Goal: Answer question/provide support: Share knowledge or assist other users

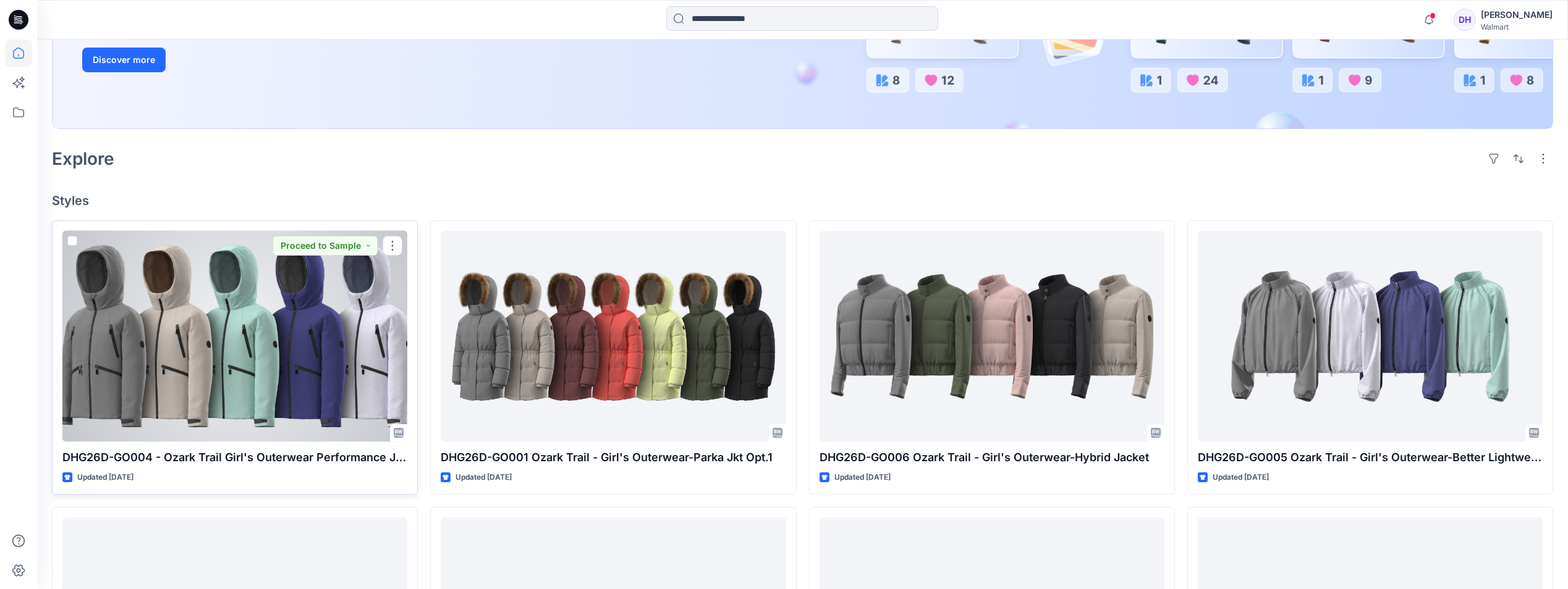
scroll to position [185, 0]
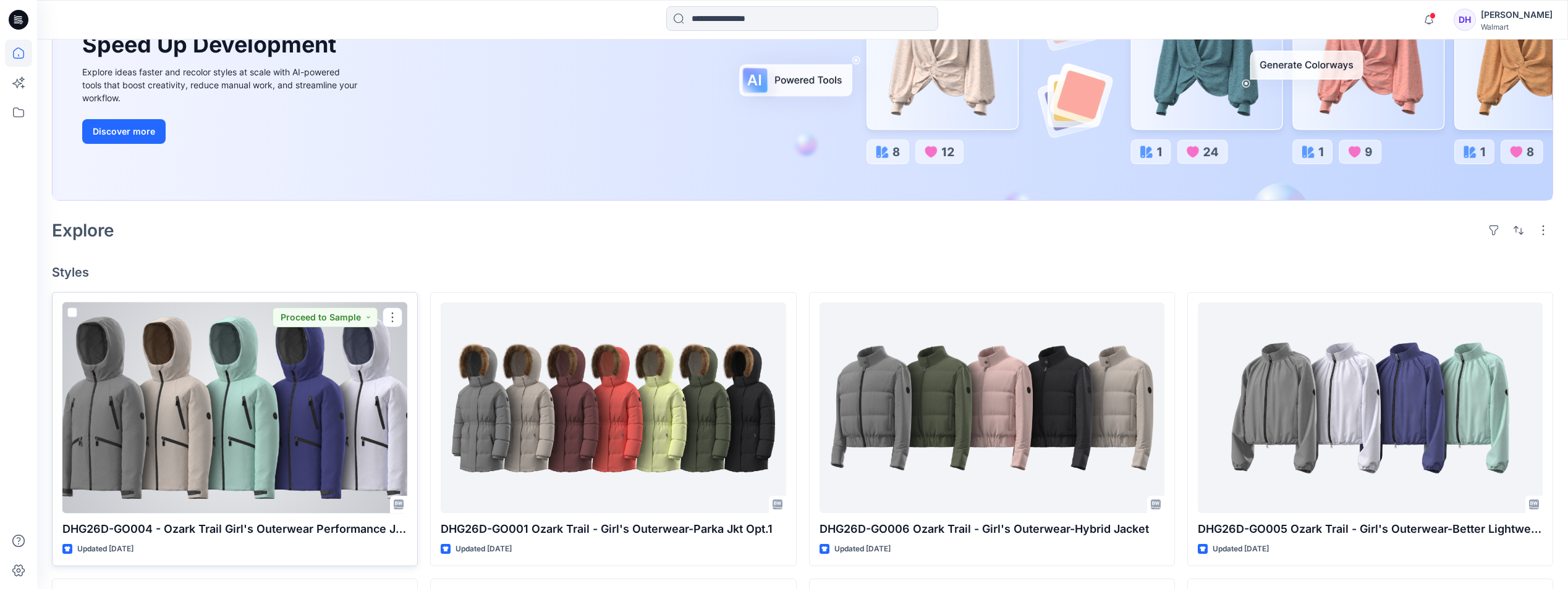
click at [275, 428] on div at bounding box center [234, 408] width 345 height 210
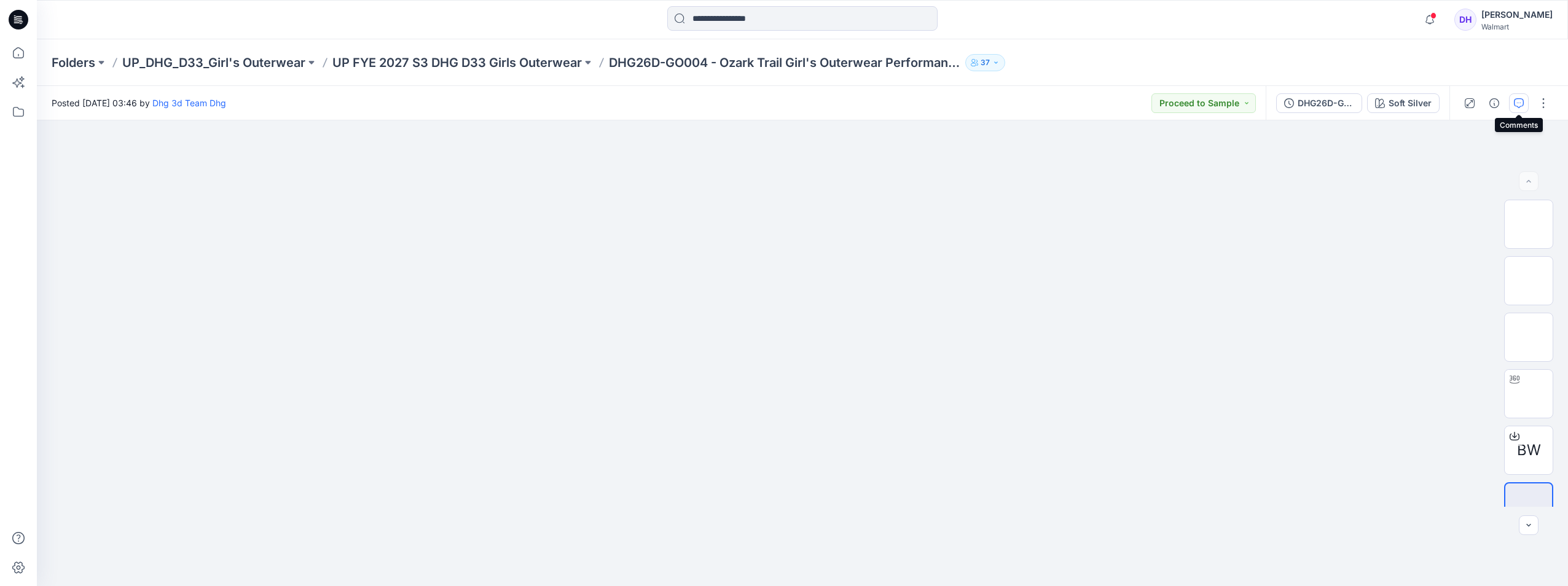
click at [1523, 100] on icon "button" at bounding box center [1519, 102] width 10 height 10
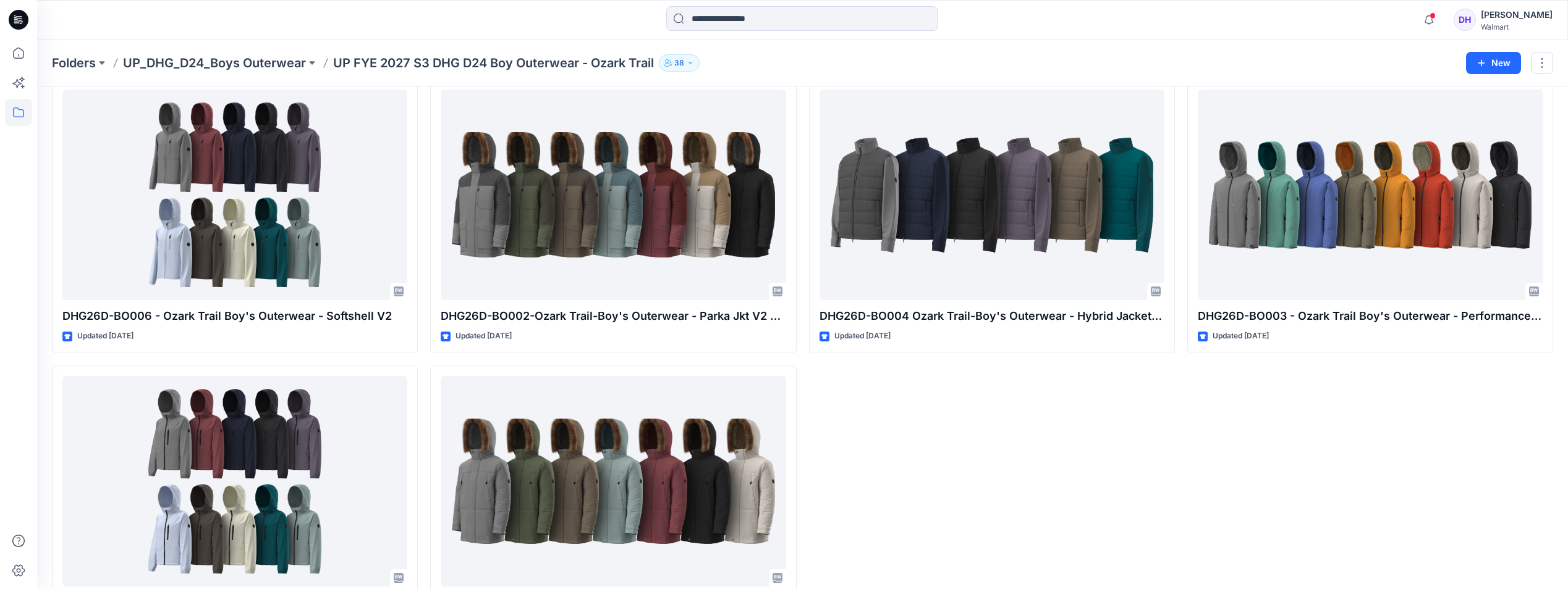
scroll to position [124, 0]
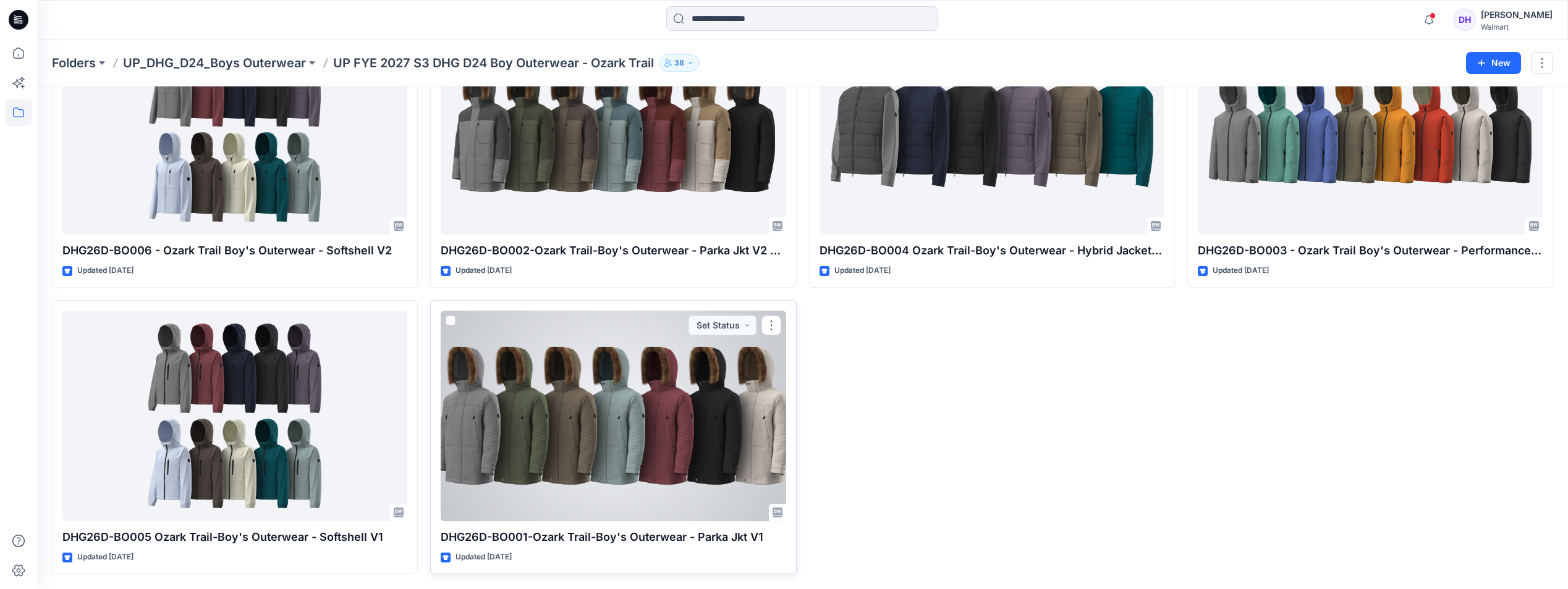
click at [630, 425] on div at bounding box center [613, 416] width 345 height 210
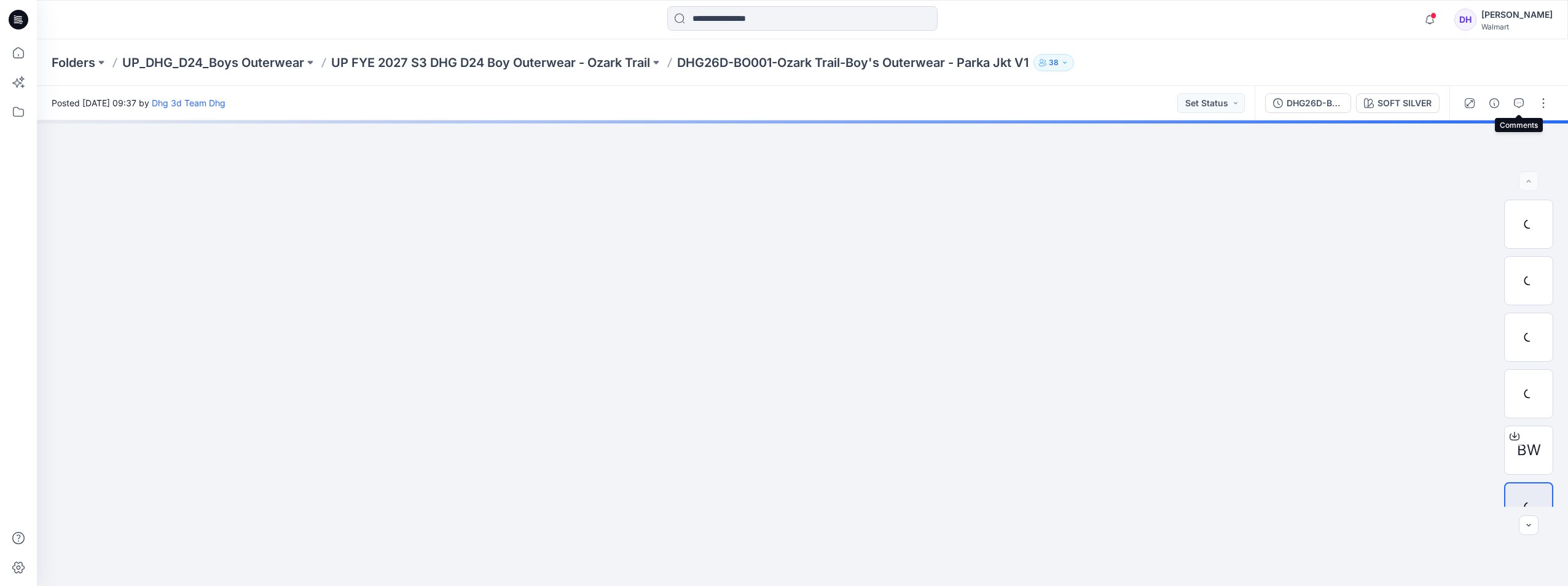
click at [1522, 104] on icon "button" at bounding box center [1519, 102] width 10 height 10
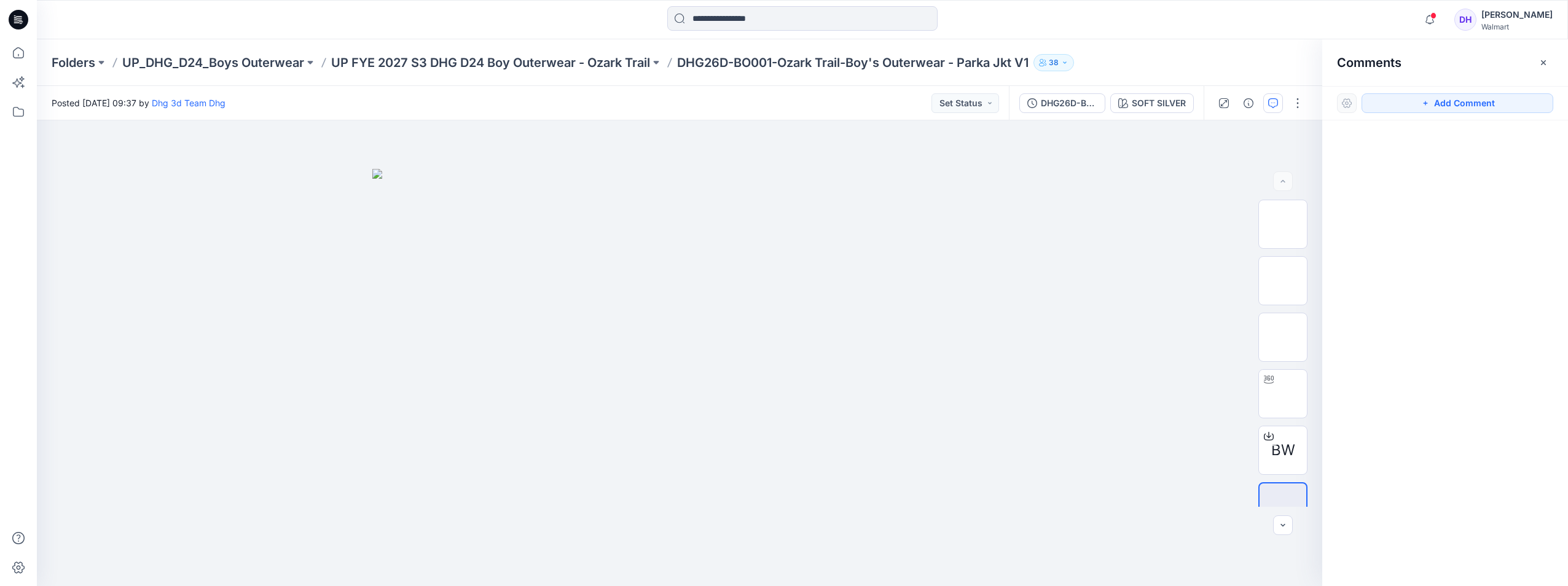
click at [1218, 61] on div "Folders UP_DHG_D24_Boys Outerwear UP FYE 2027 S3 DHG D24 Boy Outerwear - Ozark …" at bounding box center [755, 62] width 1406 height 17
click at [1544, 58] on icon "button" at bounding box center [1543, 62] width 10 height 10
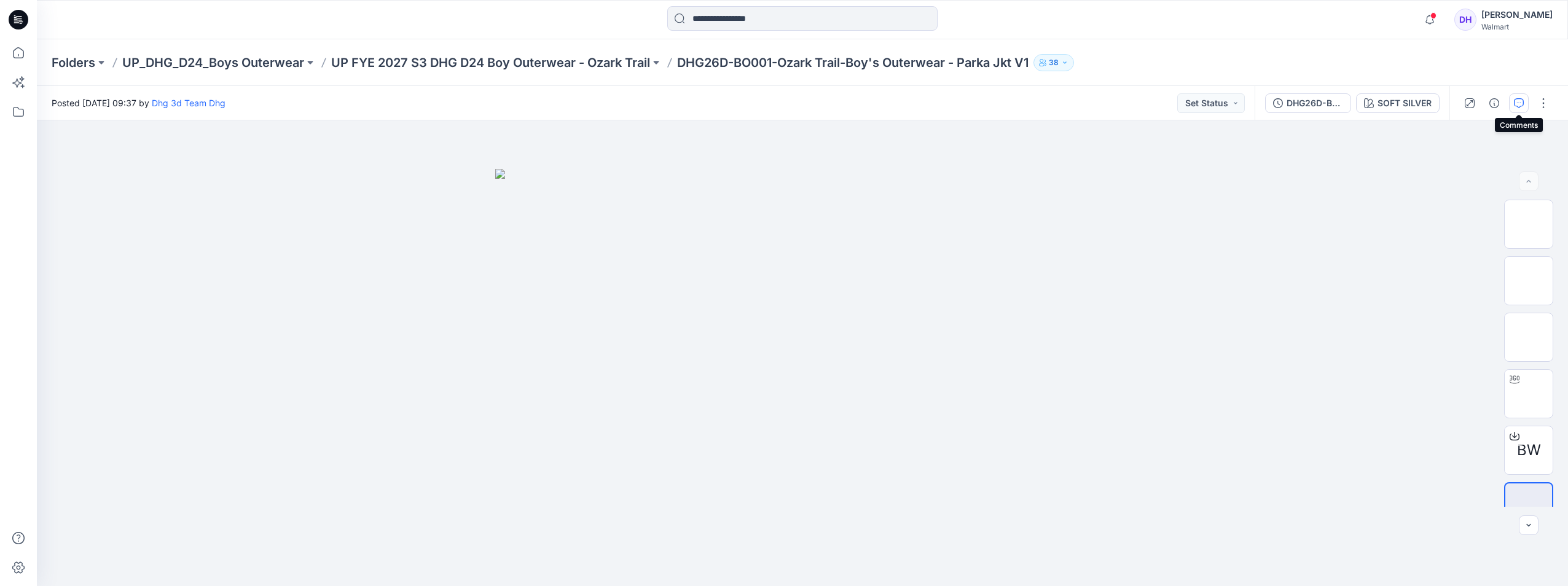
click at [1522, 99] on icon "button" at bounding box center [1519, 102] width 10 height 10
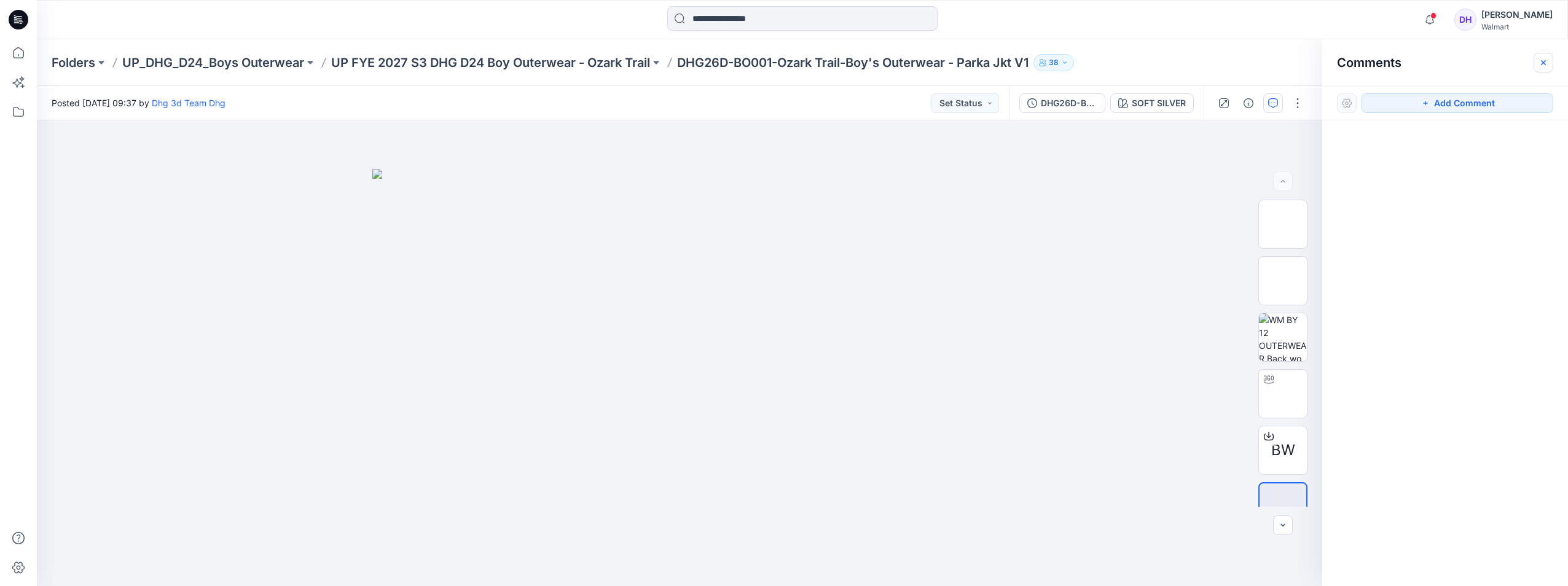
click at [1542, 57] on icon "button" at bounding box center [1543, 62] width 10 height 10
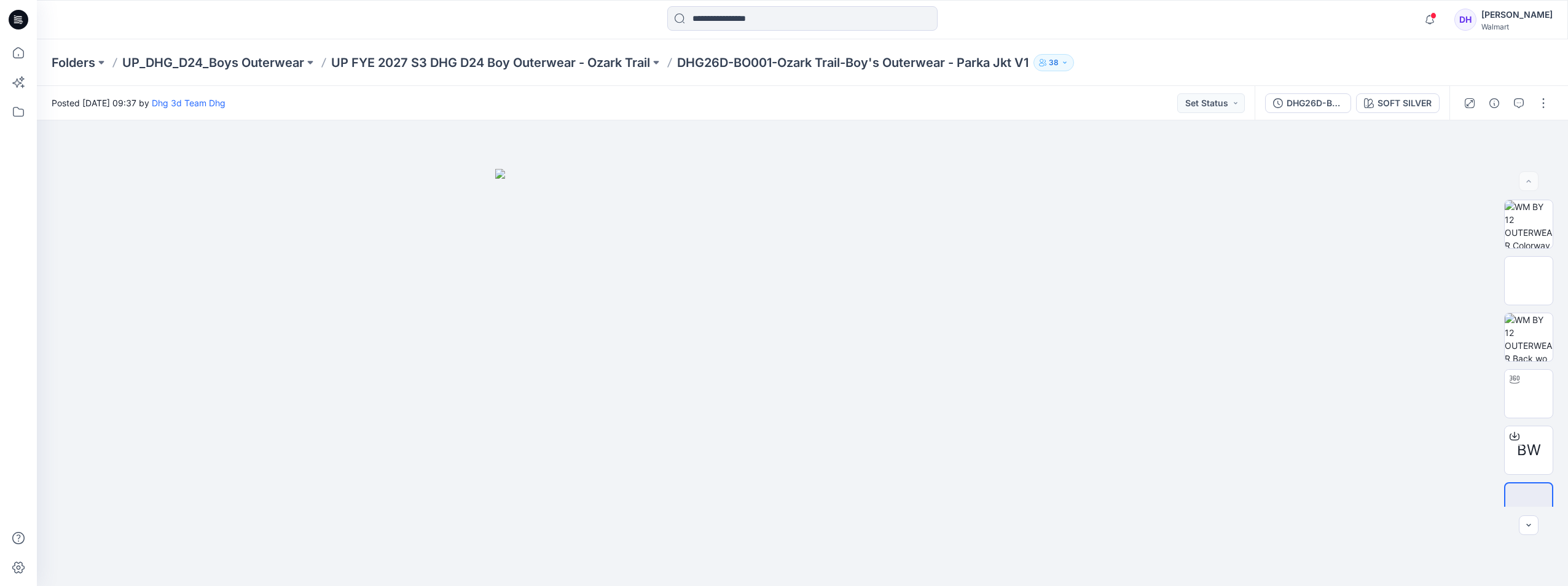
click at [1195, 48] on div "Folders UP_DHG_D24_Boys Outerwear UP FYE 2027 S3 DHG D24 Boy Outerwear - Ozark …" at bounding box center [802, 62] width 1531 height 46
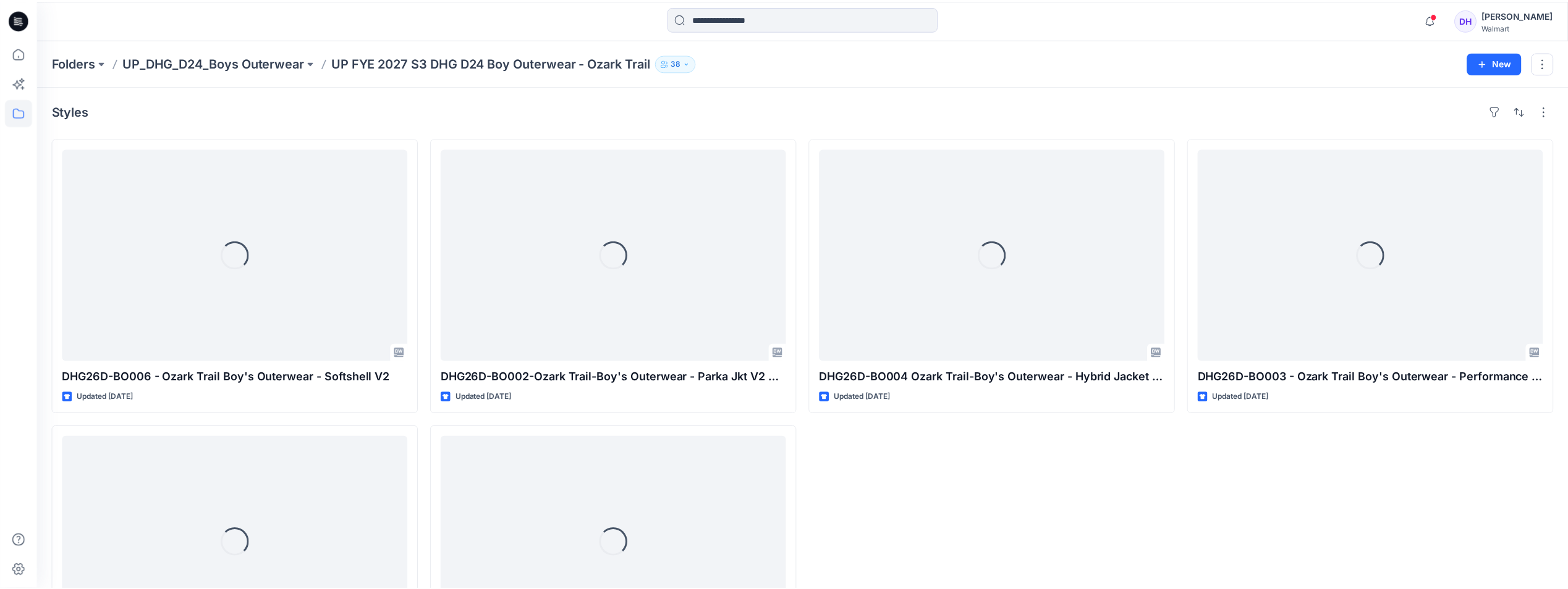
scroll to position [124, 0]
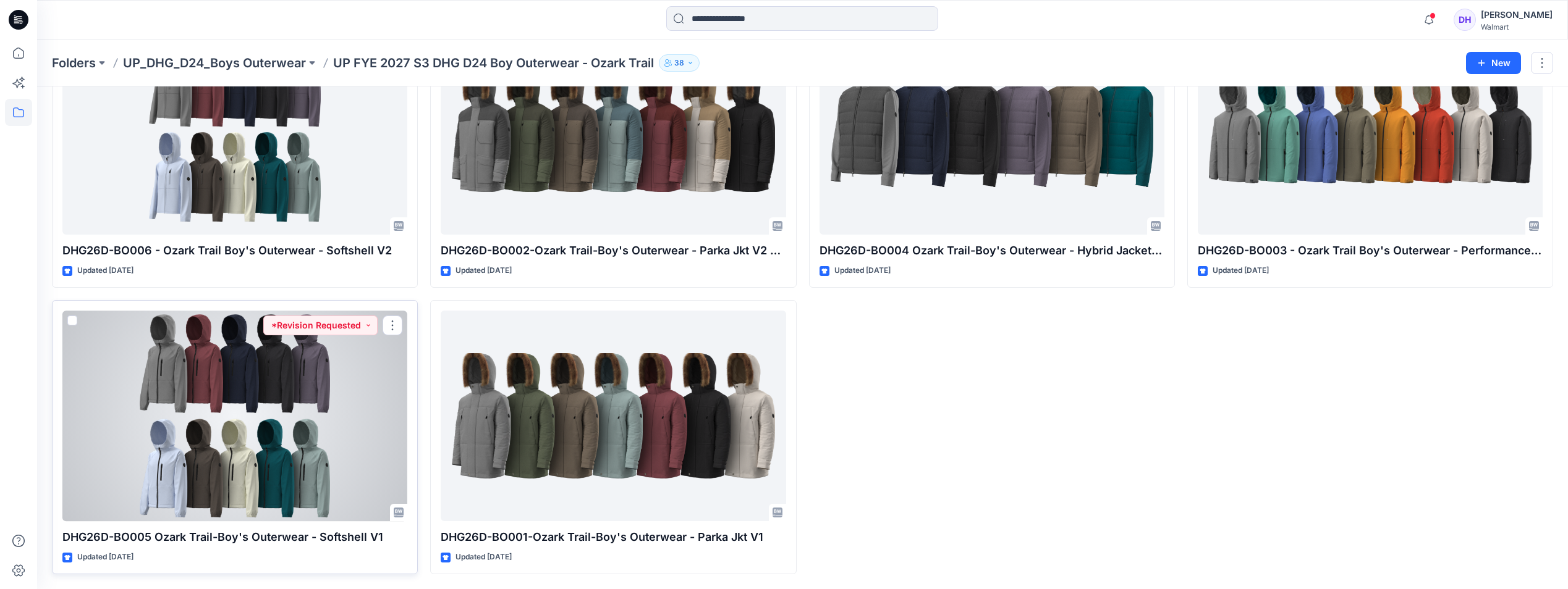
click at [267, 420] on div at bounding box center [234, 416] width 345 height 210
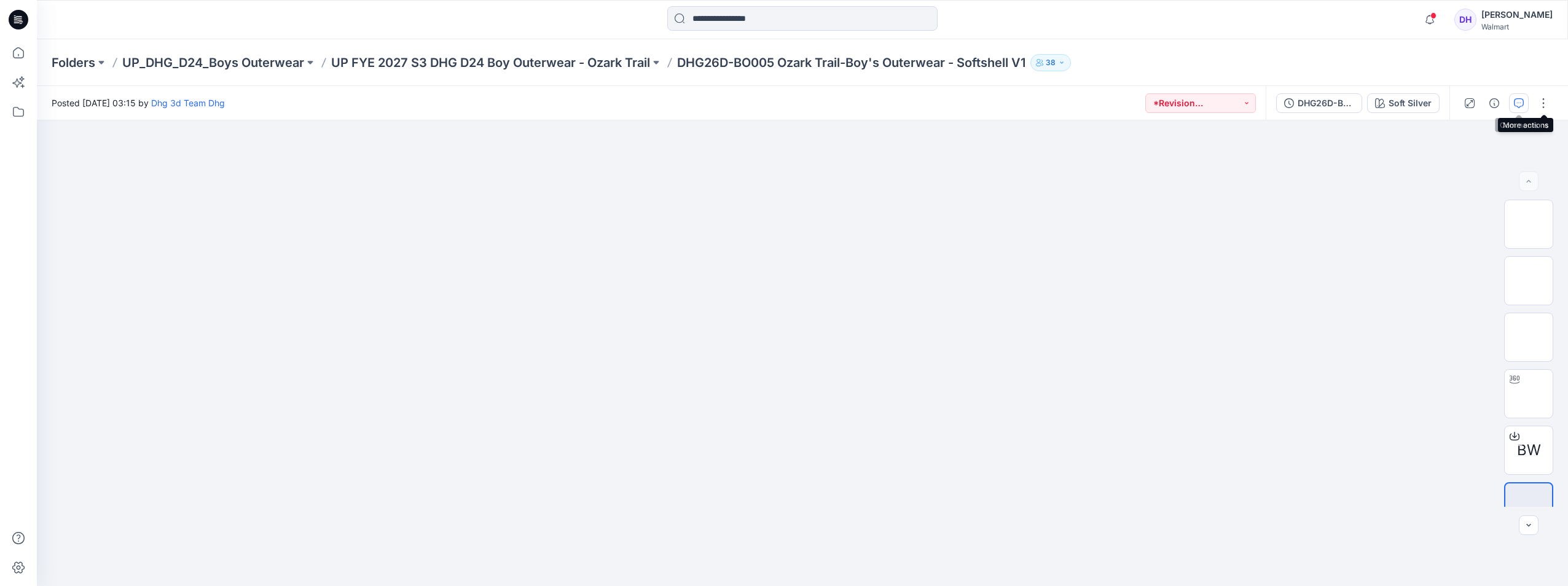
click at [1517, 108] on icon "button" at bounding box center [1519, 102] width 10 height 10
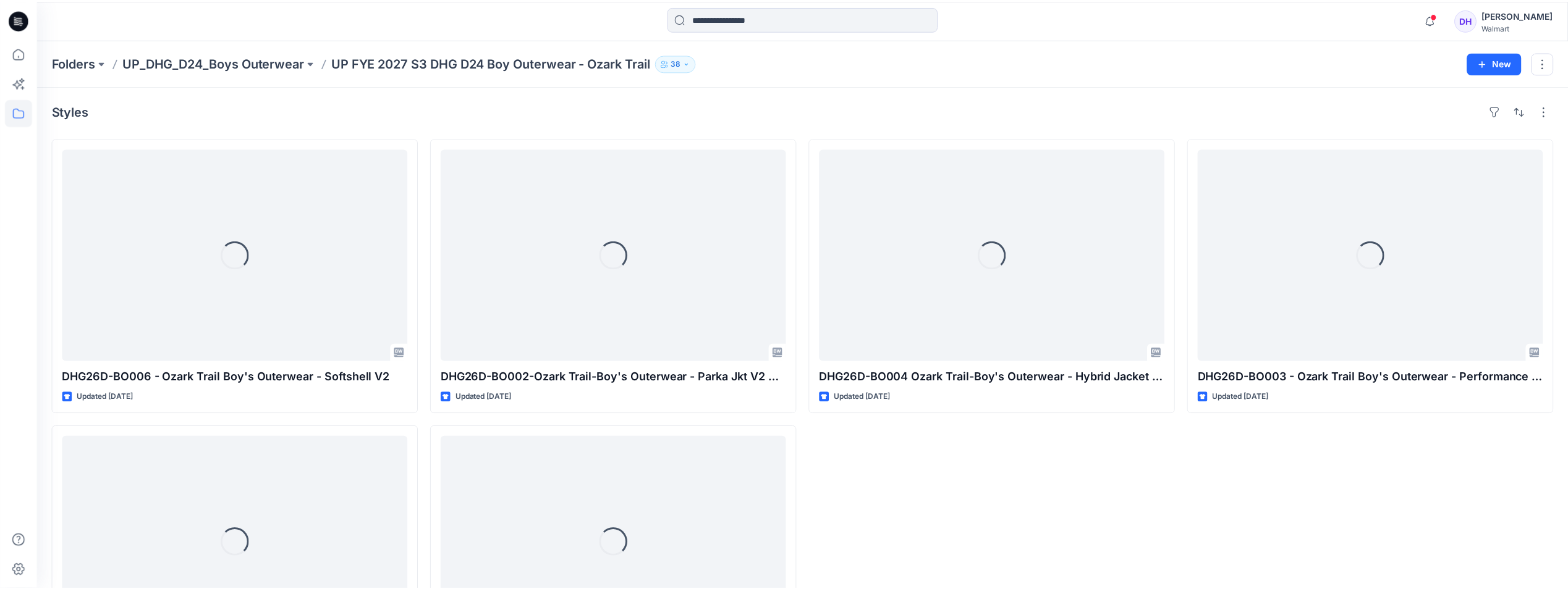
scroll to position [124, 0]
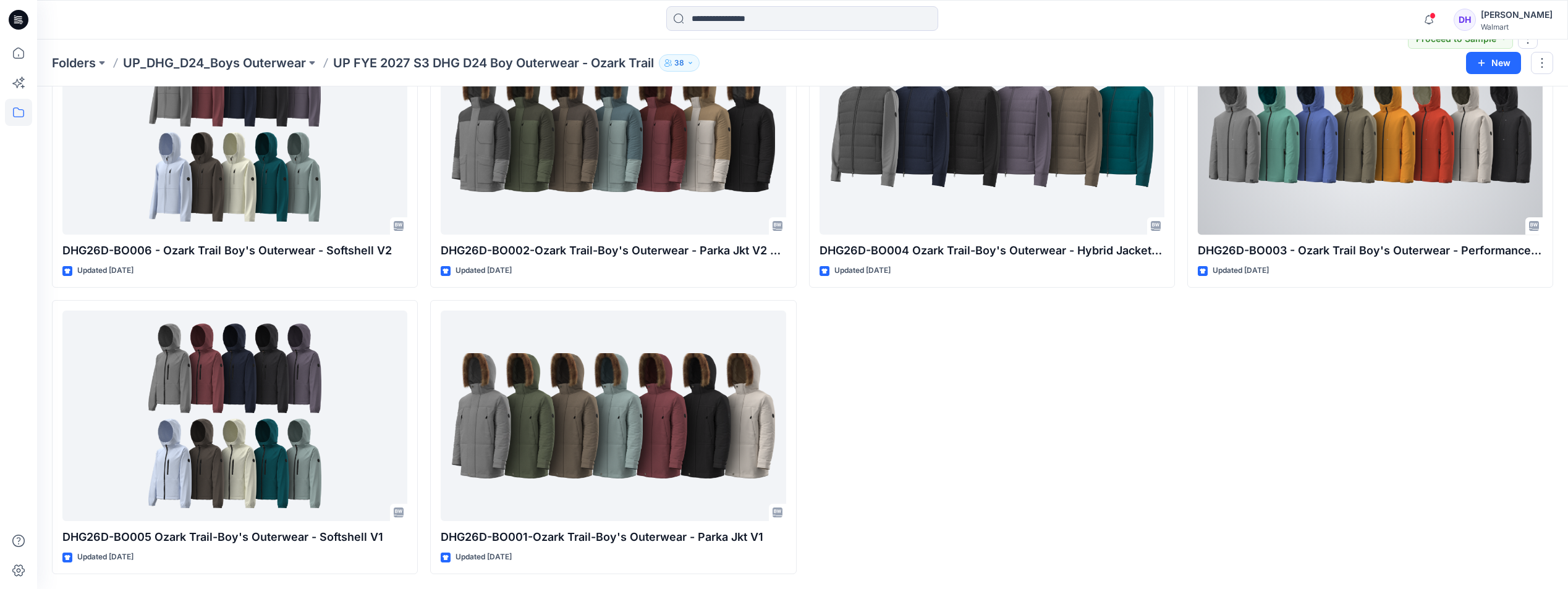
click at [1393, 192] on div at bounding box center [1370, 130] width 345 height 210
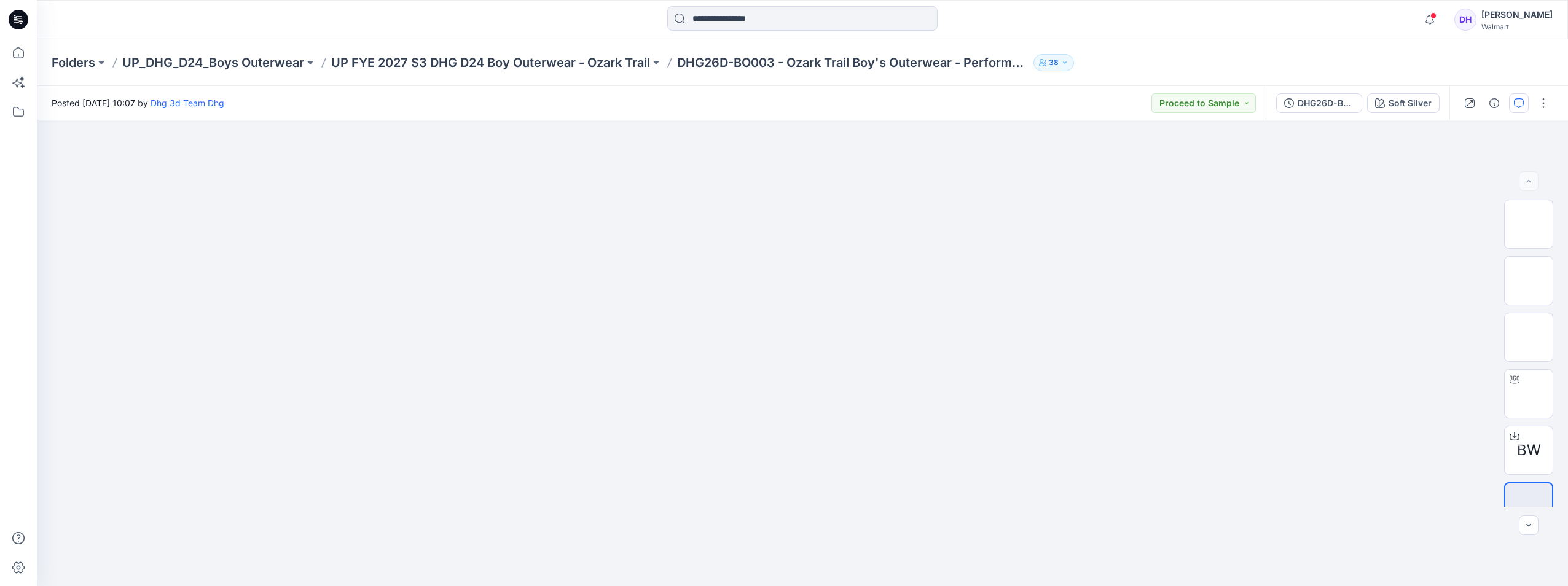
click at [1527, 104] on button "button" at bounding box center [1519, 103] width 20 height 20
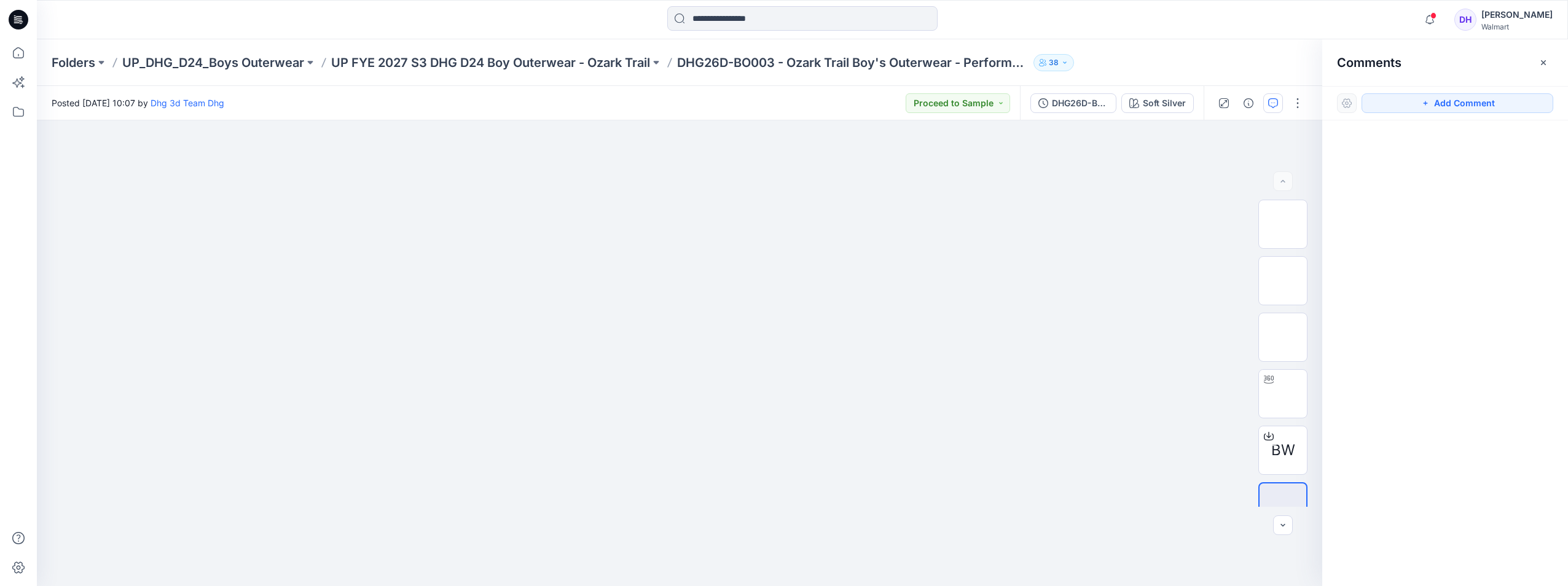
click at [1172, 66] on div "Folders UP_DHG_D24_Boys Outerwear UP FYE 2027 S3 DHG D24 Boy Outerwear - Ozark …" at bounding box center [755, 62] width 1406 height 17
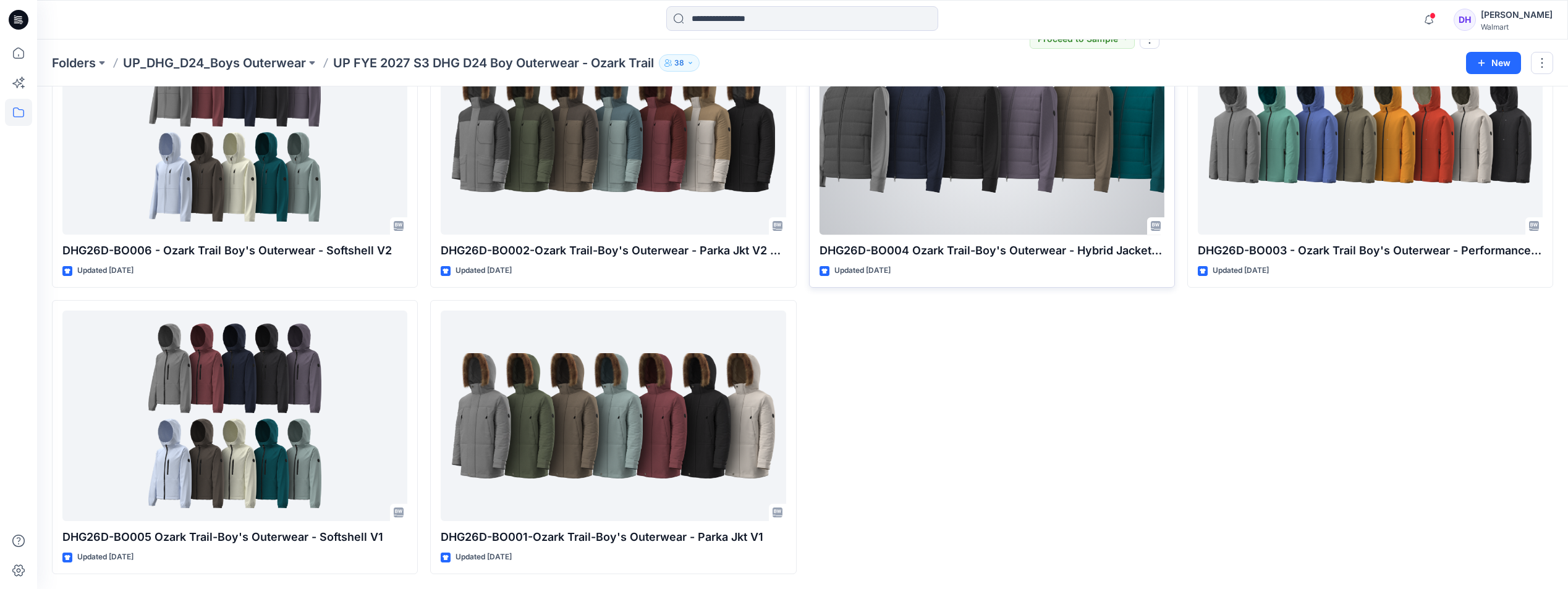
click at [932, 182] on div at bounding box center [992, 130] width 345 height 210
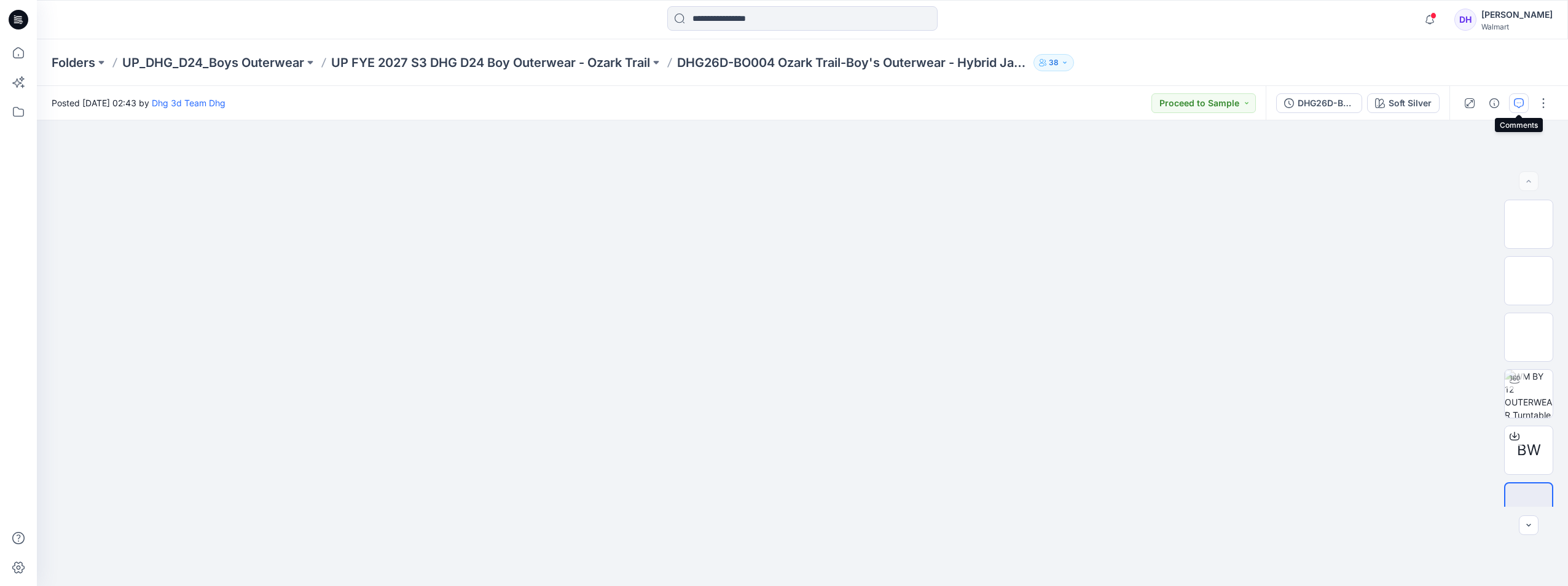
click at [1525, 105] on button "button" at bounding box center [1519, 103] width 20 height 20
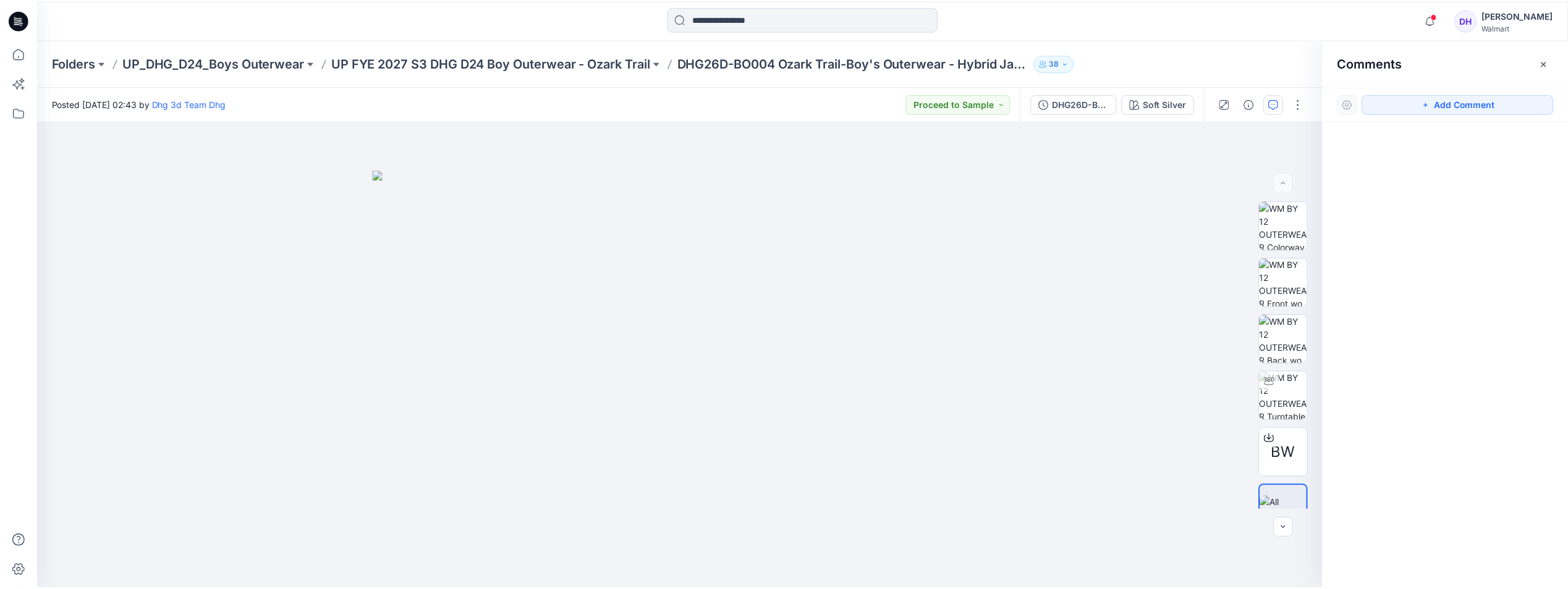
scroll to position [124, 0]
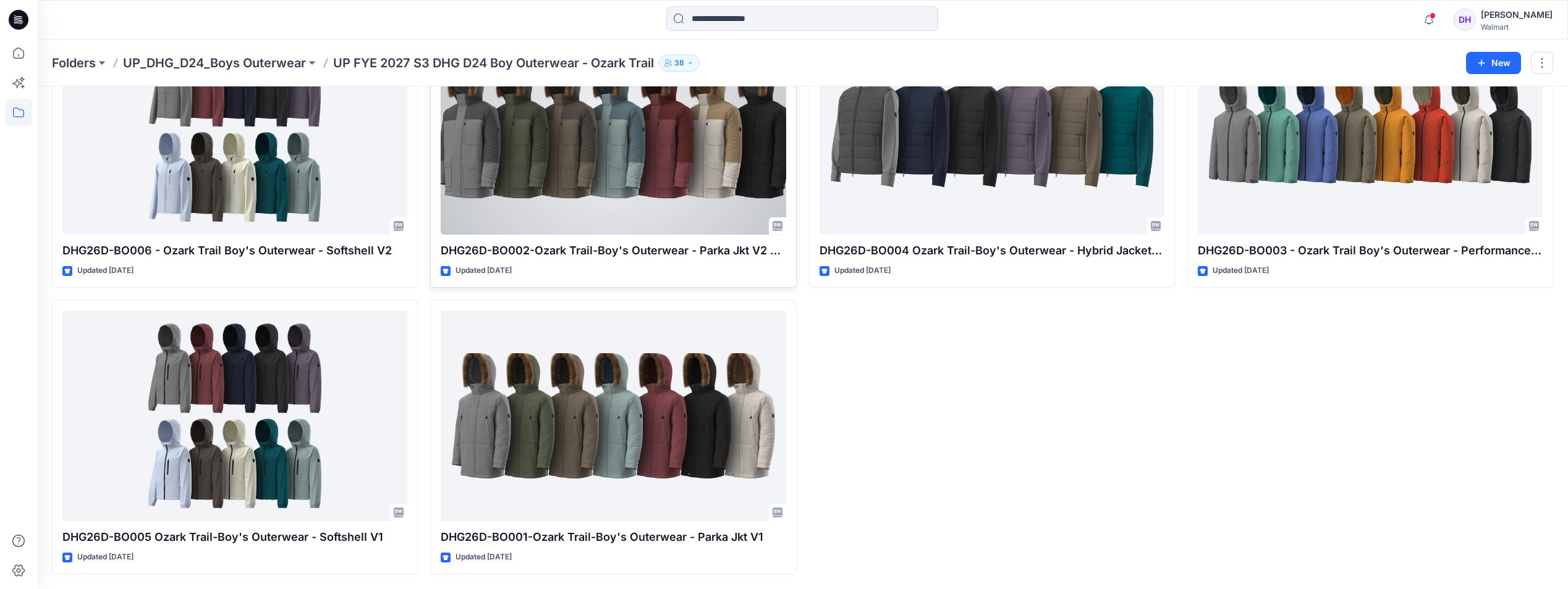
click at [742, 193] on div at bounding box center [613, 130] width 345 height 210
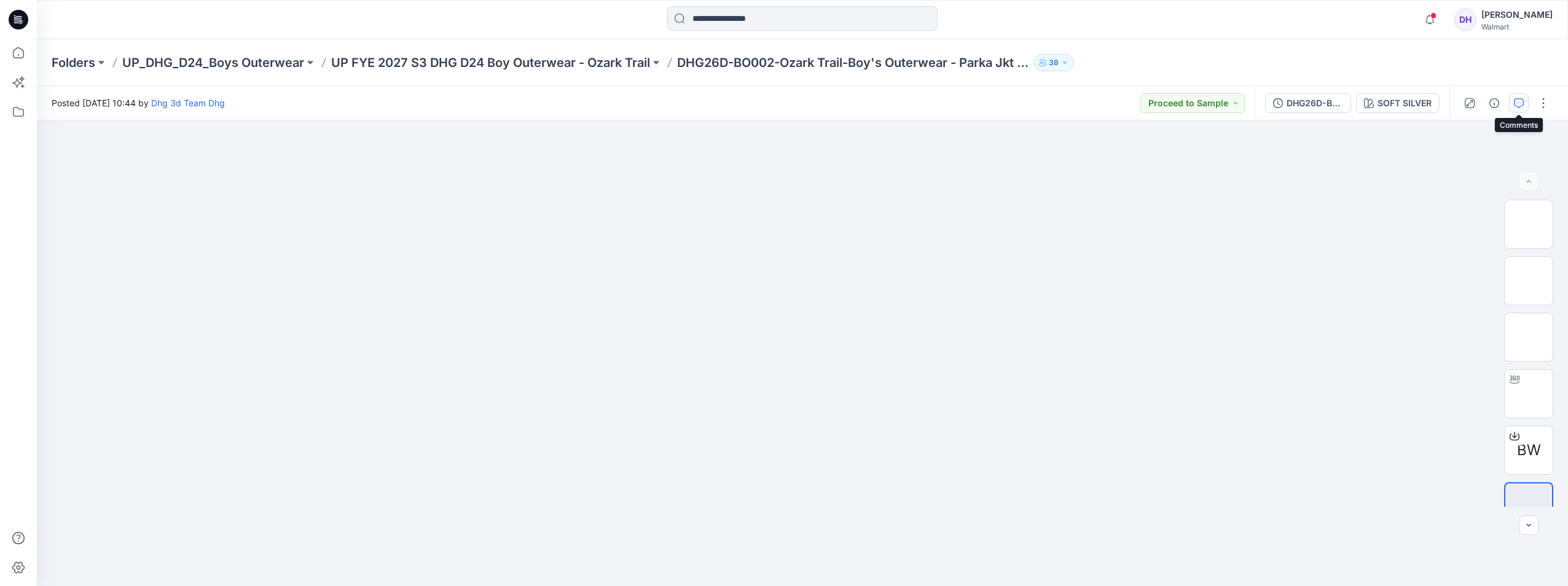
click at [1517, 102] on icon "button" at bounding box center [1519, 102] width 4 height 1
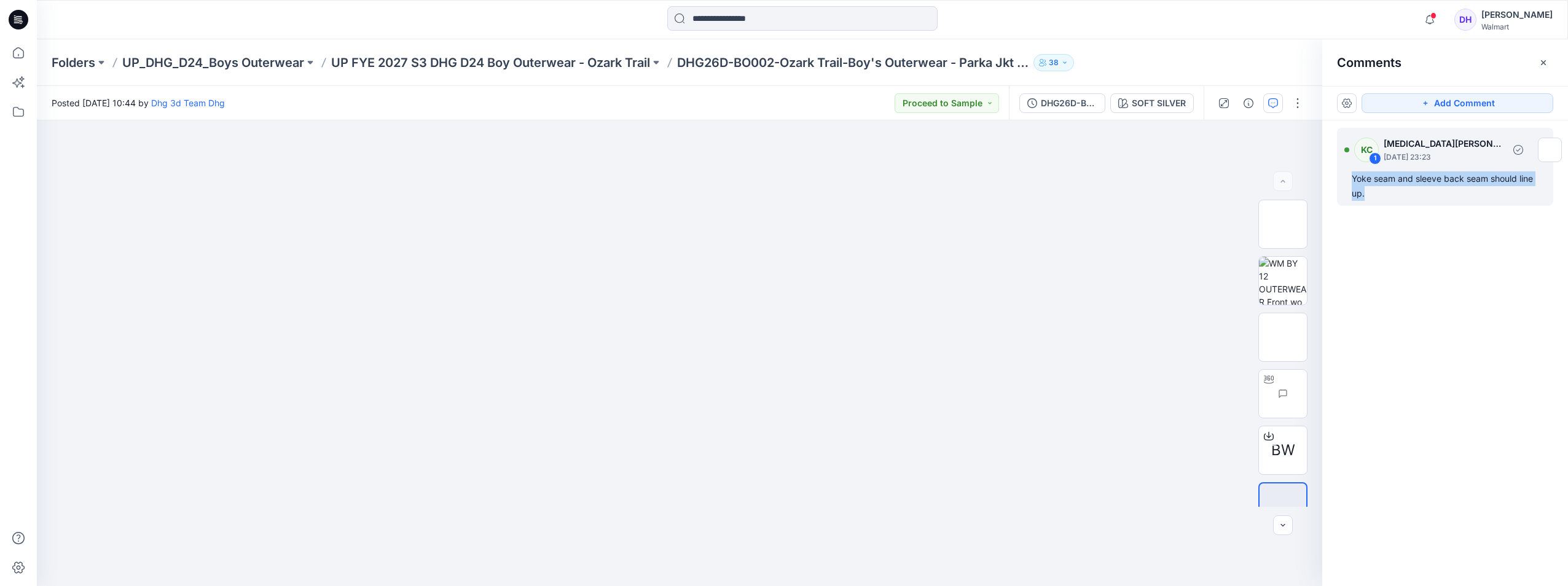
drag, startPoint x: 1374, startPoint y: 194, endPoint x: 1351, endPoint y: 181, distance: 26.4
click at [1351, 181] on div "Yoke seam and sleeve back seam should line up." at bounding box center [1444, 186] width 186 height 29
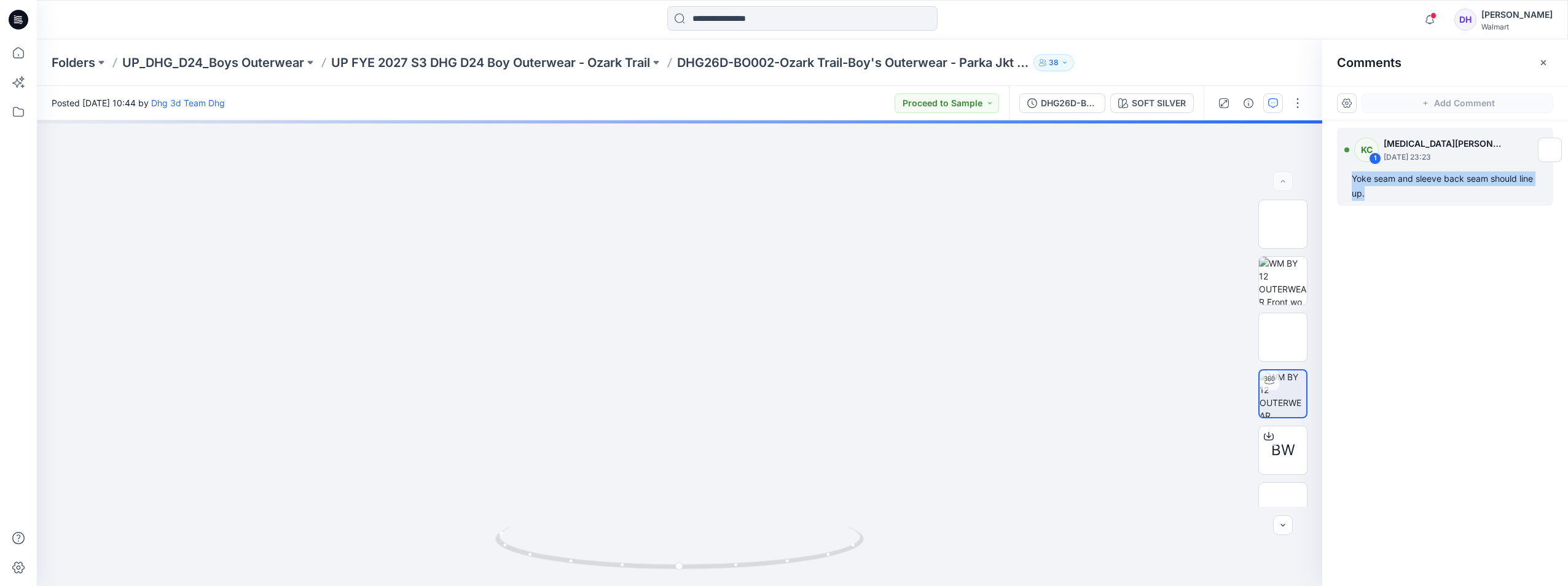
copy div "Yoke seam and sleeve back seam should line up."
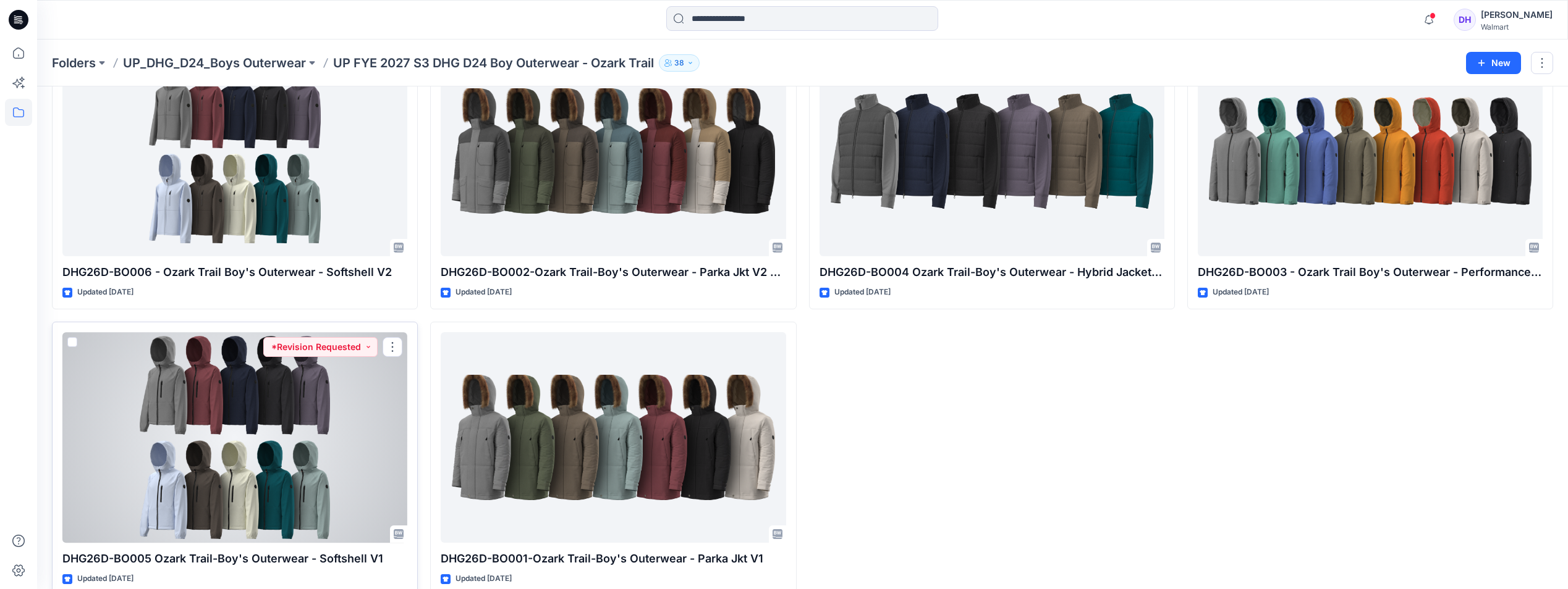
scroll to position [124, 0]
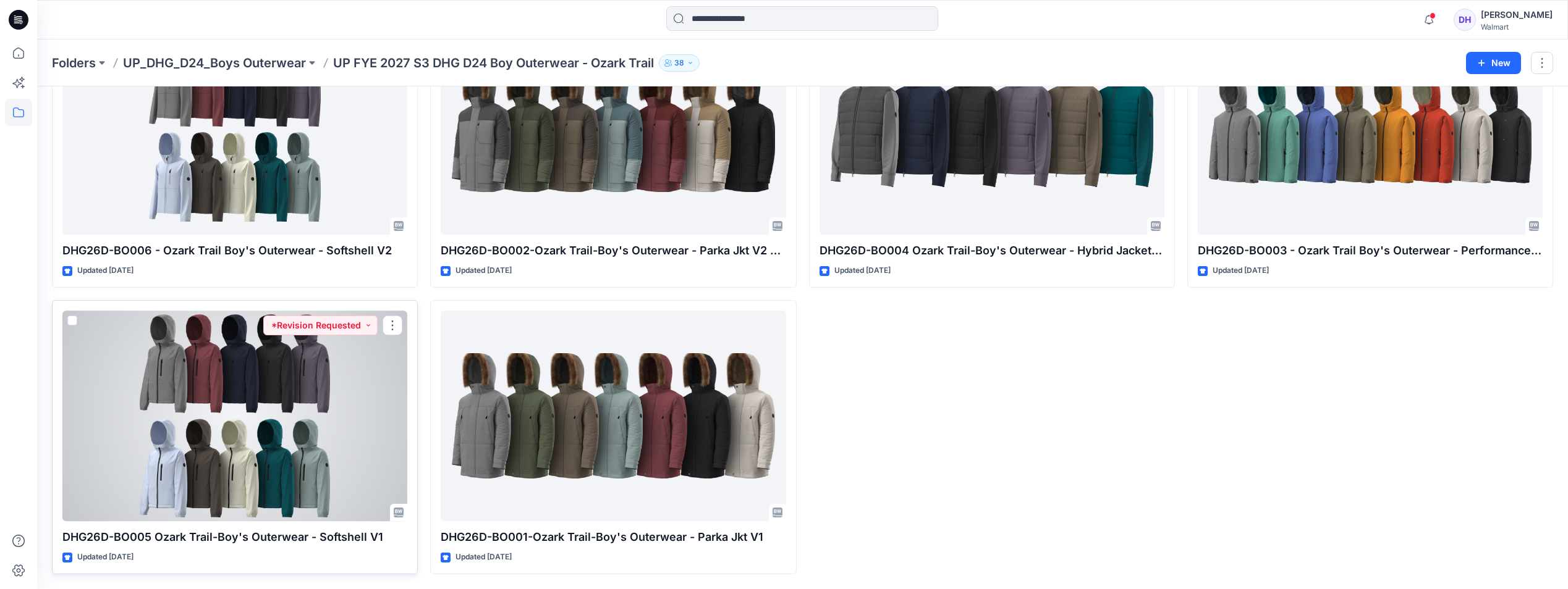
click at [308, 417] on div at bounding box center [234, 416] width 345 height 210
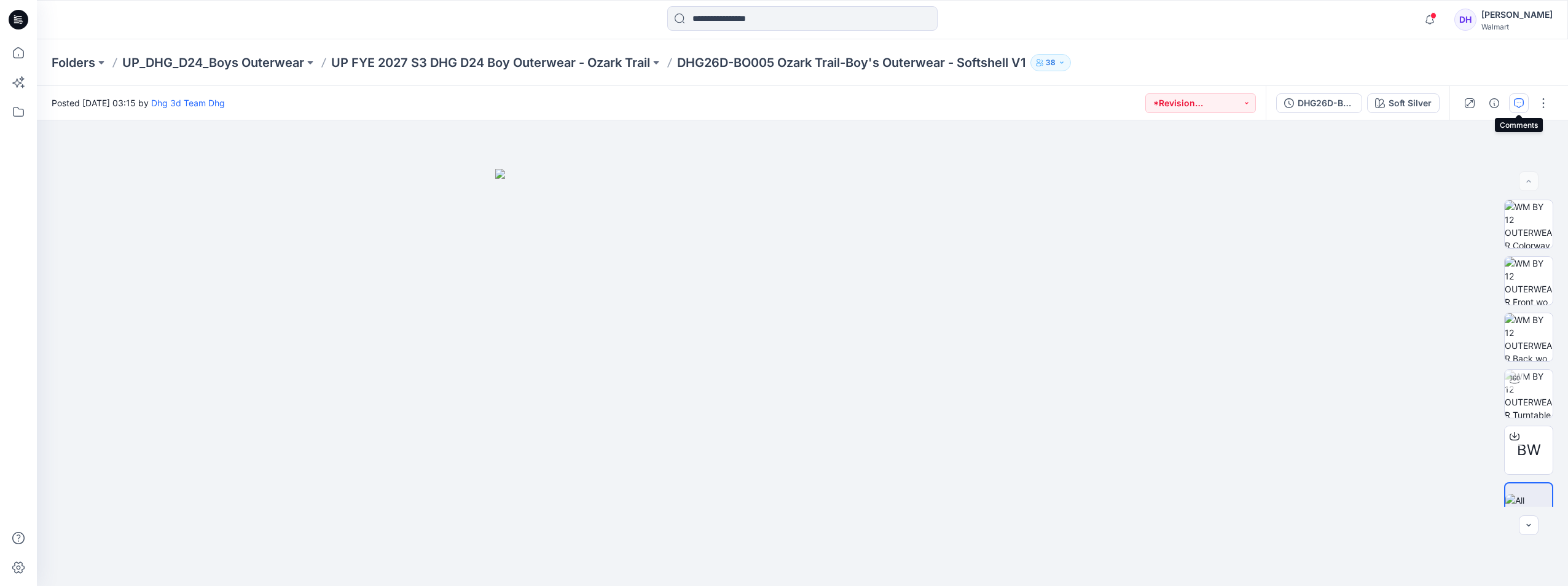
click at [1518, 100] on icon "button" at bounding box center [1519, 102] width 10 height 10
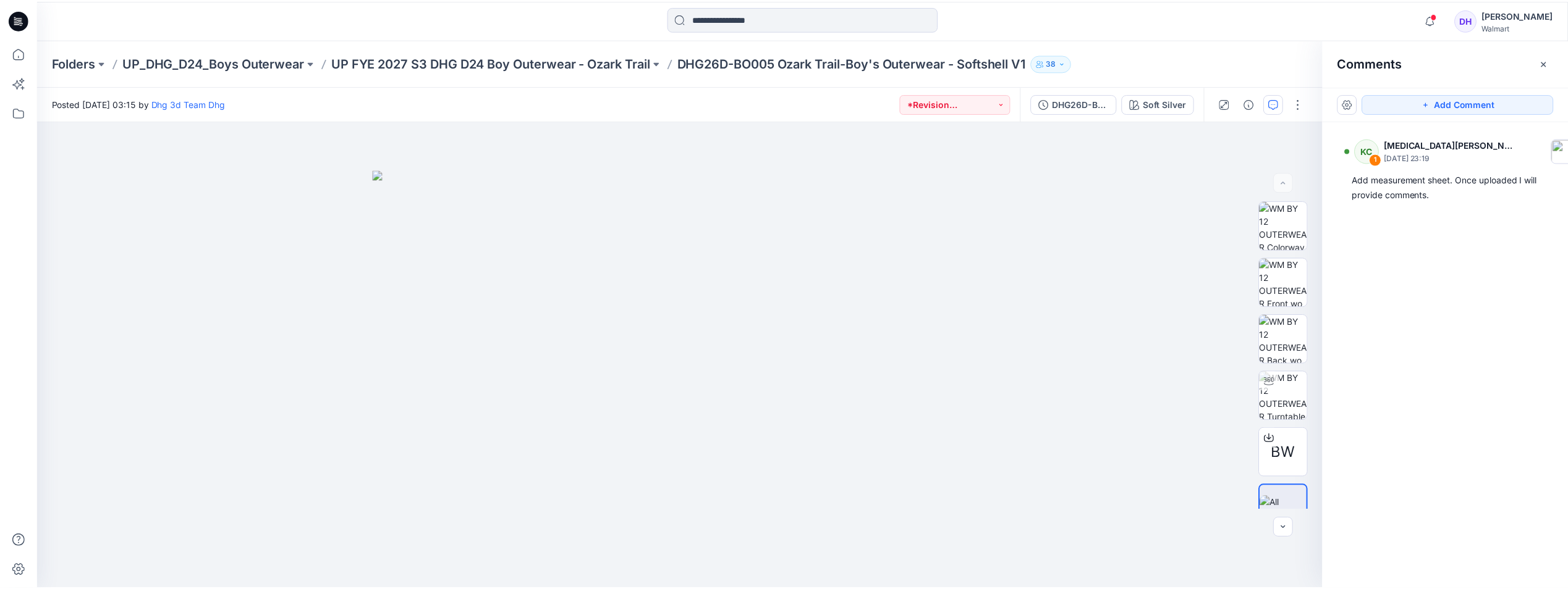
scroll to position [124, 0]
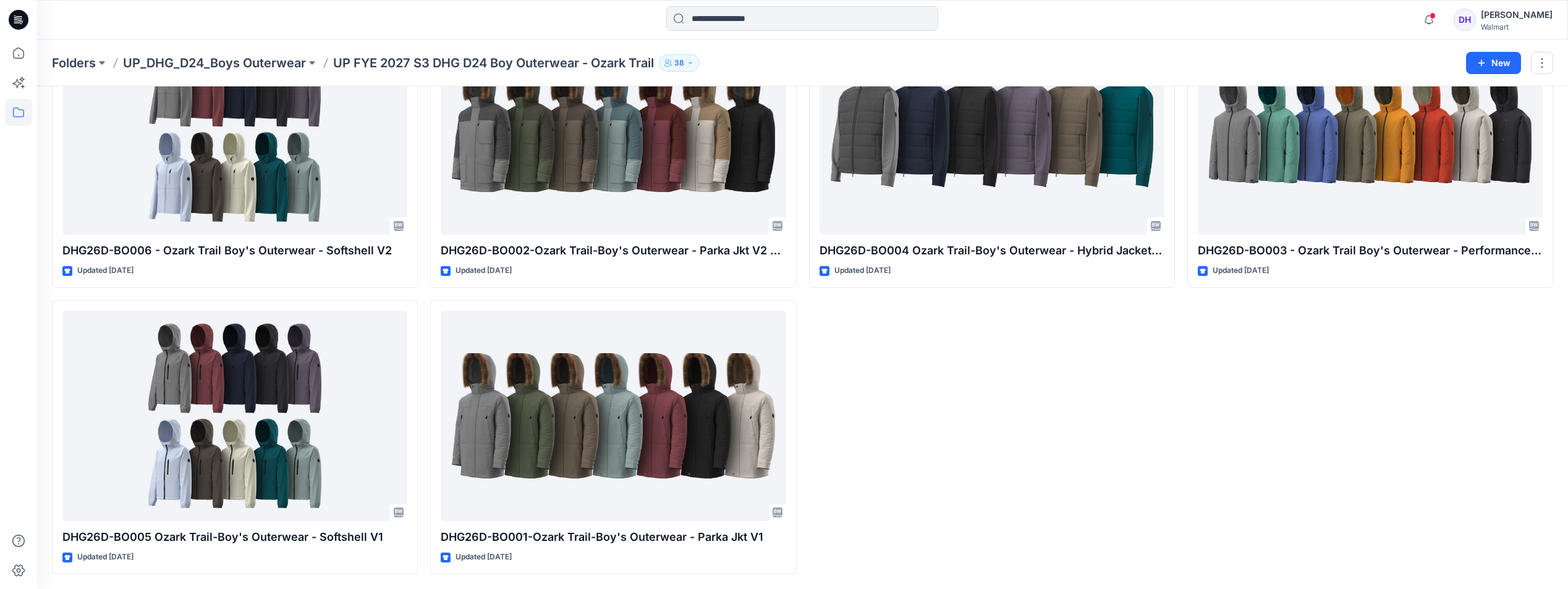
click at [1057, 458] on div "DHG26D-BO004 Ozark Trail-Boy's Outerwear - Hybrid Jacket Opt.1 Updated 2 days a…" at bounding box center [992, 293] width 366 height 561
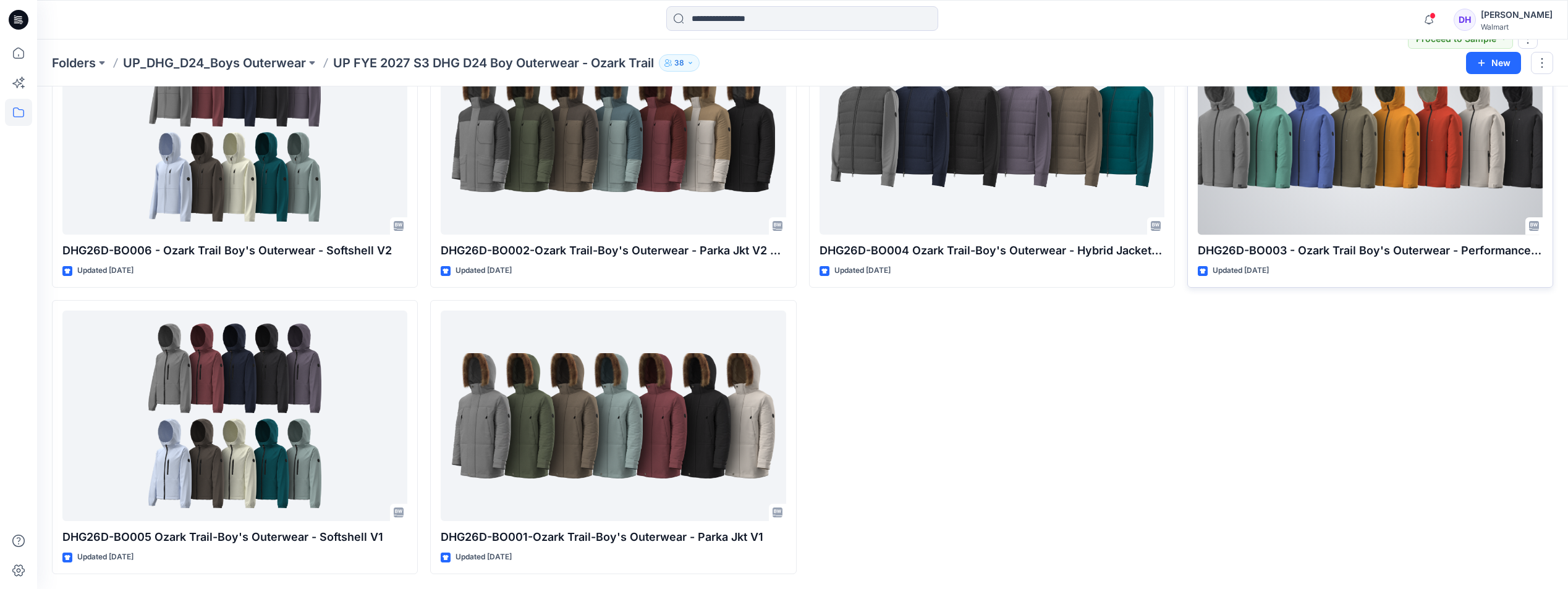
click at [1350, 202] on div at bounding box center [1370, 130] width 345 height 210
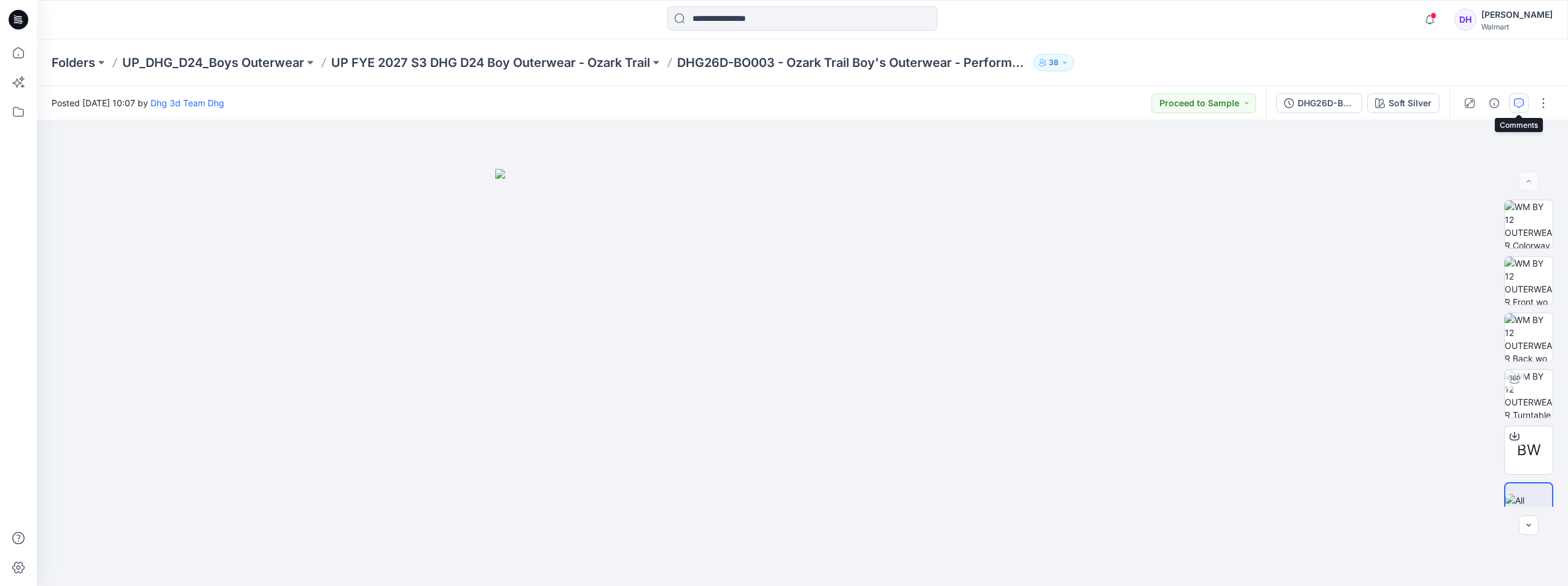
click at [1513, 98] on button "button" at bounding box center [1519, 103] width 20 height 20
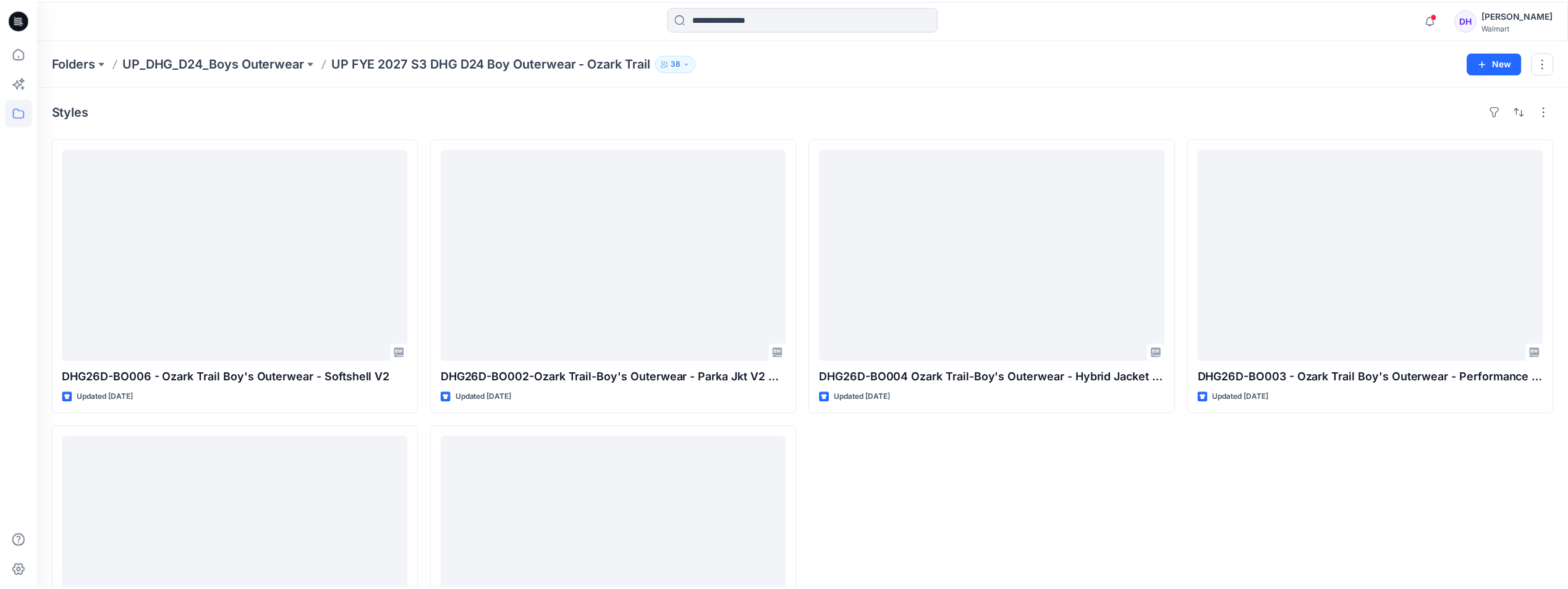
scroll to position [124, 0]
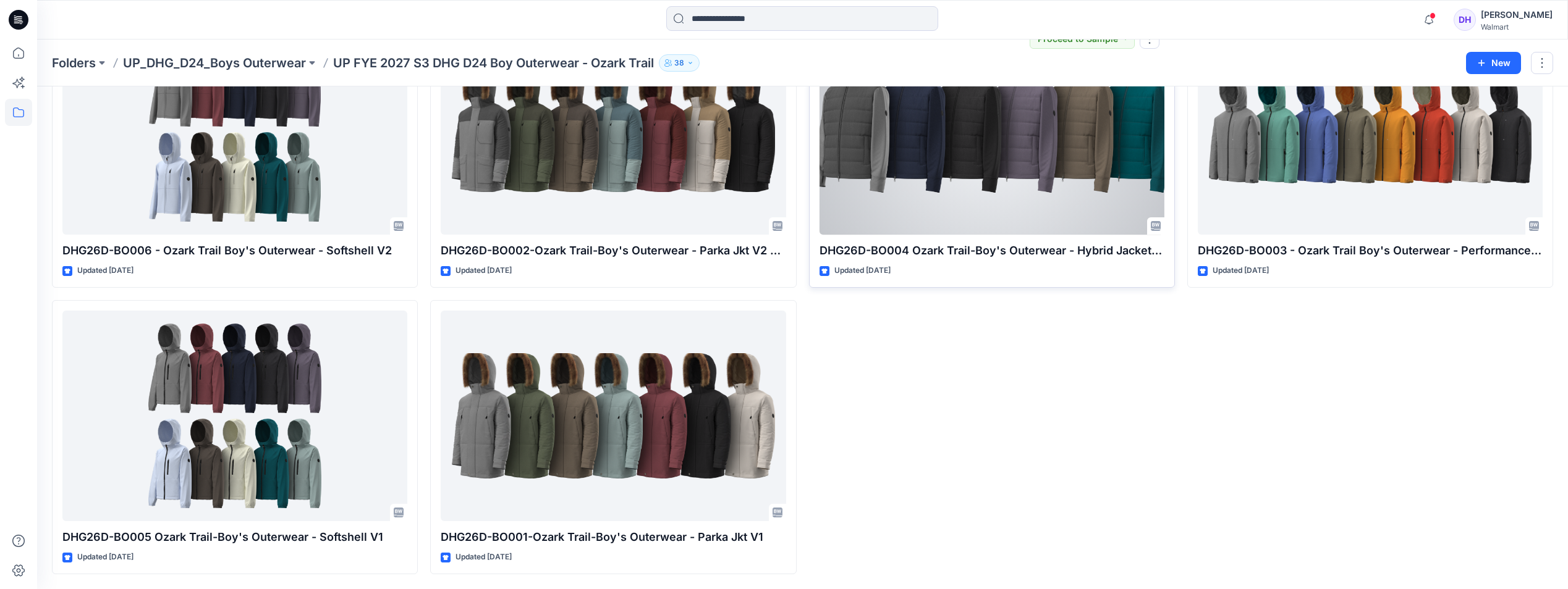
click at [969, 169] on div at bounding box center [992, 130] width 345 height 210
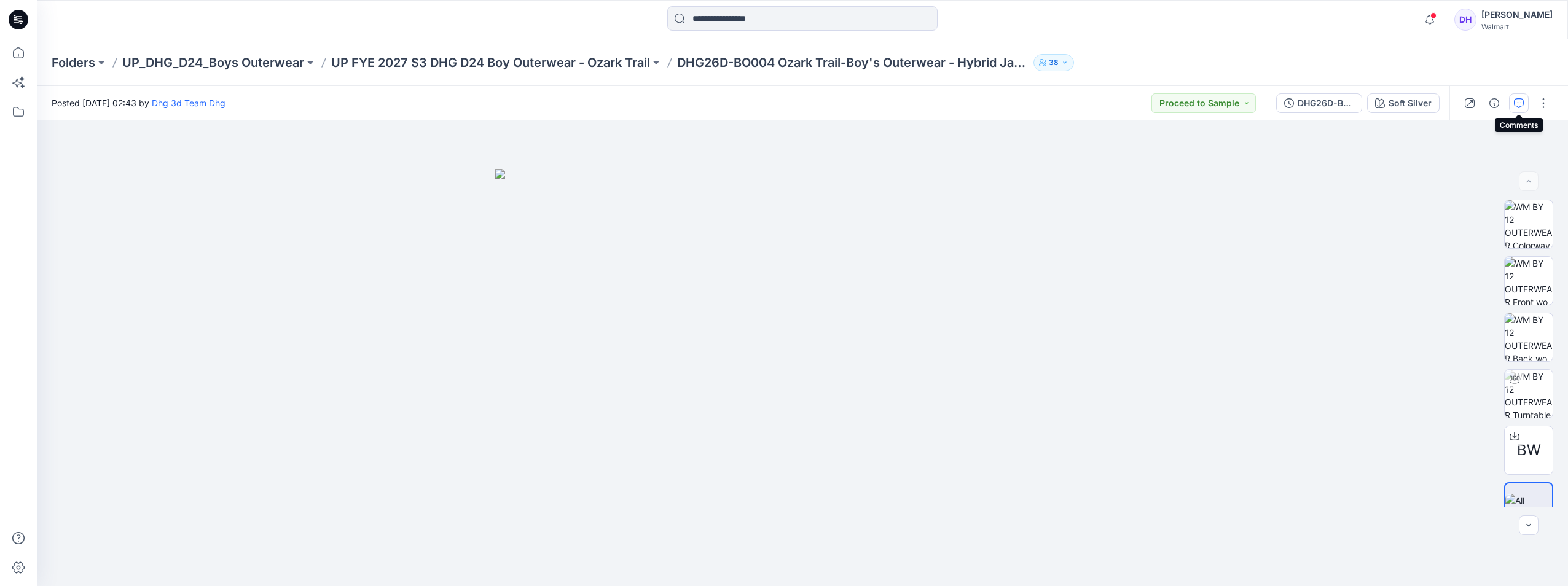
click at [1513, 102] on button "button" at bounding box center [1519, 103] width 20 height 20
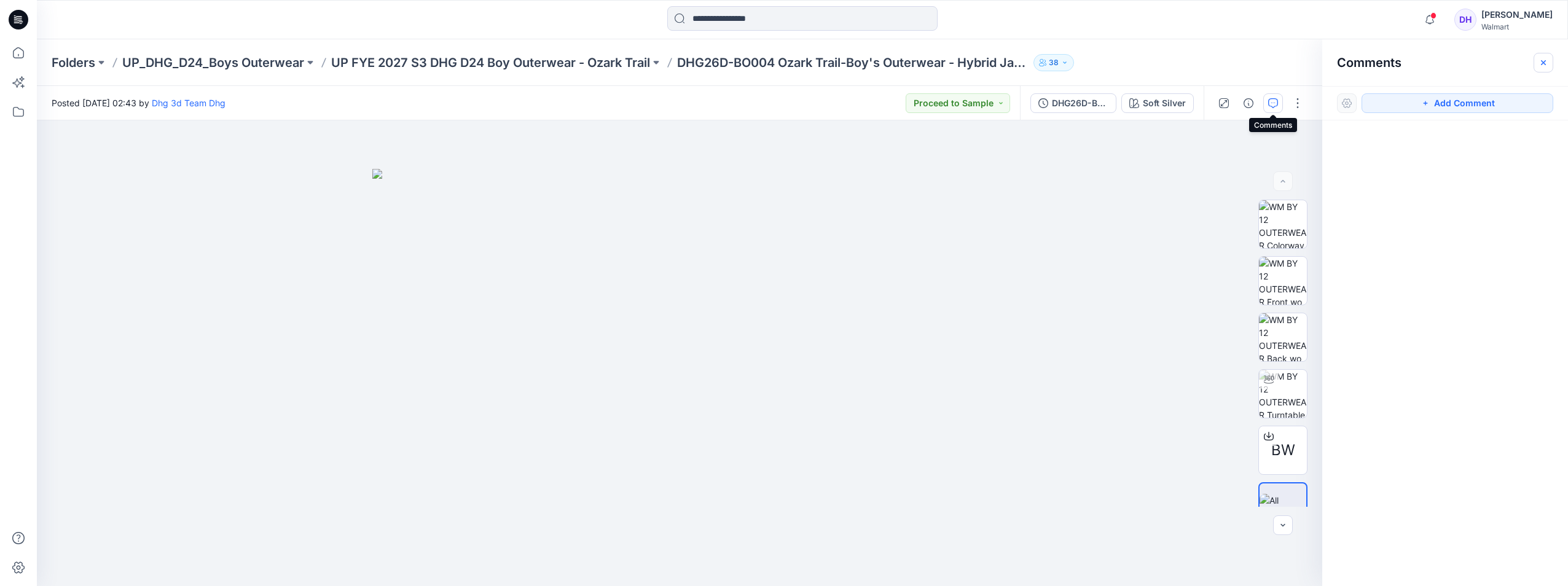
click at [1544, 63] on icon "button" at bounding box center [1543, 62] width 5 height 5
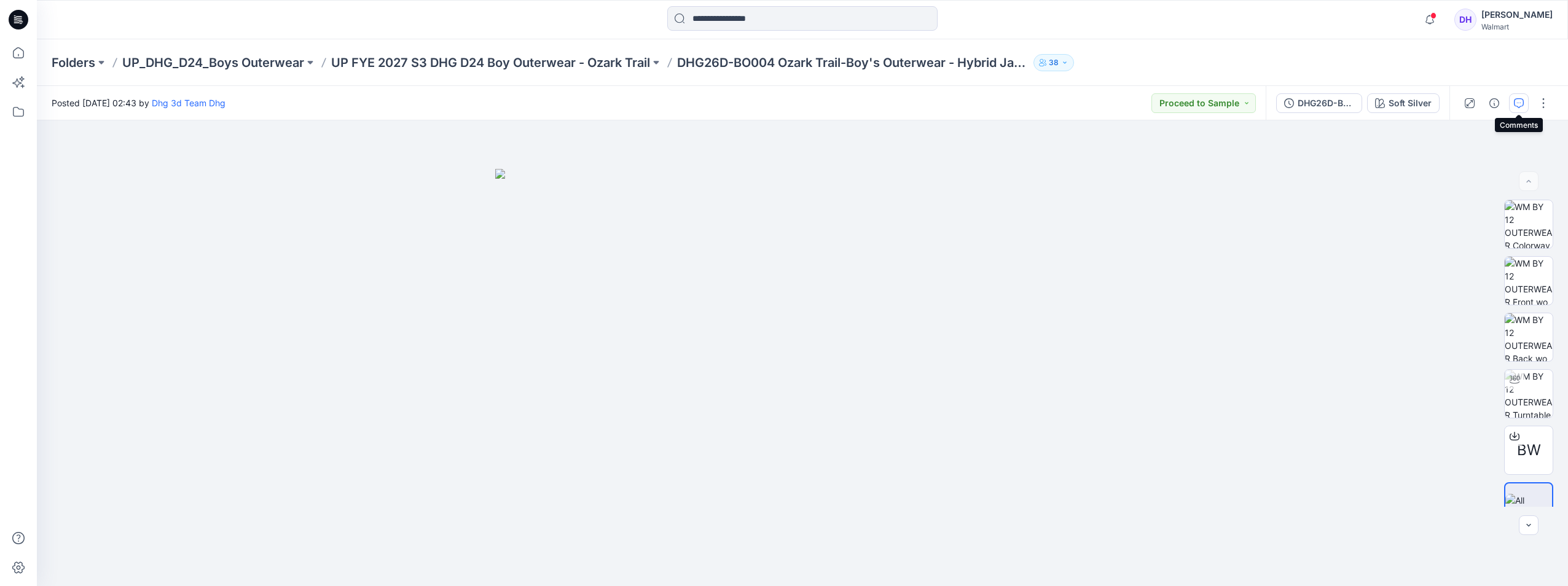
click at [1521, 104] on icon "button" at bounding box center [1519, 102] width 10 height 10
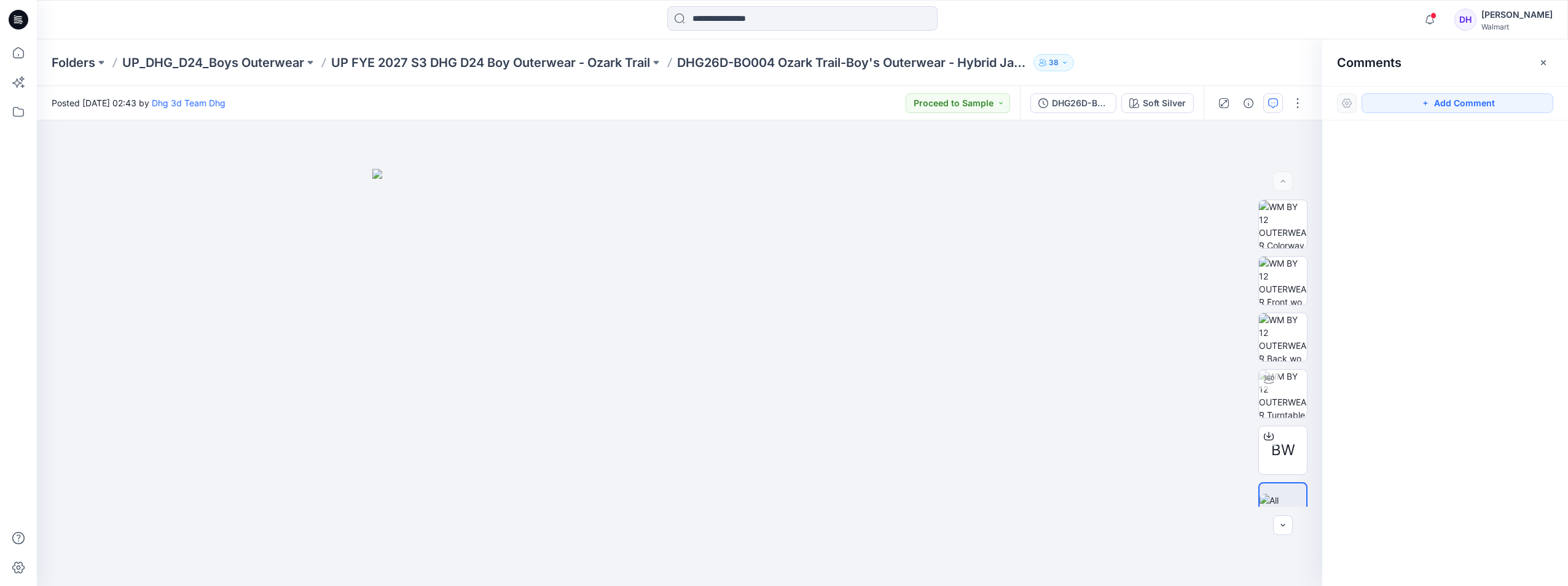
click at [1165, 60] on div "Folders UP_DHG_D24_Boys Outerwear UP FYE 2027 S3 DHG D24 Boy Outerwear - Ozark …" at bounding box center [755, 62] width 1406 height 17
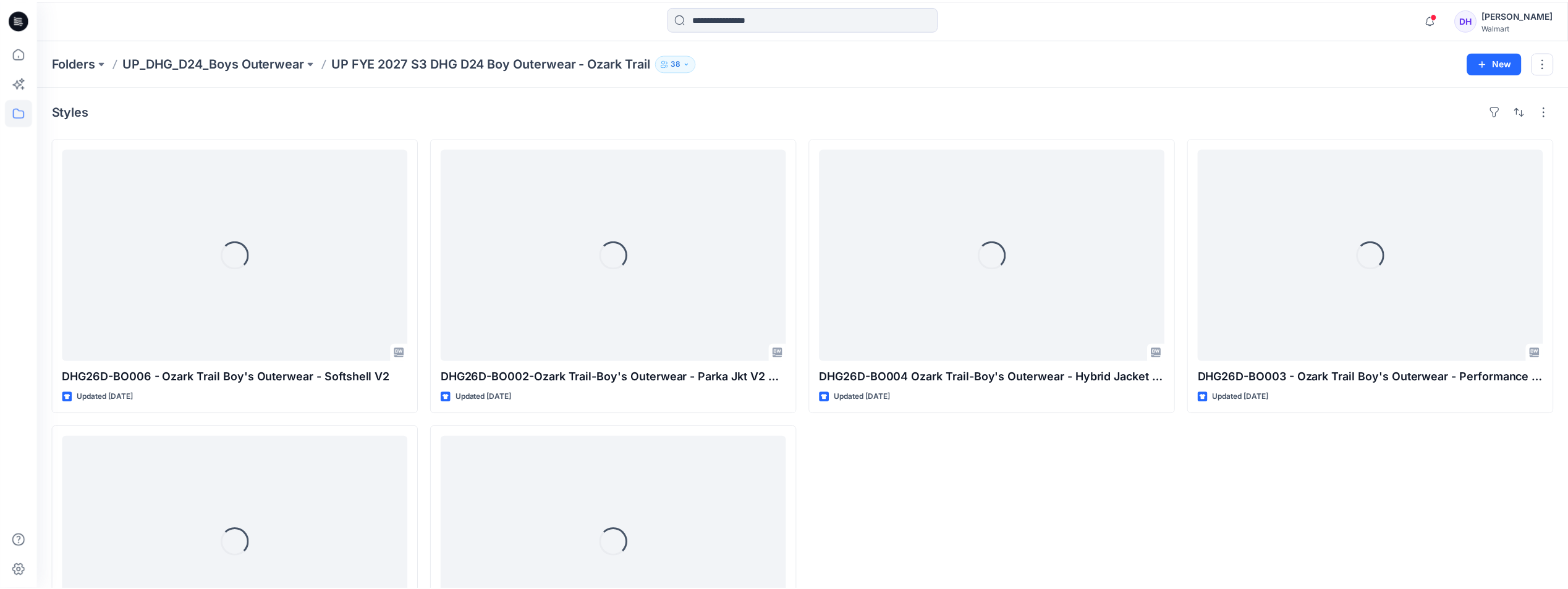
scroll to position [124, 0]
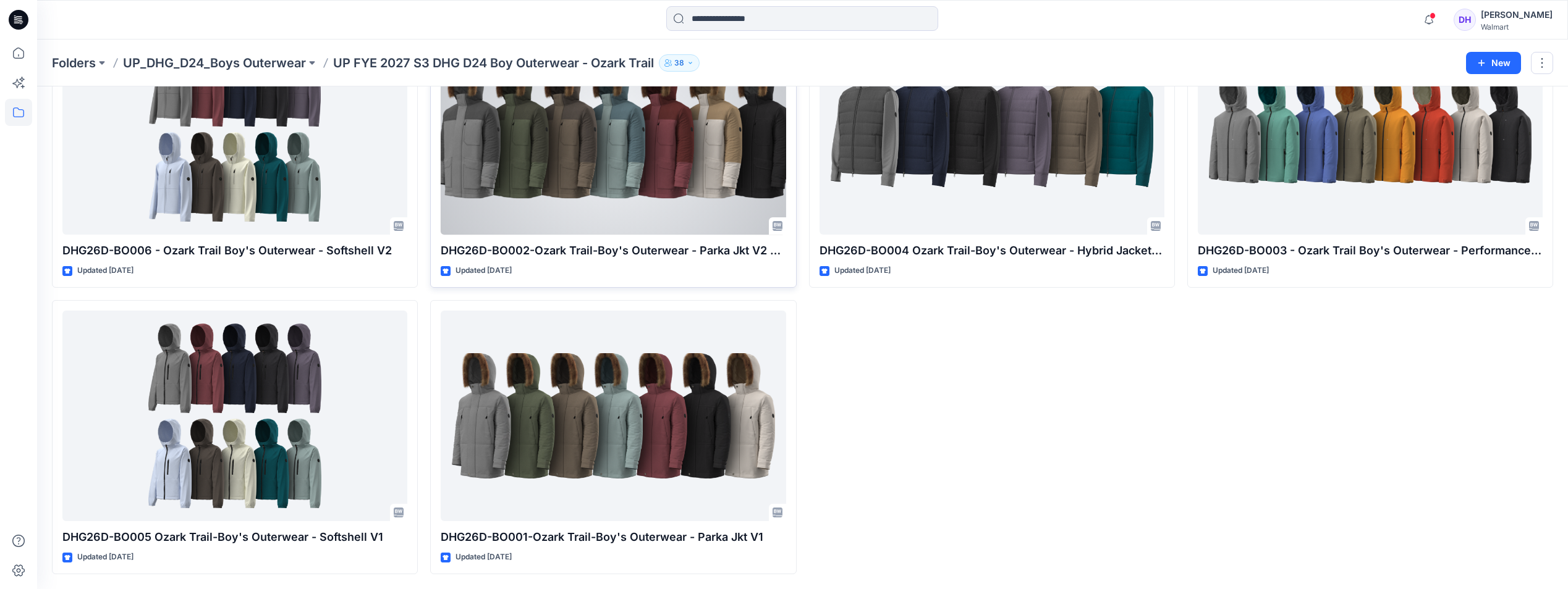
click at [601, 125] on div at bounding box center [613, 130] width 345 height 210
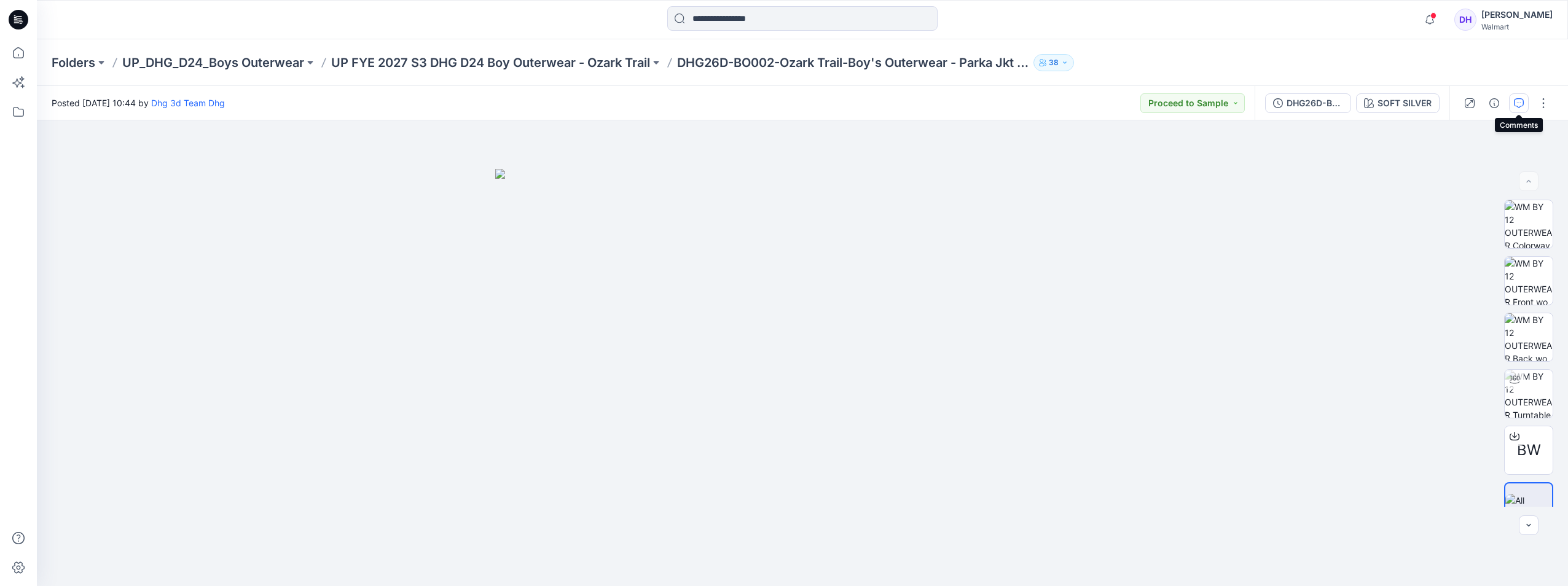
click at [1521, 97] on button "button" at bounding box center [1519, 103] width 20 height 20
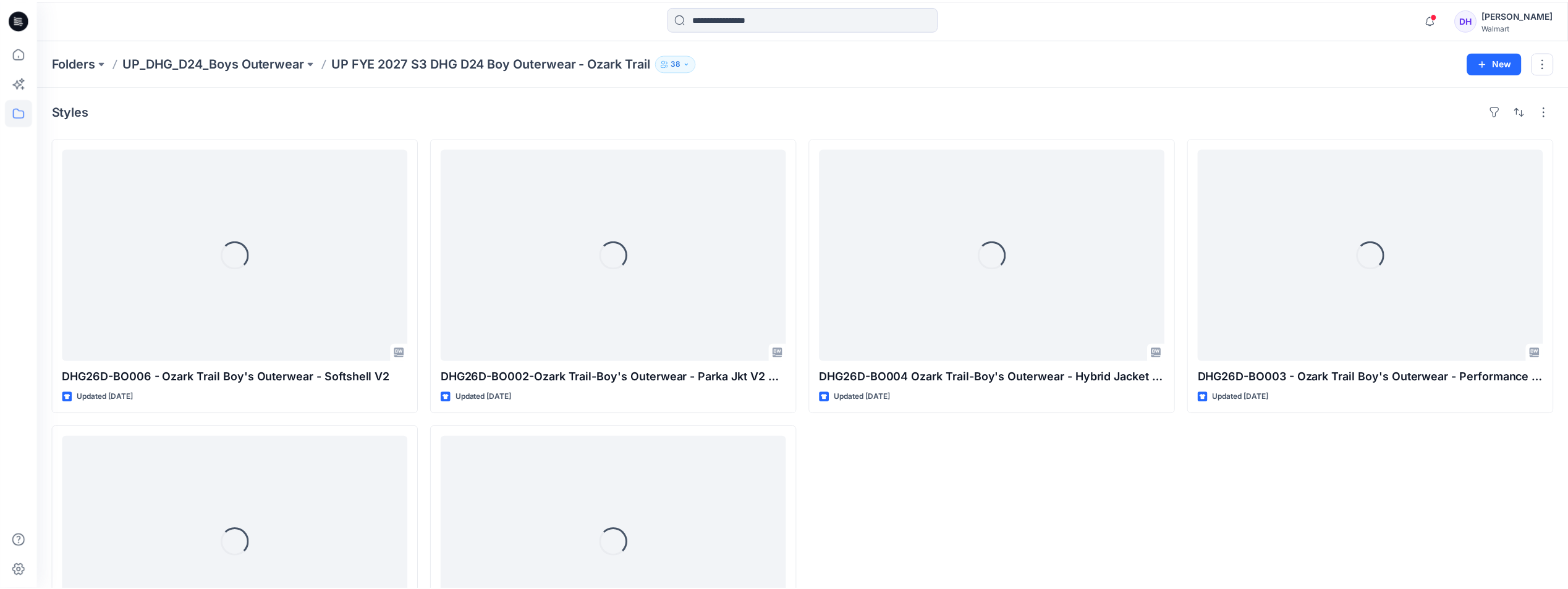
scroll to position [124, 0]
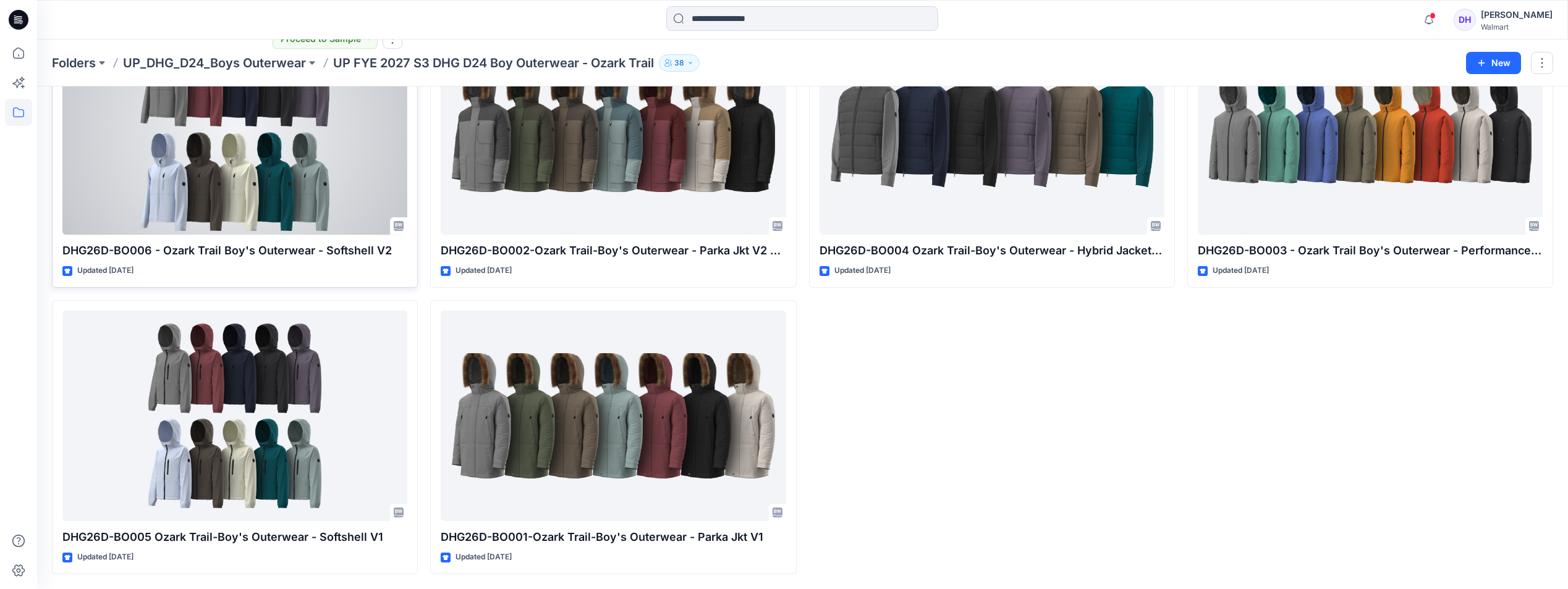
click at [223, 170] on div at bounding box center [234, 130] width 345 height 210
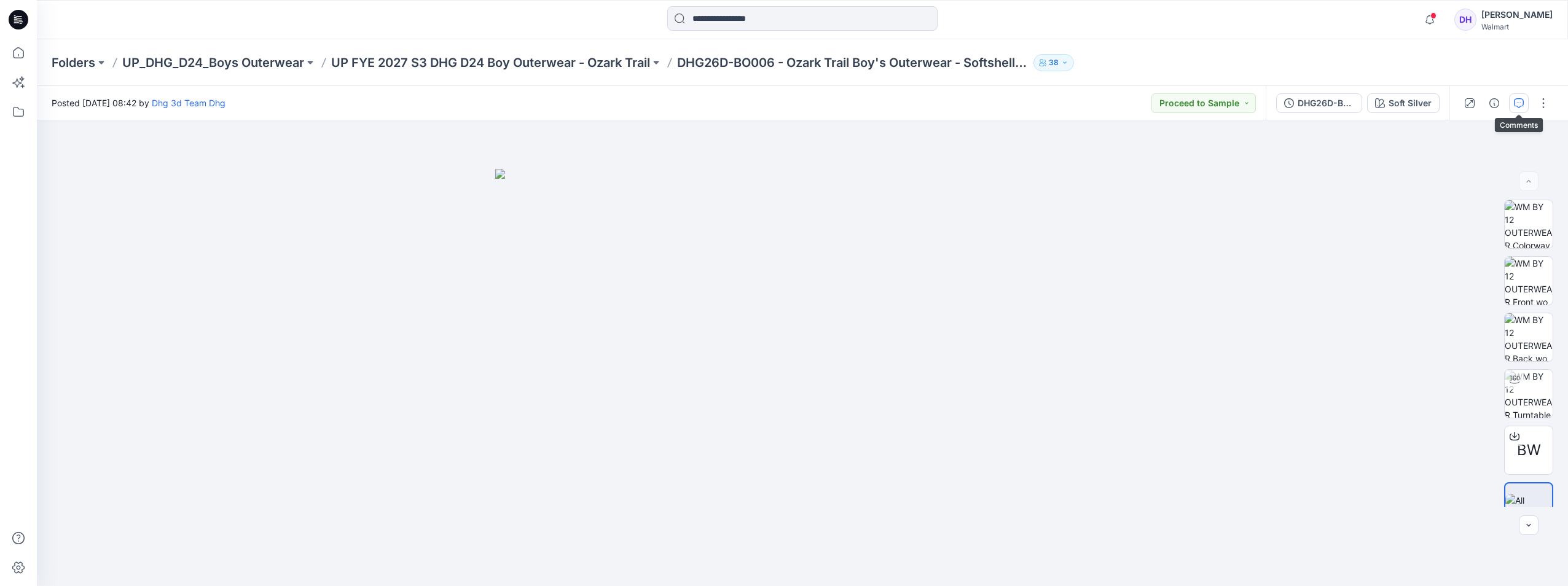
click at [1519, 101] on icon "button" at bounding box center [1519, 102] width 10 height 10
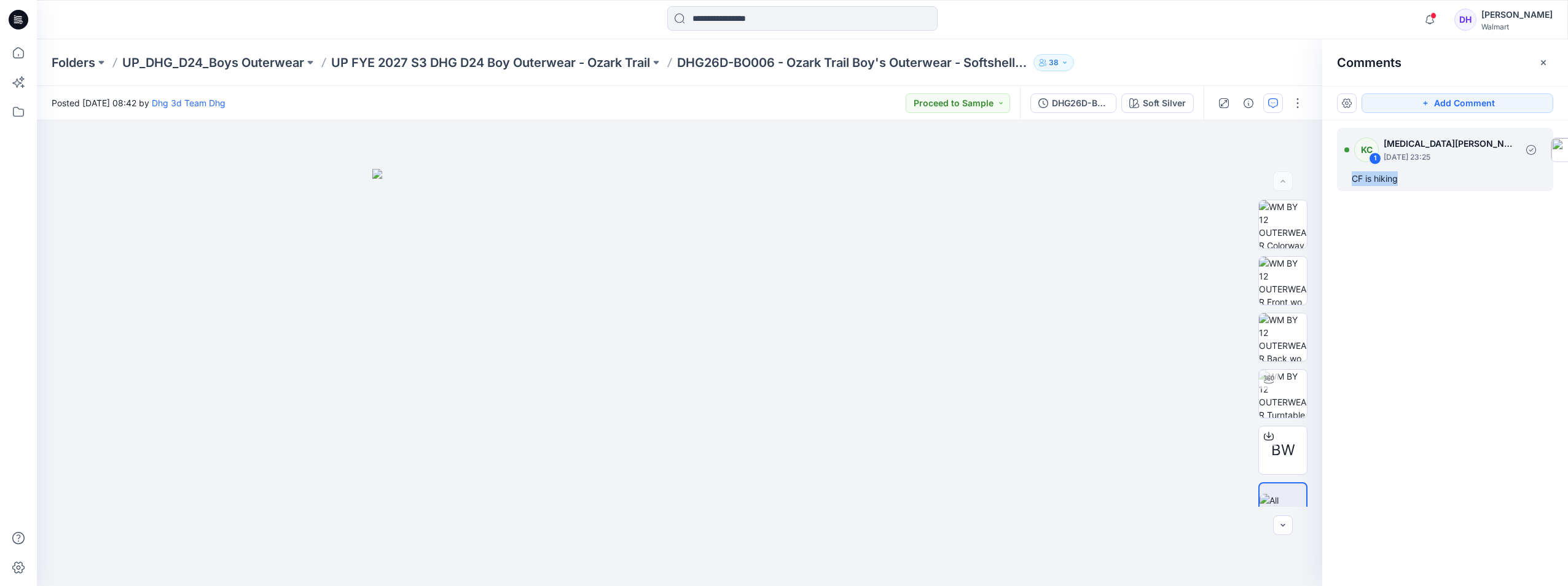
drag, startPoint x: 1407, startPoint y: 178, endPoint x: 1351, endPoint y: 174, distance: 56.1
click at [1351, 174] on div "CF is hiking" at bounding box center [1444, 179] width 186 height 15
copy div "CF is hiking"
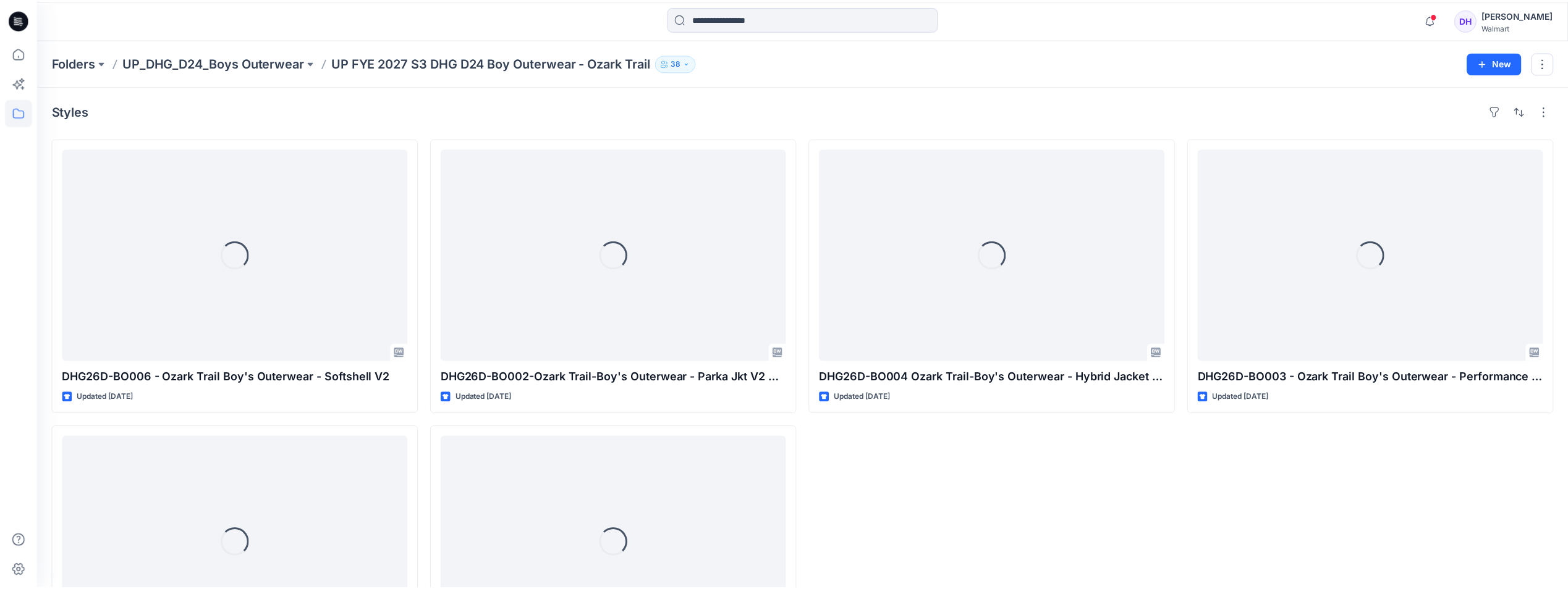
scroll to position [124, 0]
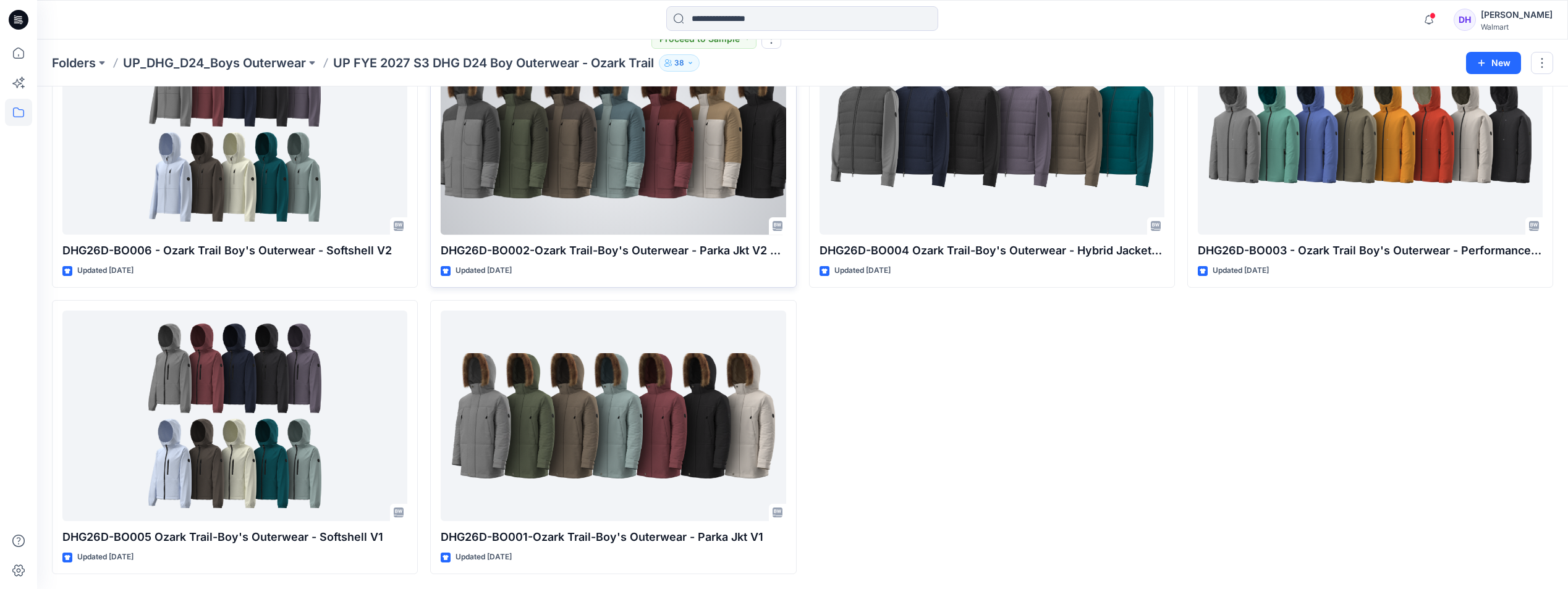
click at [589, 214] on div at bounding box center [613, 130] width 345 height 210
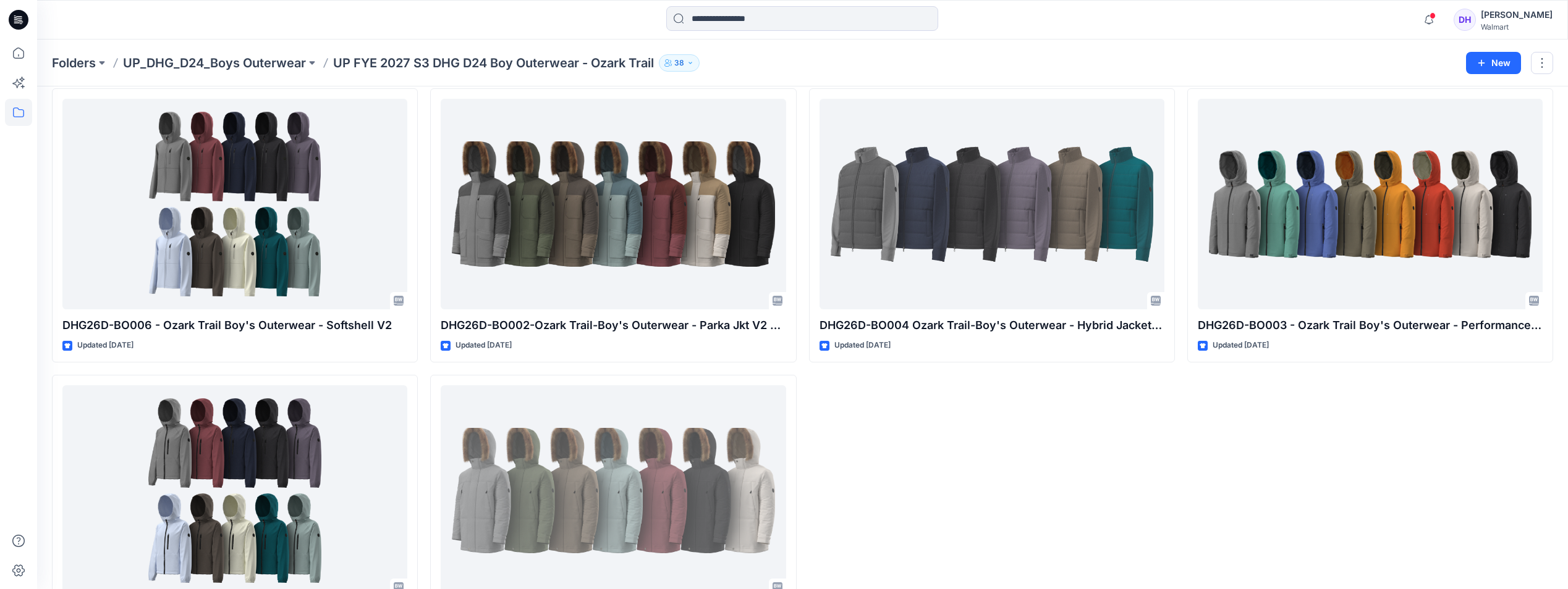
scroll to position [124, 0]
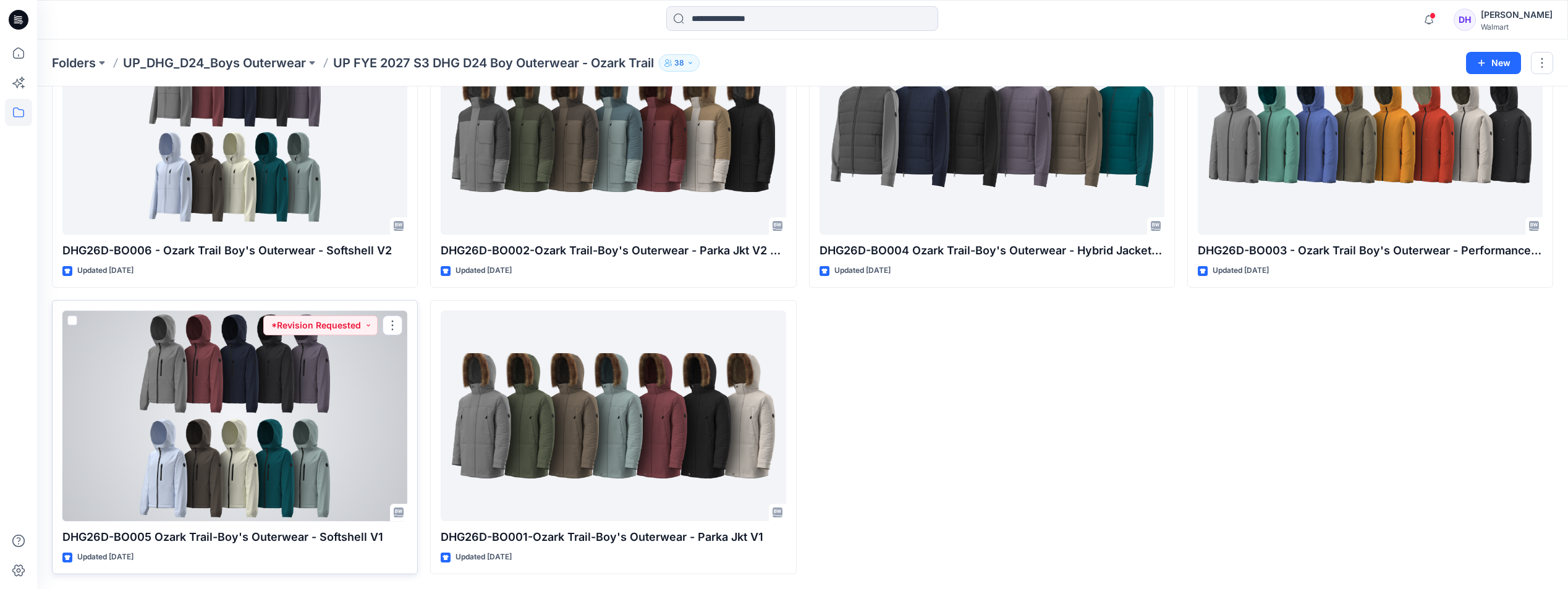
click at [193, 425] on div at bounding box center [234, 416] width 345 height 210
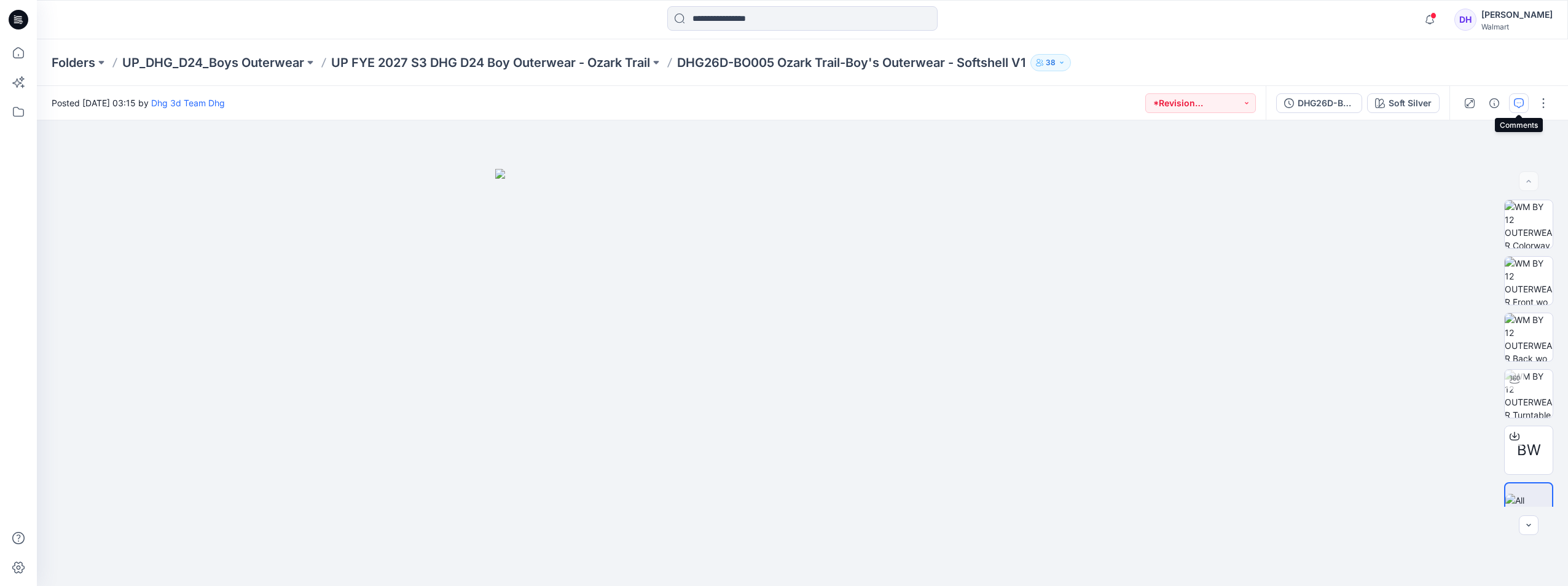
click at [1511, 100] on button "button" at bounding box center [1519, 103] width 20 height 20
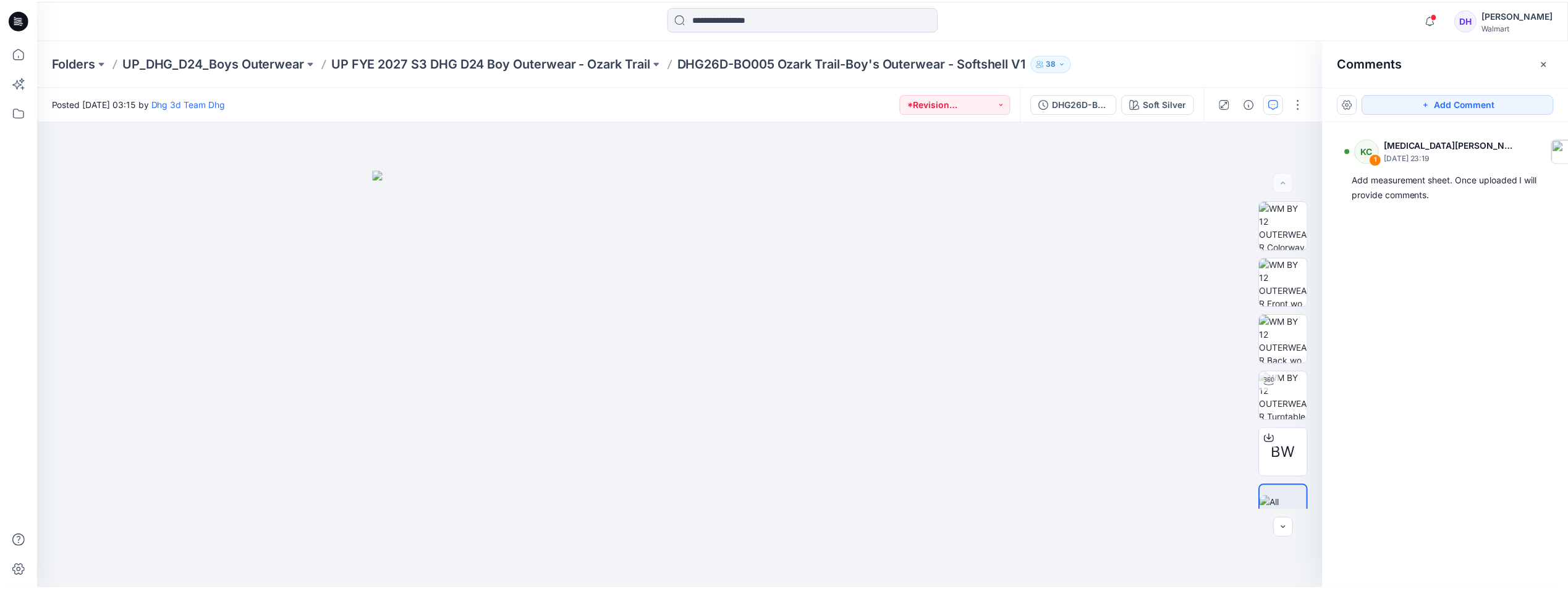
scroll to position [124, 0]
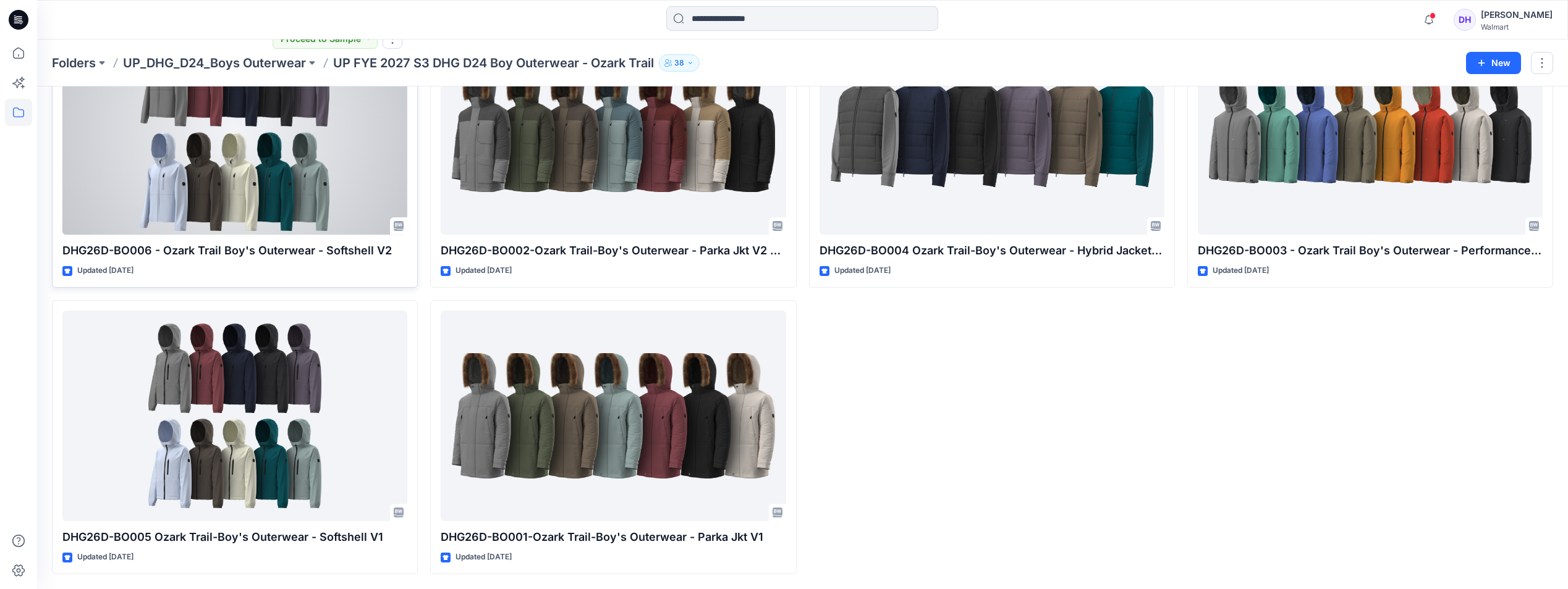
click at [325, 191] on div at bounding box center [234, 130] width 345 height 210
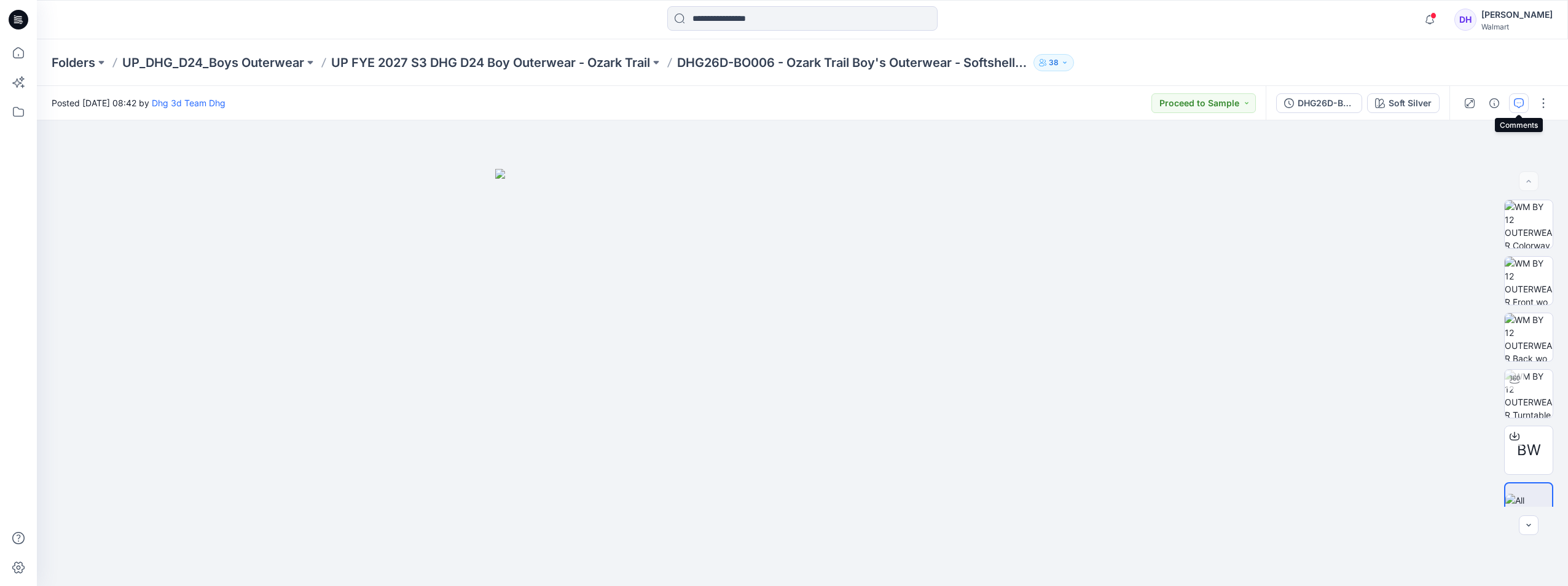
click at [1515, 102] on icon "button" at bounding box center [1519, 102] width 10 height 10
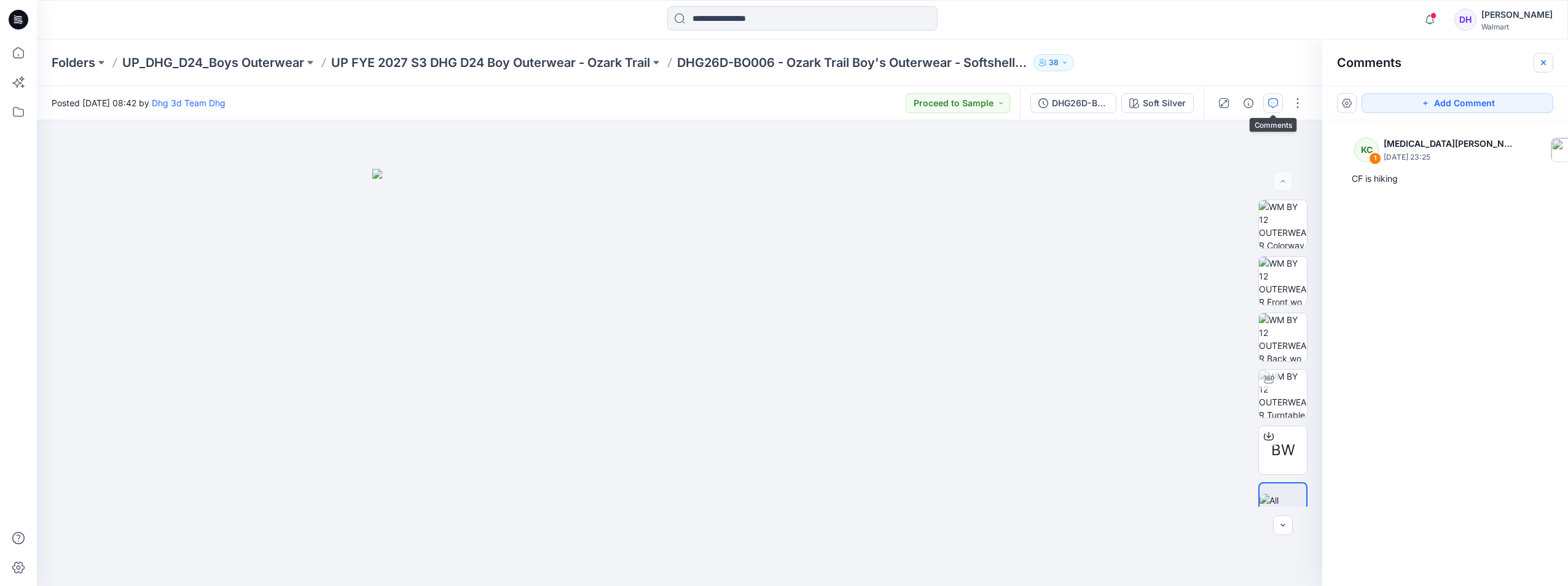
click at [1546, 60] on icon "button" at bounding box center [1543, 62] width 10 height 10
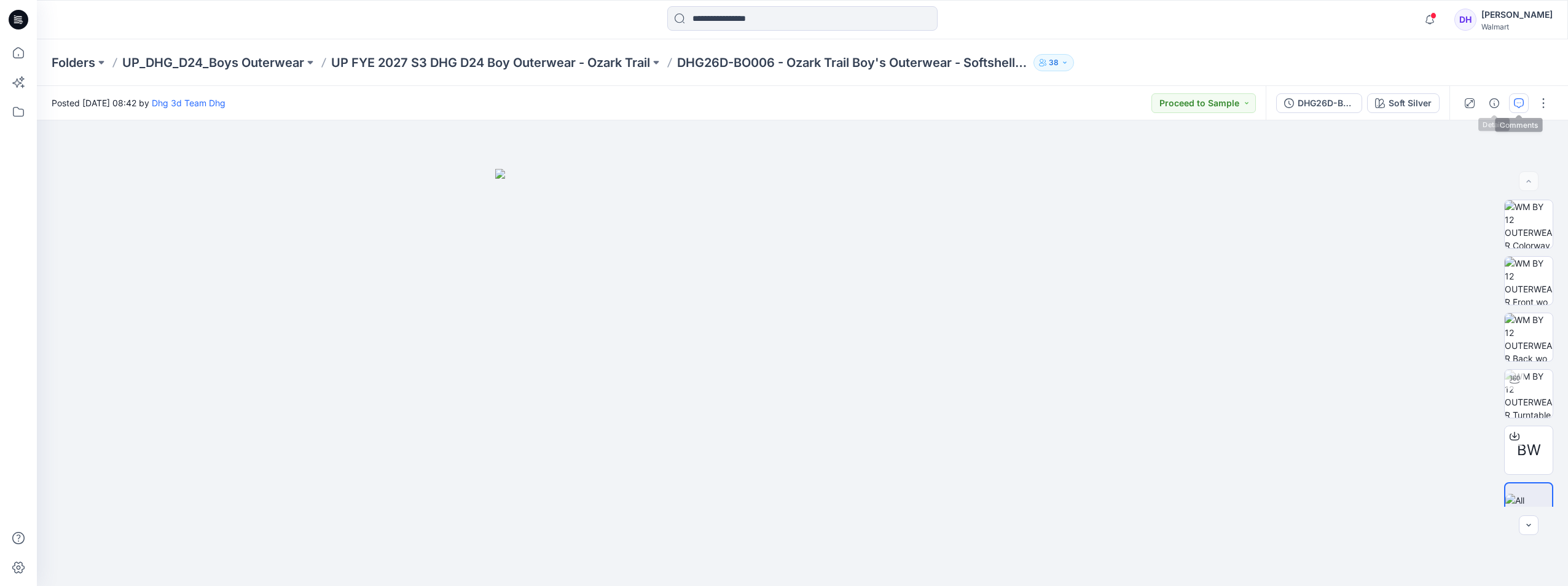
click at [1518, 101] on icon "button" at bounding box center [1519, 102] width 10 height 10
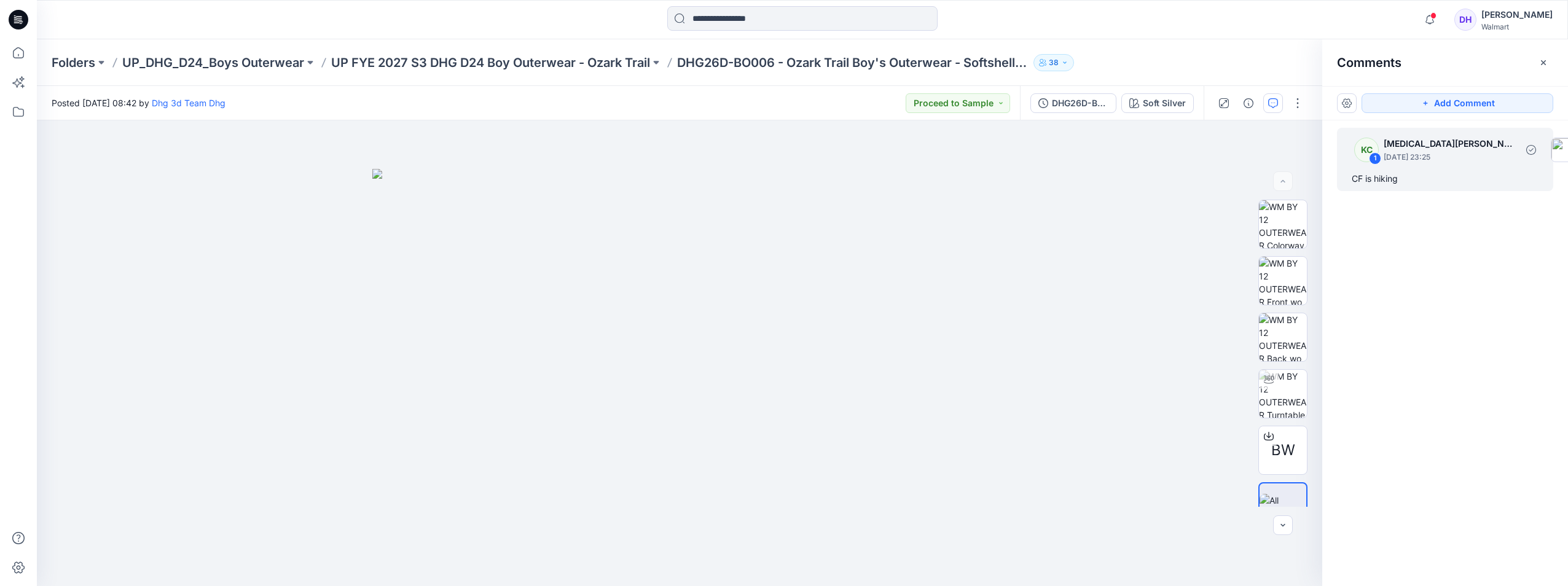
click at [1393, 147] on p "[MEDICAL_DATA][PERSON_NAME]" at bounding box center [1450, 144] width 133 height 15
click at [1547, 67] on icon "button" at bounding box center [1543, 62] width 10 height 10
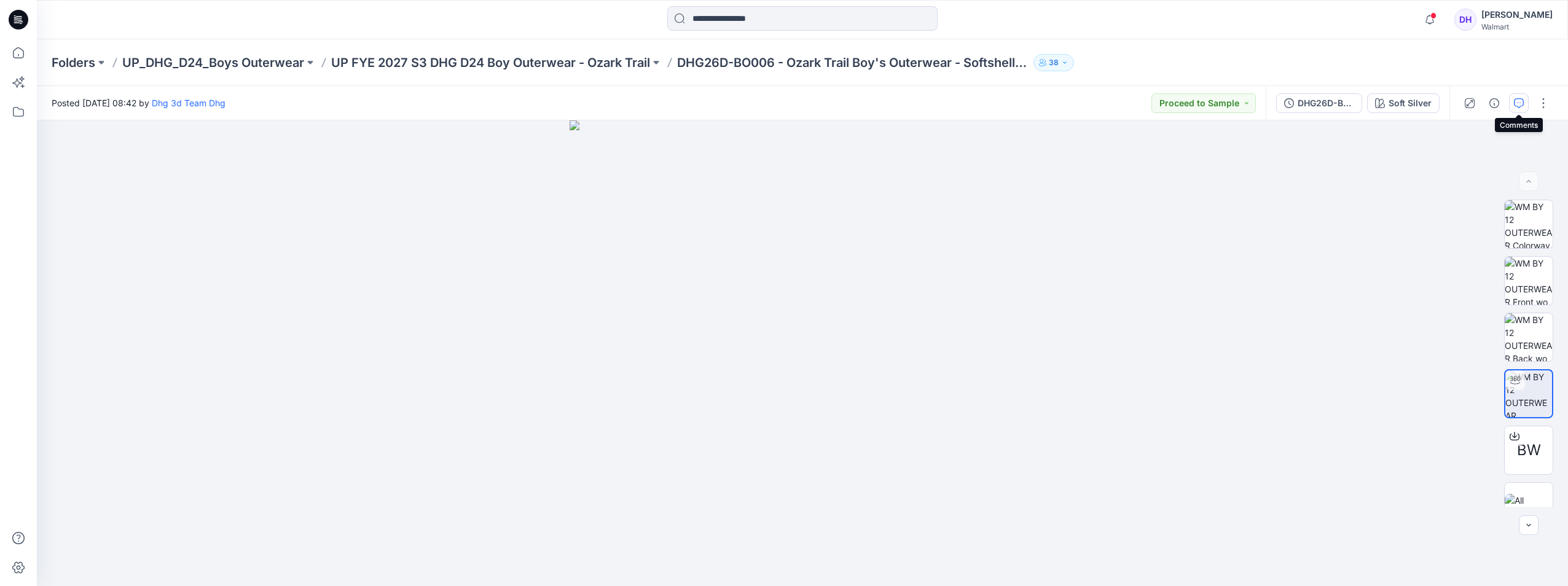
click at [1518, 106] on icon "button" at bounding box center [1519, 102] width 10 height 10
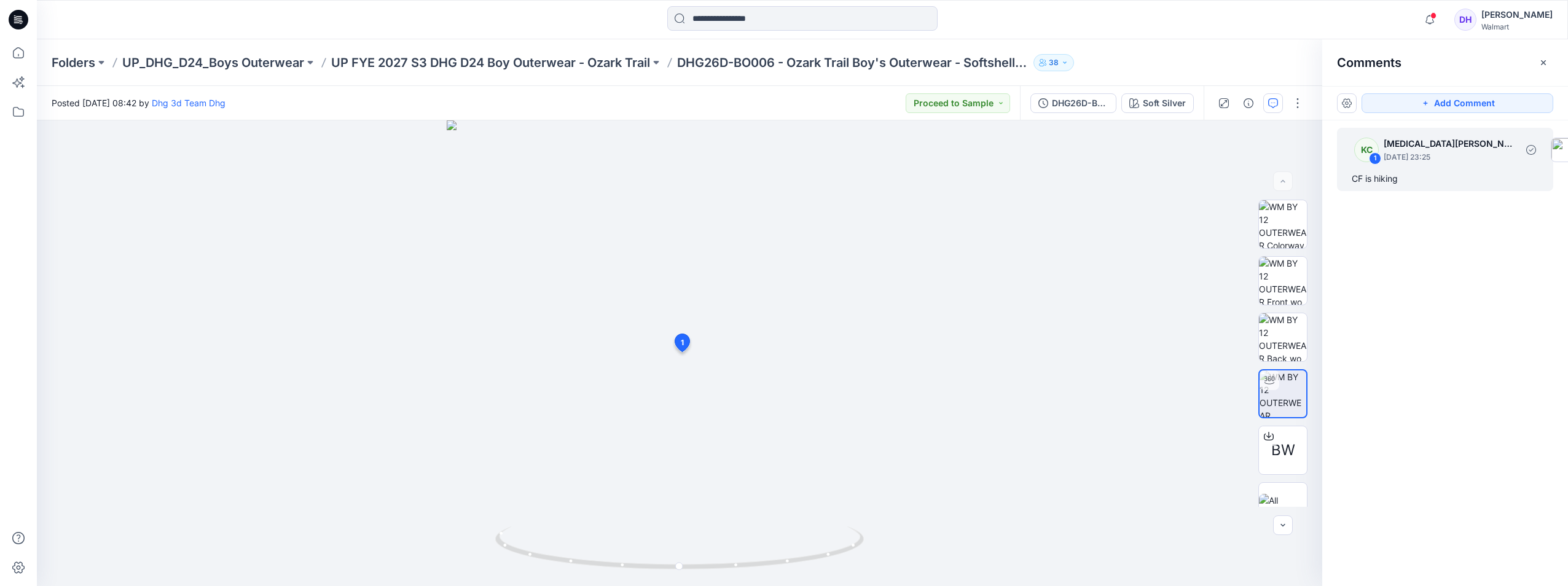
click at [1373, 156] on div "1" at bounding box center [1375, 158] width 13 height 13
click at [1544, 66] on icon "button" at bounding box center [1543, 62] width 10 height 10
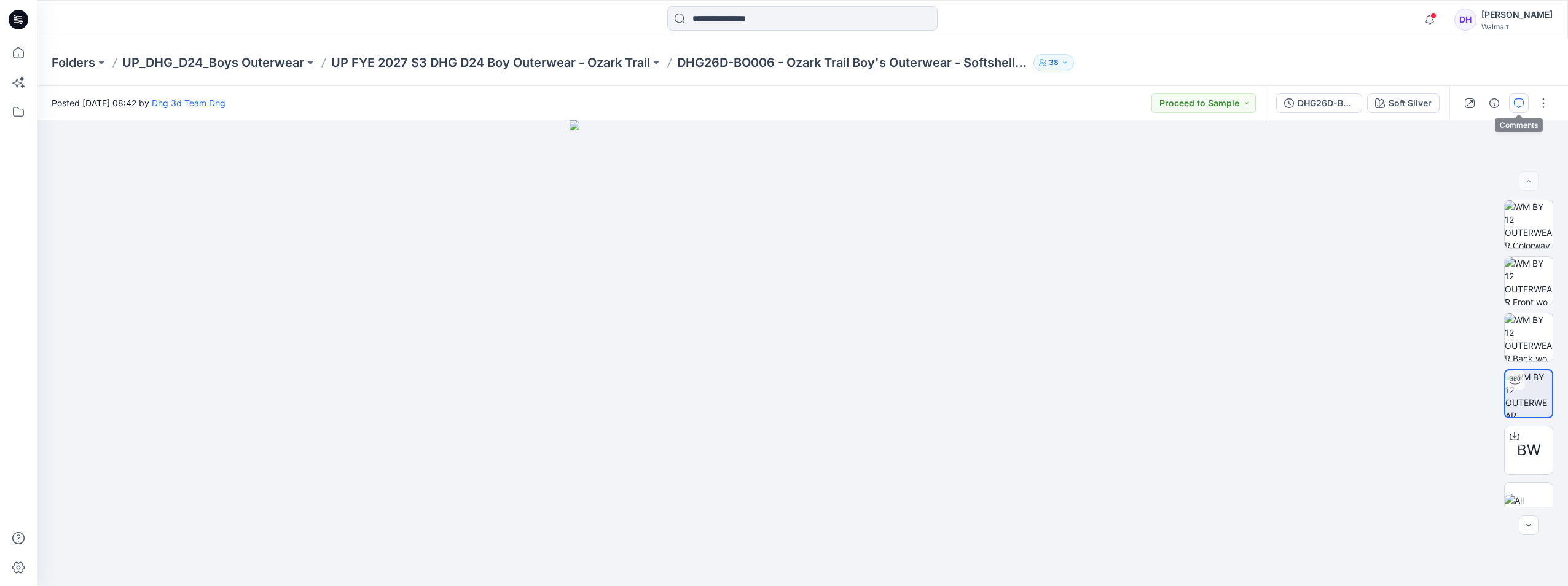
click at [1521, 102] on icon "button" at bounding box center [1519, 102] width 10 height 10
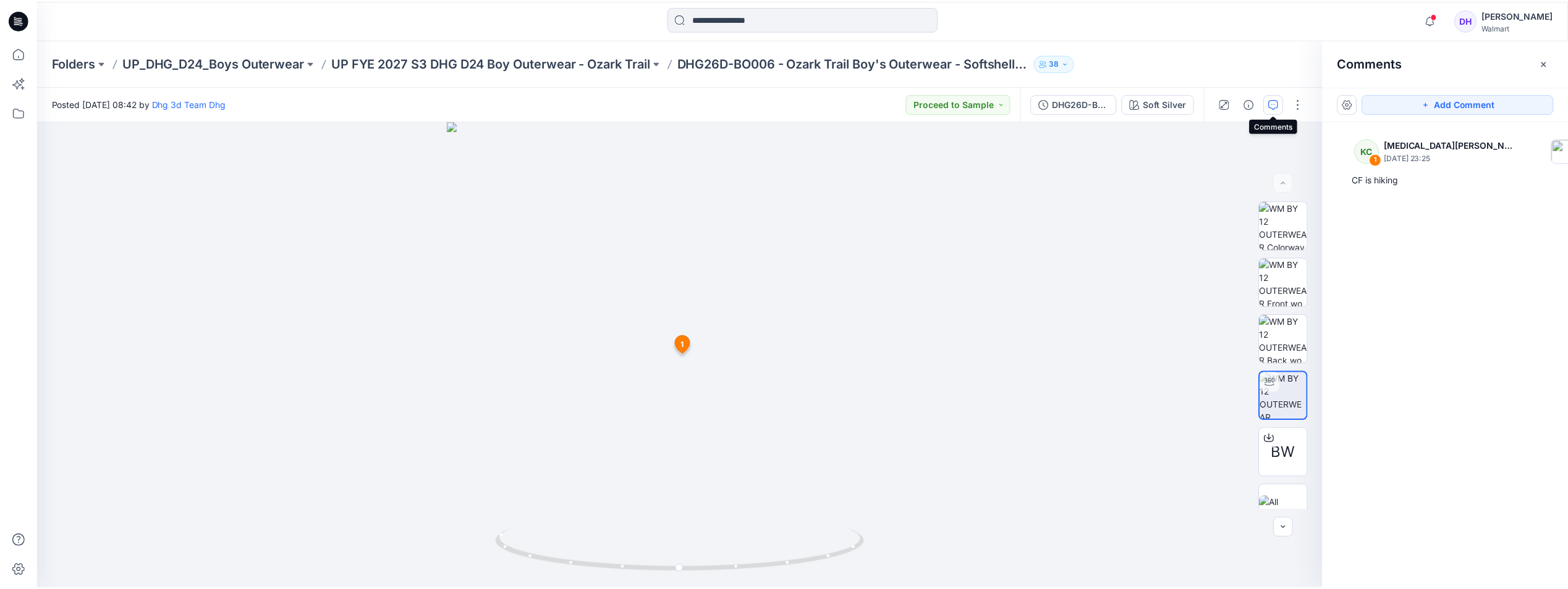
scroll to position [124, 0]
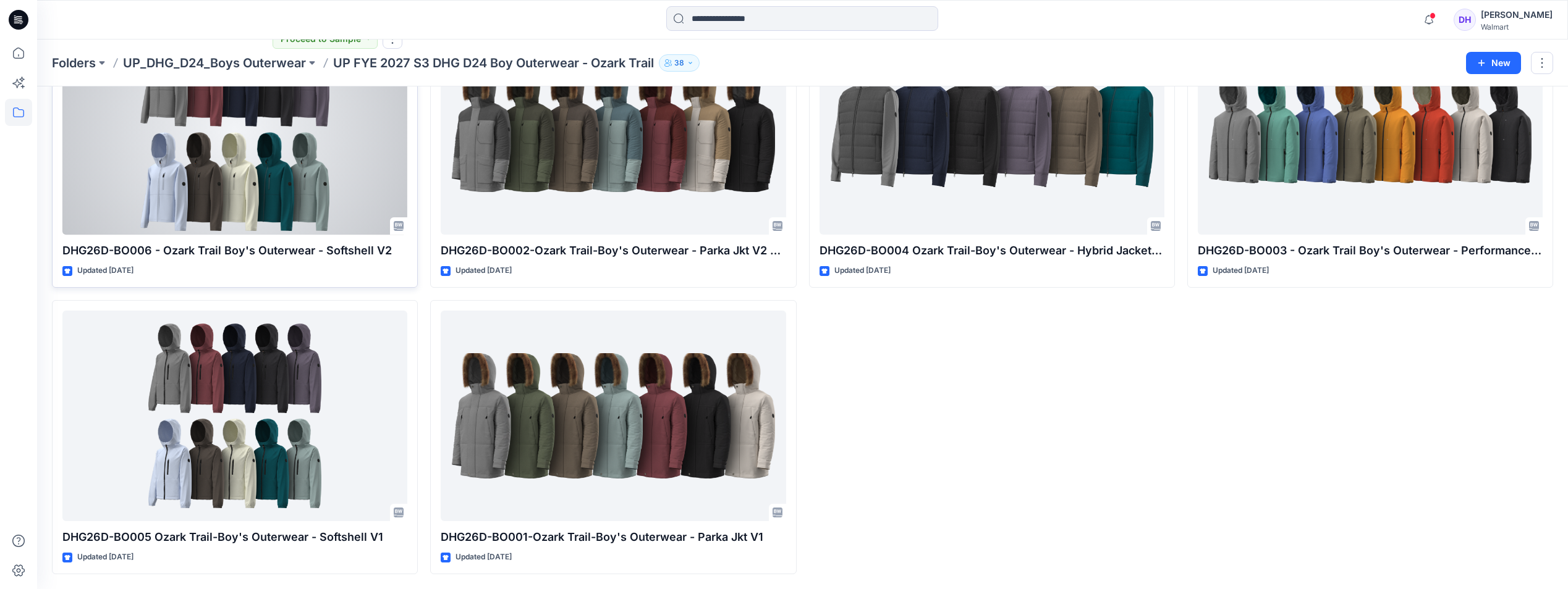
click at [277, 126] on div at bounding box center [234, 130] width 345 height 210
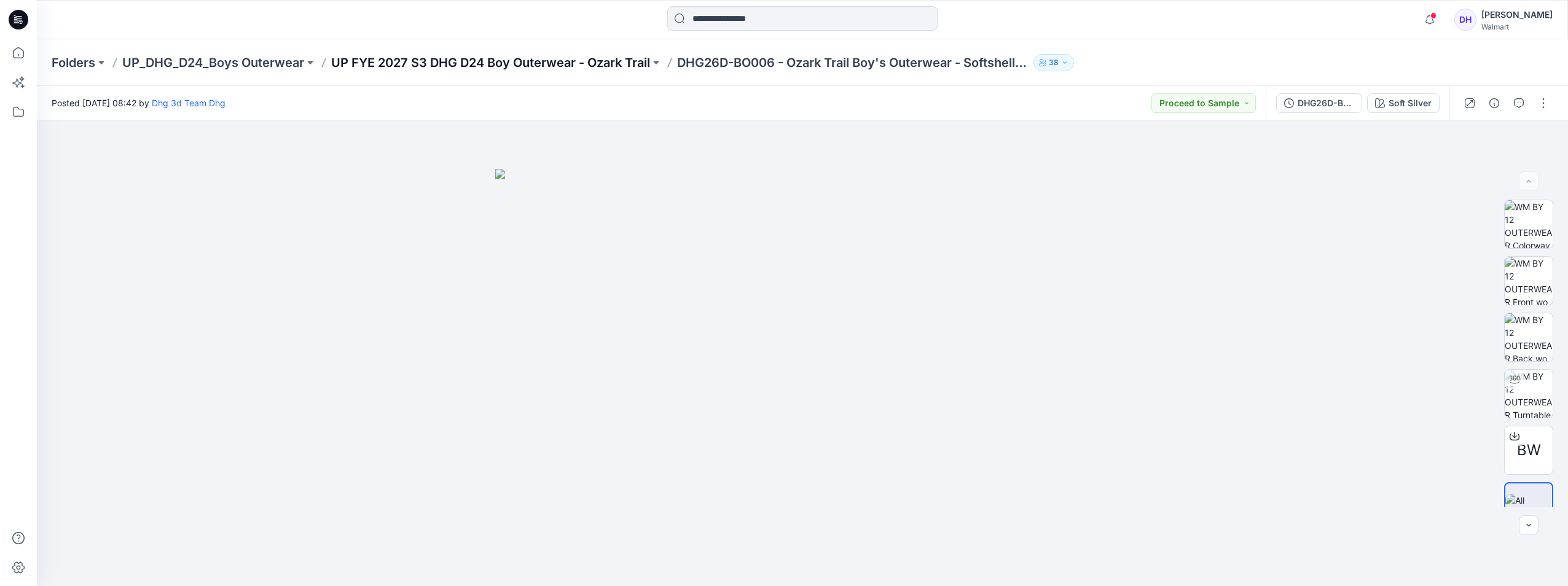
click at [622, 61] on p "UP FYE 2027 S3 DHG D24 Boy Outerwear - Ozark Trail" at bounding box center [490, 62] width 319 height 17
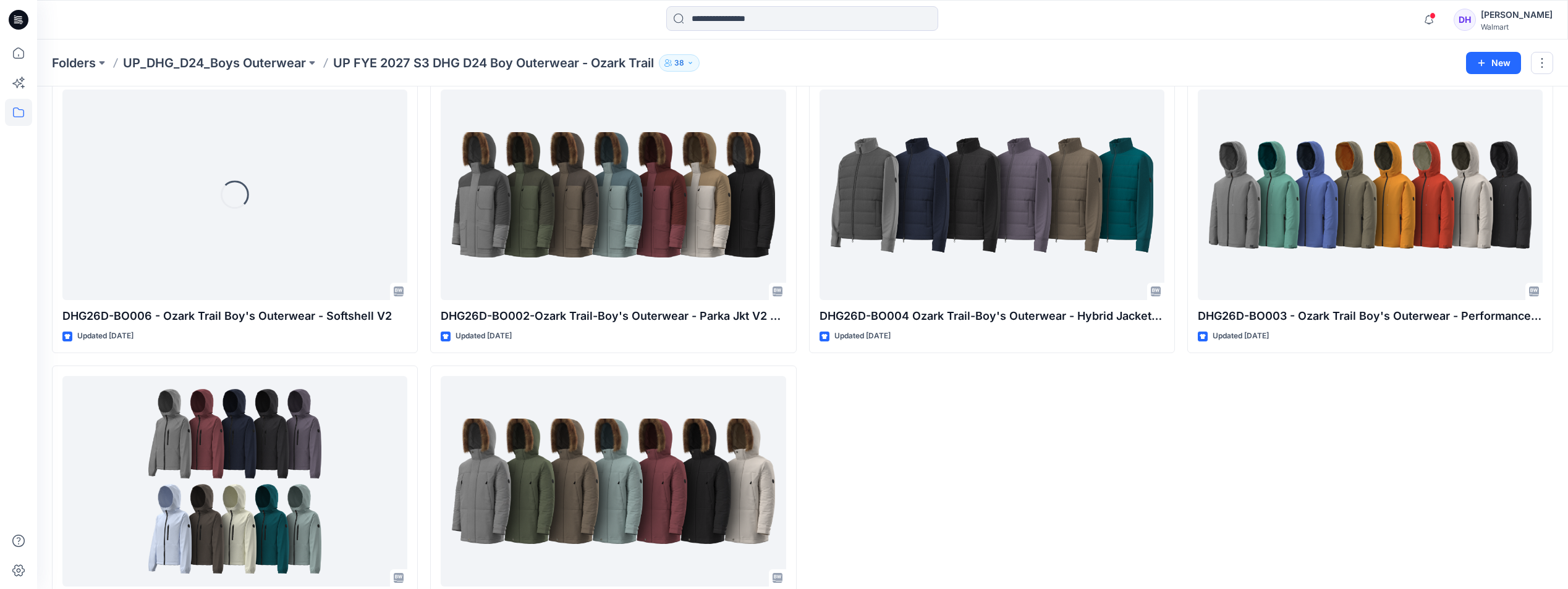
scroll to position [124, 0]
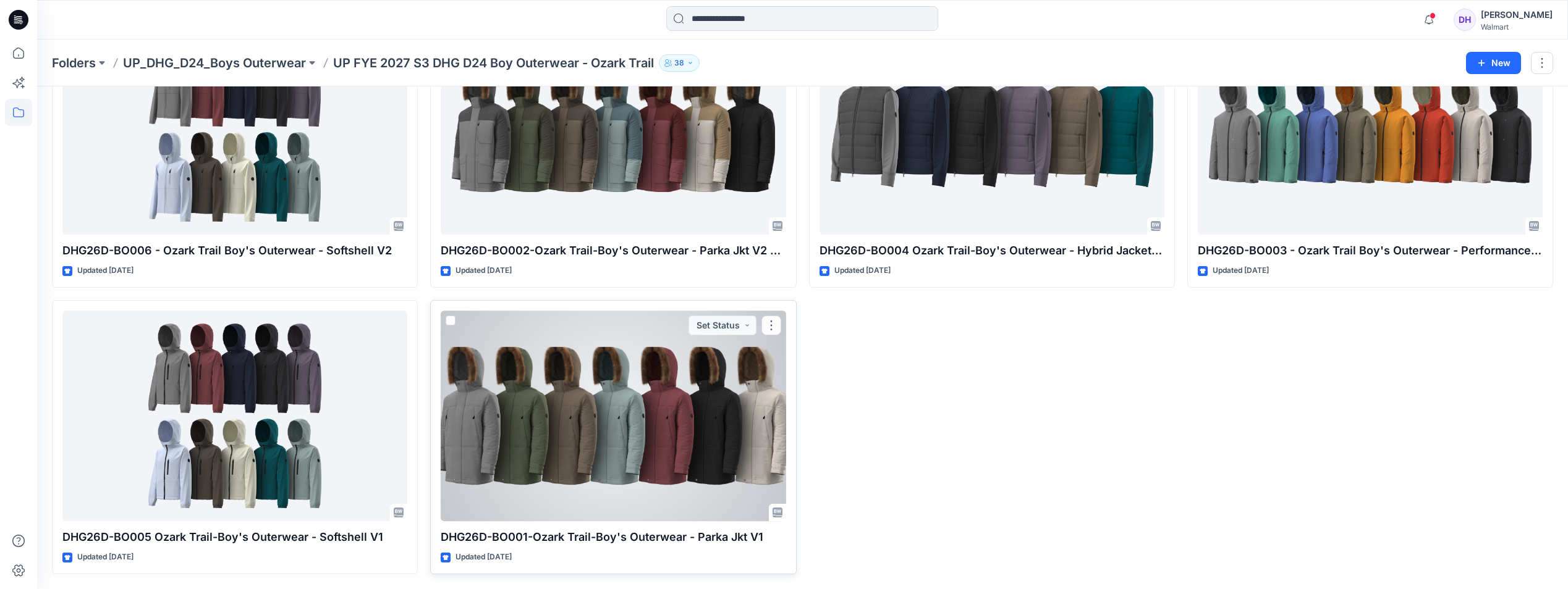
click at [717, 474] on div at bounding box center [613, 416] width 345 height 210
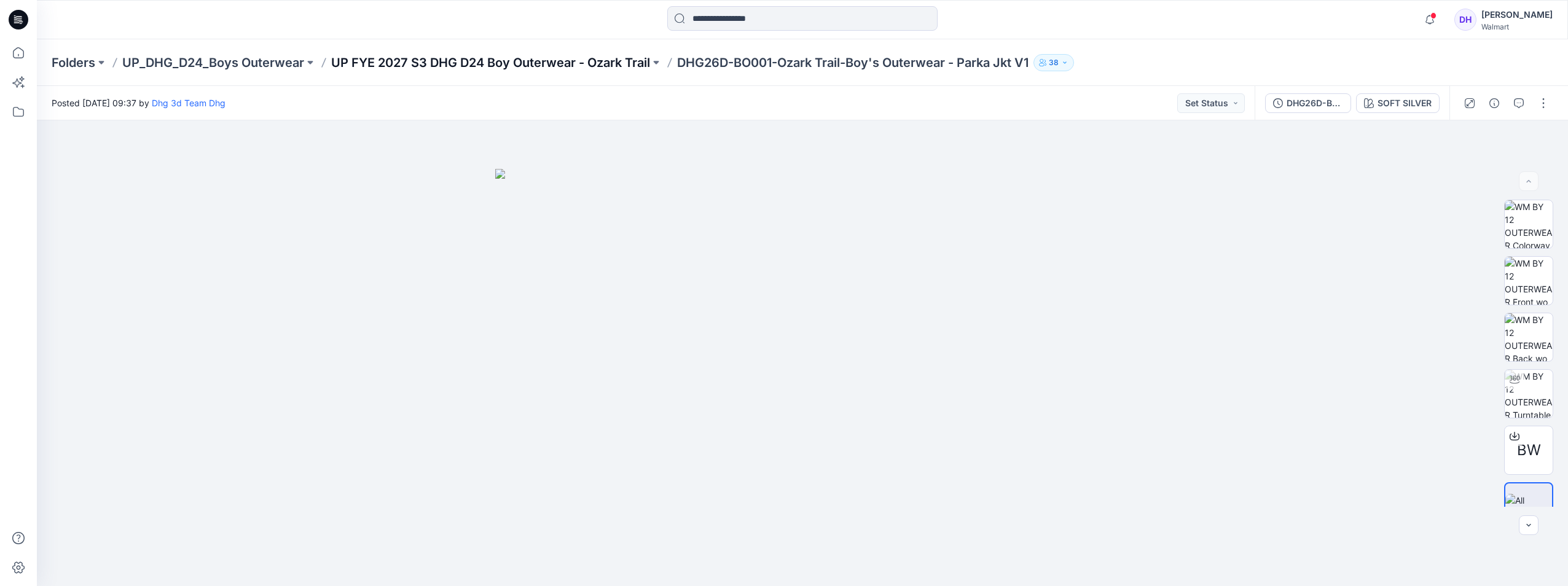
click at [578, 60] on p "UP FYE 2027 S3 DHG D24 Boy Outerwear - Ozark Trail" at bounding box center [490, 62] width 319 height 17
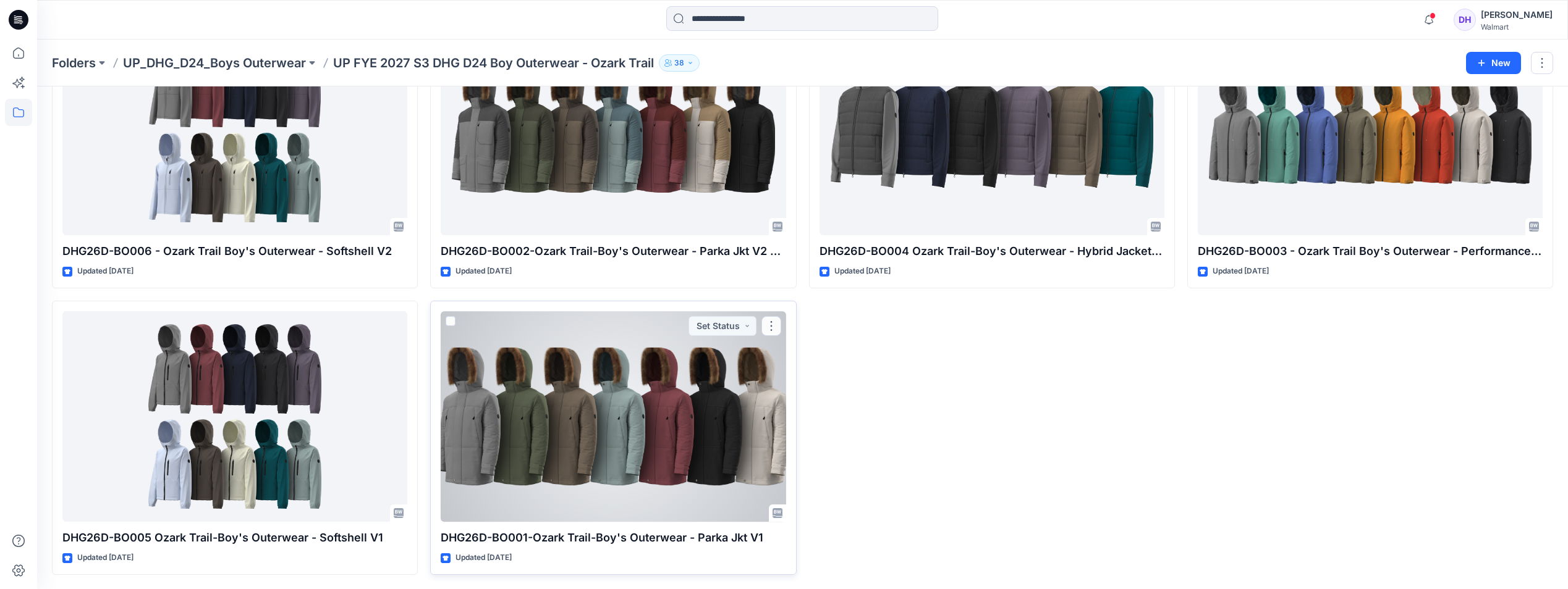
scroll to position [124, 0]
click at [603, 419] on div at bounding box center [613, 416] width 345 height 210
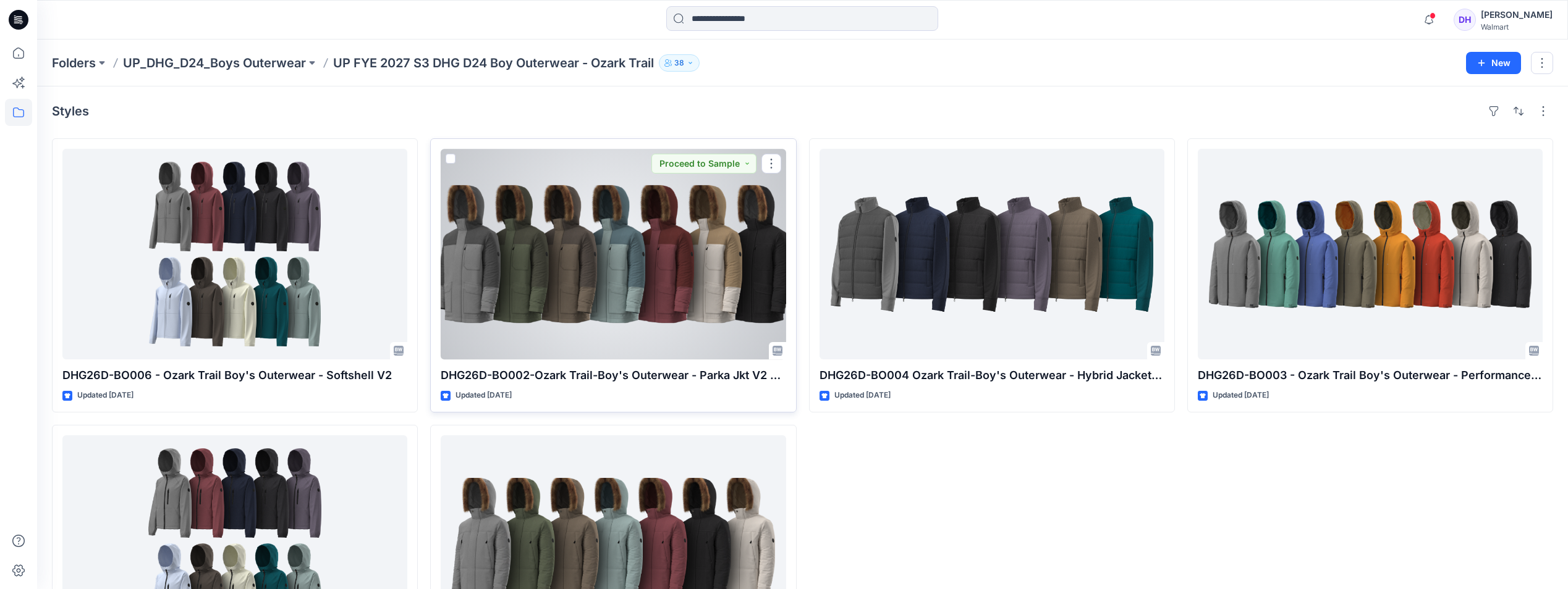
click at [687, 263] on div at bounding box center [613, 254] width 345 height 210
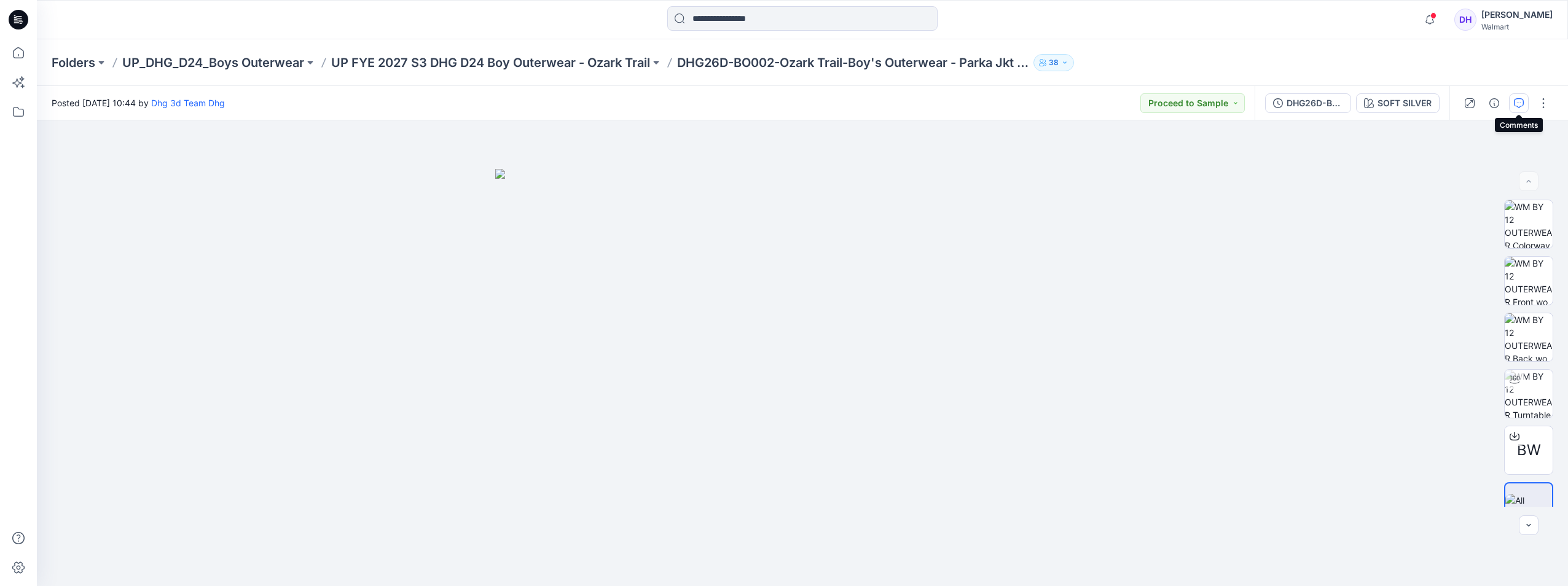
click at [1518, 108] on button "button" at bounding box center [1519, 103] width 20 height 20
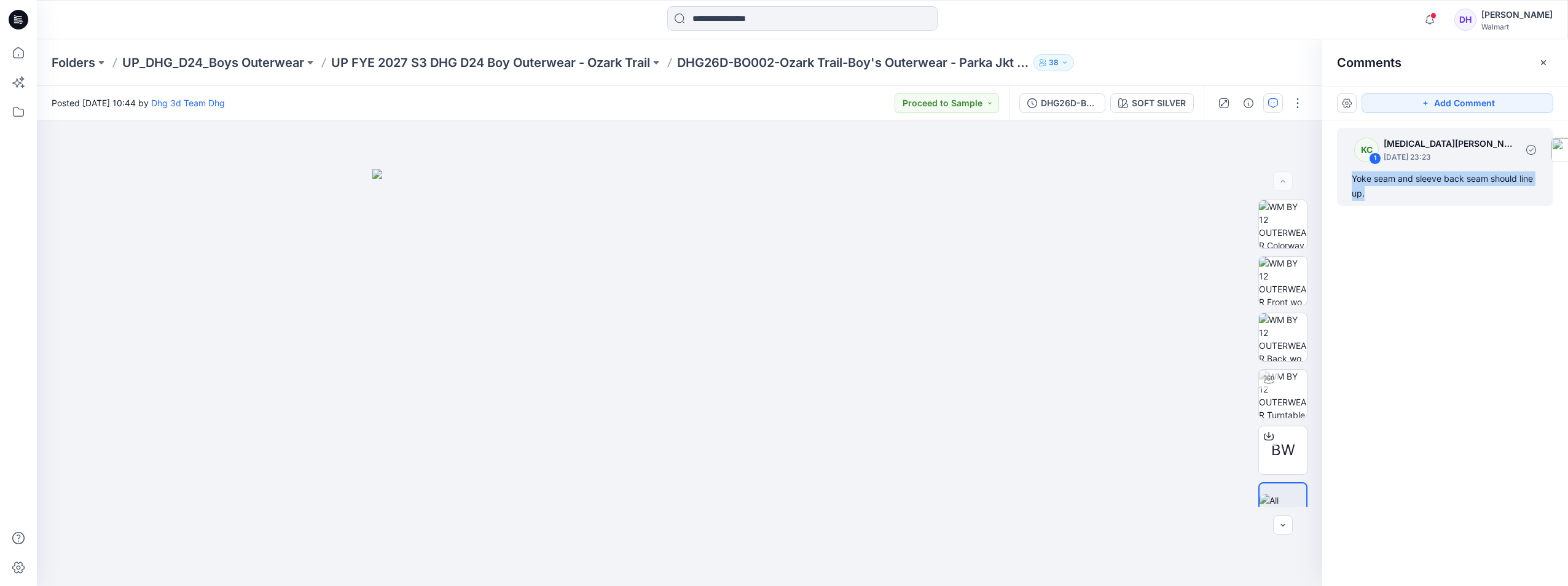
drag, startPoint x: 1368, startPoint y: 197, endPoint x: 1353, endPoint y: 179, distance: 23.4
click at [1353, 179] on div "Yoke seam and sleeve back seam should line up." at bounding box center [1444, 186] width 186 height 29
copy div "Yoke seam and sleeve back seam should line up."
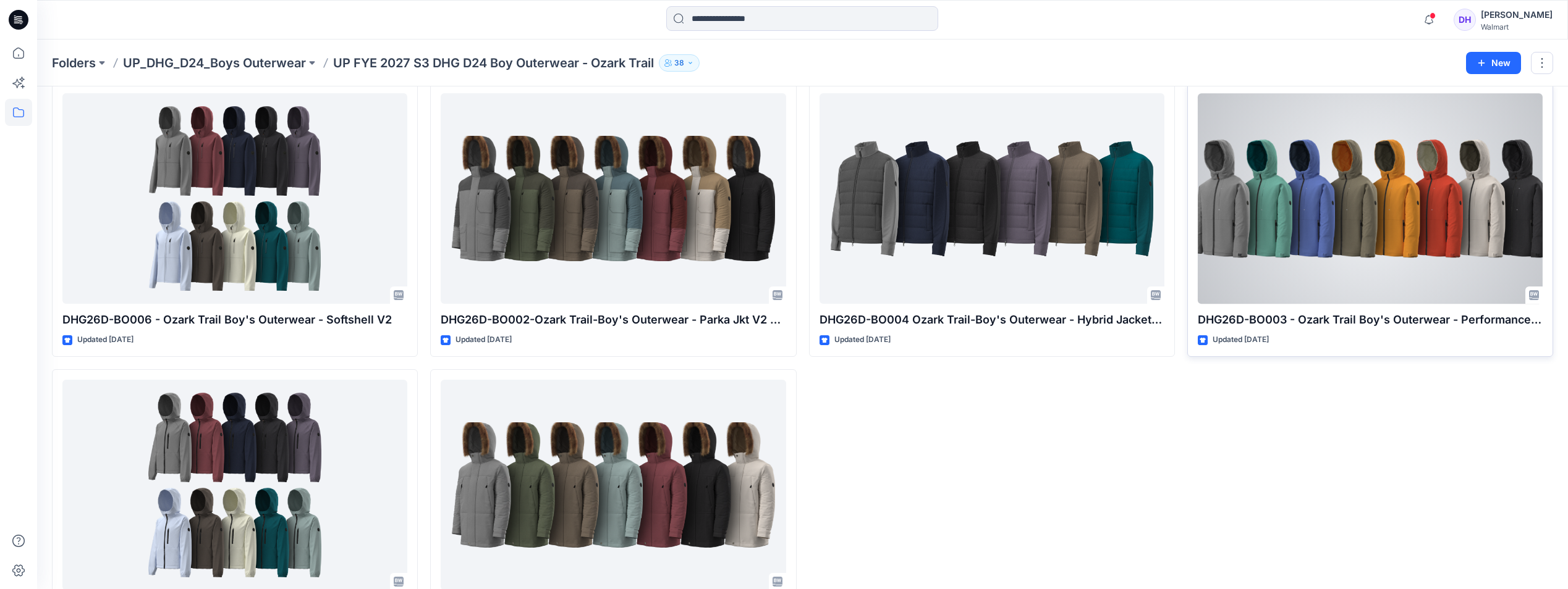
scroll to position [124, 0]
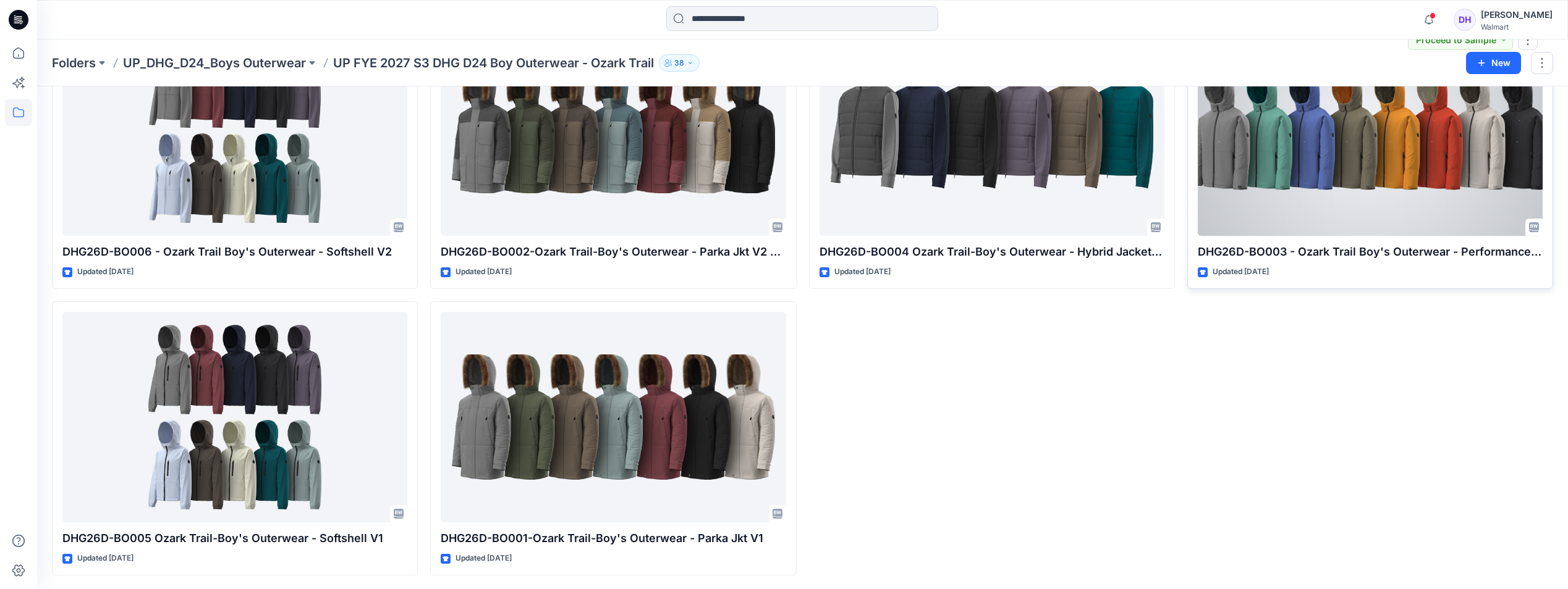
click at [1293, 199] on div at bounding box center [1370, 130] width 345 height 210
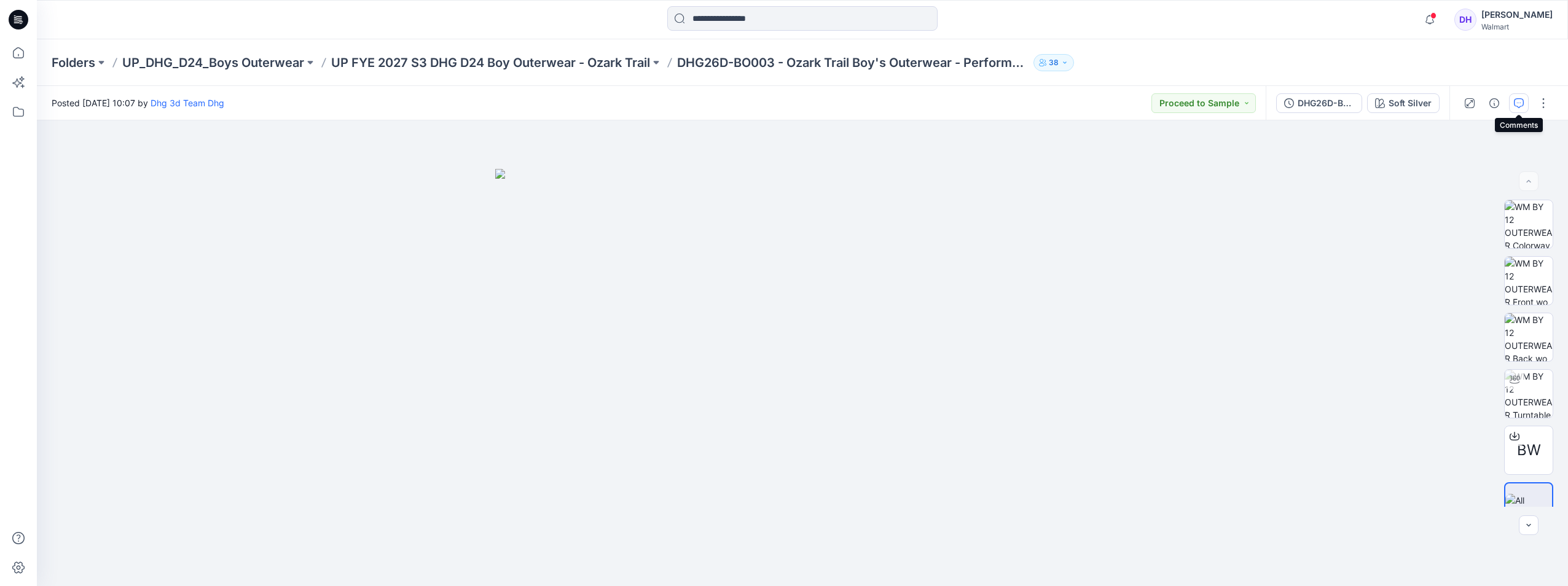
click at [1519, 100] on icon "button" at bounding box center [1519, 102] width 10 height 10
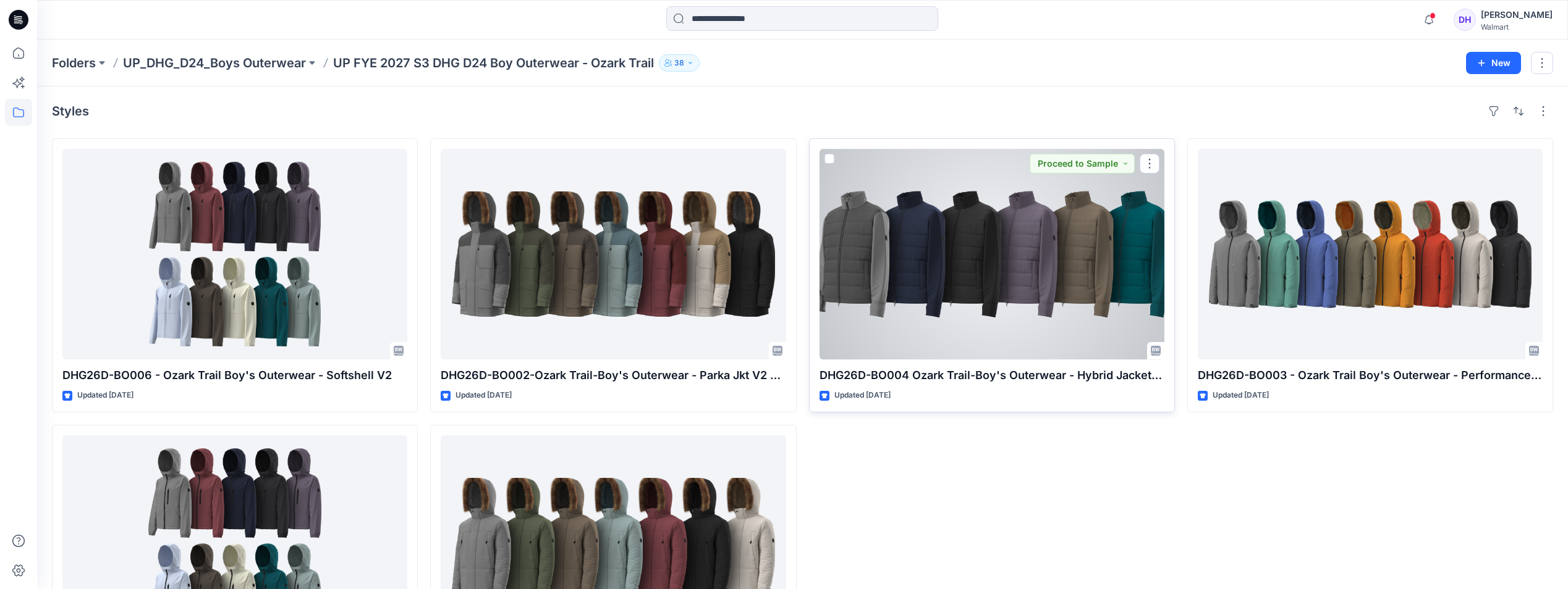
click at [939, 325] on div at bounding box center [992, 254] width 345 height 210
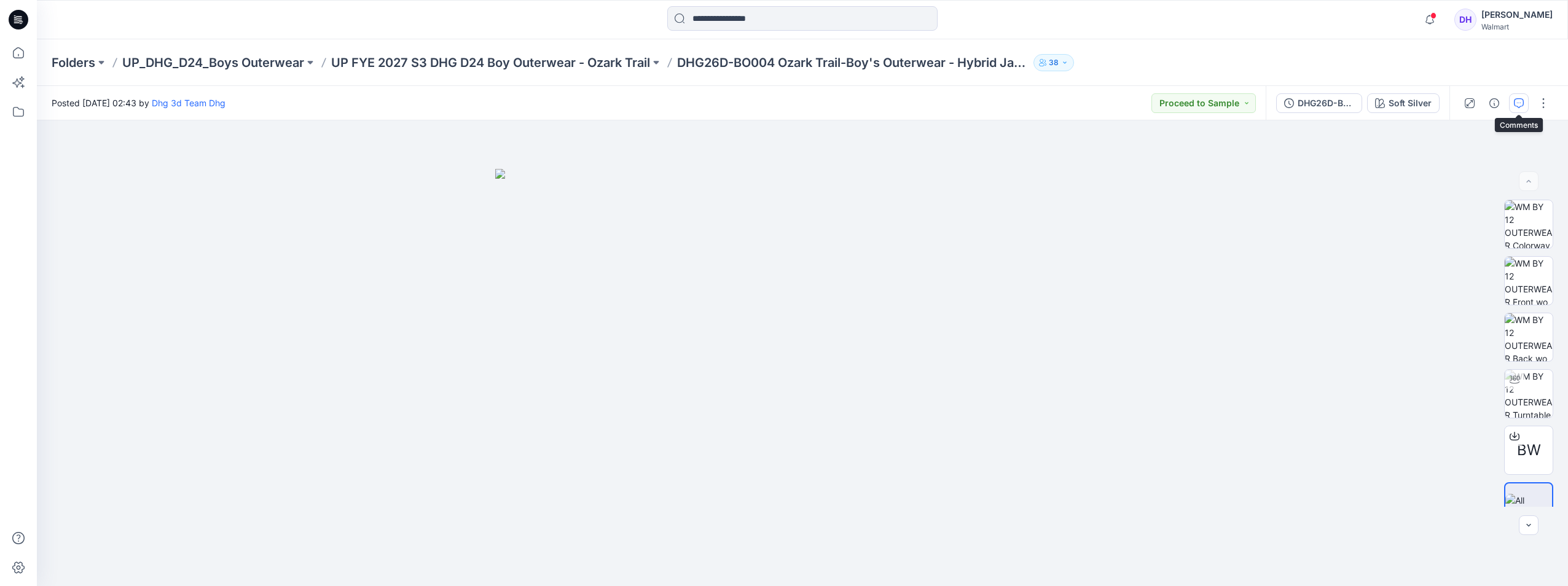
click at [1522, 105] on icon "button" at bounding box center [1519, 102] width 10 height 10
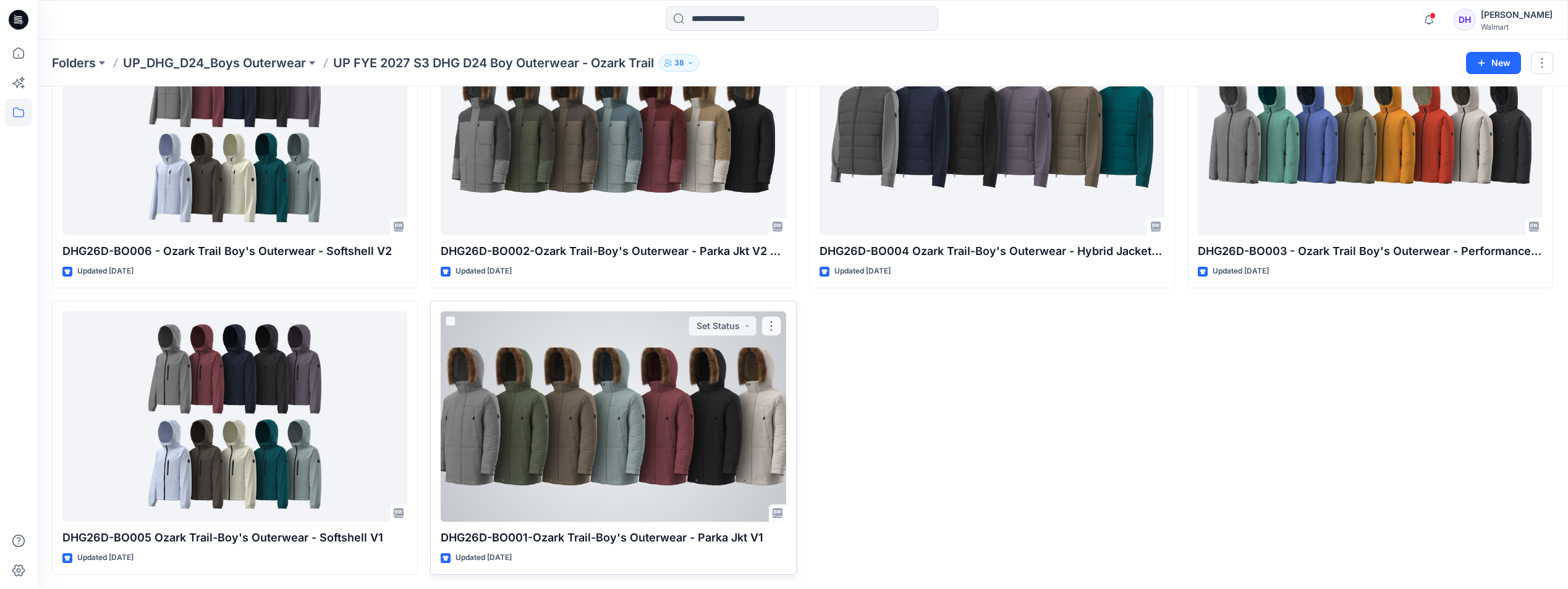
scroll to position [124, 0]
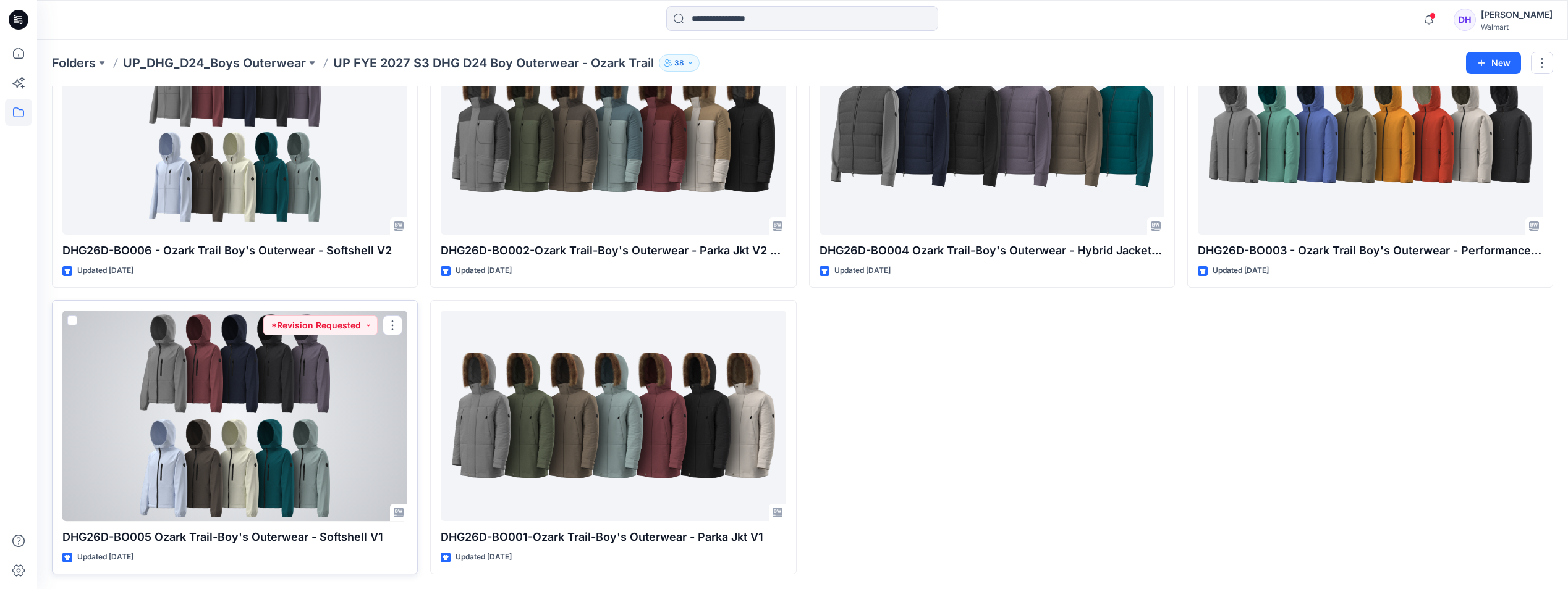
click at [357, 404] on div at bounding box center [234, 416] width 345 height 210
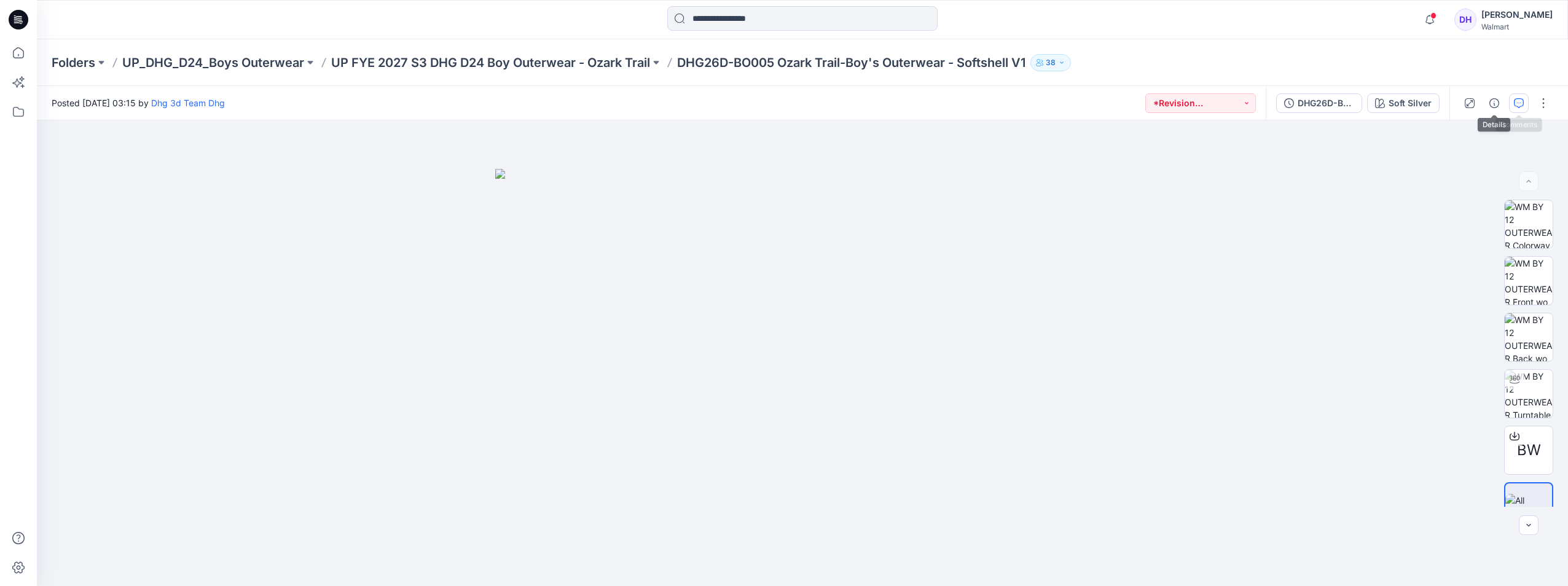
click at [1524, 104] on button "button" at bounding box center [1519, 103] width 20 height 20
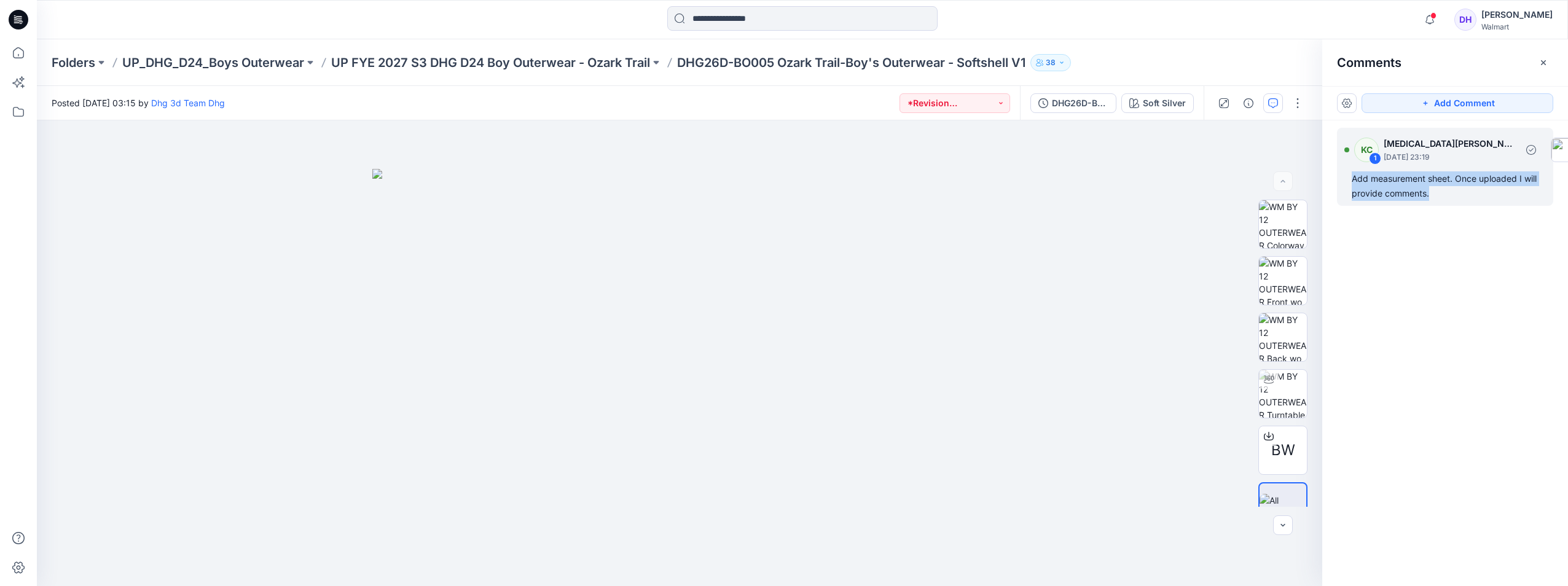
drag, startPoint x: 1407, startPoint y: 188, endPoint x: 1350, endPoint y: 181, distance: 57.4
click at [1350, 181] on div "KC 1 Kyra Cobb September 12, 2025 23:19 Add measurement sheet. Once uploaded I …" at bounding box center [1445, 167] width 217 height 78
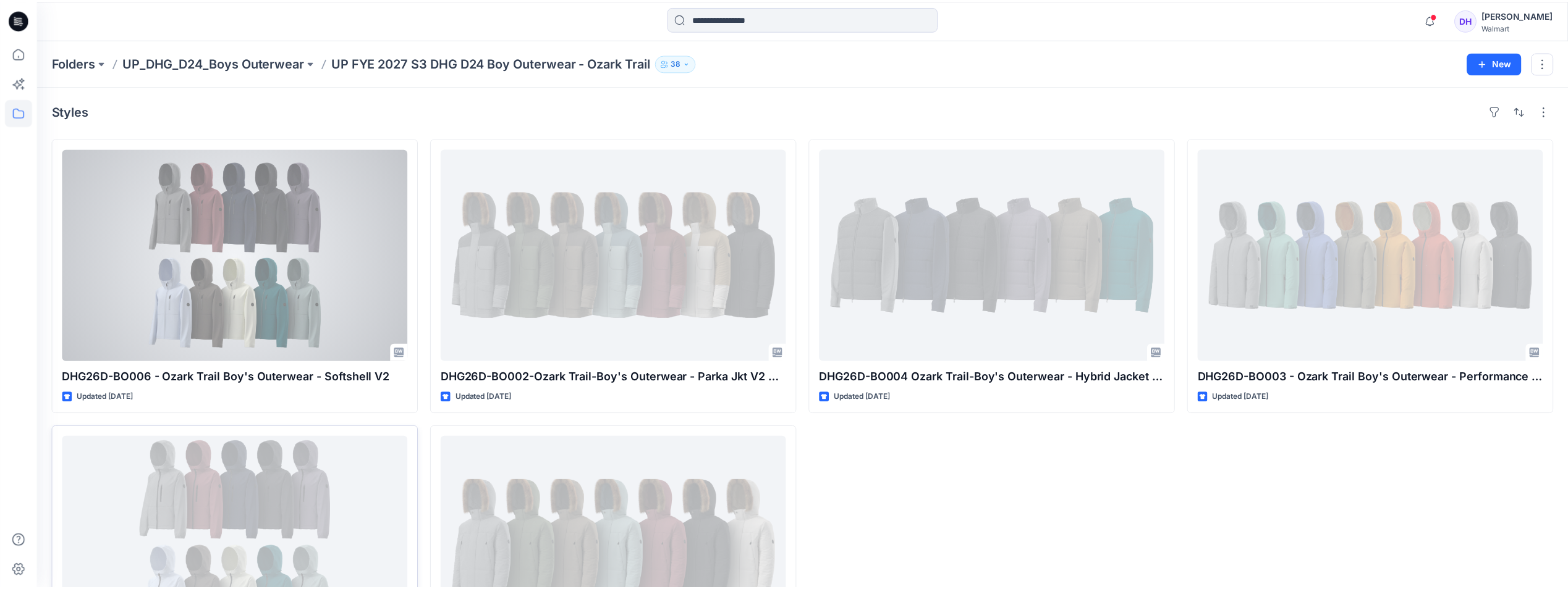
scroll to position [124, 0]
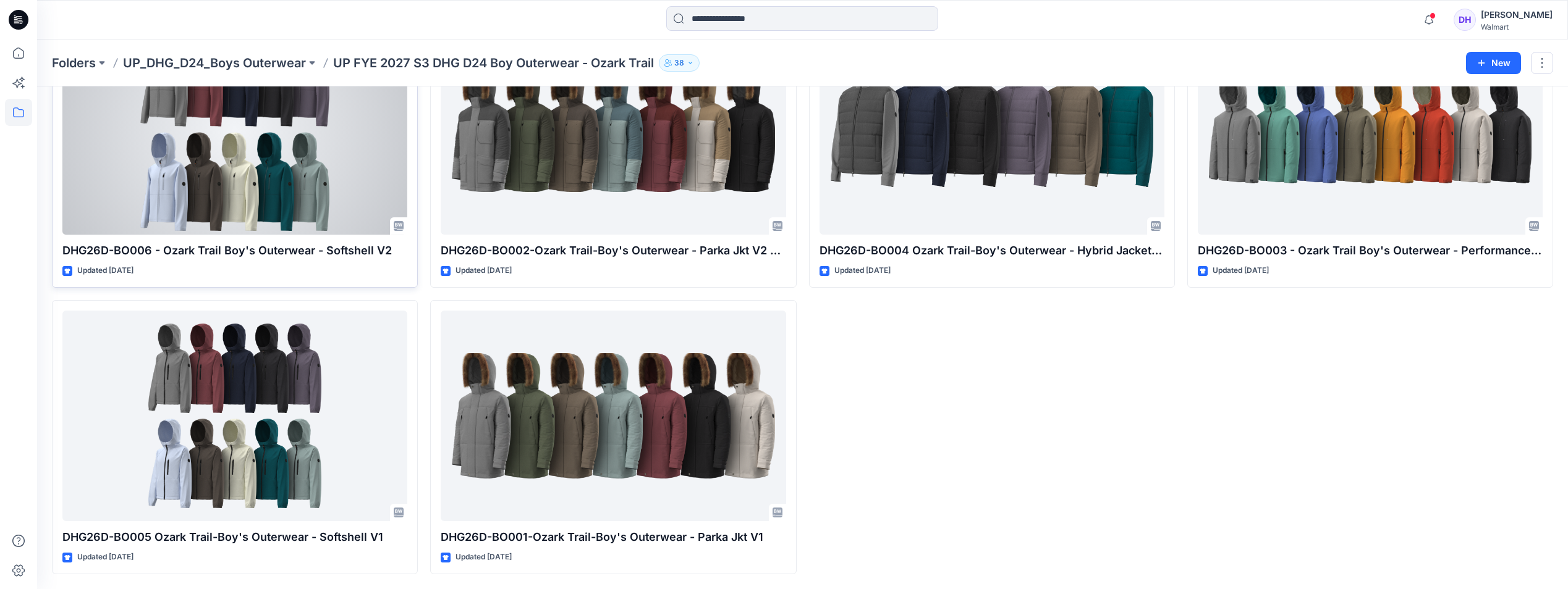
click at [282, 162] on div at bounding box center [234, 130] width 345 height 210
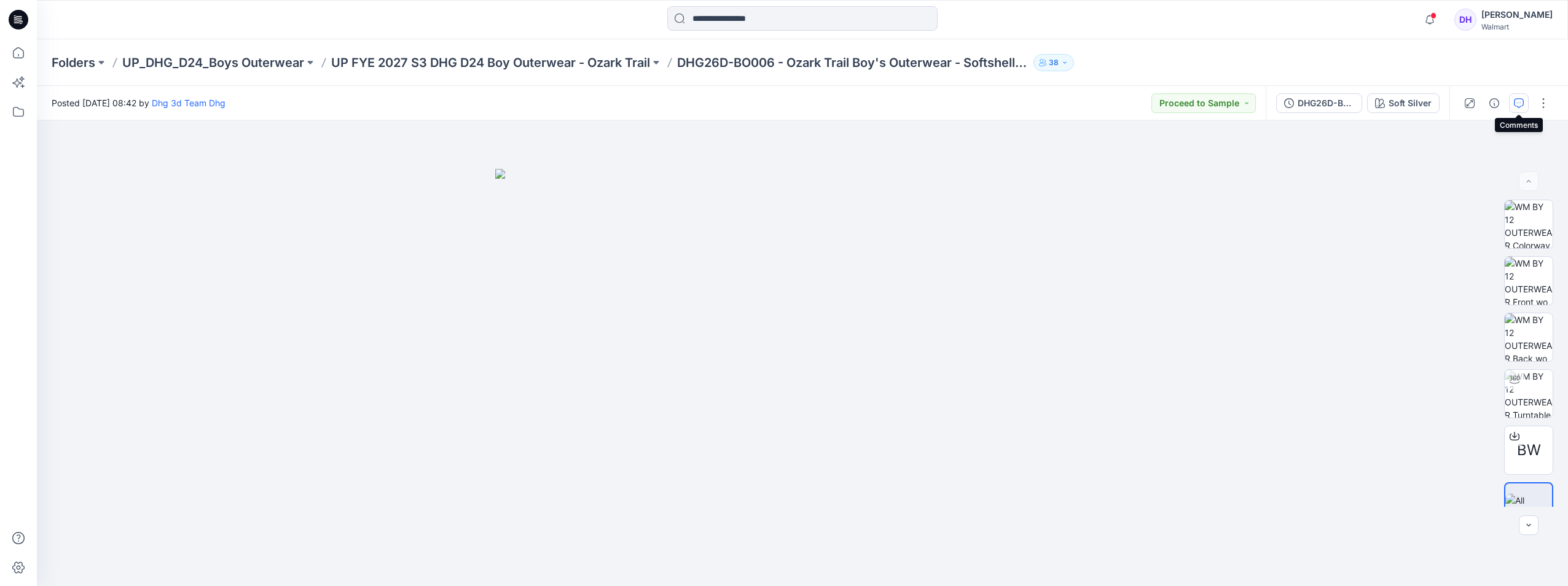
click at [1520, 101] on icon "button" at bounding box center [1519, 102] width 10 height 10
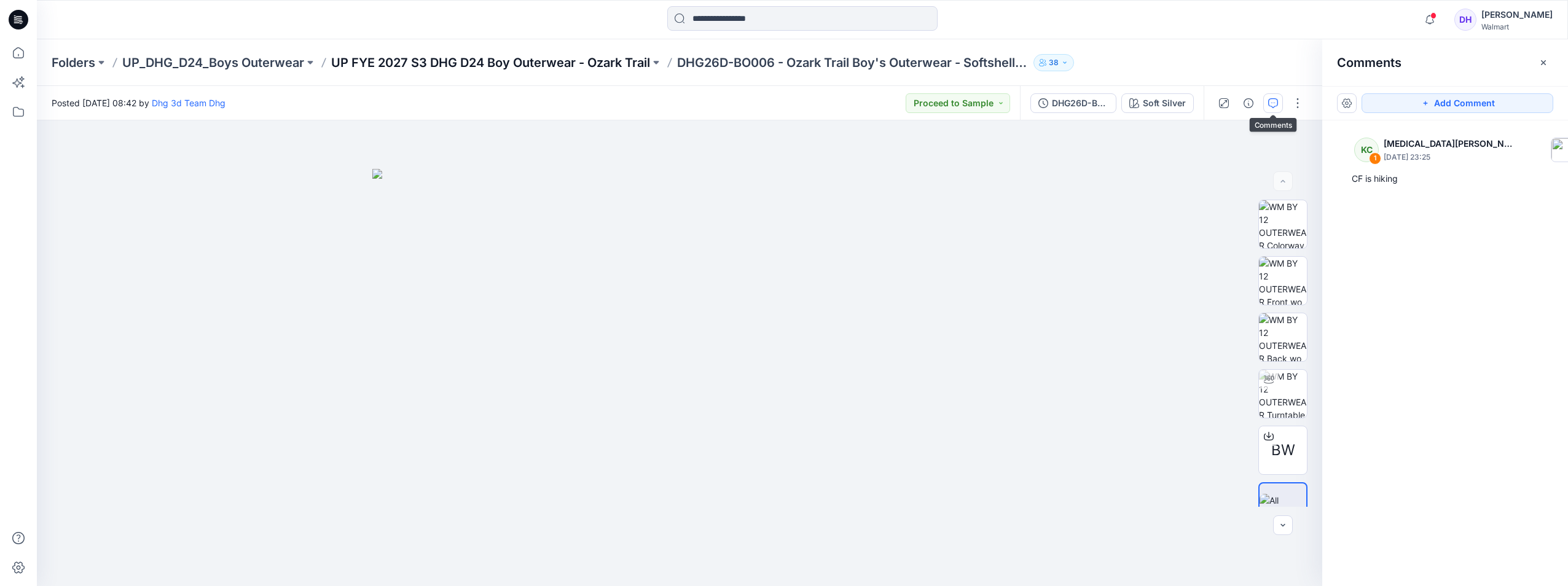
click at [575, 61] on p "UP FYE 2027 S3 DHG D24 Boy Outerwear - Ozark Trail" at bounding box center [490, 62] width 319 height 17
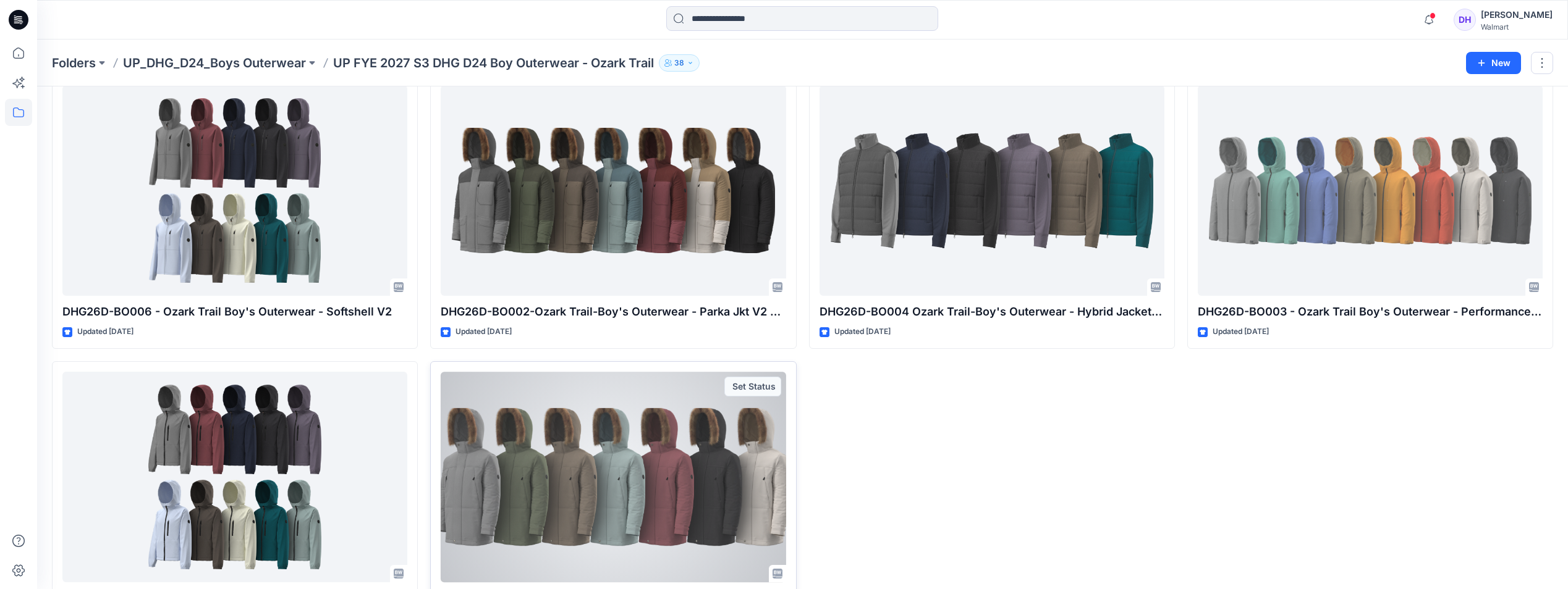
scroll to position [124, 0]
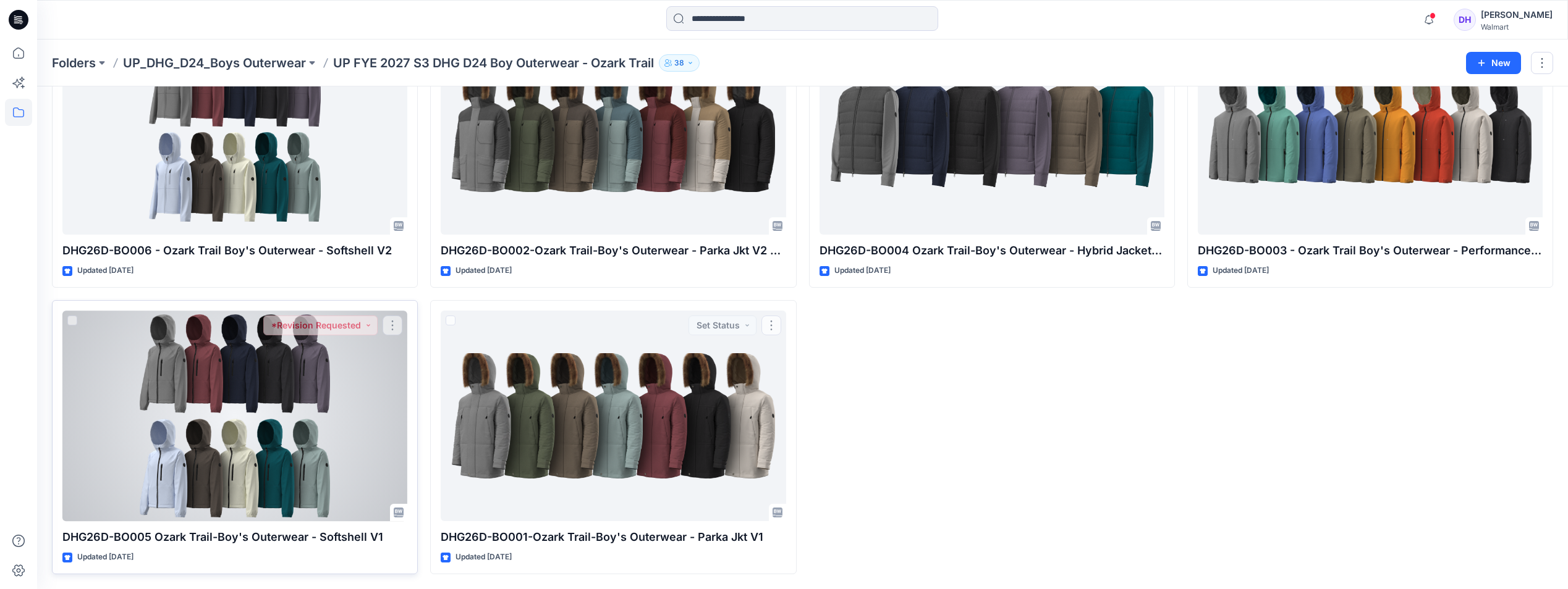
click at [281, 433] on div at bounding box center [234, 416] width 345 height 210
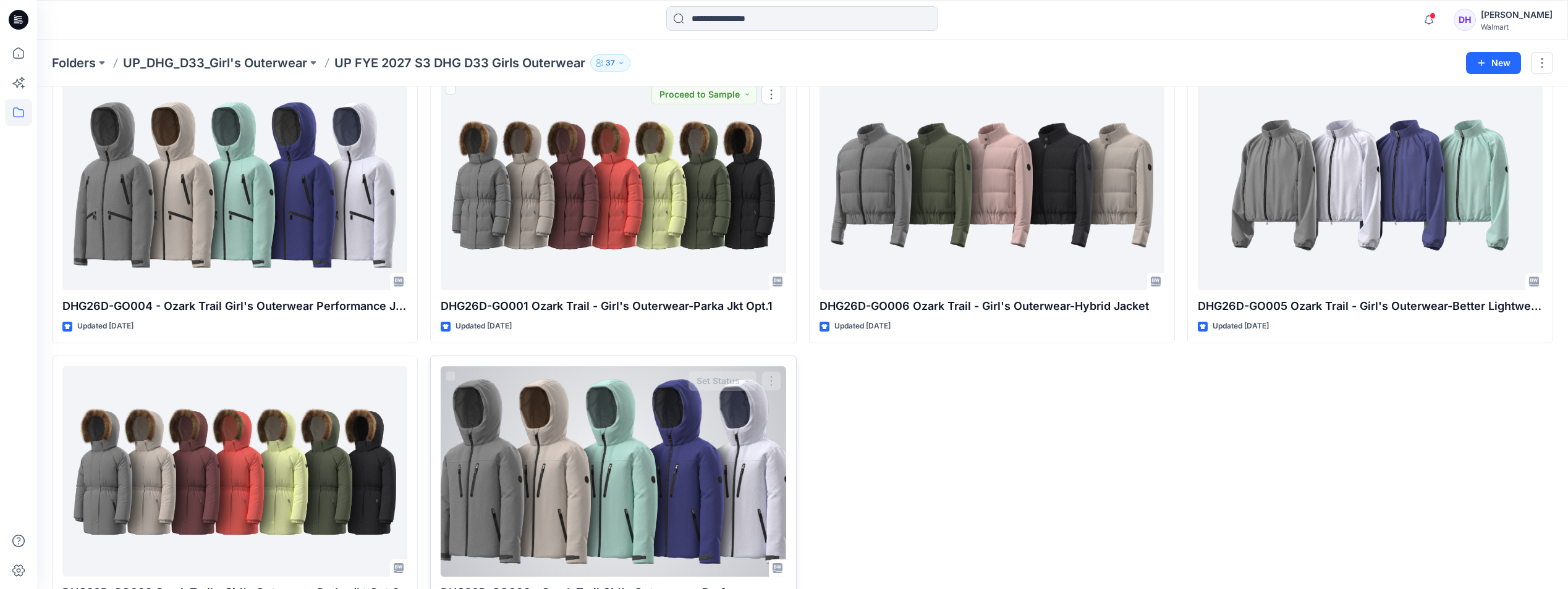
scroll to position [124, 0]
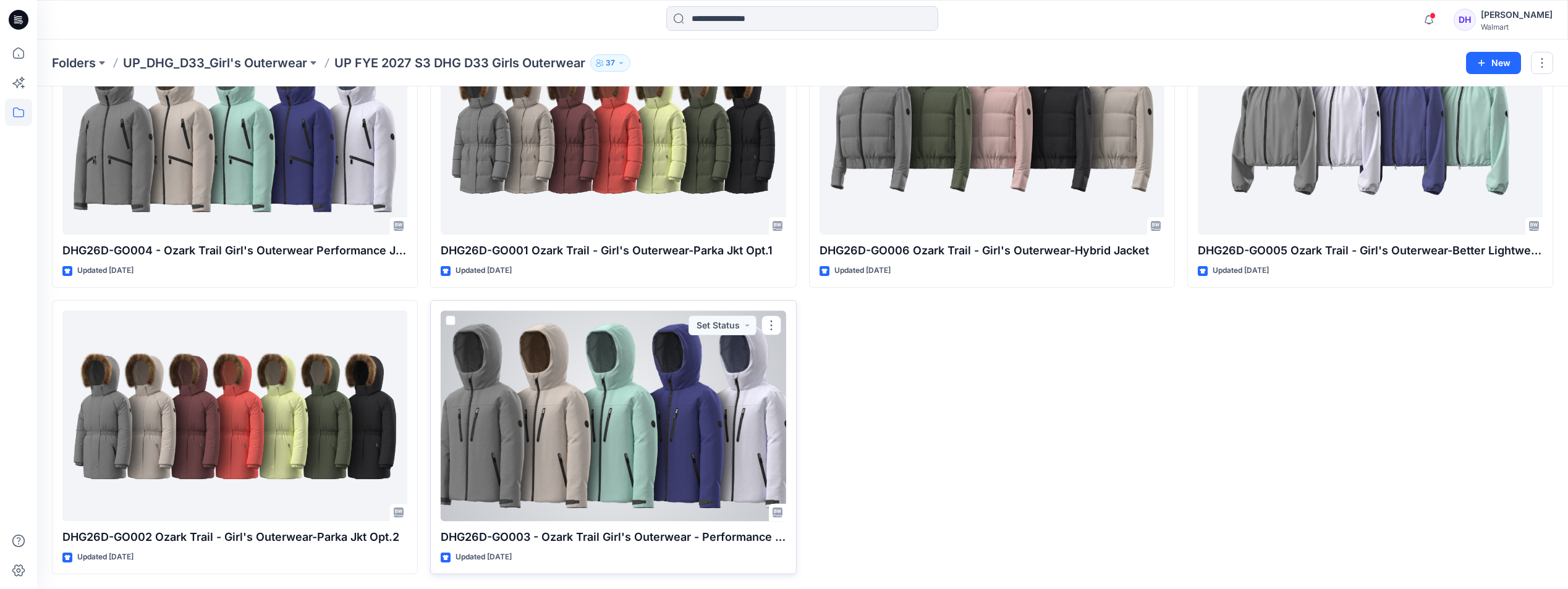
click at [624, 465] on div at bounding box center [613, 416] width 345 height 210
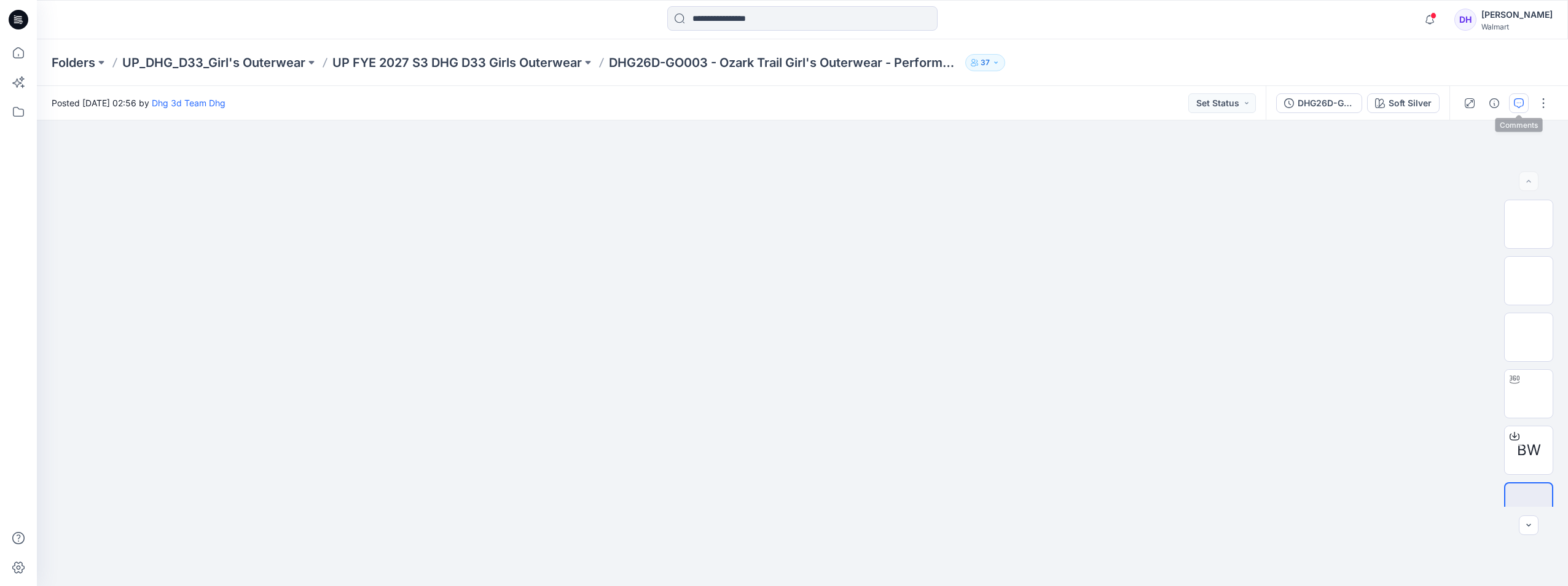
click at [1522, 97] on button "button" at bounding box center [1519, 103] width 20 height 20
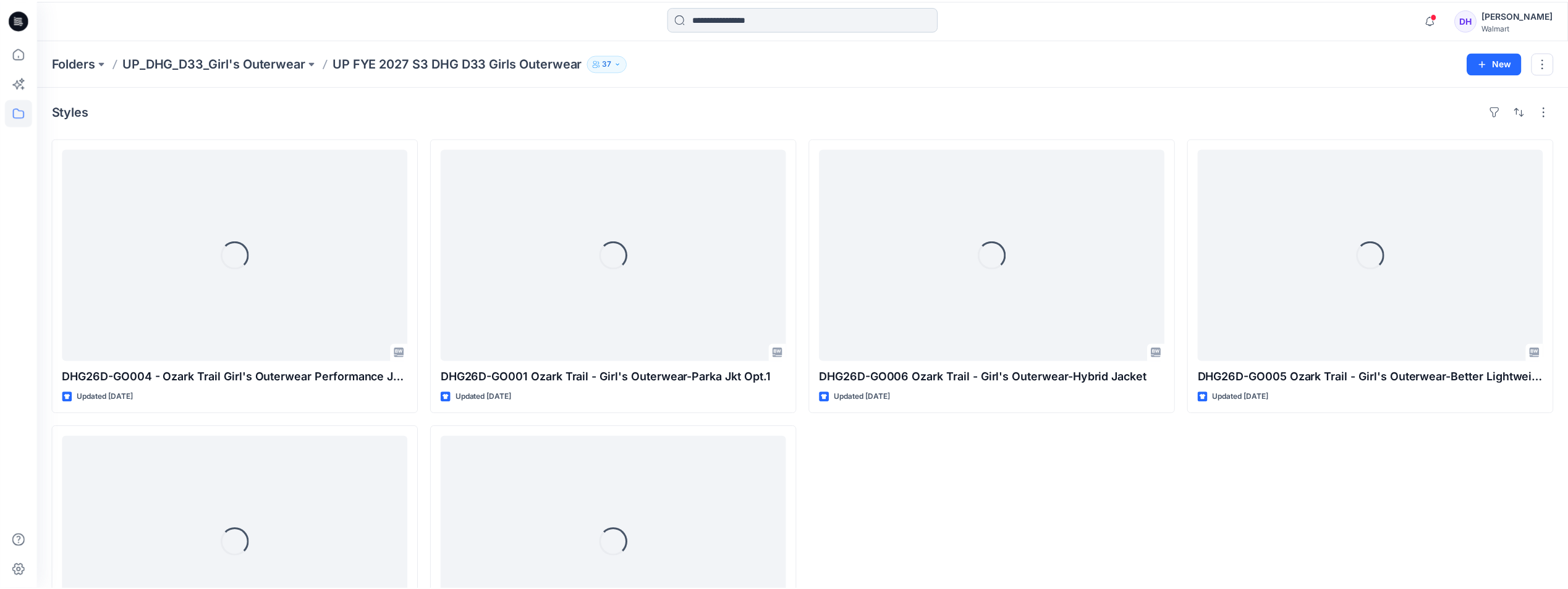
scroll to position [124, 0]
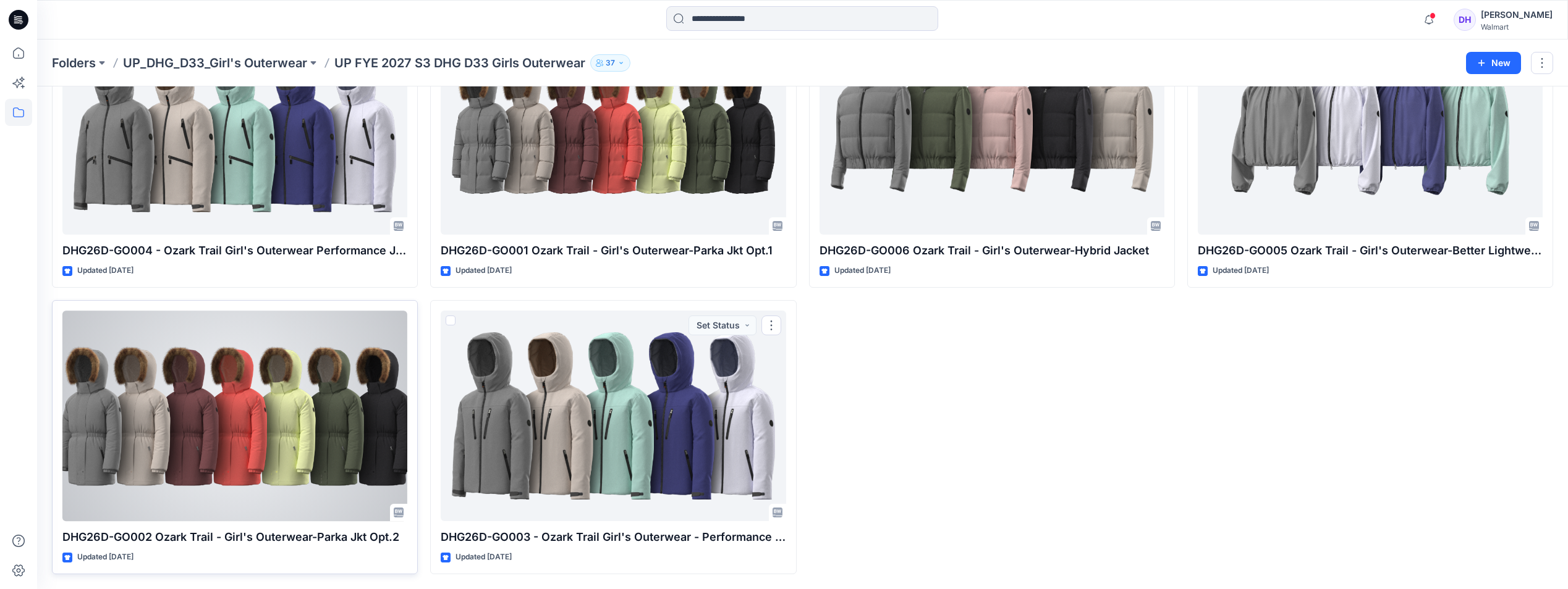
click at [273, 425] on div at bounding box center [234, 416] width 345 height 210
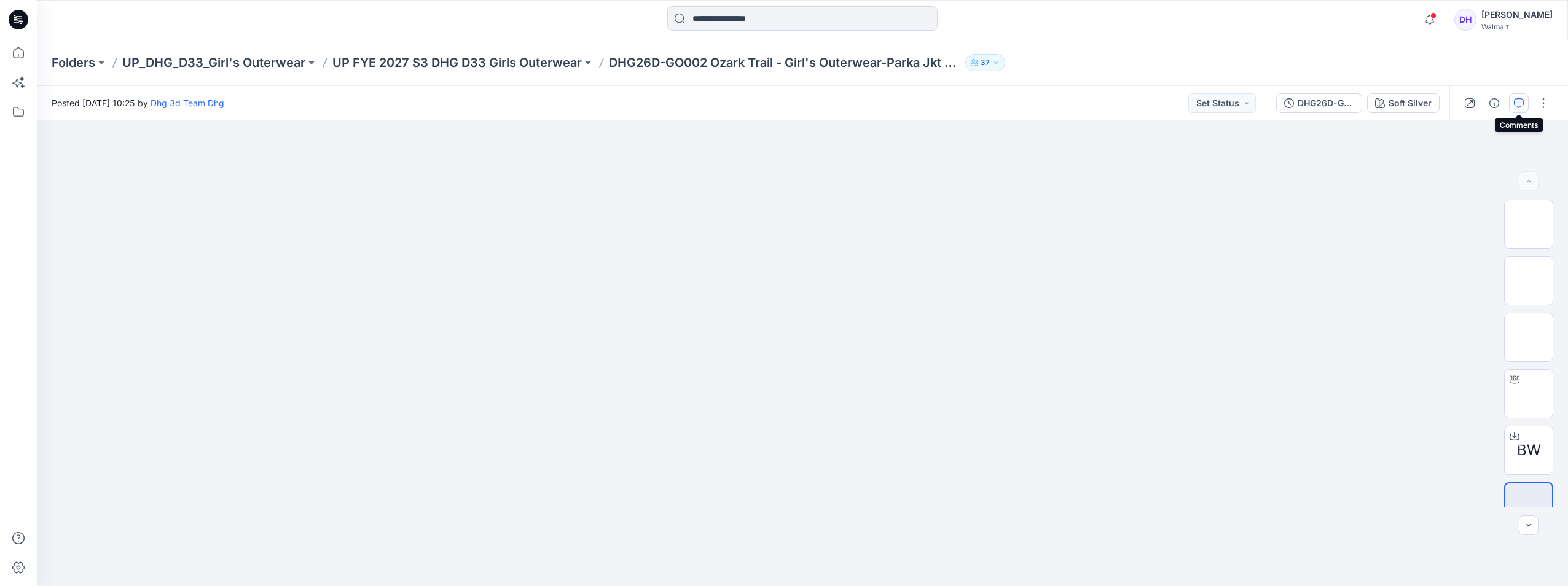
click at [1516, 103] on icon "button" at bounding box center [1519, 102] width 10 height 10
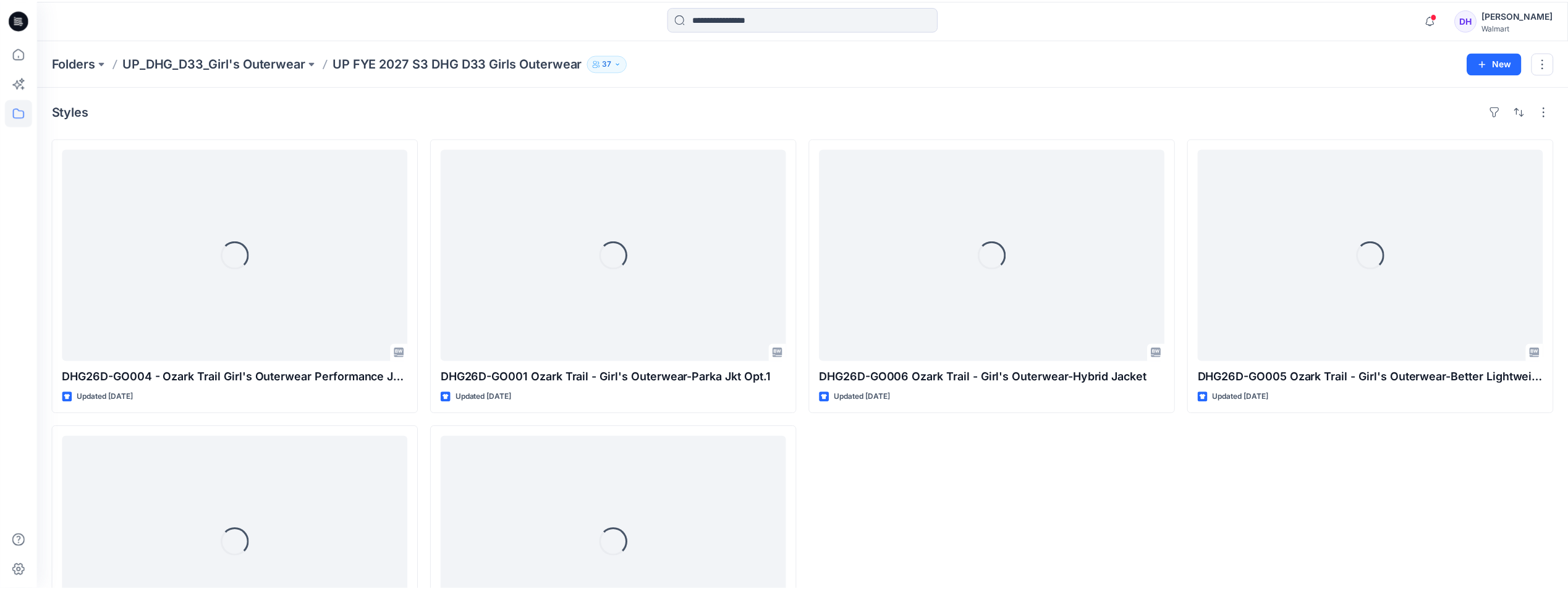
scroll to position [124, 0]
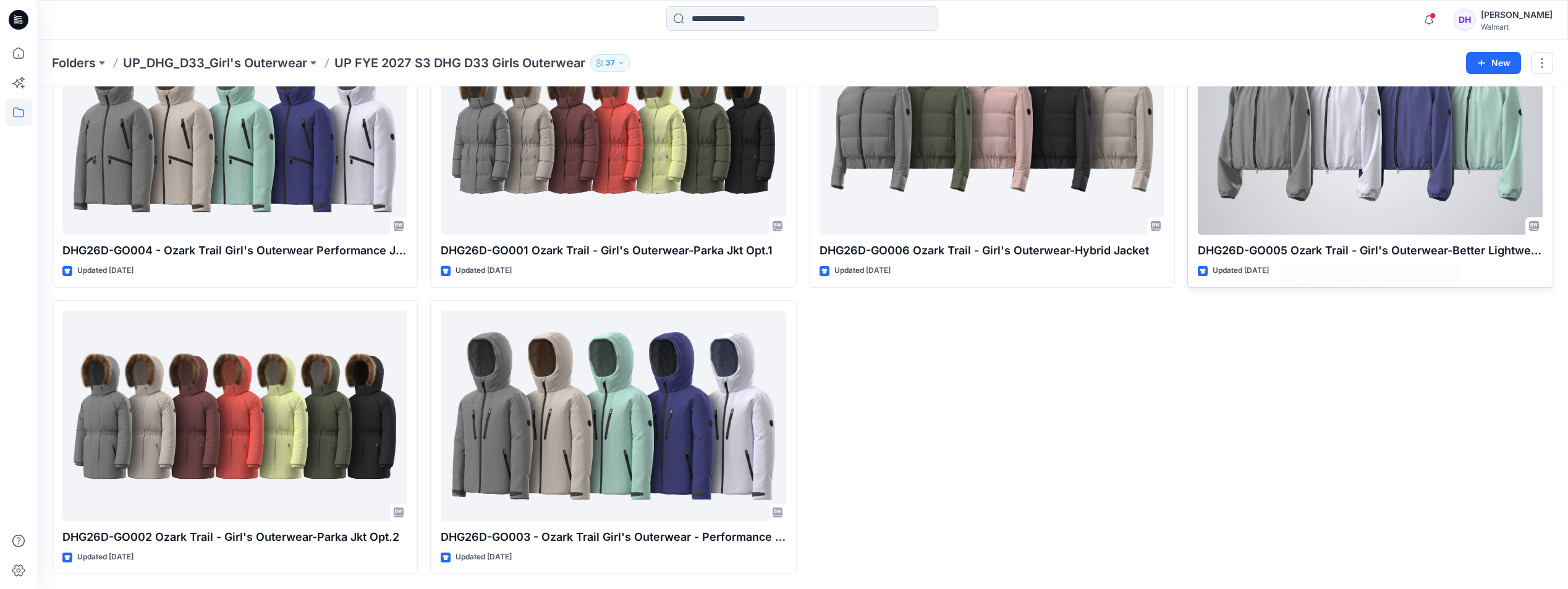
click at [1331, 188] on div at bounding box center [1370, 130] width 345 height 210
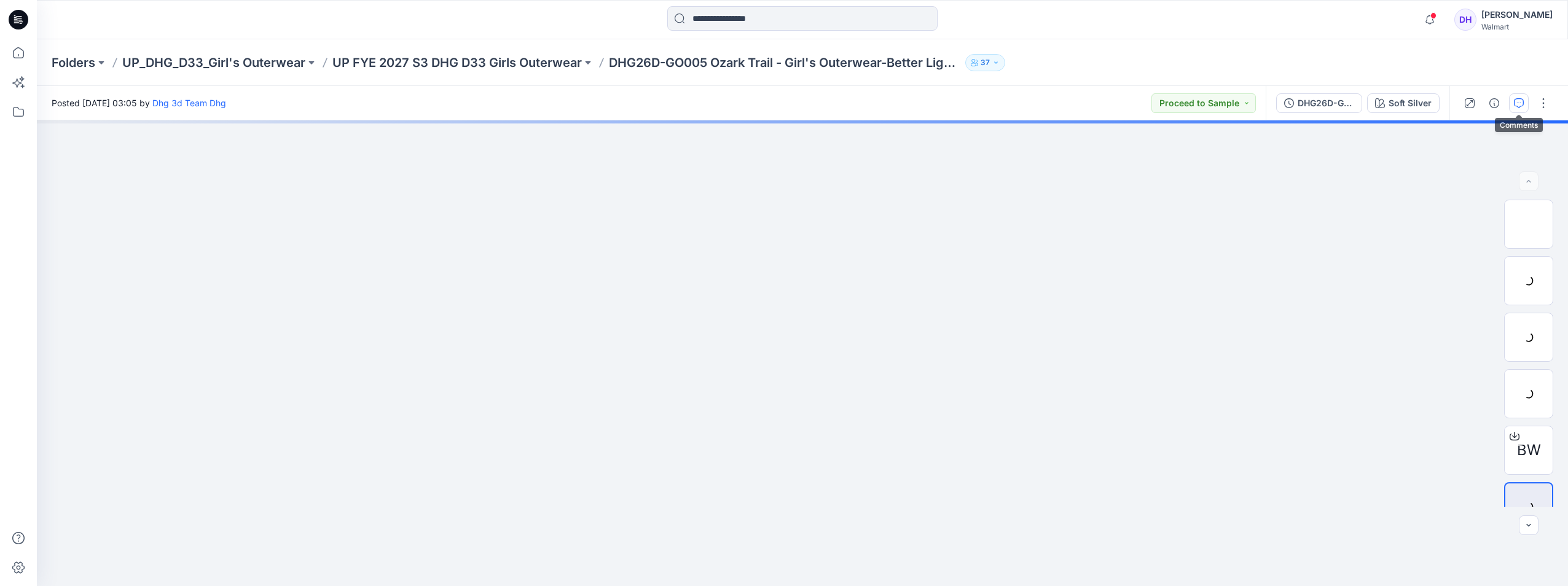
click at [1512, 102] on button "button" at bounding box center [1519, 103] width 20 height 20
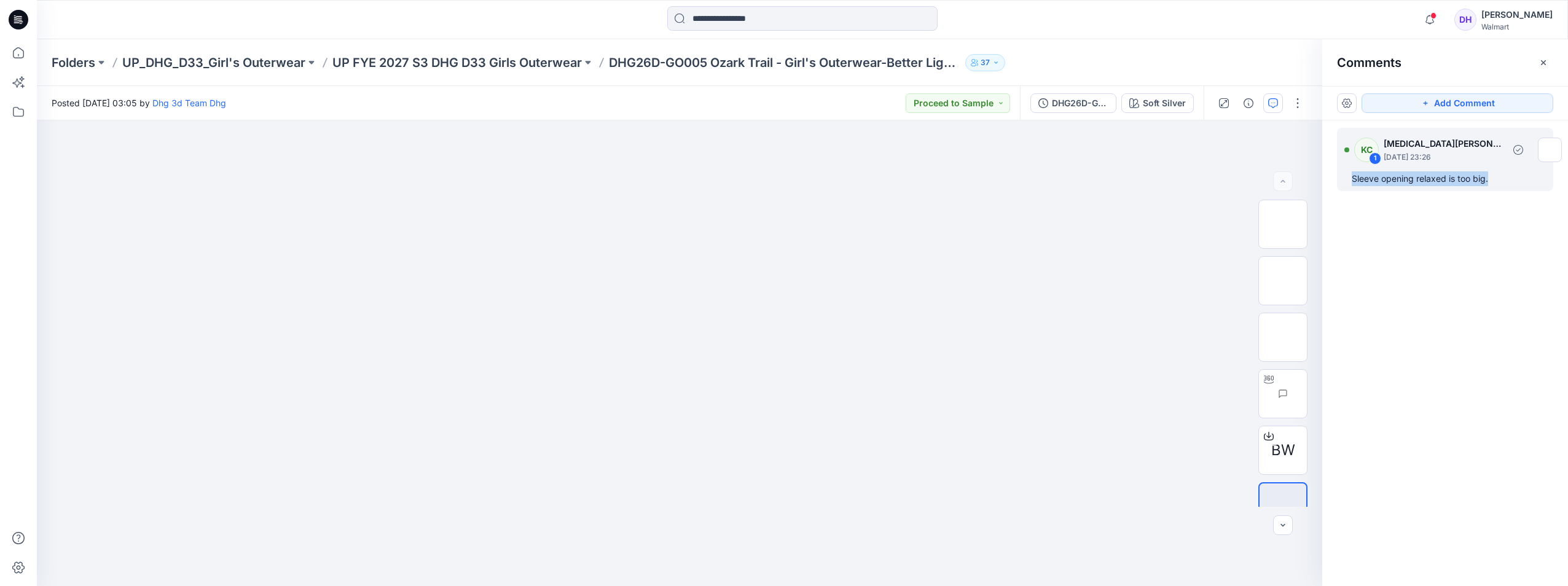
drag, startPoint x: 1500, startPoint y: 184, endPoint x: 1353, endPoint y: 179, distance: 147.1
click at [1353, 179] on div "Sleeve opening relaxed is too big." at bounding box center [1444, 179] width 186 height 15
copy div "Sleeve opening relaxed is too big."
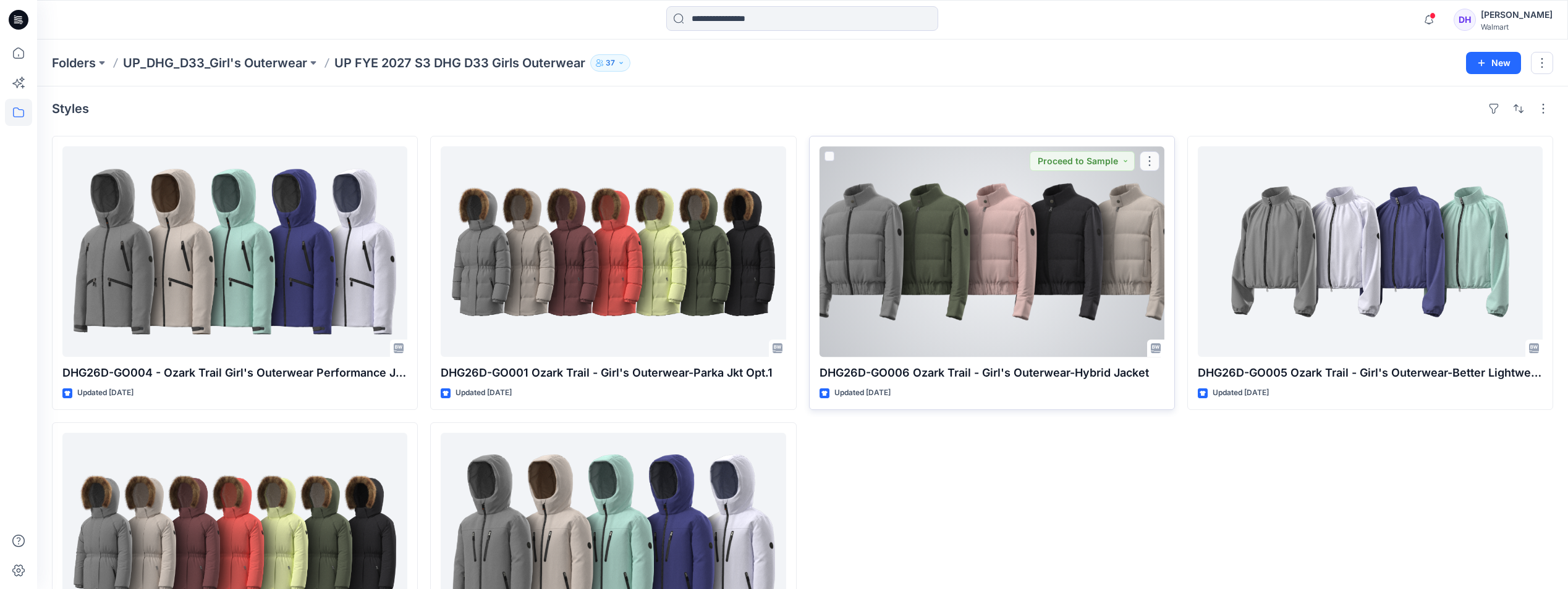
scroll to position [1, 0]
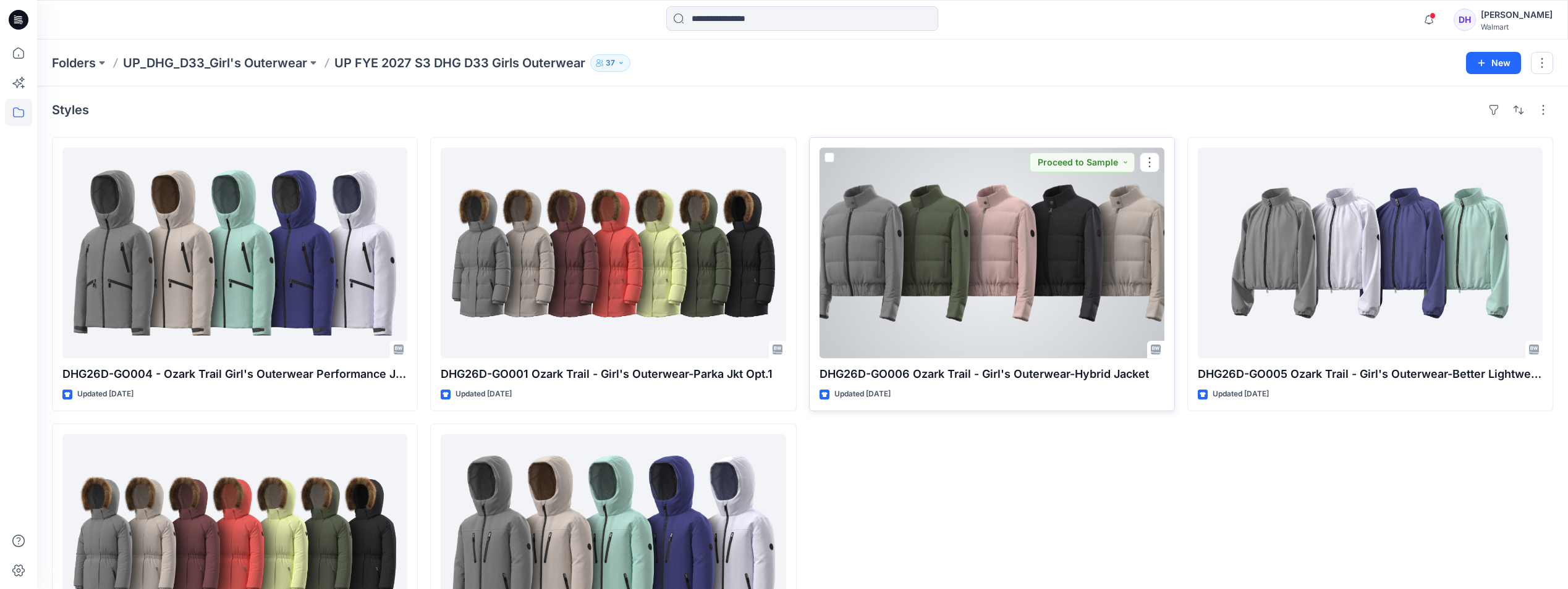
click at [1065, 338] on div at bounding box center [992, 253] width 345 height 210
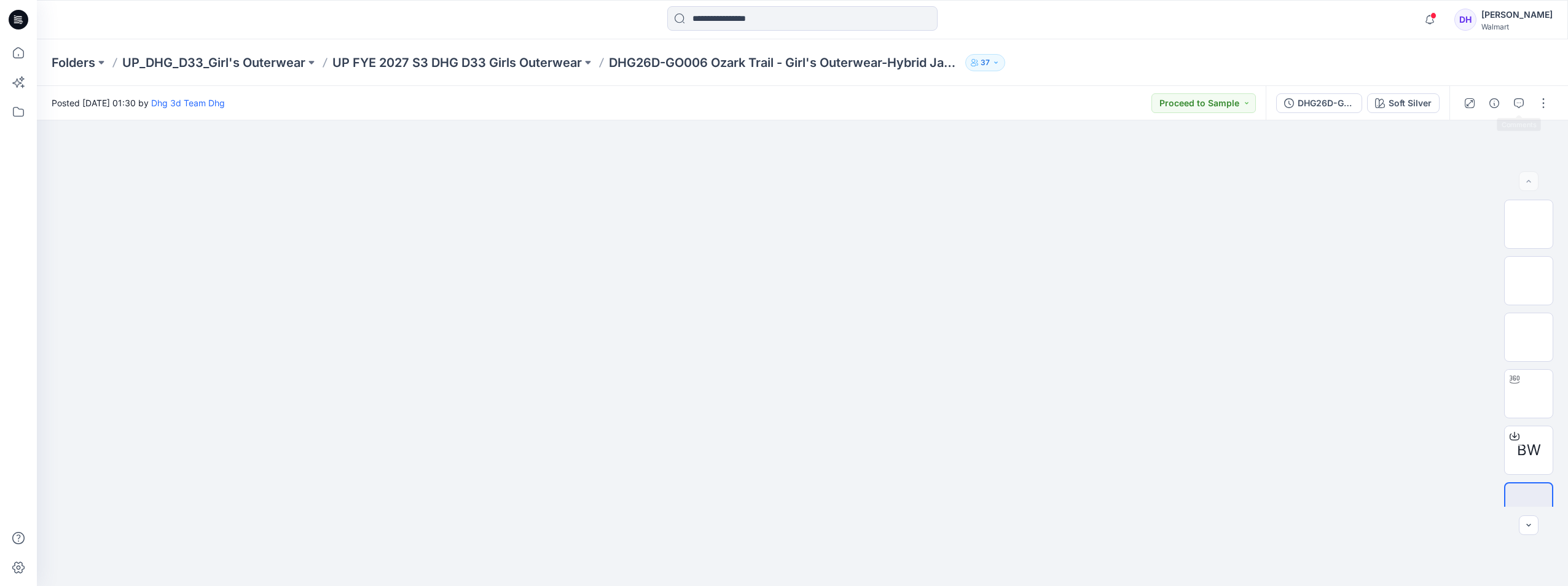
click at [1529, 102] on div at bounding box center [1506, 103] width 113 height 35
click at [1522, 102] on icon "button" at bounding box center [1519, 102] width 10 height 10
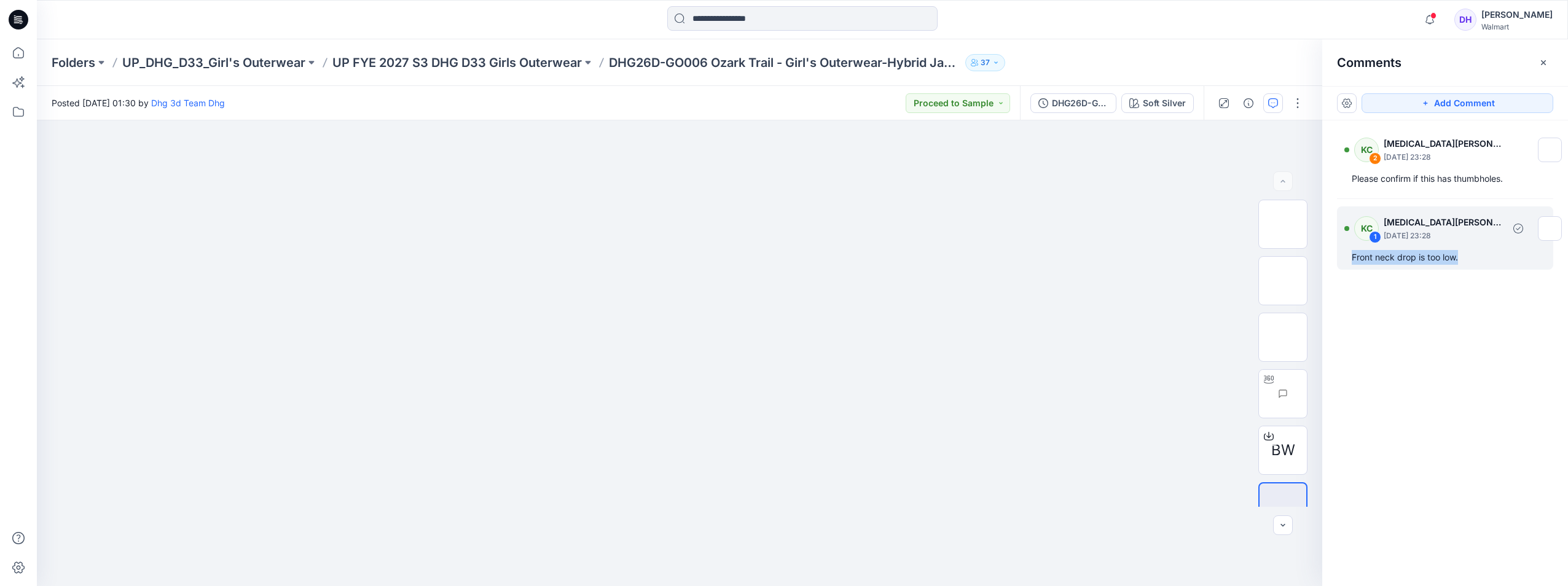
drag, startPoint x: 1461, startPoint y: 258, endPoint x: 1352, endPoint y: 257, distance: 109.0
click at [1352, 257] on div "Front neck drop is too low." at bounding box center [1444, 257] width 186 height 15
copy div "Front neck drop is too low."
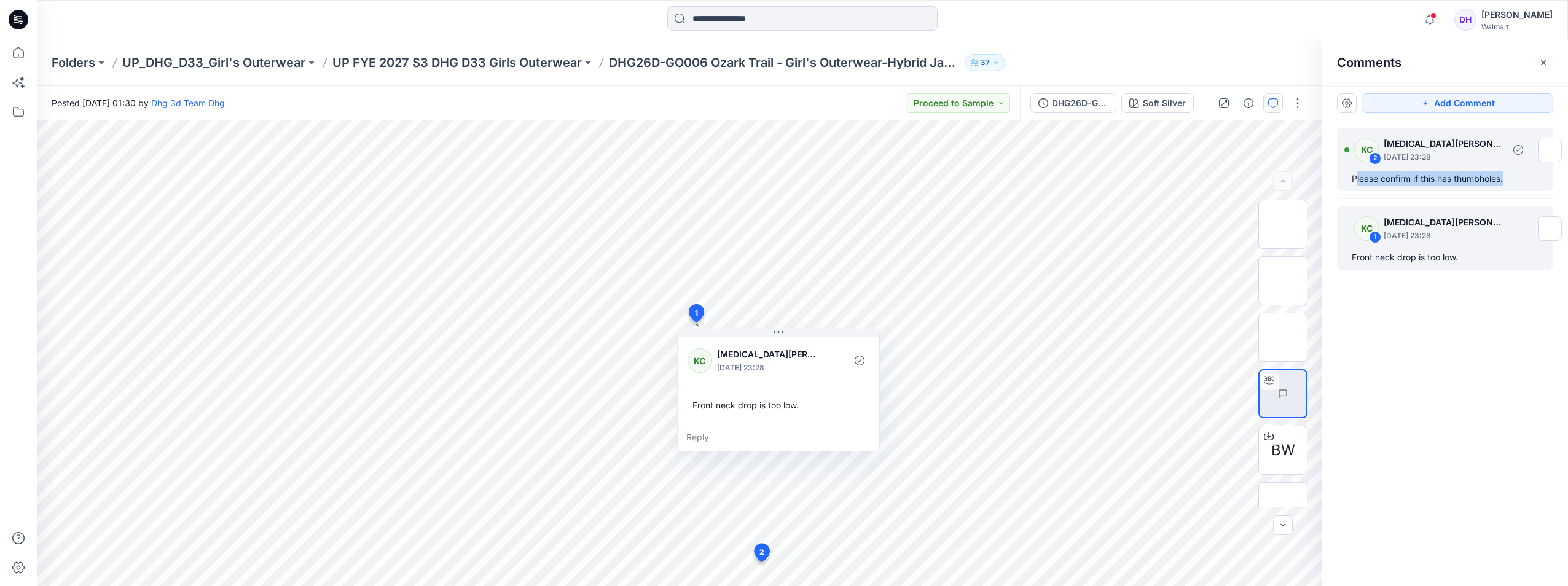
drag, startPoint x: 1516, startPoint y: 178, endPoint x: 1355, endPoint y: 182, distance: 161.0
click at [1355, 182] on div "Please confirm if this has thumbholes." at bounding box center [1444, 179] width 186 height 15
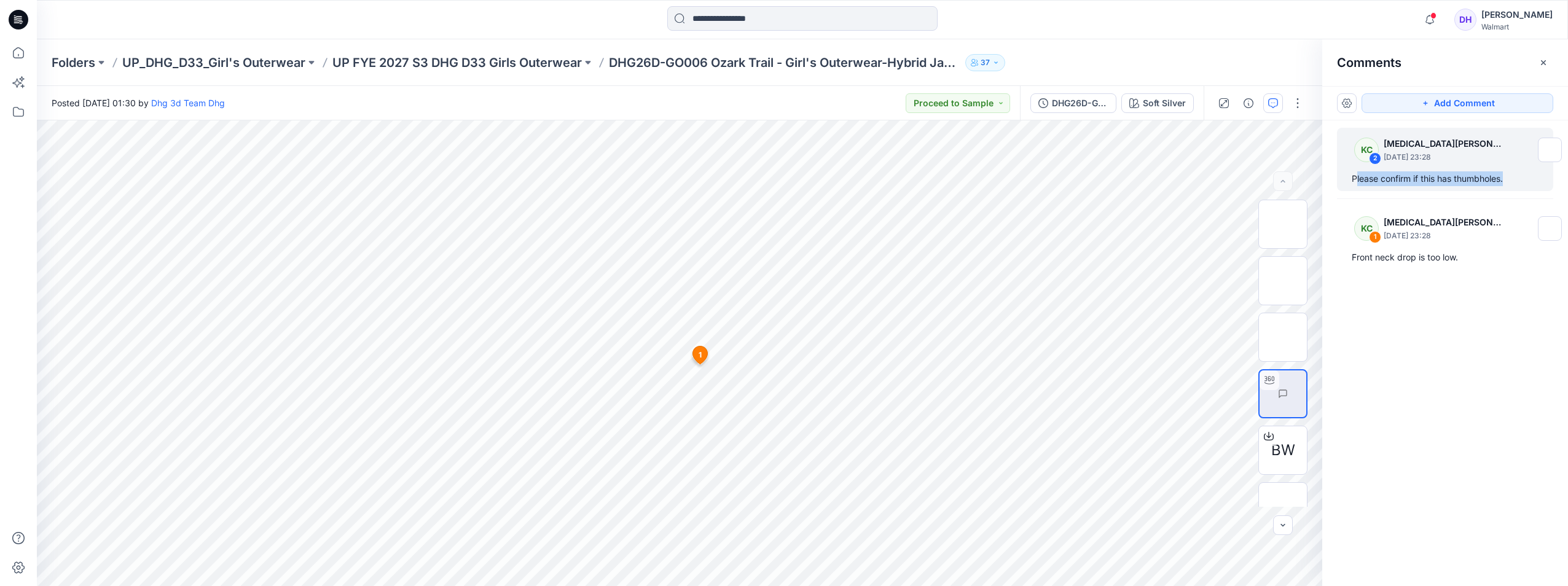
copy div "lease confirm if this has thumbholes."
drag, startPoint x: 1355, startPoint y: 182, endPoint x: 1530, endPoint y: 182, distance: 175.0
click at [1530, 182] on div "Please confirm if this has thumbholes." at bounding box center [1444, 179] width 186 height 15
copy div "Please confirm if this has thumbholes."
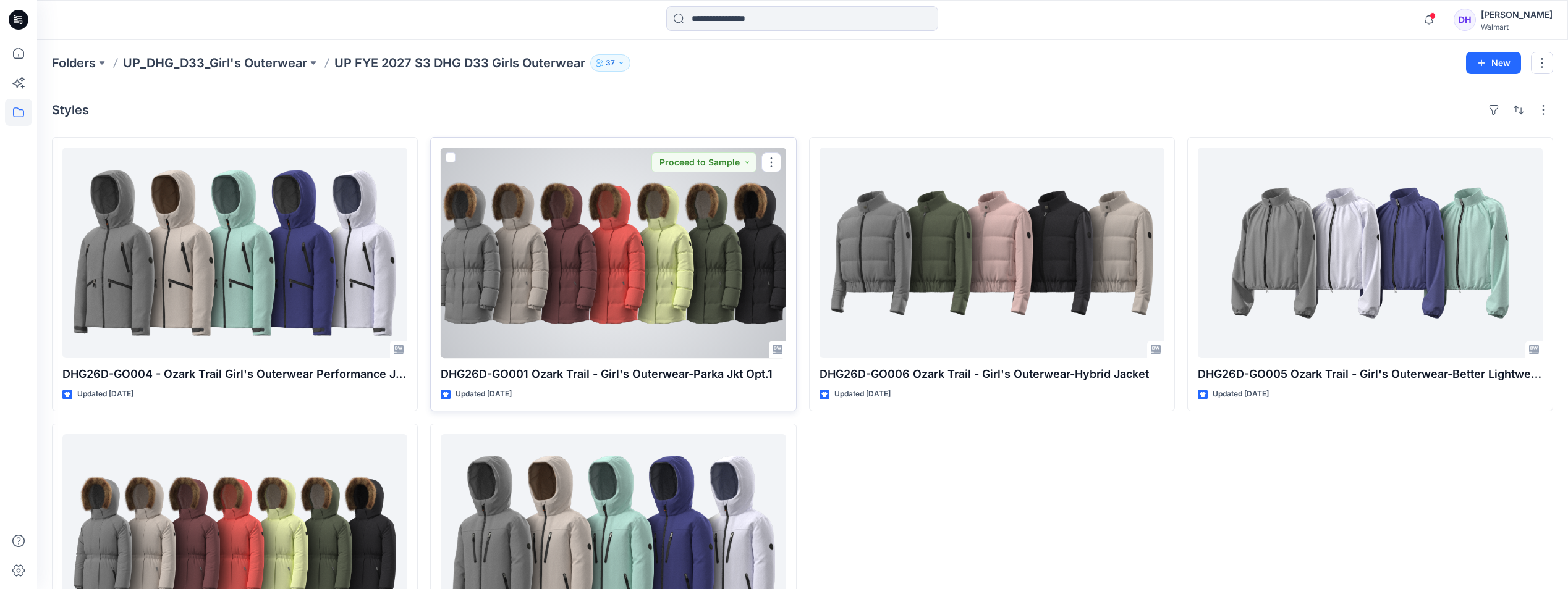
click at [732, 256] on div at bounding box center [613, 253] width 345 height 210
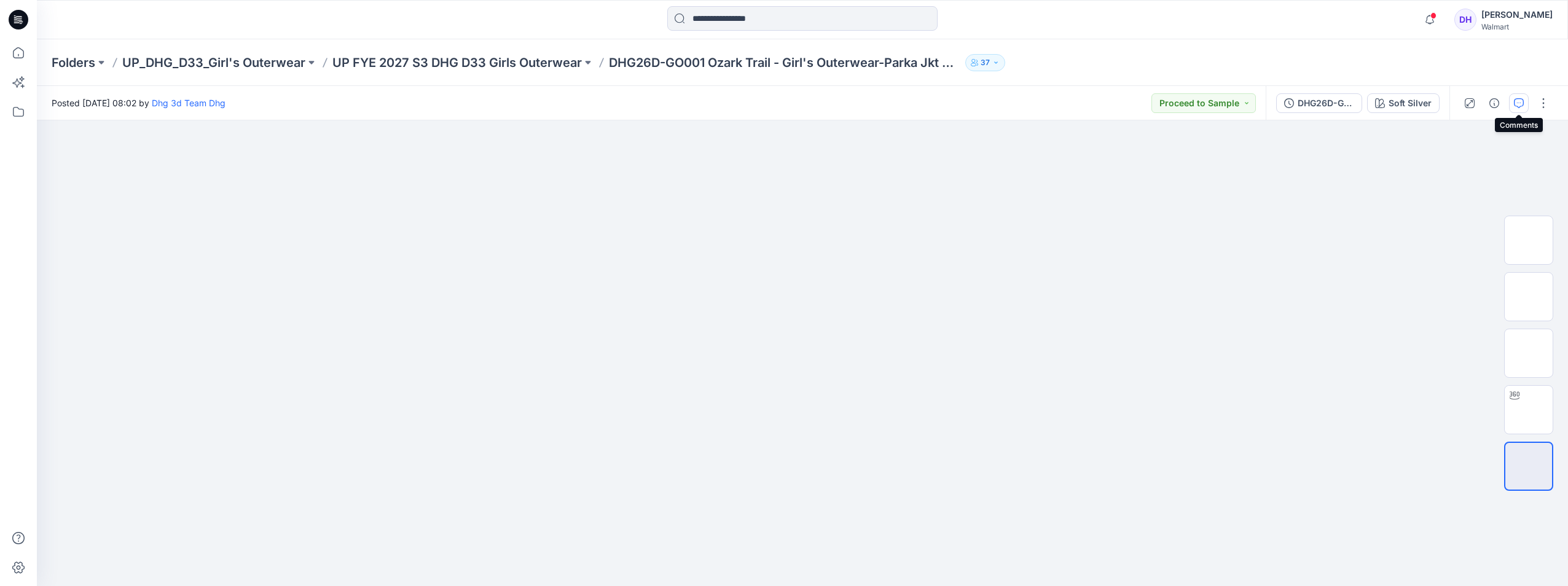
click at [1519, 100] on icon "button" at bounding box center [1519, 102] width 10 height 10
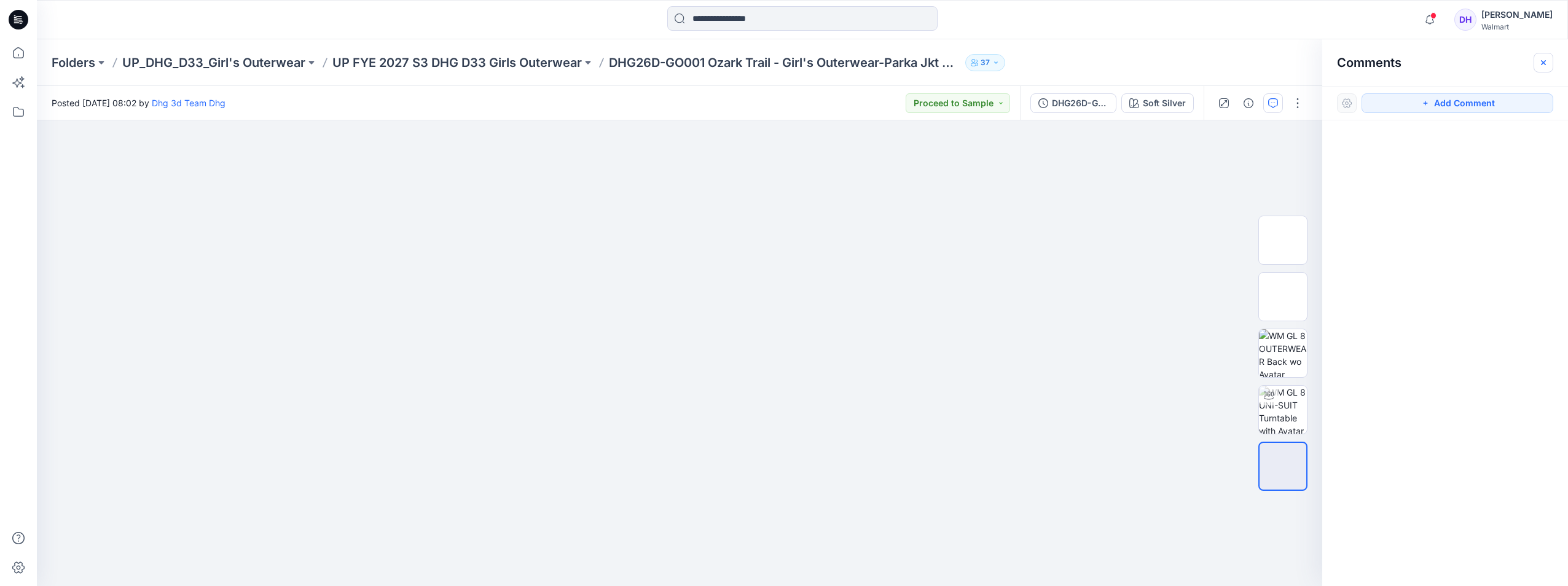
click at [1544, 60] on icon "button" at bounding box center [1543, 62] width 10 height 10
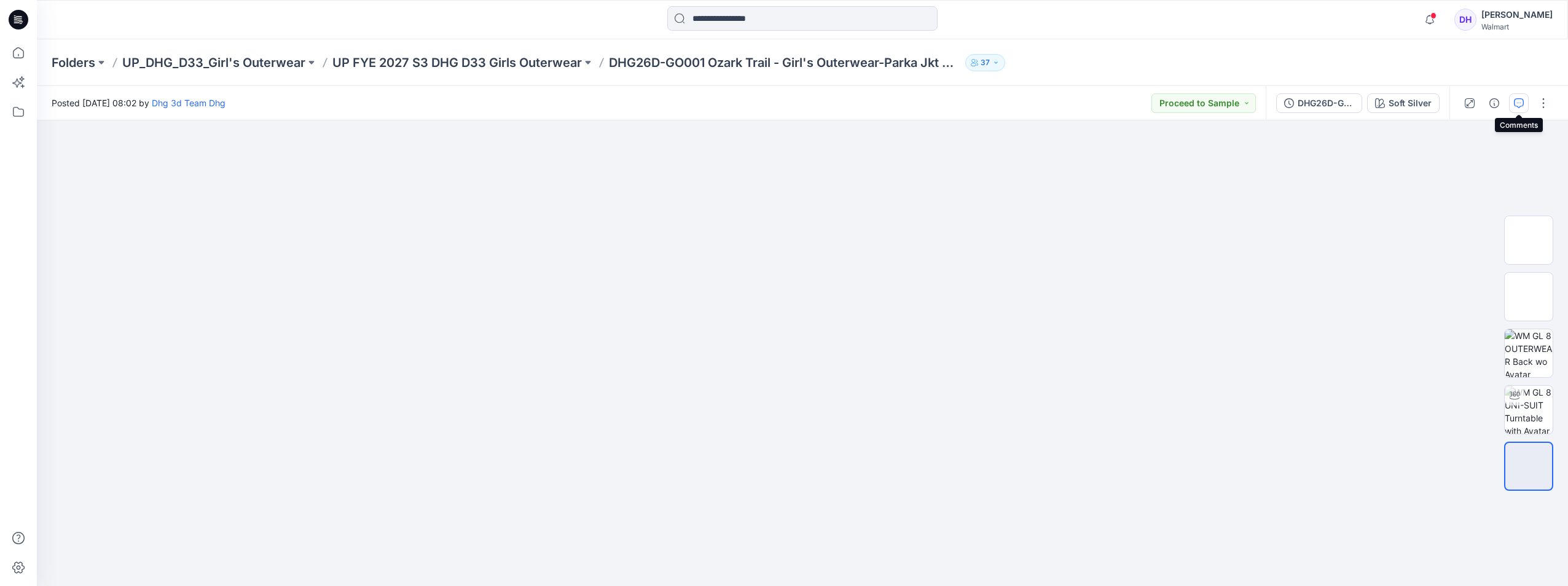
click at [1517, 101] on icon "button" at bounding box center [1519, 102] width 10 height 10
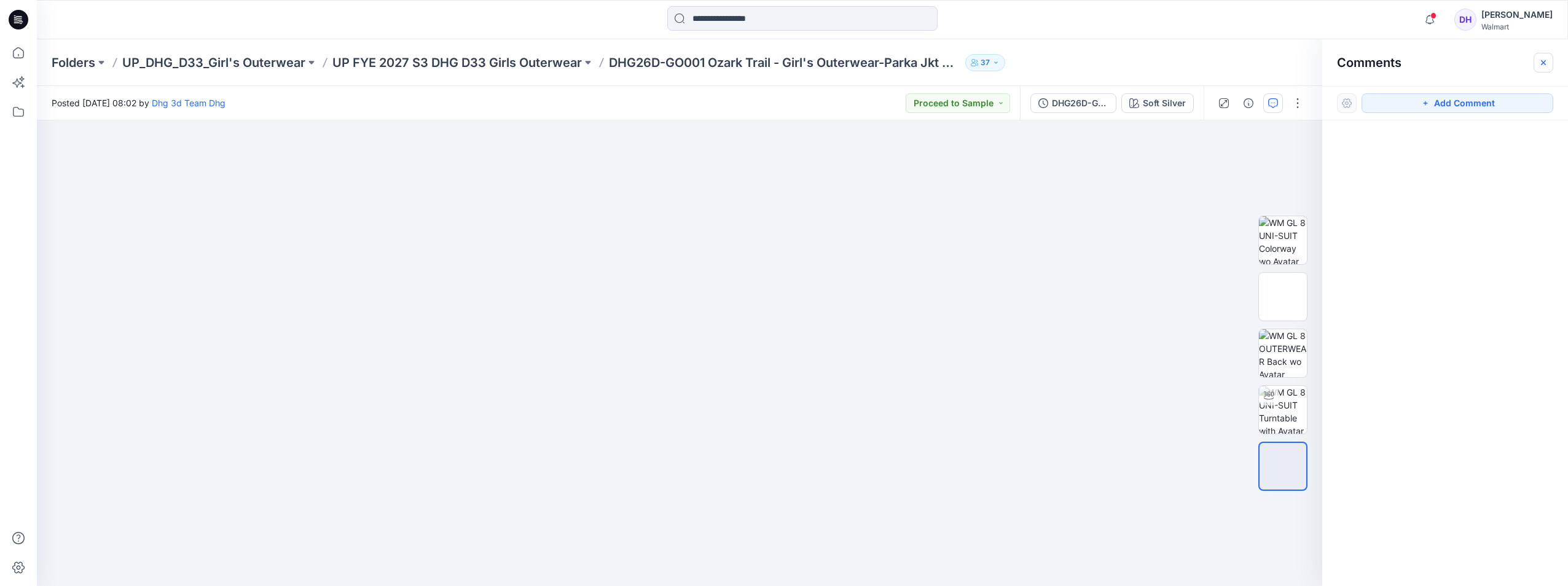
click at [1547, 61] on icon "button" at bounding box center [1543, 62] width 10 height 10
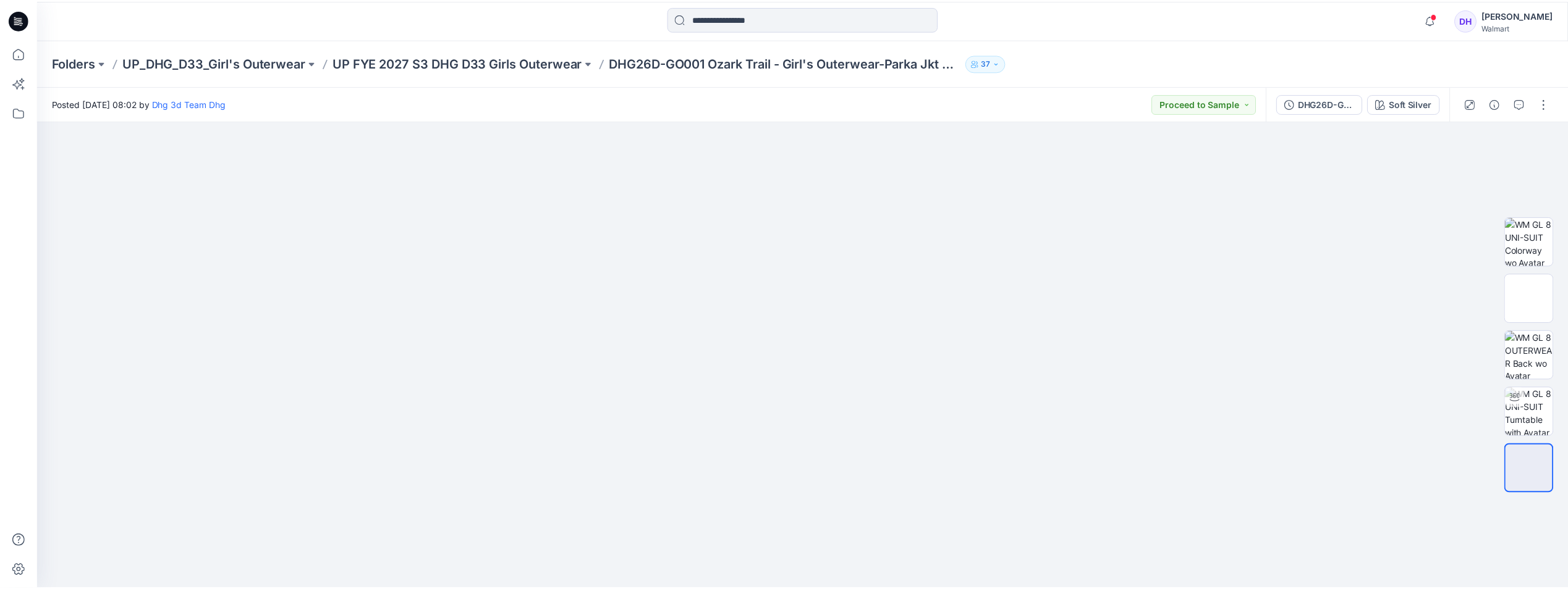
scroll to position [1, 0]
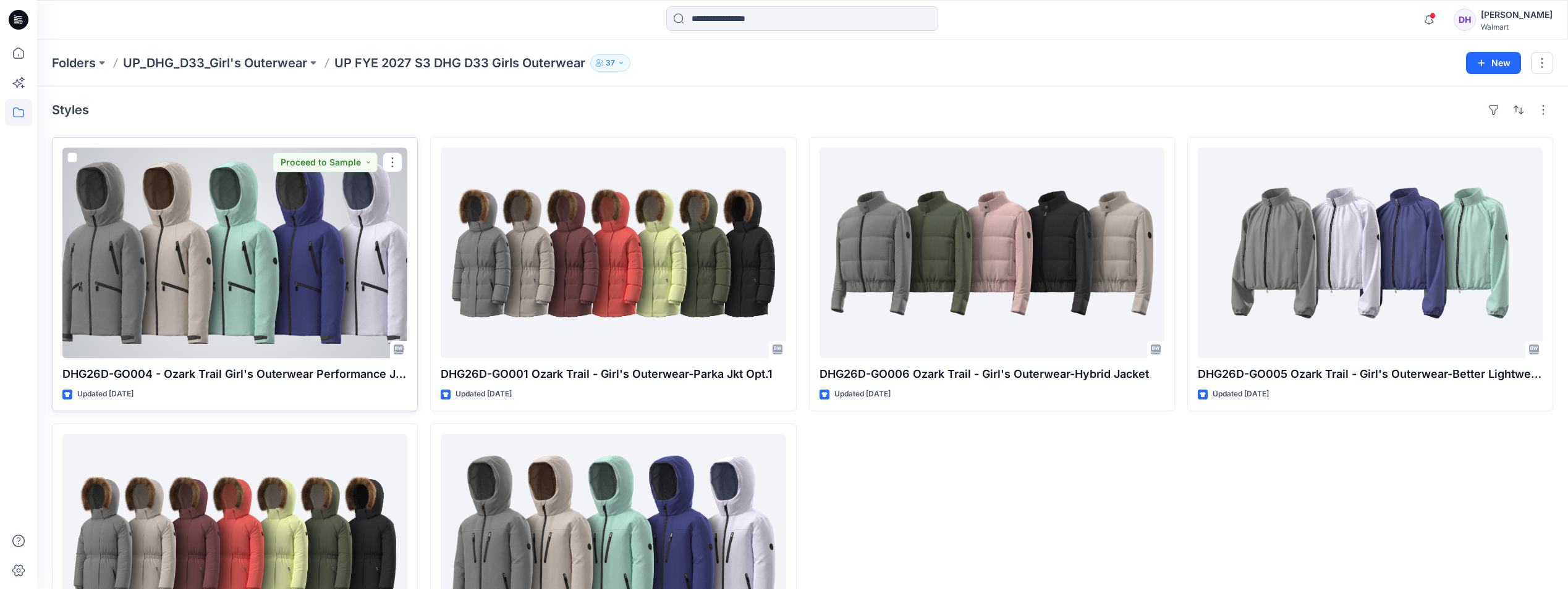
click at [337, 319] on div at bounding box center [234, 253] width 345 height 210
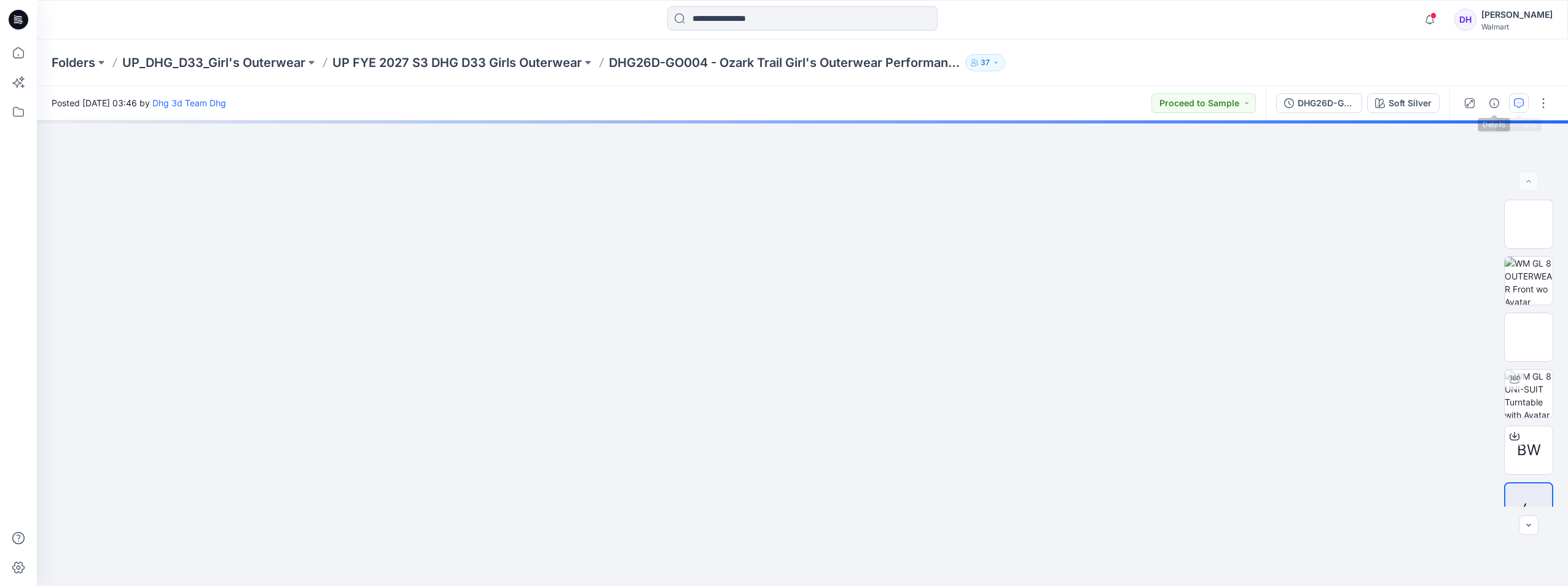
click at [1515, 102] on icon "button" at bounding box center [1519, 102] width 10 height 10
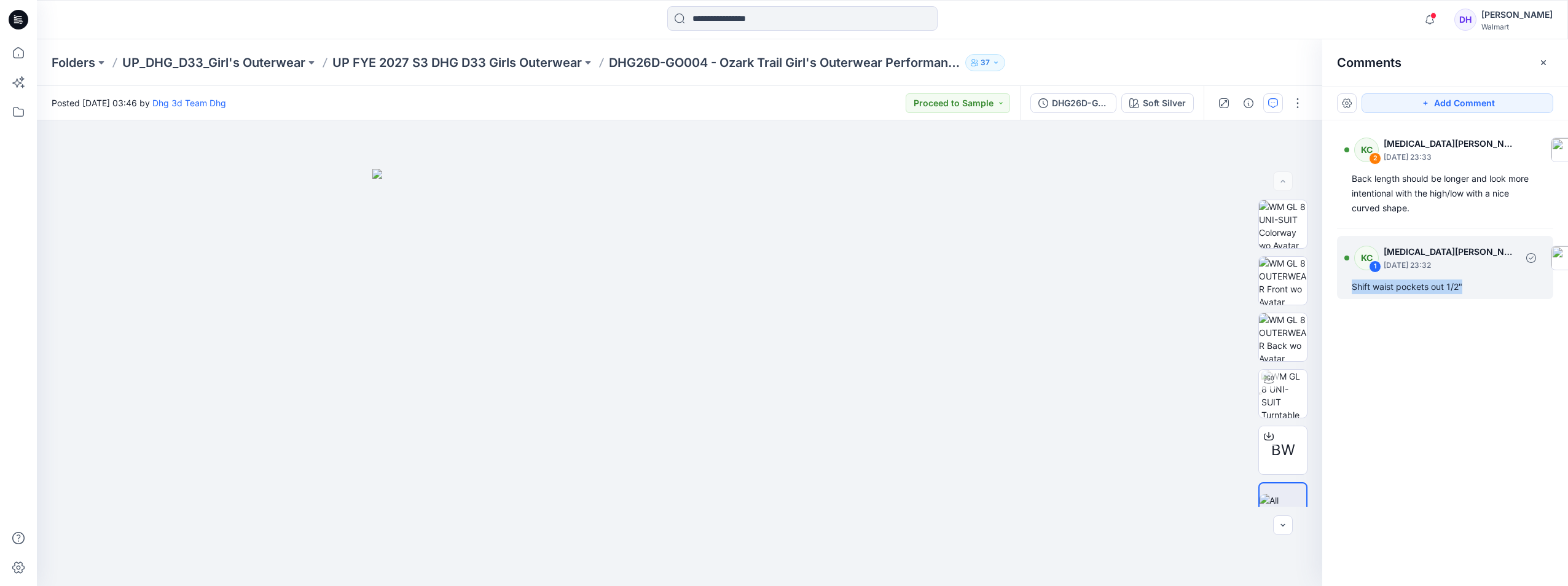
drag, startPoint x: 1483, startPoint y: 286, endPoint x: 1344, endPoint y: 285, distance: 139.0
click at [1344, 285] on div "KC 1 Kyra Cobb September 12, 2025 23:32 Shift waist pockets out 1/2"" at bounding box center [1445, 268] width 217 height 63
copy div "Shift waist pockets out 1/2""
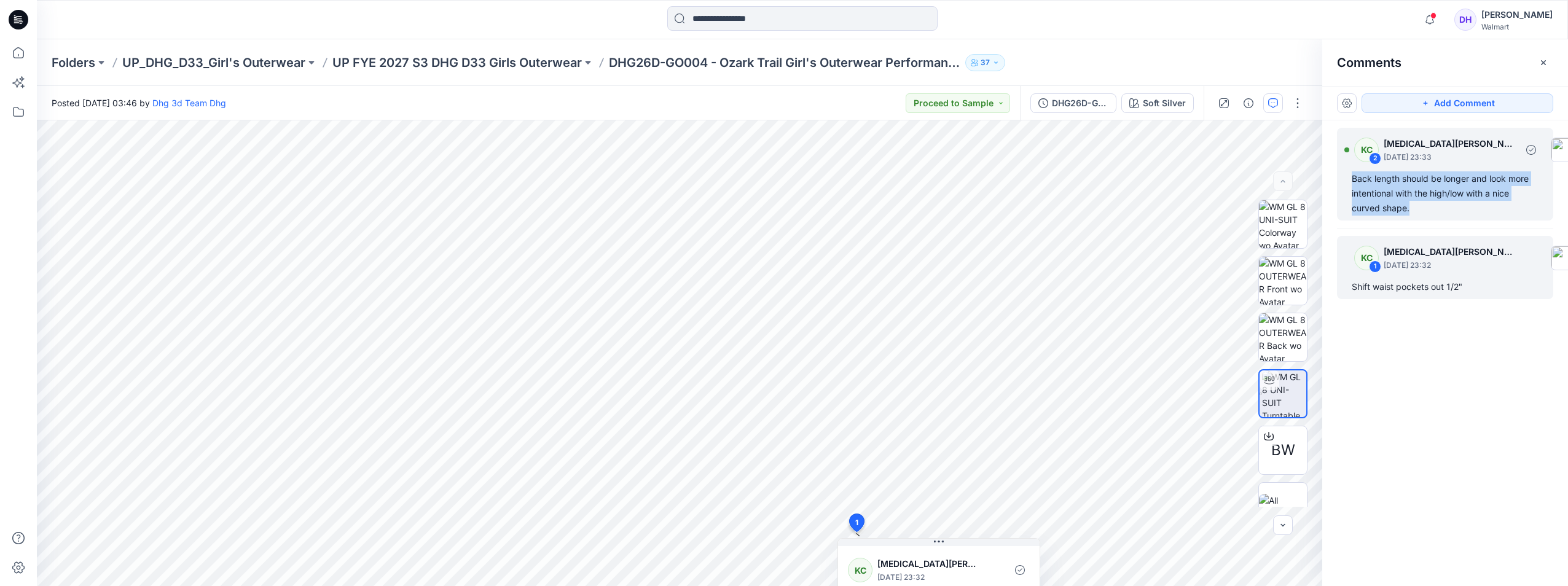
drag, startPoint x: 1428, startPoint y: 207, endPoint x: 1354, endPoint y: 180, distance: 78.8
click at [1354, 180] on div "Back length should be longer and look more intentional with the high/low with a…" at bounding box center [1444, 194] width 186 height 44
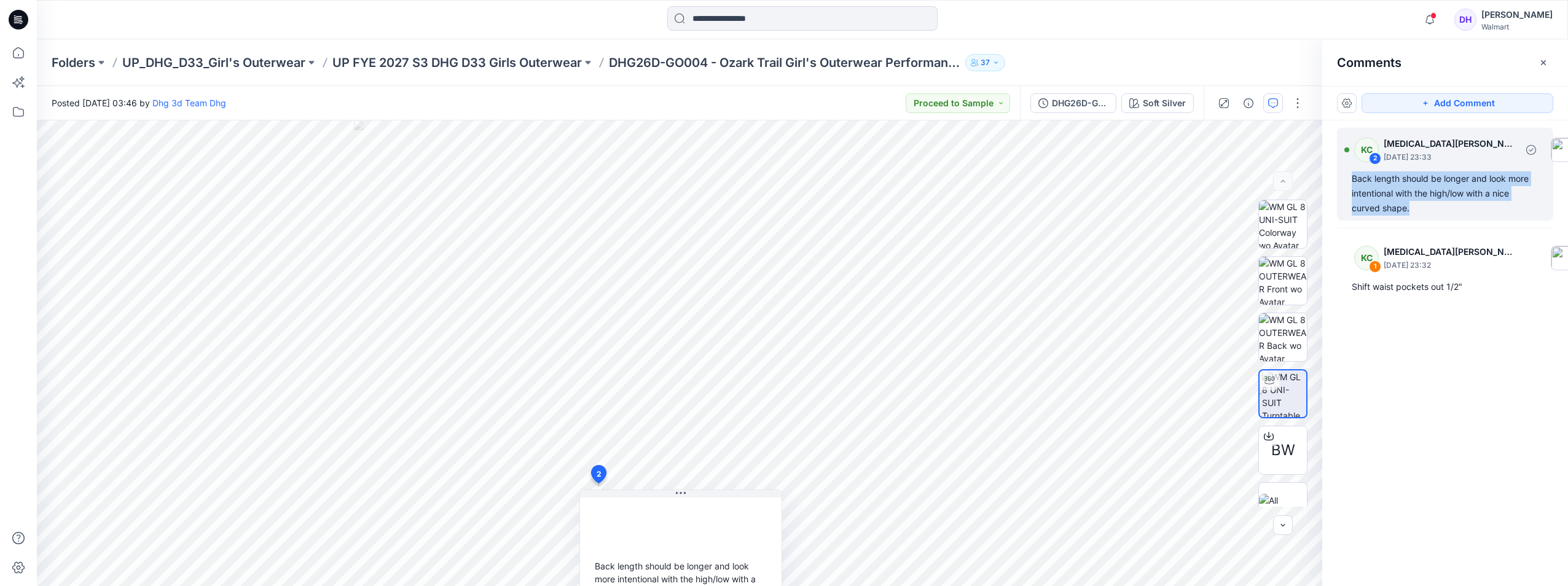
copy div "Back length should be longer and look more intentional with the high/low with a…"
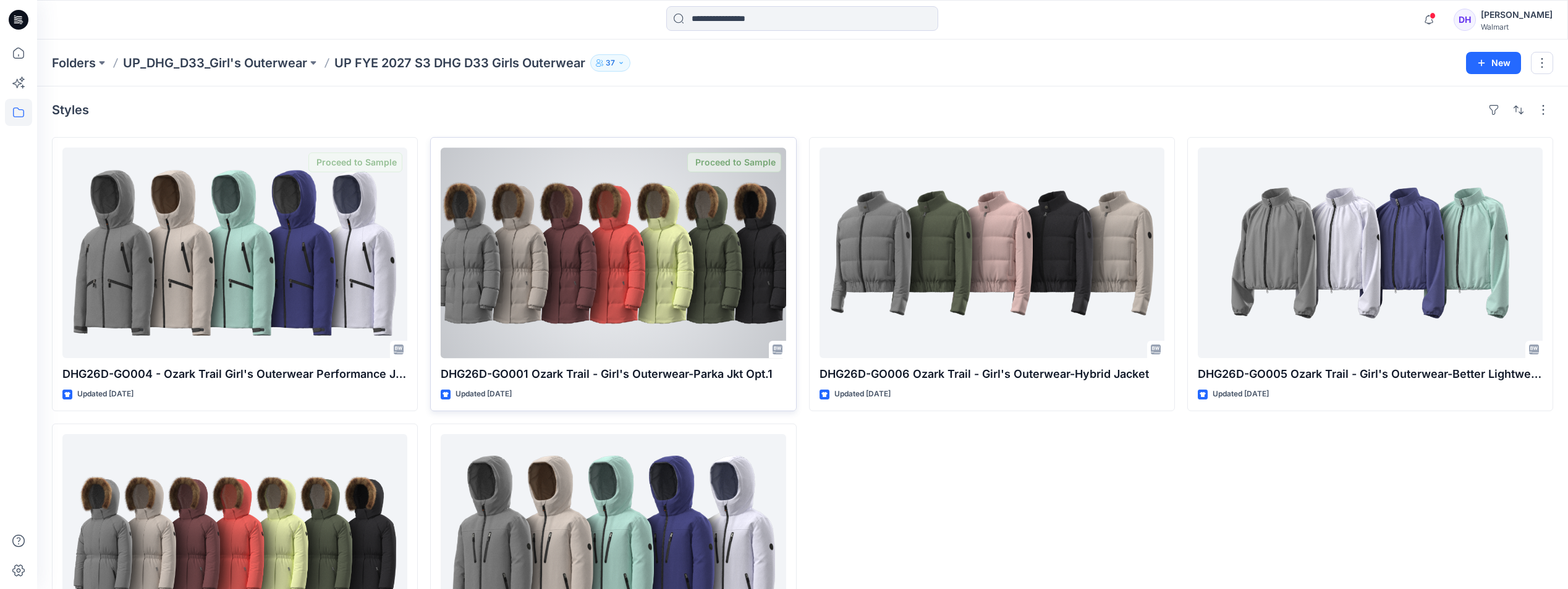
scroll to position [124, 0]
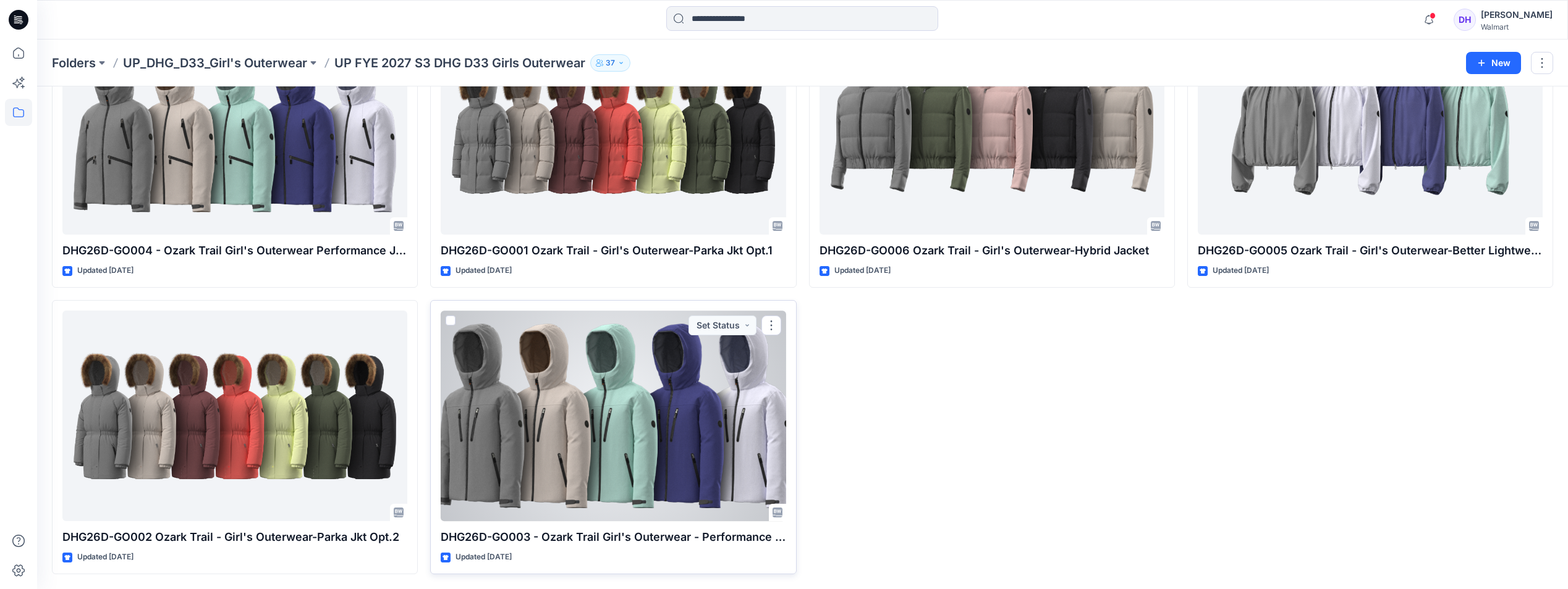
click at [701, 528] on div "DHG26D-GO003 - Ozark Trail Girl's Outerwear - Performance Jacket Opt.1 Updated …" at bounding box center [613, 437] width 366 height 274
click at [695, 453] on div at bounding box center [613, 416] width 345 height 210
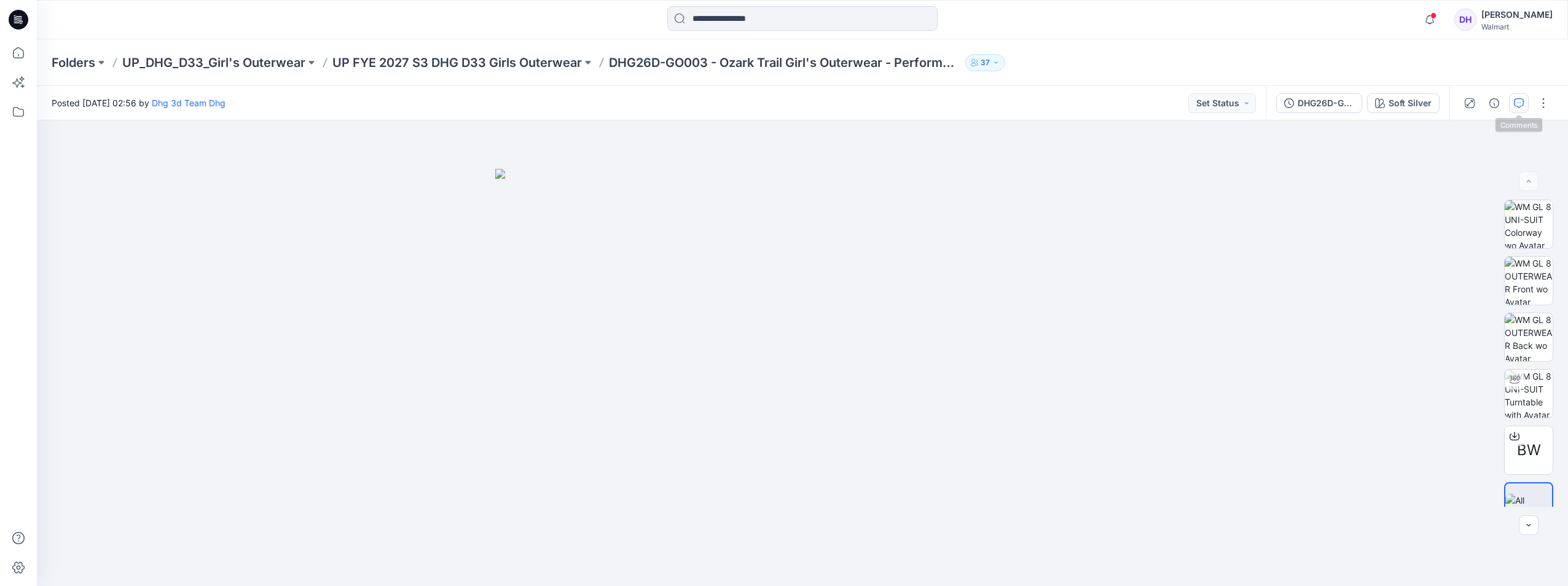
click at [1511, 98] on button "button" at bounding box center [1519, 103] width 20 height 20
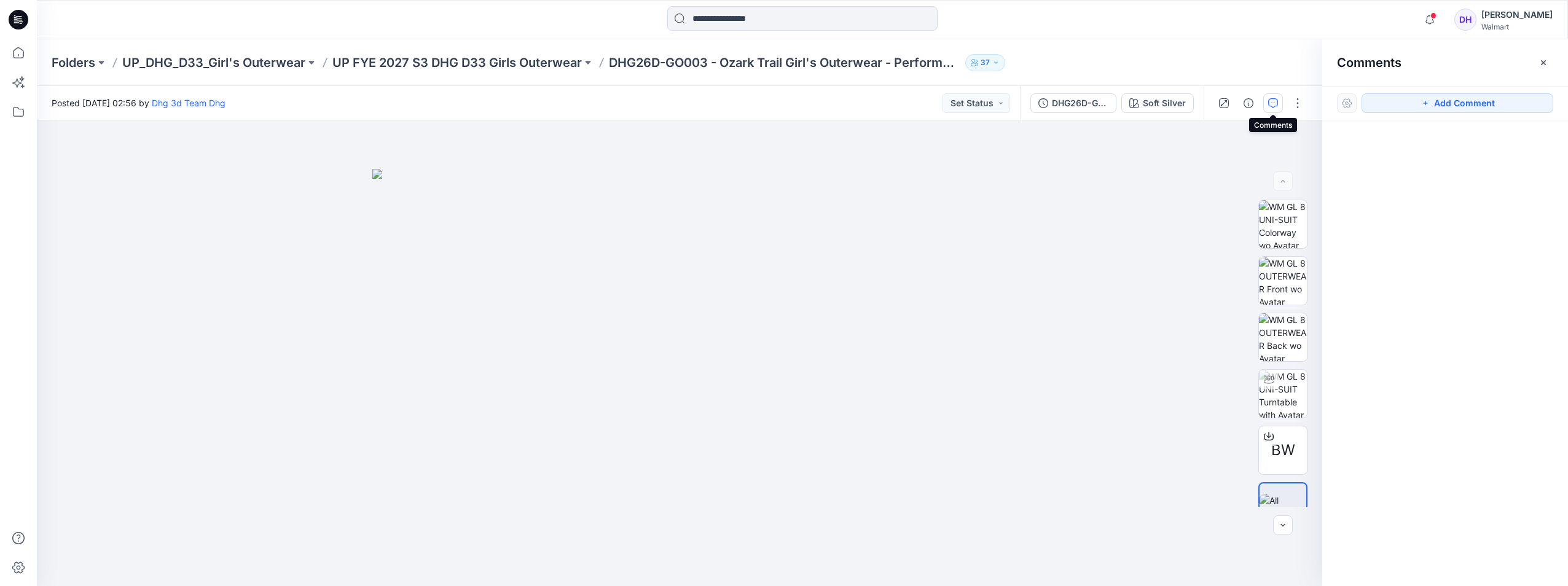
click at [959, 66] on p "DHG26D-GO003 - Ozark Trail Girl's Outerwear - Performance Jacket Opt.1" at bounding box center [784, 62] width 351 height 17
click at [953, 65] on p "DHG26D-GO003 - Ozark Trail Girl's Outerwear - Performance Jacket Opt.1" at bounding box center [784, 62] width 351 height 17
click at [1541, 57] on button "button" at bounding box center [1543, 63] width 20 height 20
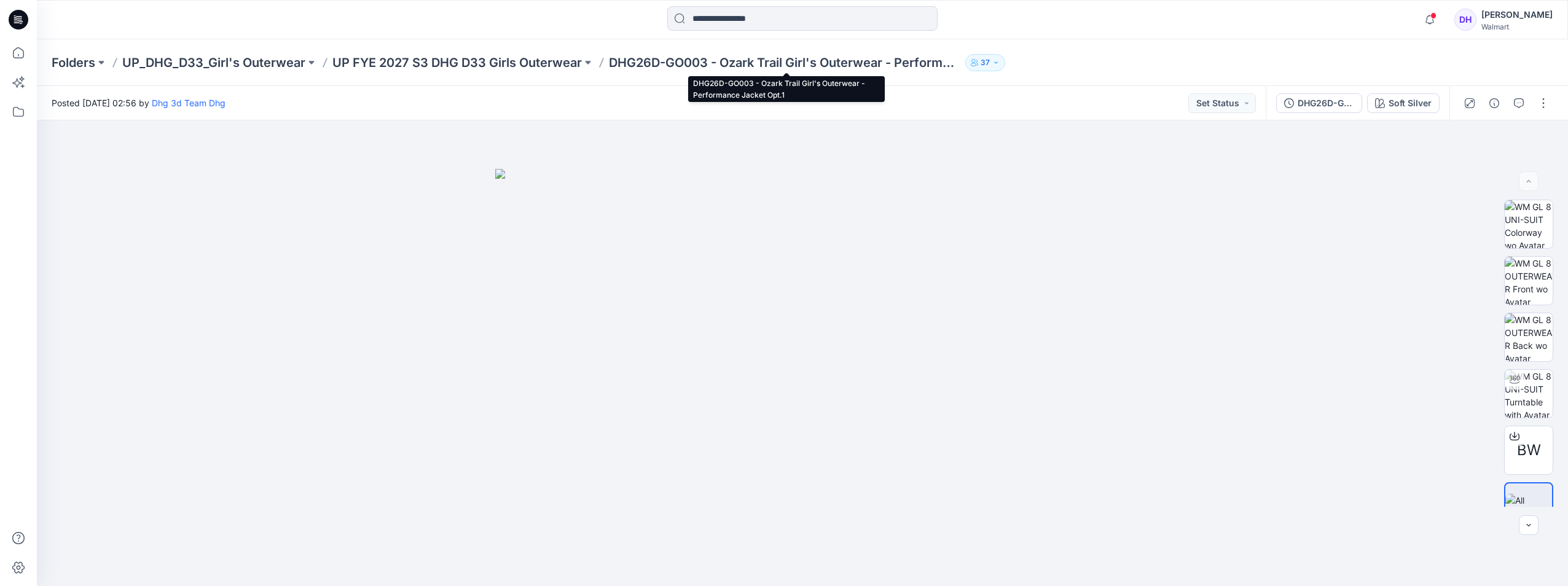
click at [952, 61] on p "DHG26D-GO003 - Ozark Trail Girl's Outerwear - Performance Jacket Opt.1" at bounding box center [784, 62] width 351 height 17
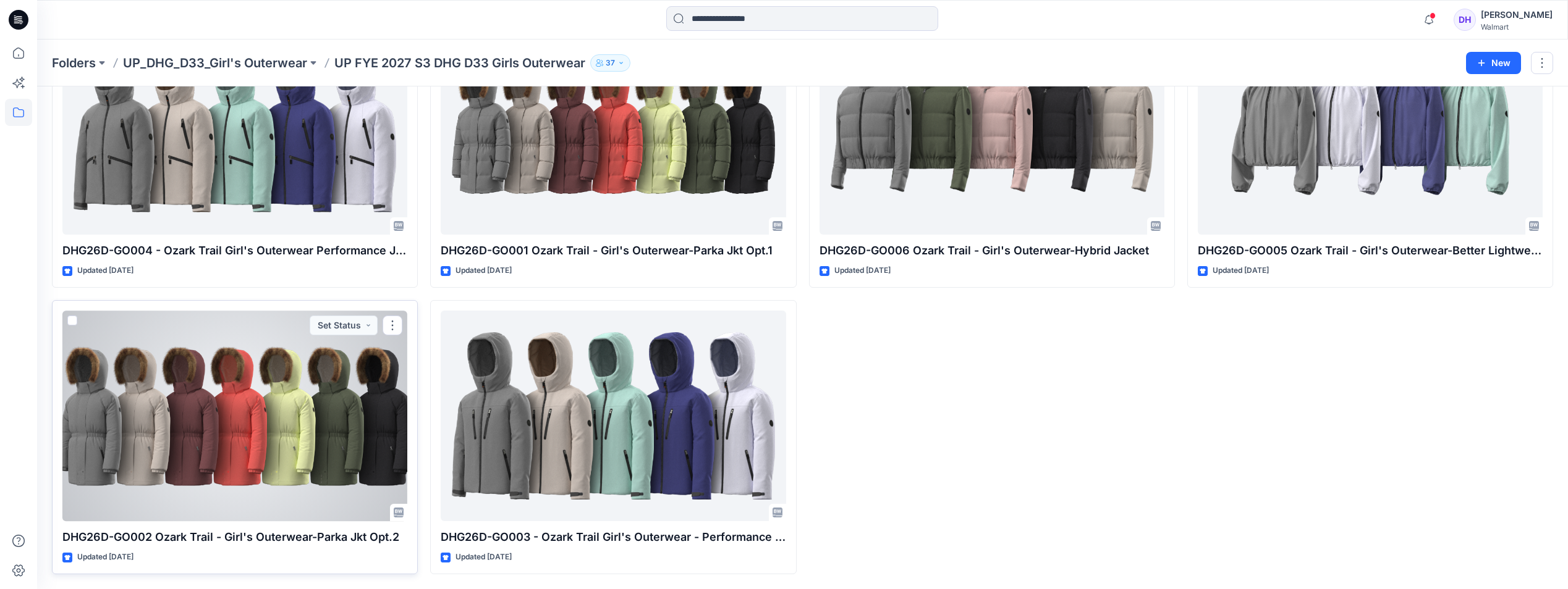
click at [292, 478] on div at bounding box center [234, 416] width 345 height 210
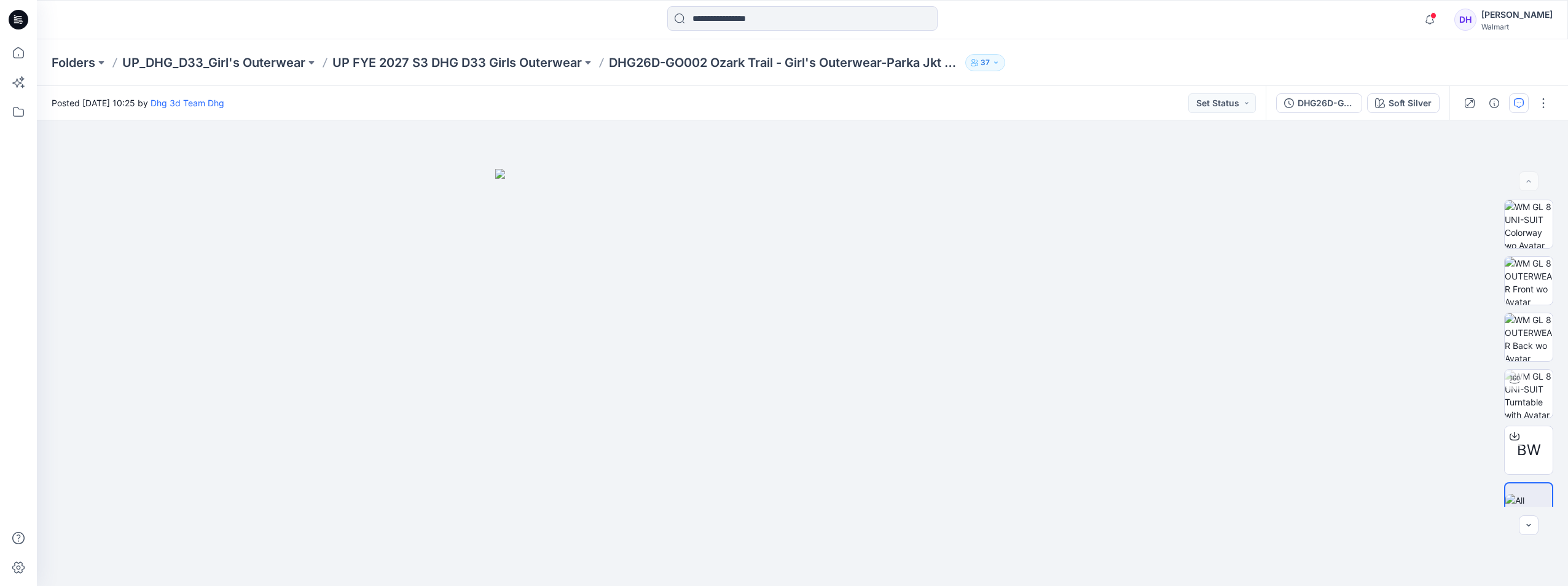
click at [1511, 101] on button "button" at bounding box center [1519, 103] width 20 height 20
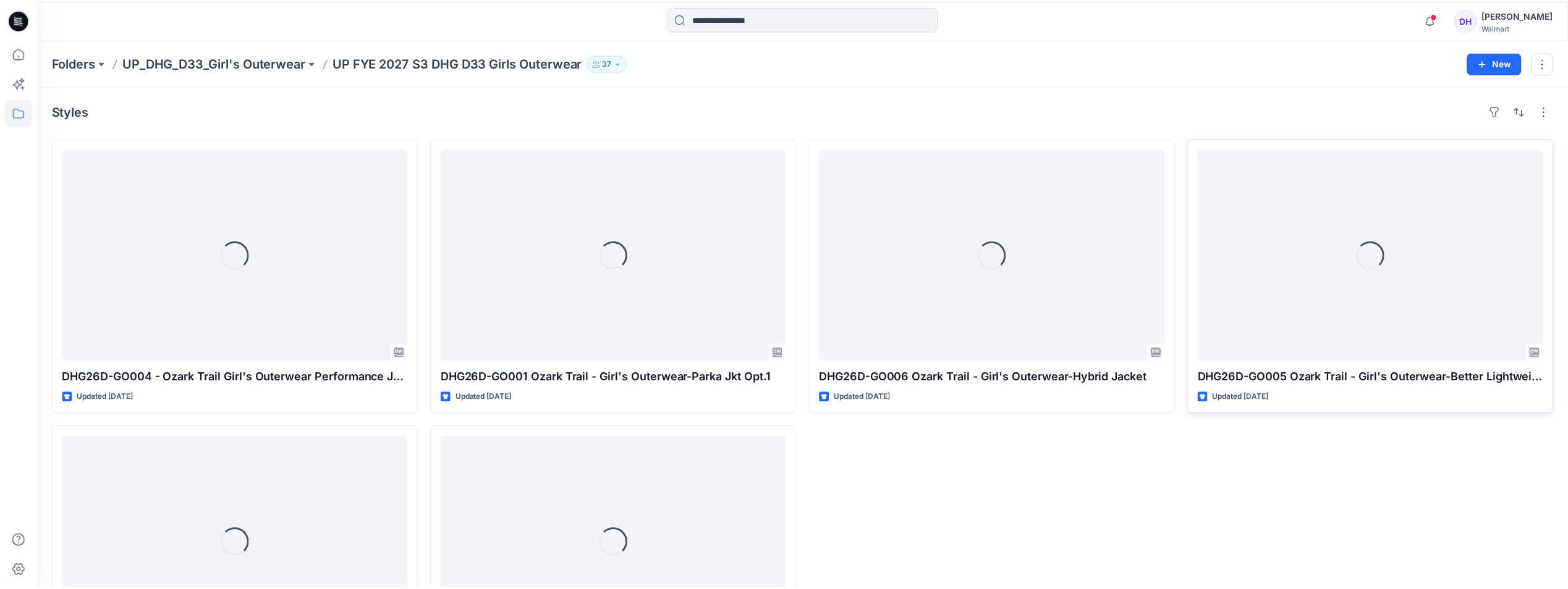
scroll to position [124, 0]
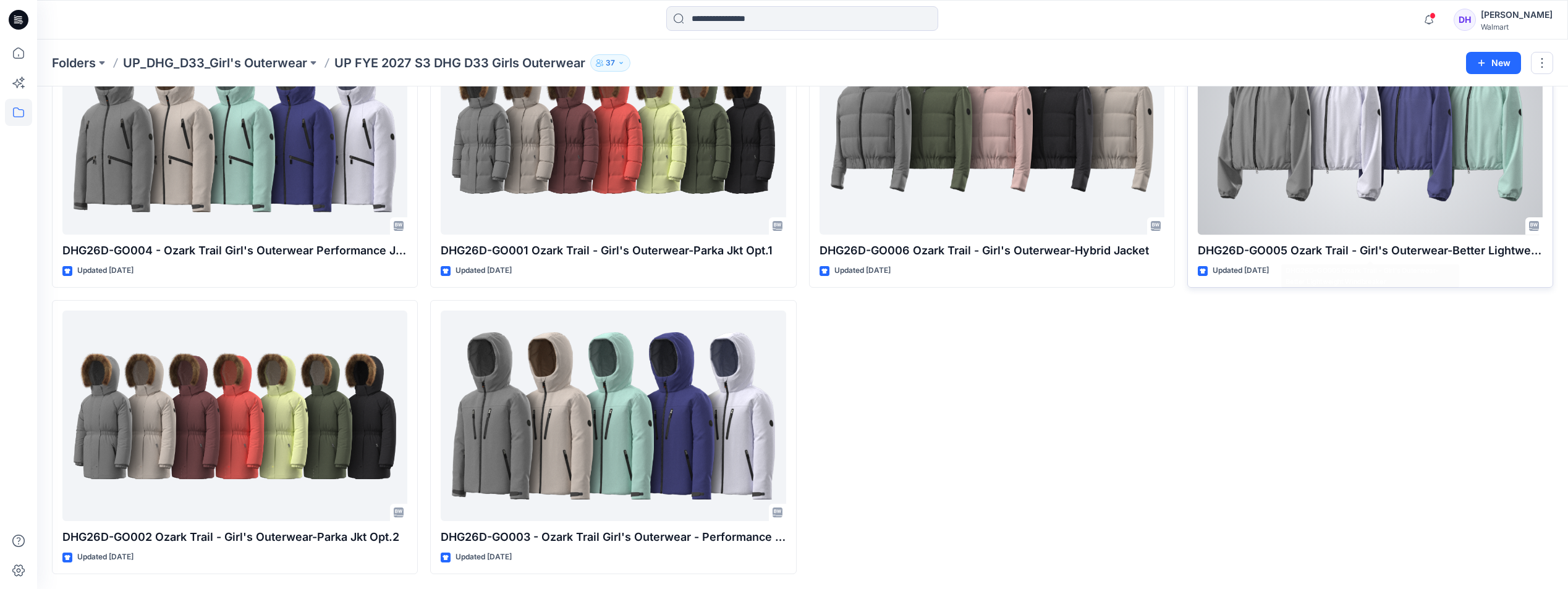
click at [1349, 189] on div at bounding box center [1370, 130] width 345 height 210
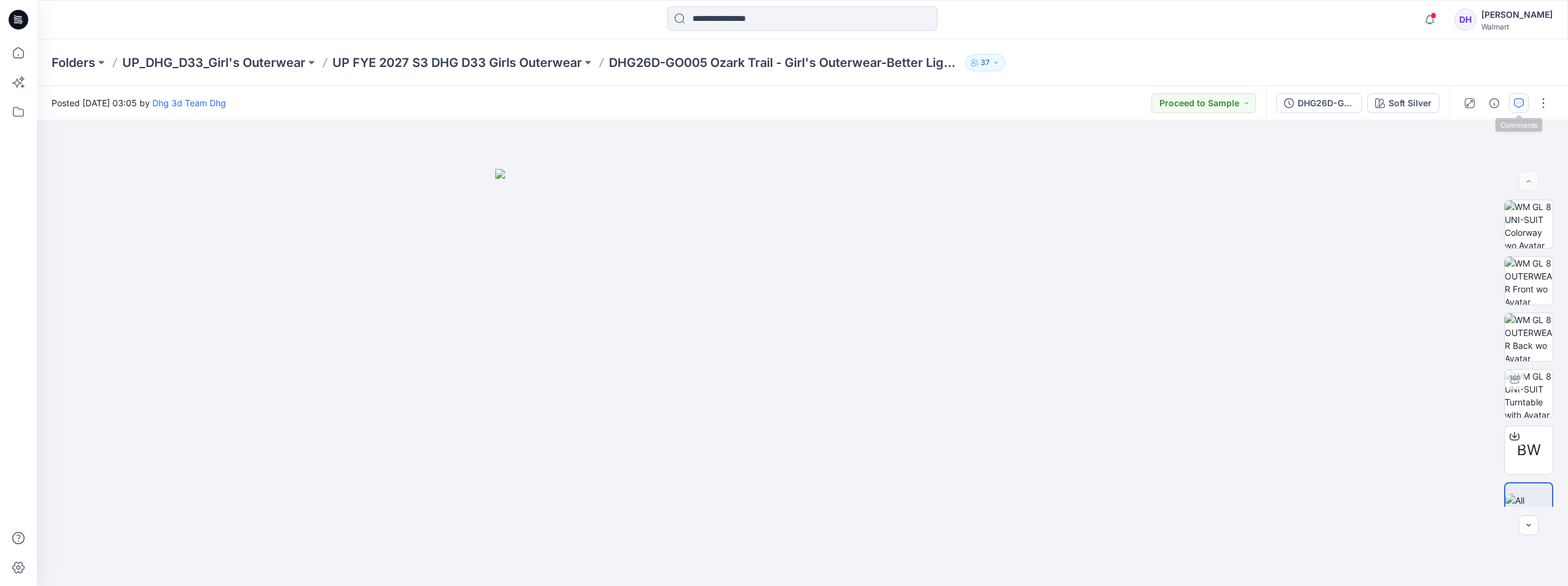
click at [1519, 105] on icon "button" at bounding box center [1519, 102] width 10 height 10
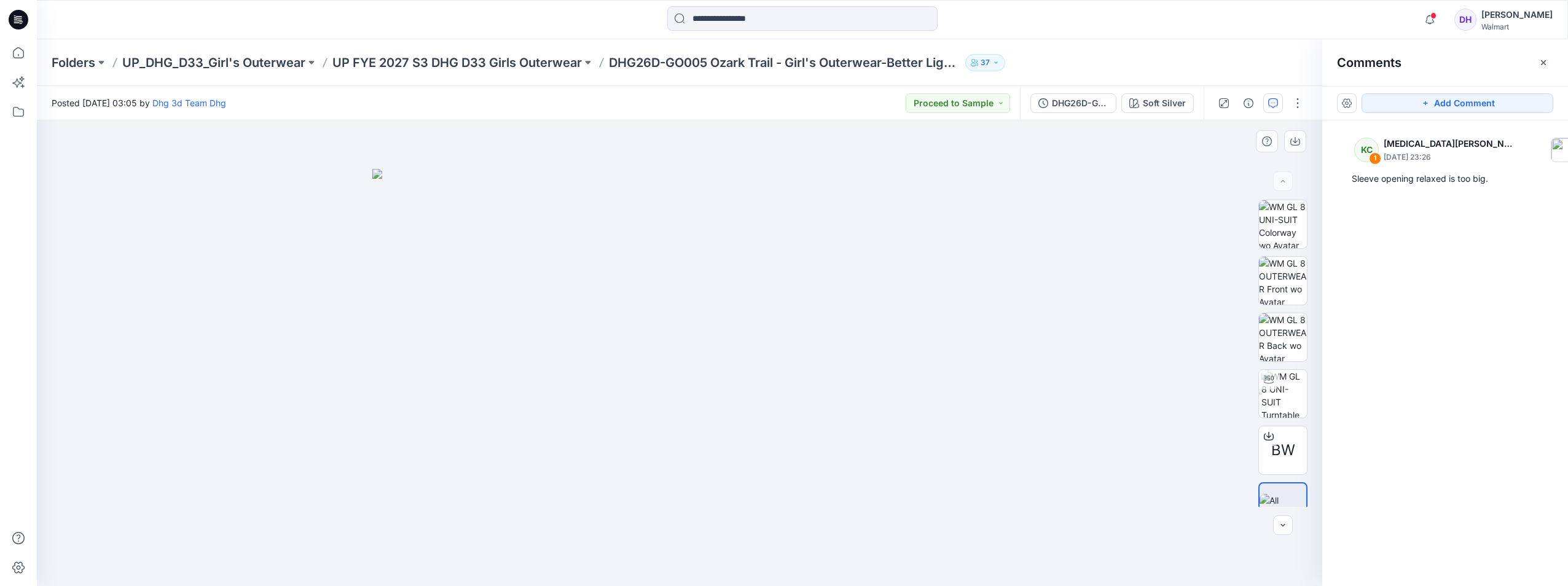
click at [894, 534] on img at bounding box center [679, 377] width 615 height 417
click at [237, 61] on p "UP_DHG_D33_Girl's Outerwear" at bounding box center [214, 62] width 183 height 17
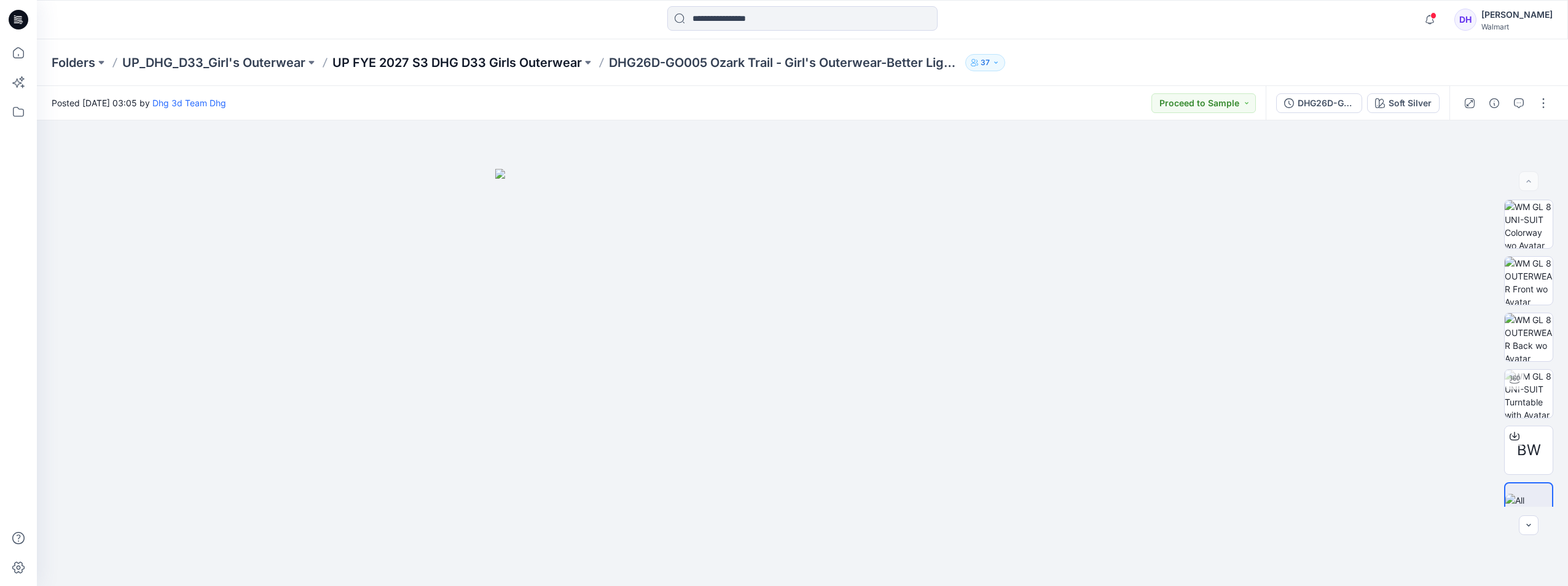
click at [531, 61] on p "UP FYE 2027 S3 DHG D33 Girls Outerwear" at bounding box center [457, 62] width 250 height 17
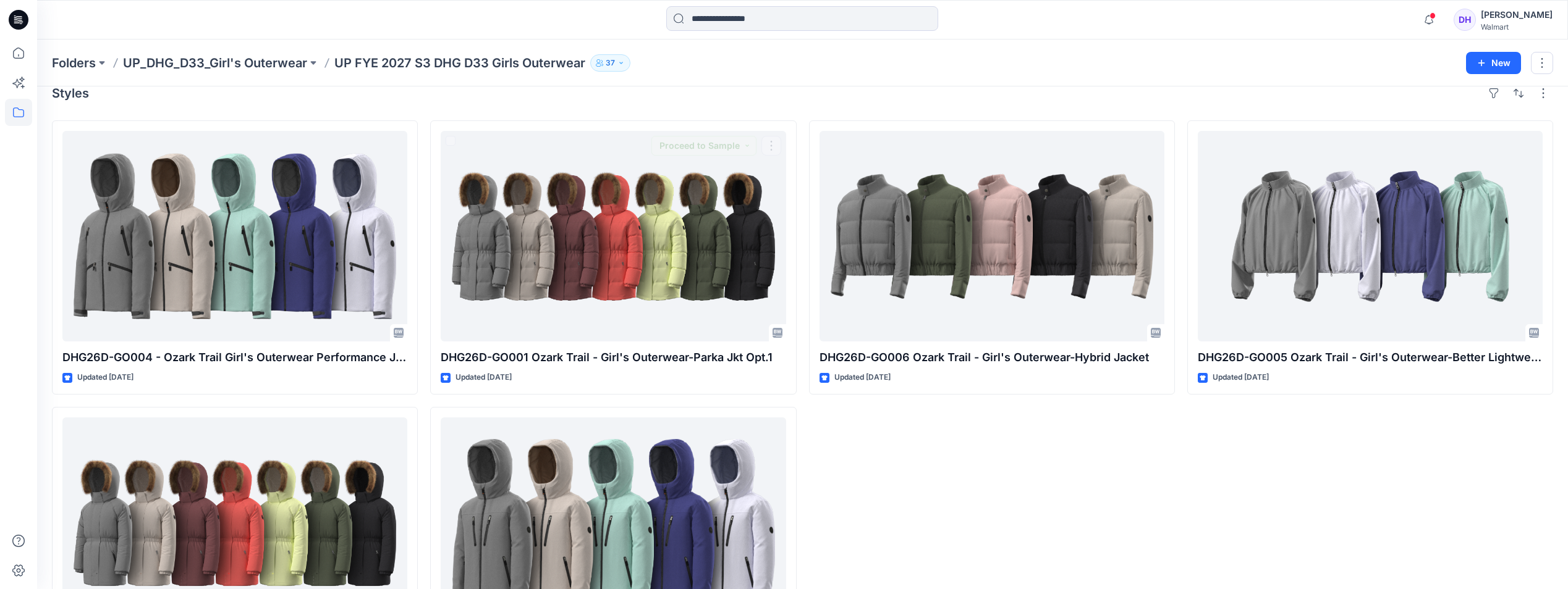
scroll to position [124, 0]
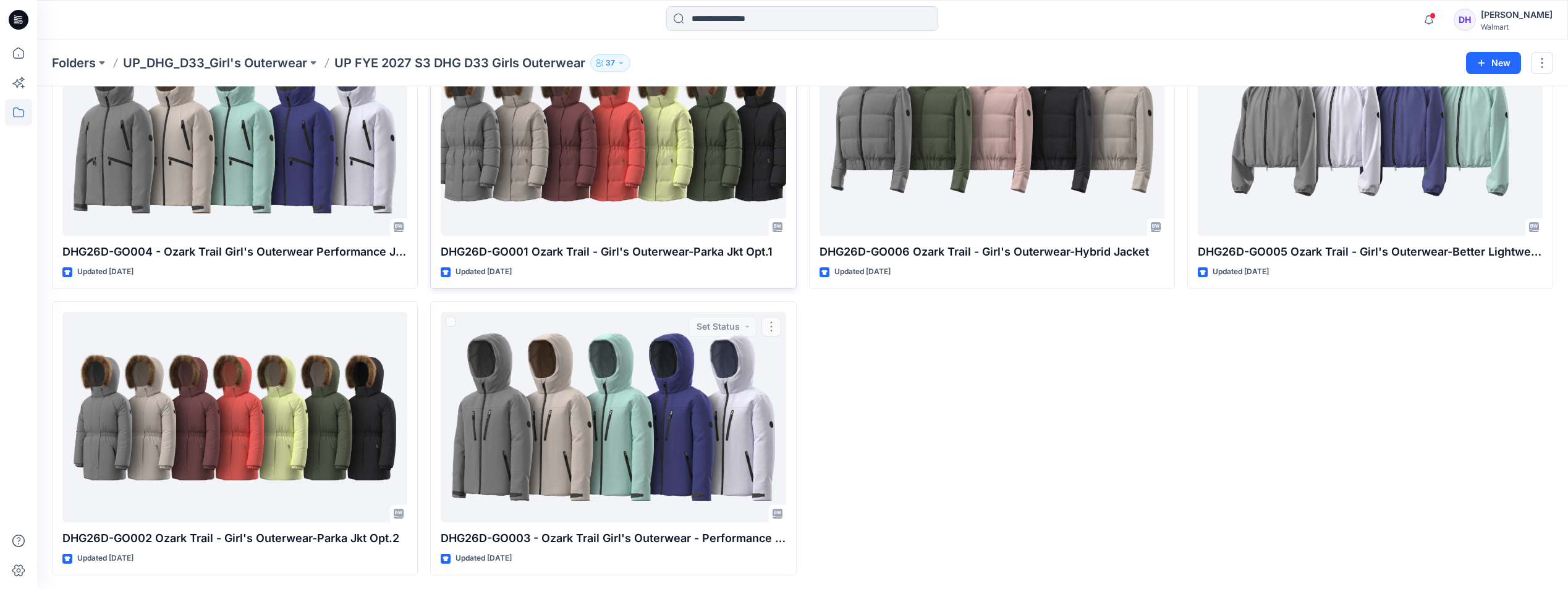
click at [712, 281] on div "DHG26D-GO001 Ozark Trail - Girl's Outerwear-Parka Jkt Opt.1 Updated 2 days ago" at bounding box center [613, 152] width 366 height 274
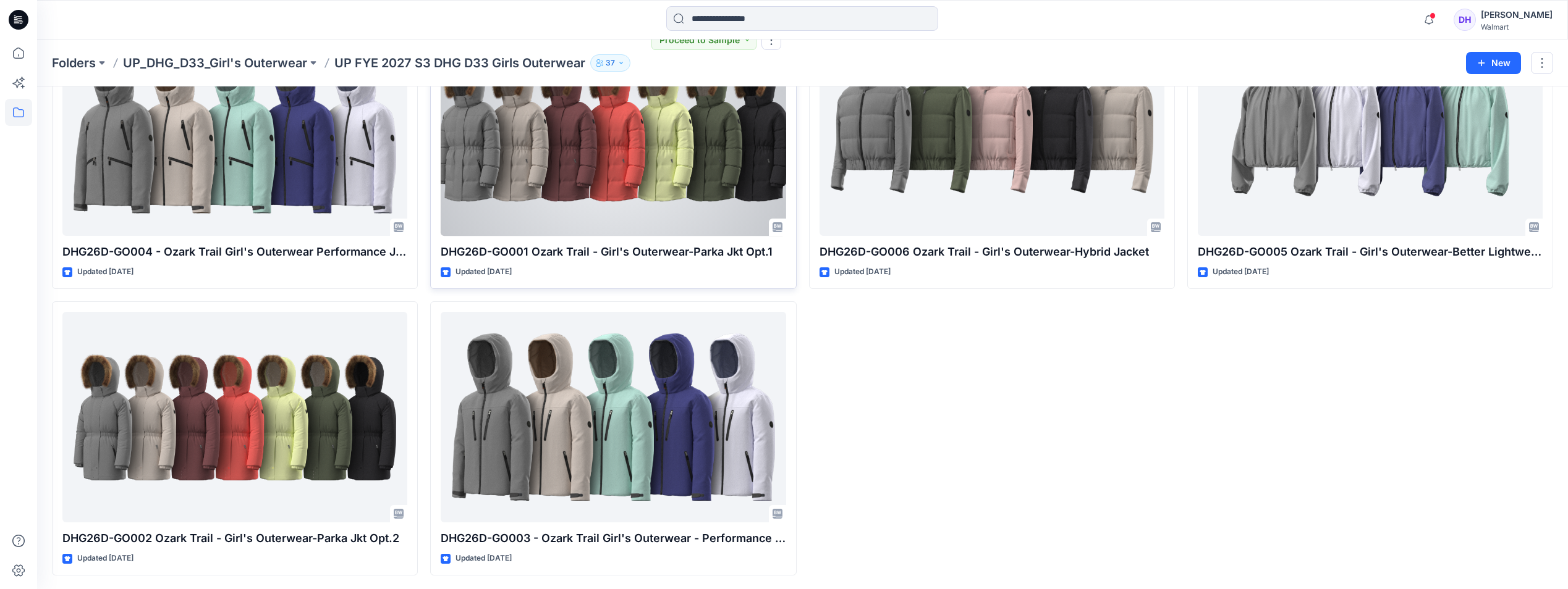
click at [707, 257] on p "DHG26D-GO001 Ozark Trail - Girl's Outerwear-Parka Jkt Opt.1" at bounding box center [613, 252] width 345 height 17
click at [693, 210] on div at bounding box center [613, 130] width 345 height 210
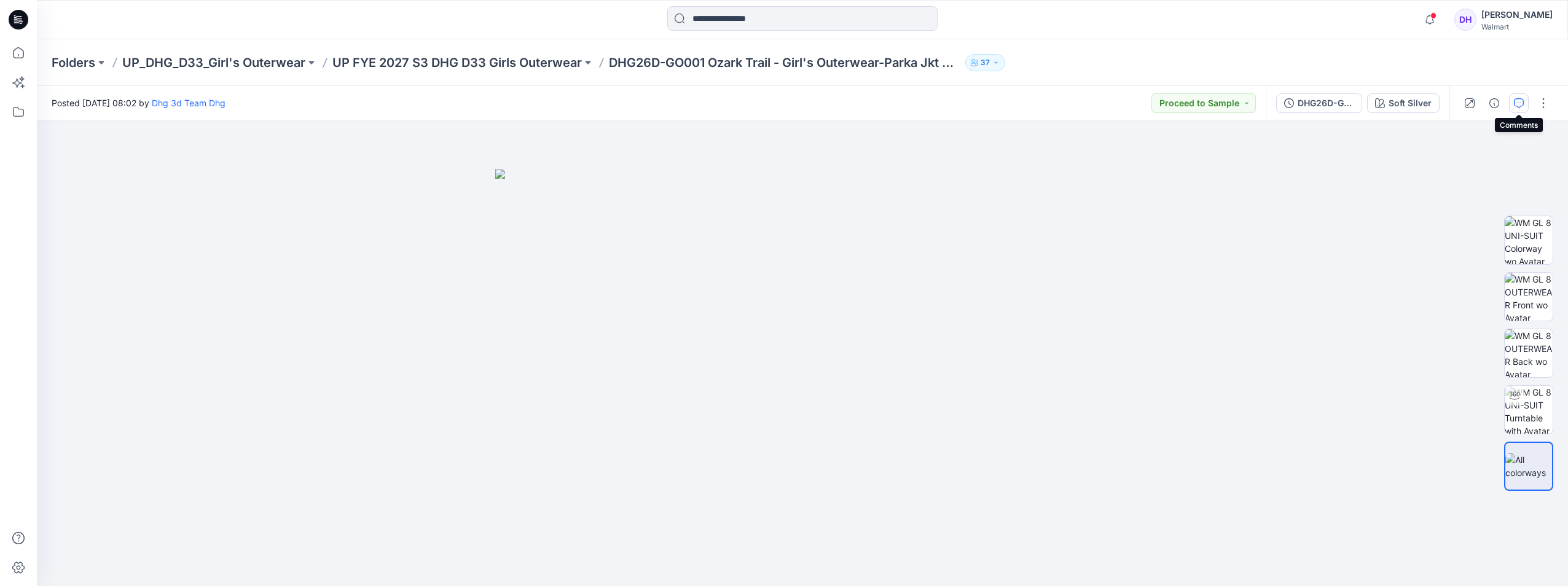
click at [1522, 98] on icon "button" at bounding box center [1519, 102] width 10 height 10
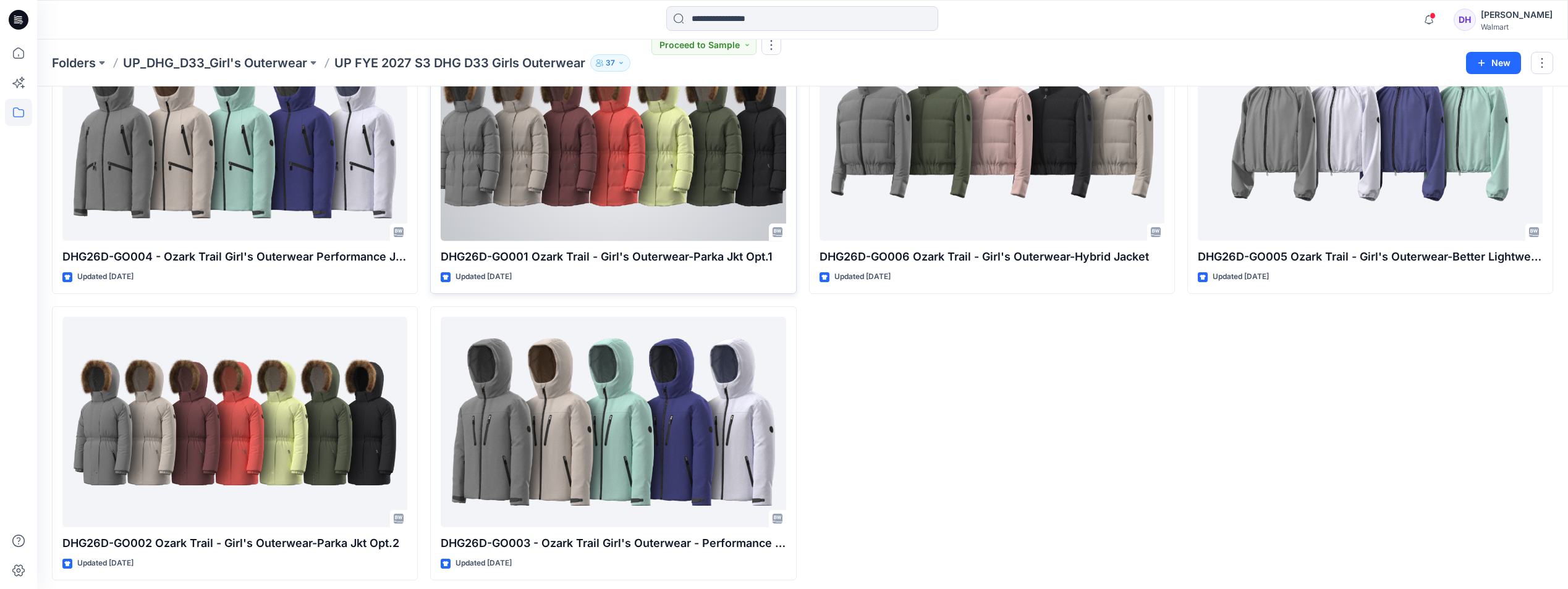
scroll to position [124, 0]
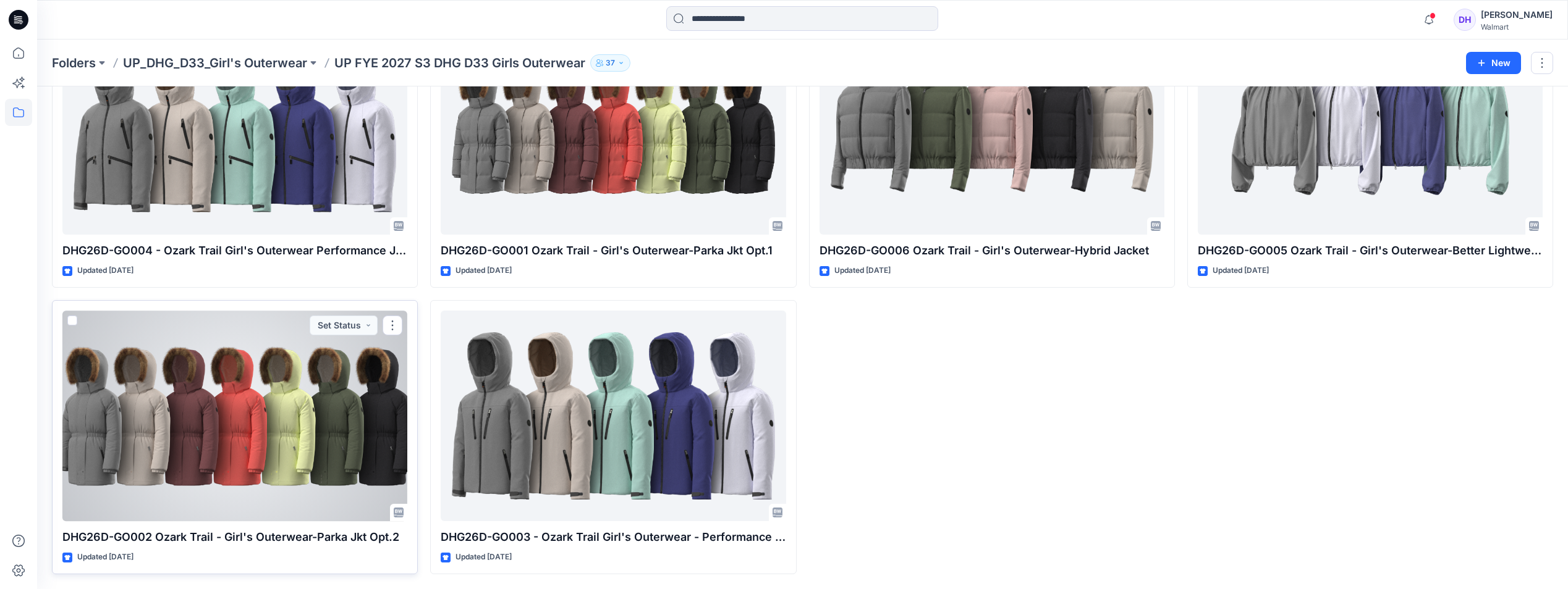
click at [282, 427] on div at bounding box center [234, 416] width 345 height 210
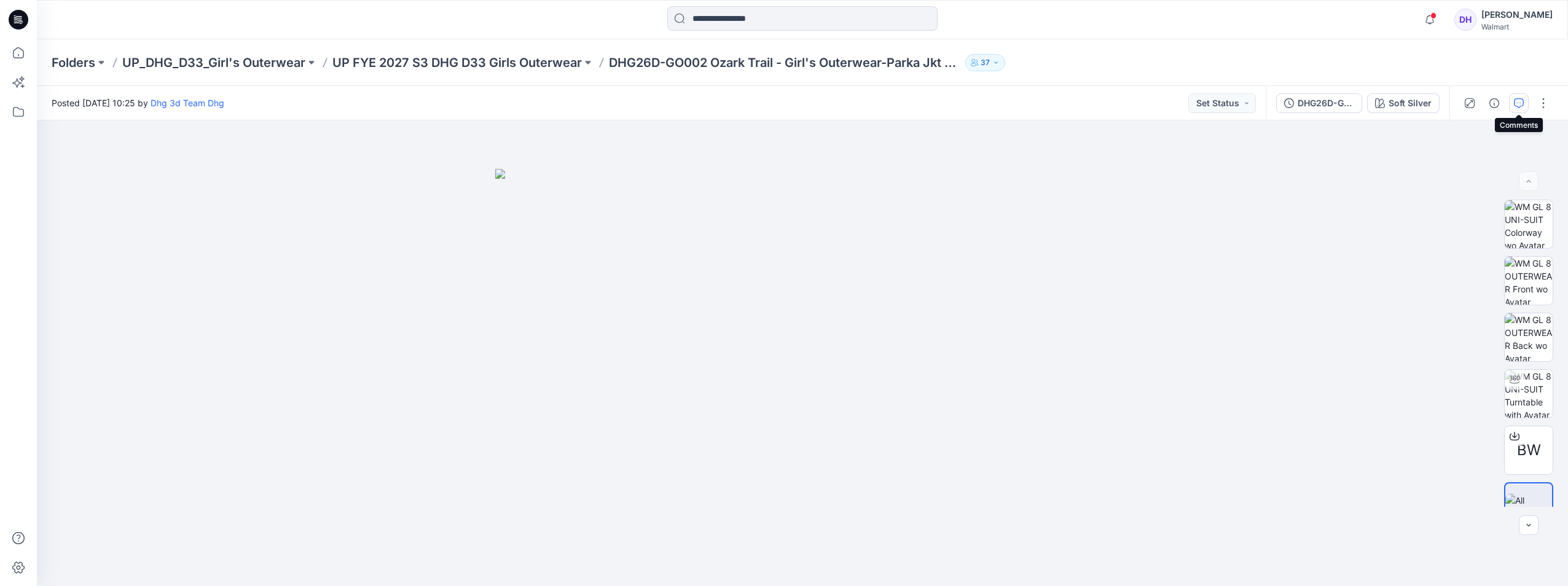
click at [1516, 105] on icon "button" at bounding box center [1519, 102] width 10 height 10
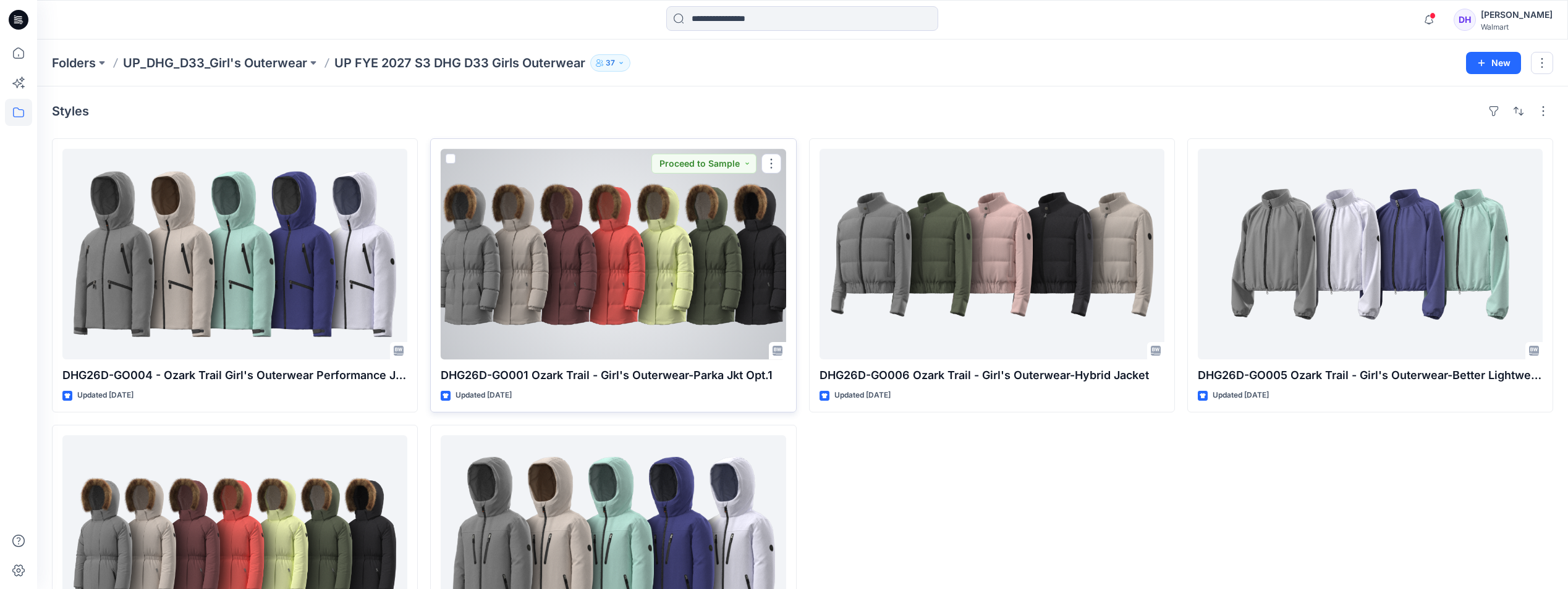
click at [737, 284] on div at bounding box center [613, 254] width 345 height 210
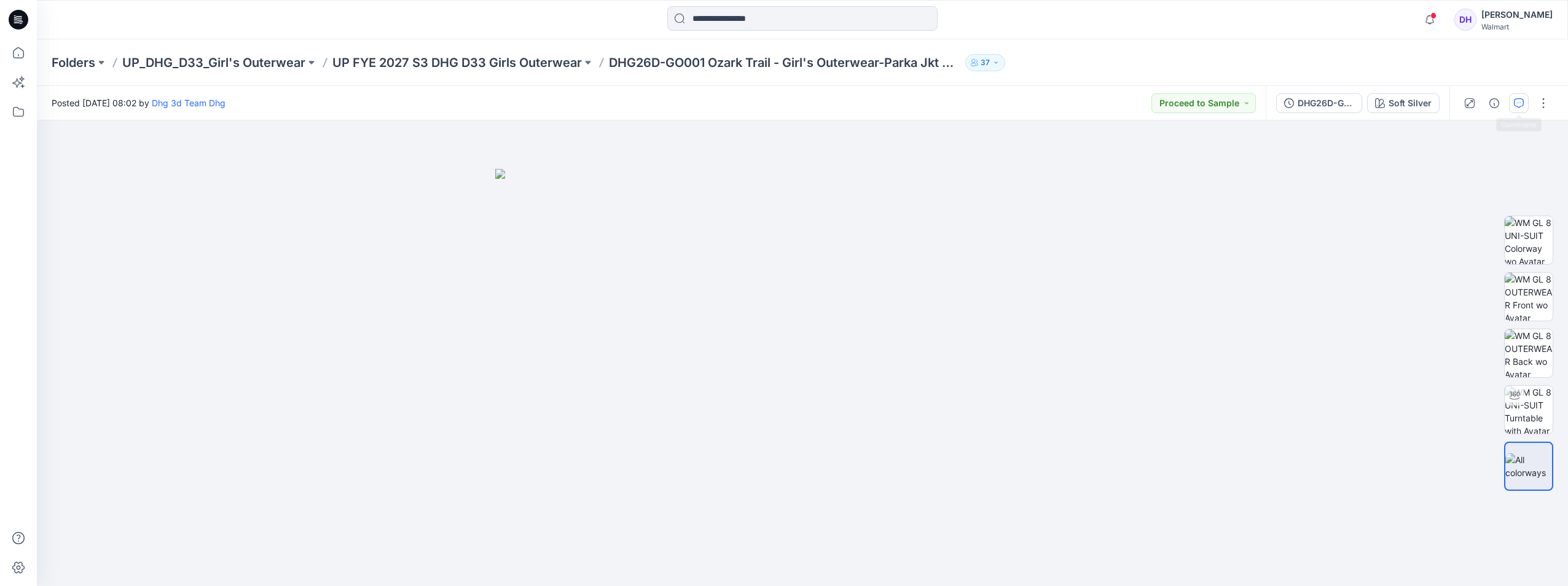
click at [1519, 104] on icon "button" at bounding box center [1519, 102] width 10 height 10
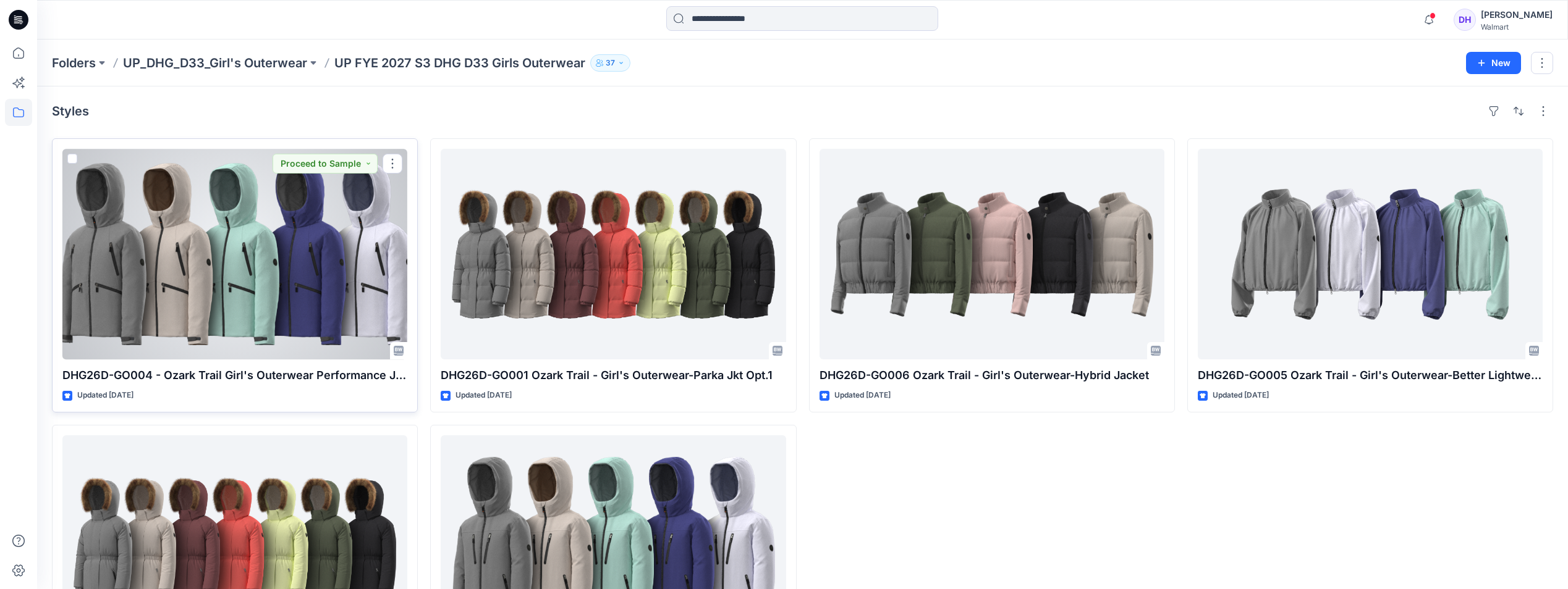
click at [311, 267] on div at bounding box center [234, 254] width 345 height 210
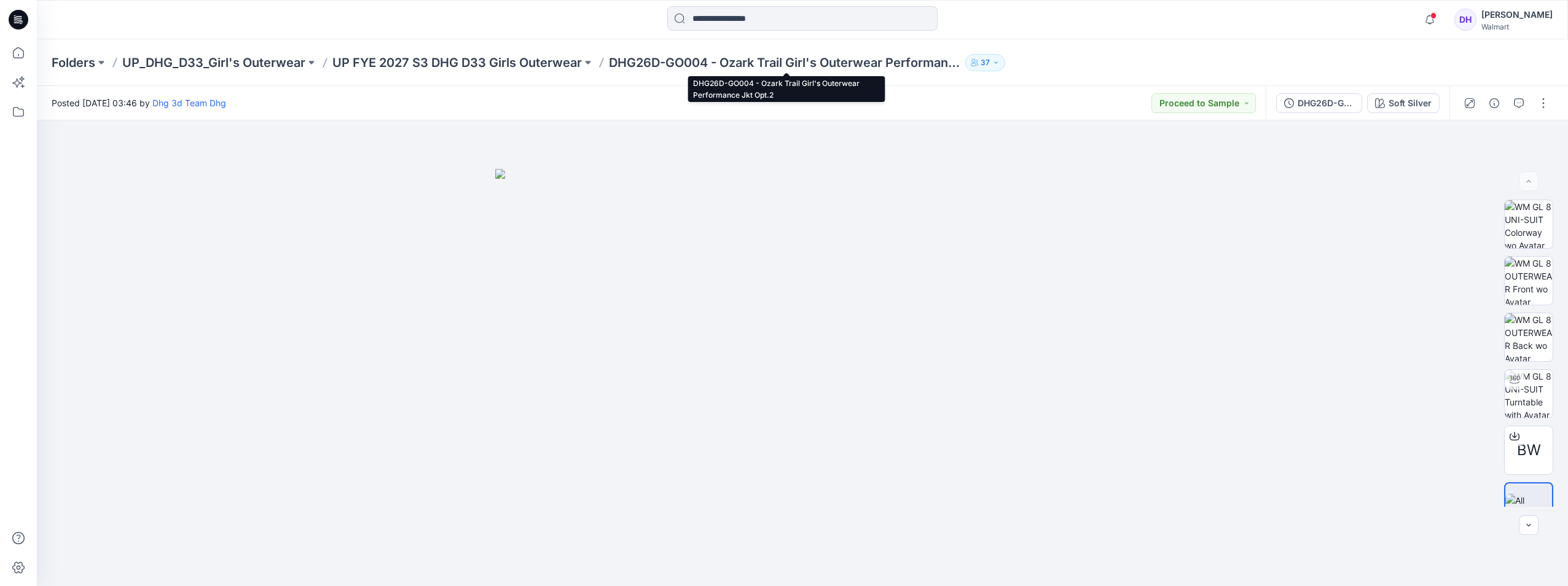
click at [957, 64] on p "DHG26D-GO004 - Ozark Trail Girl's Outerwear Performance Jkt Opt.2" at bounding box center [784, 62] width 351 height 17
click at [951, 66] on p "DHG26D-GO004 - Ozark Trail Girl's Outerwear Performance Jkt Opt.2" at bounding box center [784, 62] width 351 height 17
click at [1518, 105] on icon "button" at bounding box center [1519, 102] width 10 height 10
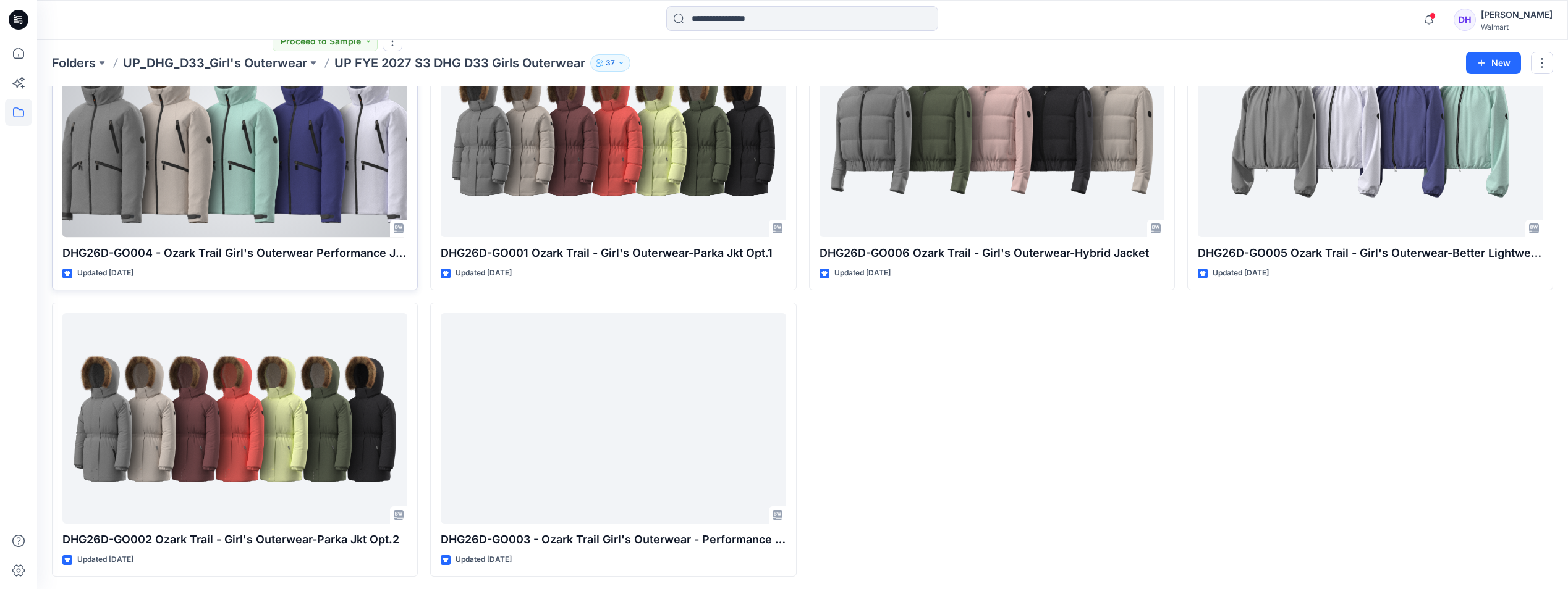
scroll to position [124, 0]
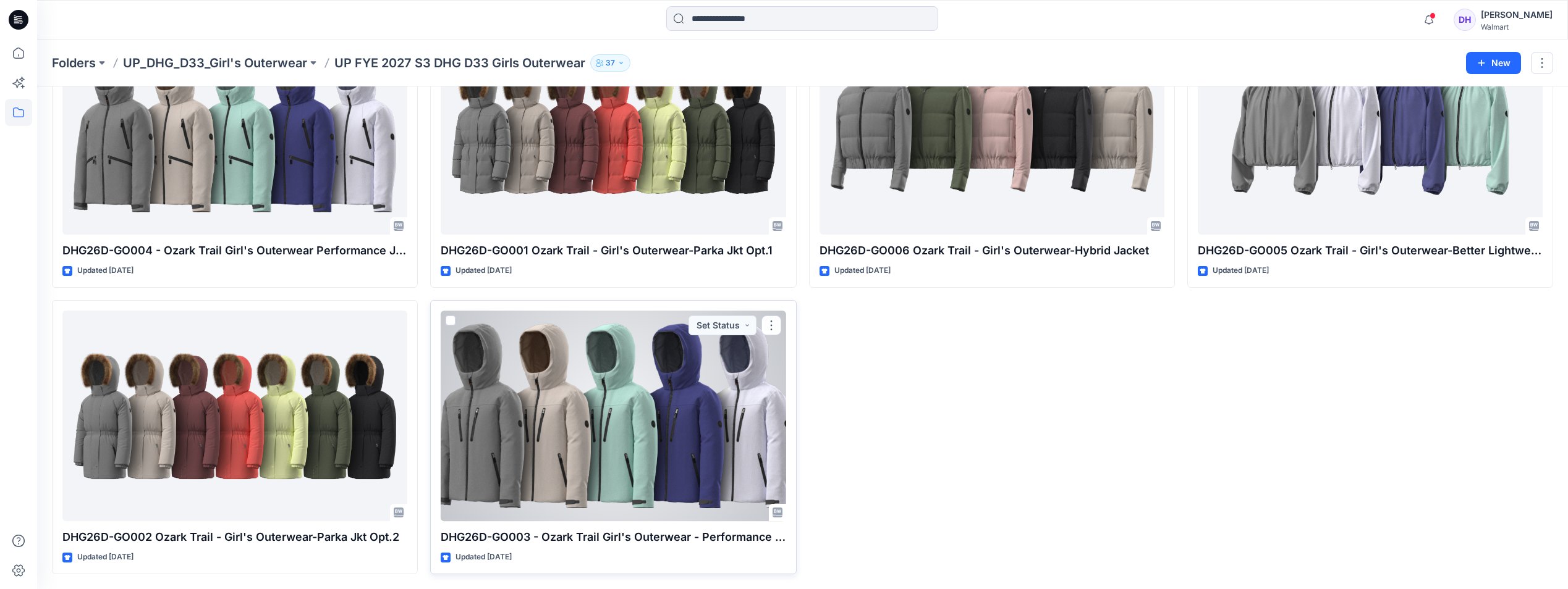
click at [729, 428] on div at bounding box center [613, 416] width 345 height 210
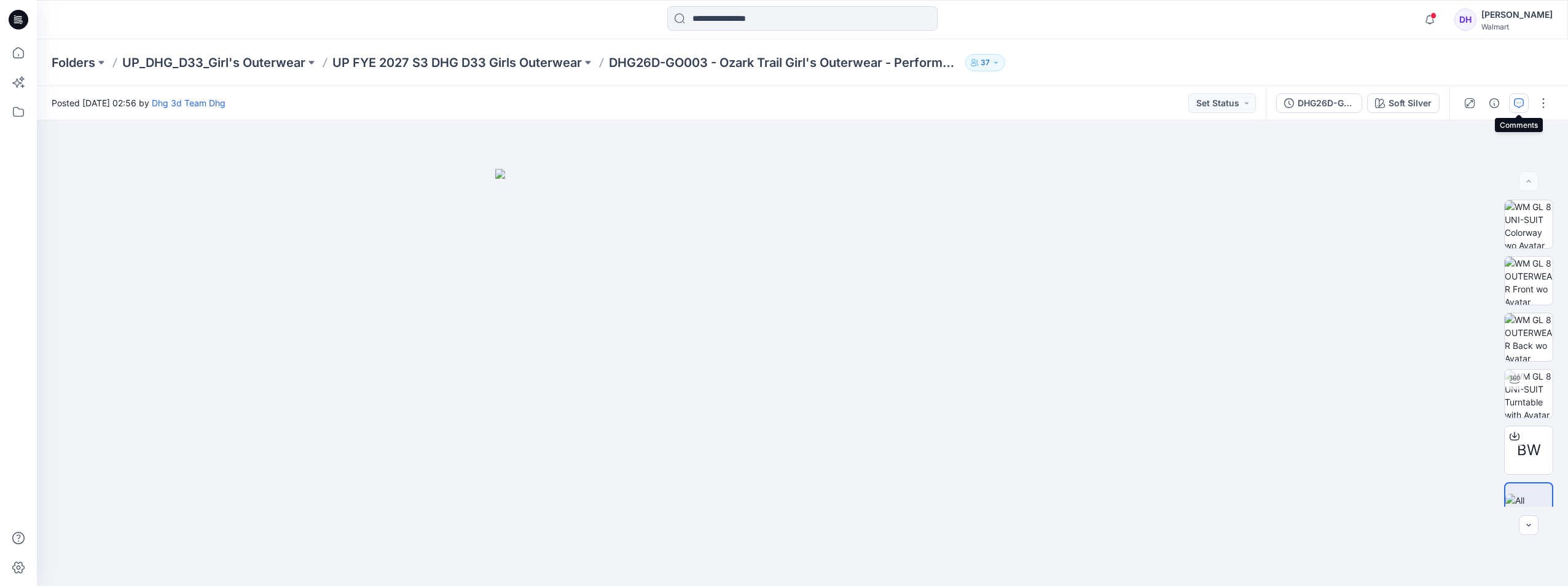
click at [1525, 100] on button "button" at bounding box center [1519, 103] width 20 height 20
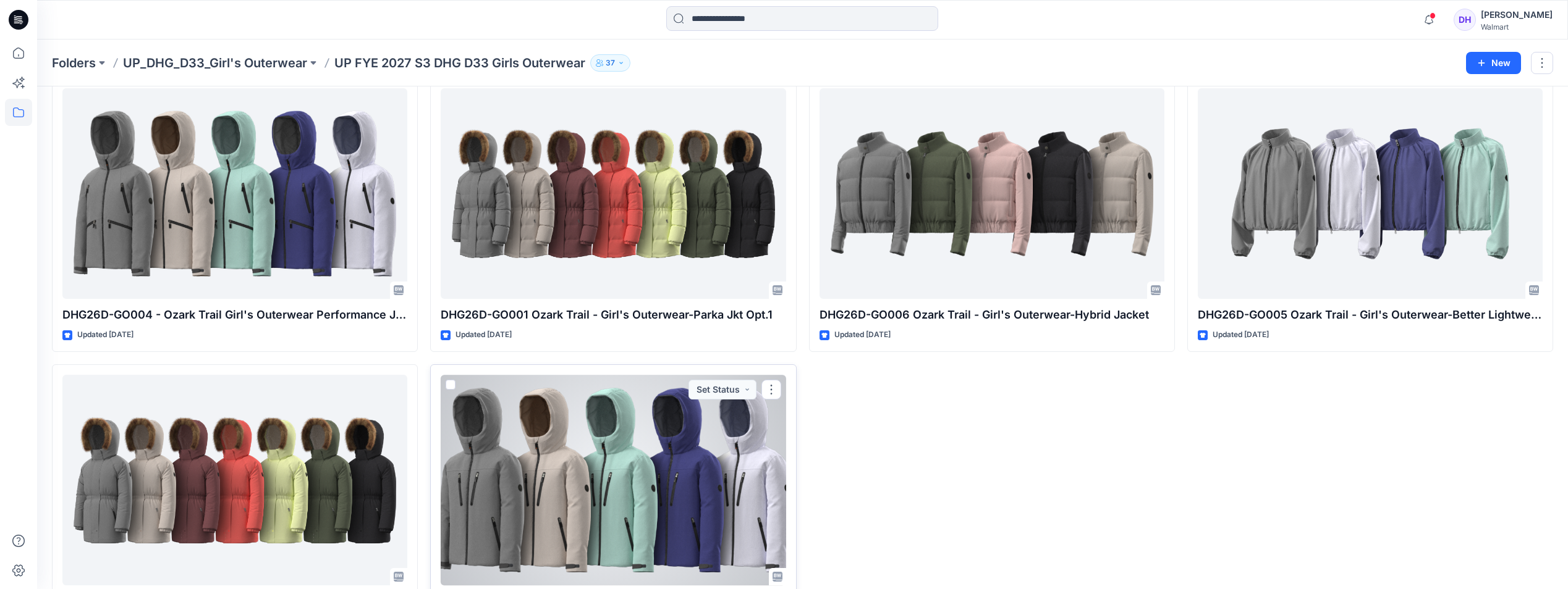
scroll to position [124, 0]
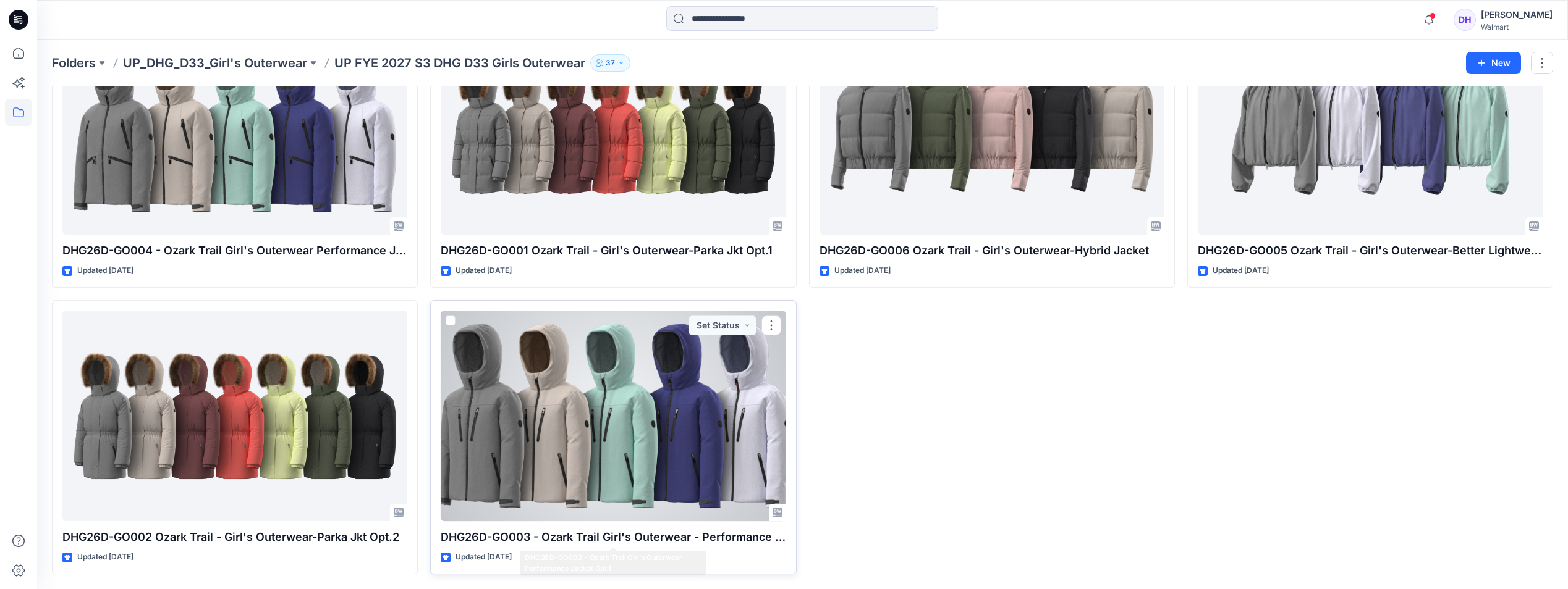
click at [760, 537] on p "DHG26D-GO003 - Ozark Trail Girl's Outerwear - Performance Jacket Opt.1" at bounding box center [613, 537] width 345 height 17
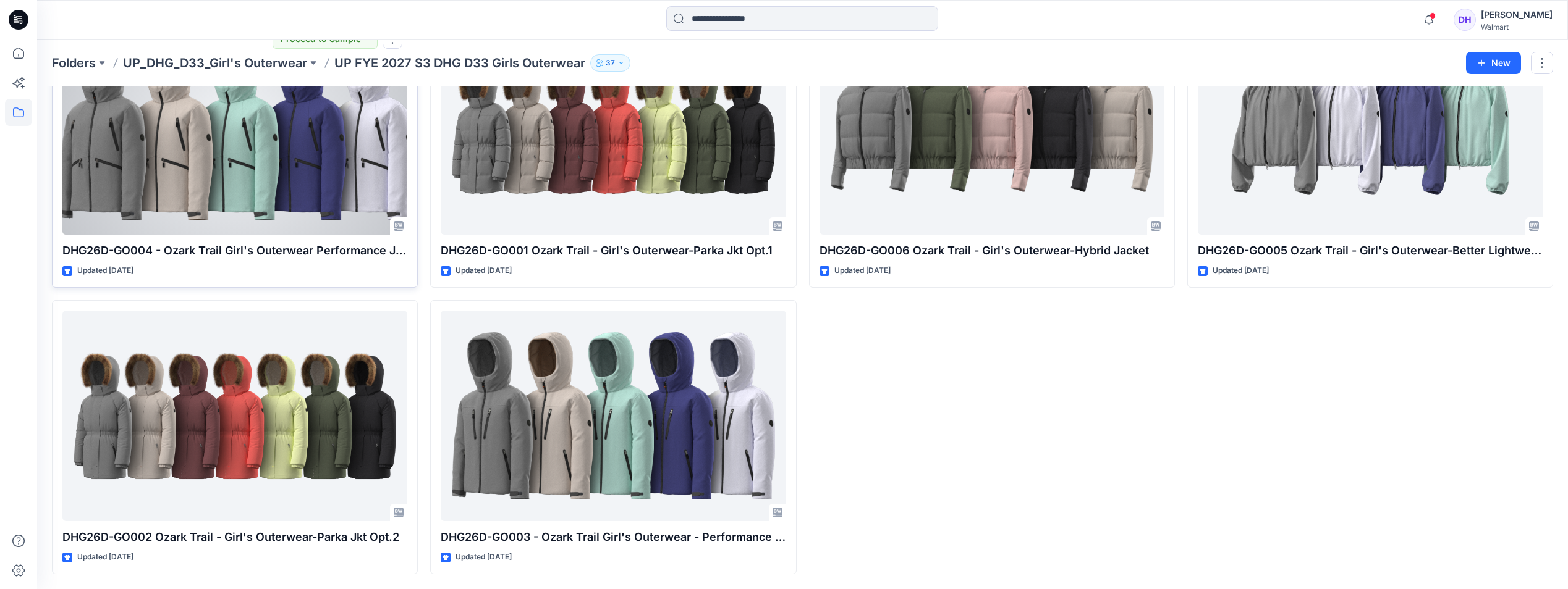
click at [282, 173] on div at bounding box center [234, 130] width 345 height 210
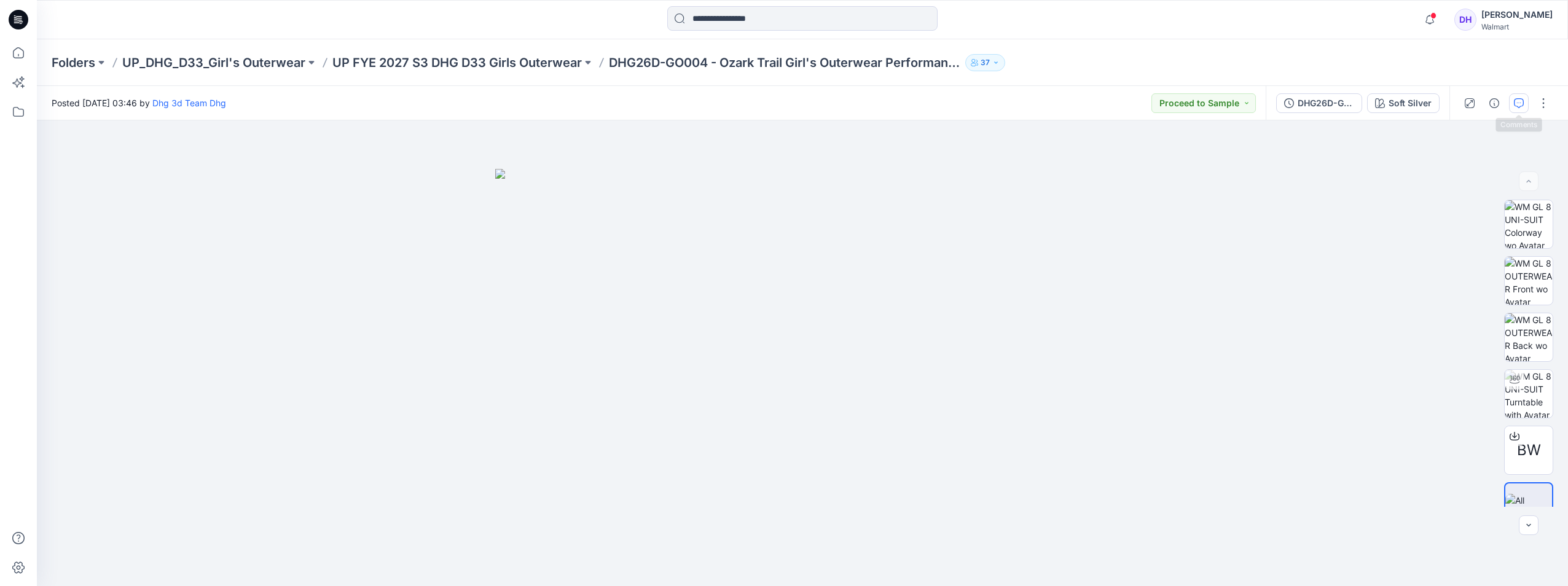
click at [1523, 106] on button "button" at bounding box center [1519, 103] width 20 height 20
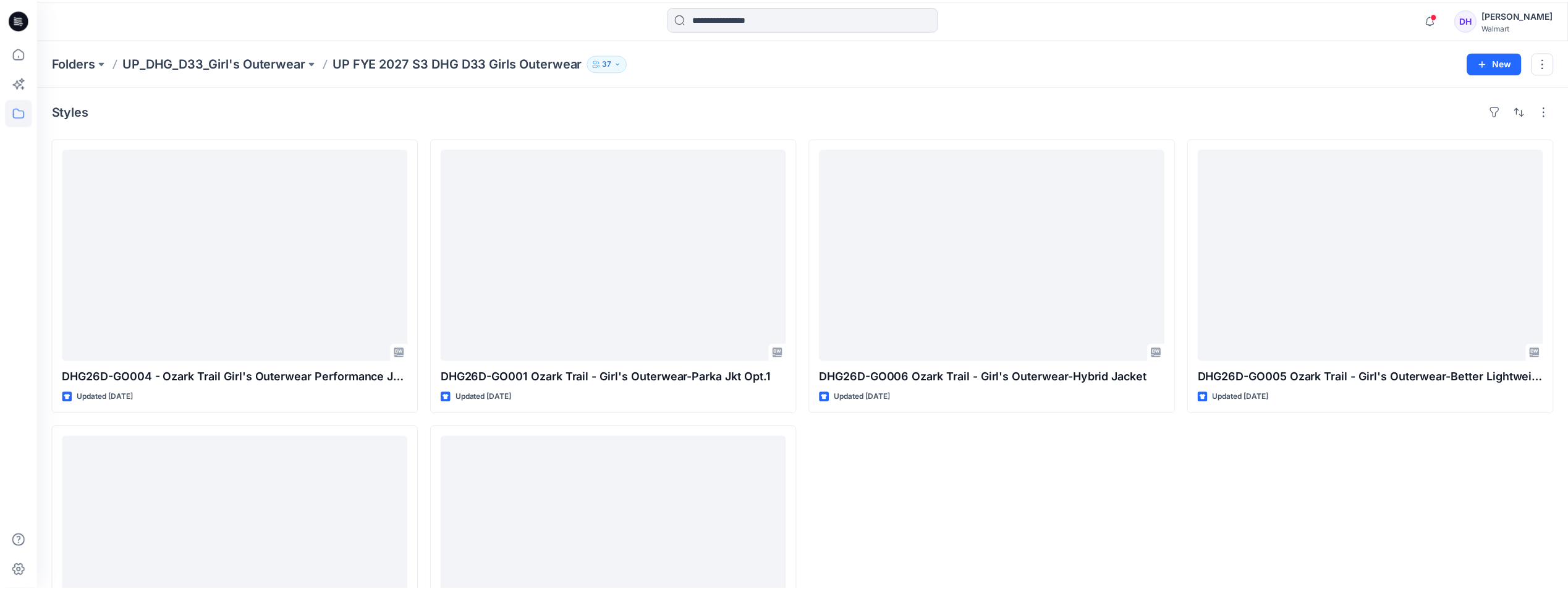
scroll to position [124, 0]
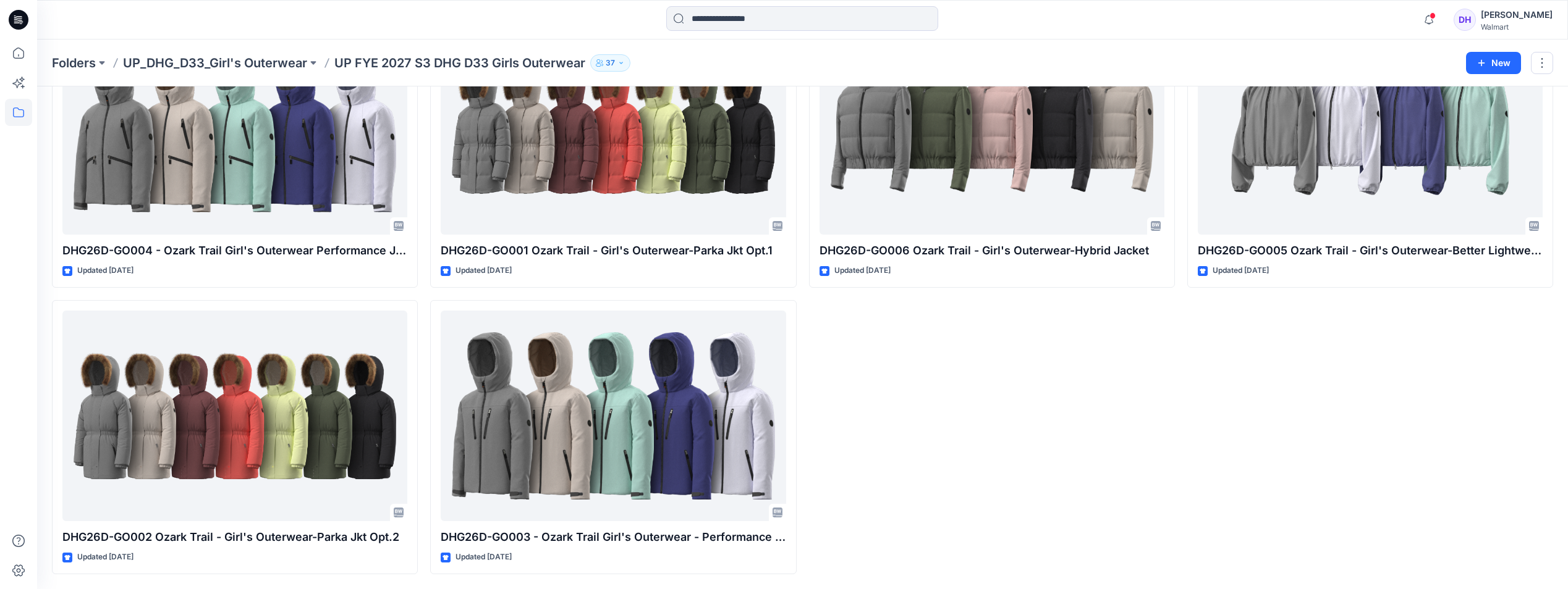
click at [1002, 405] on div "DHG26D-GO006 Ozark Trail - Girl's Outerwear-Hybrid Jacket Updated 2 days ago" at bounding box center [992, 293] width 366 height 561
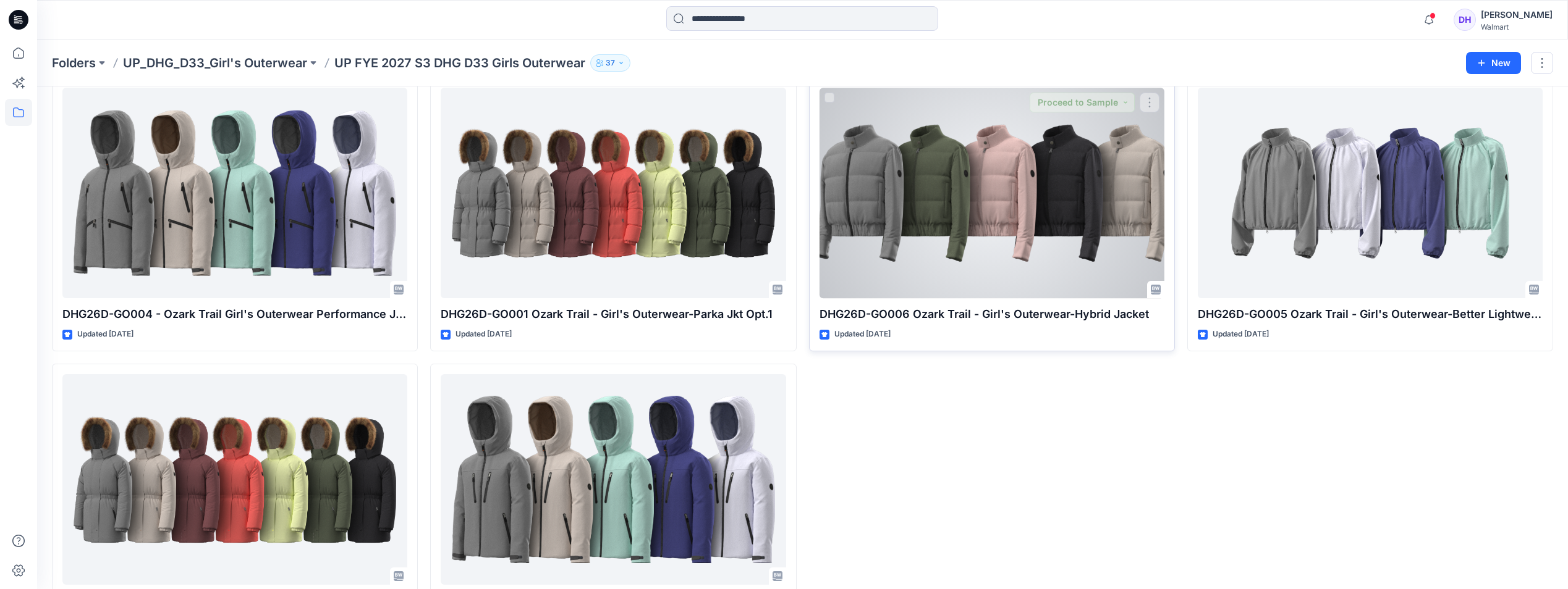
scroll to position [1, 0]
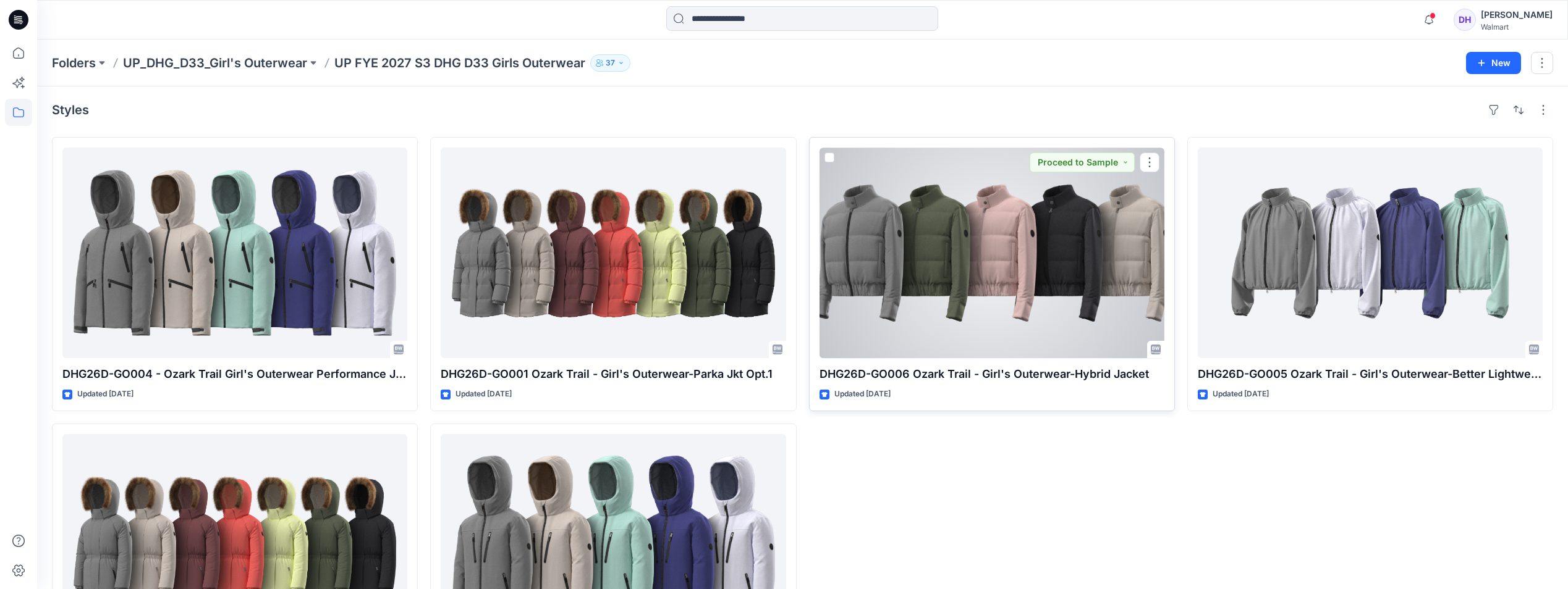
click at [982, 241] on div at bounding box center [992, 253] width 345 height 210
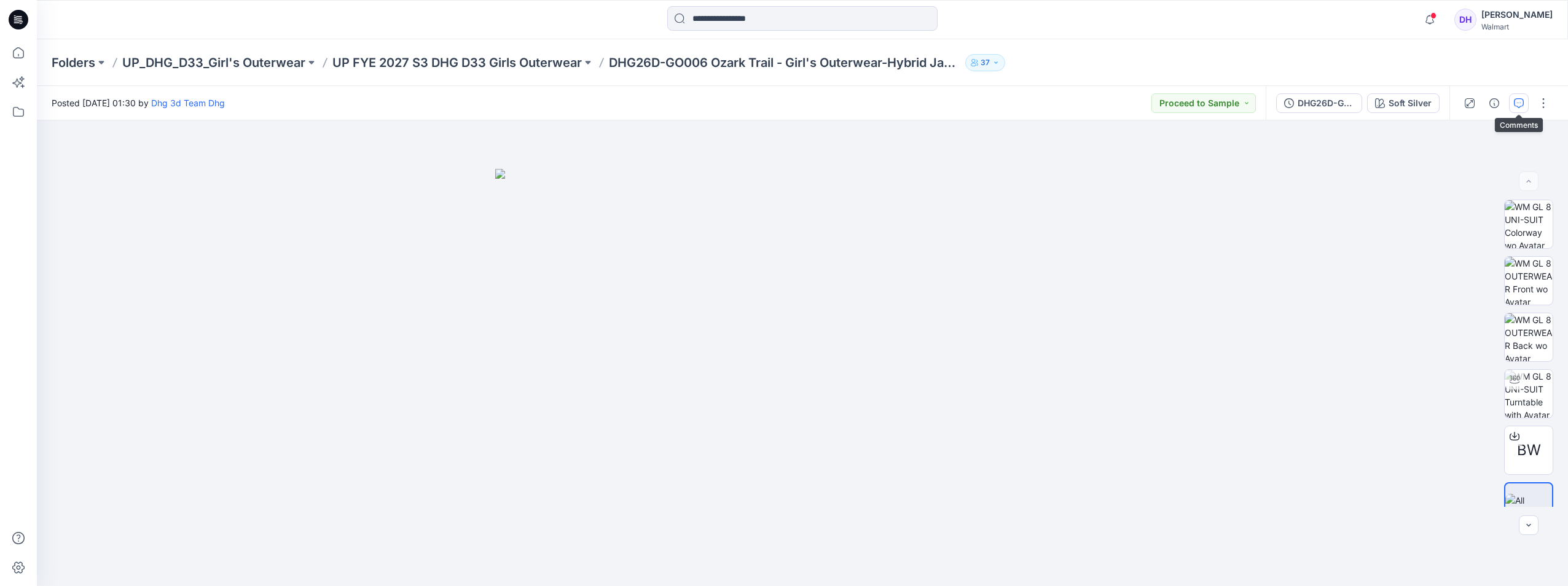
click at [1512, 102] on button "button" at bounding box center [1519, 103] width 20 height 20
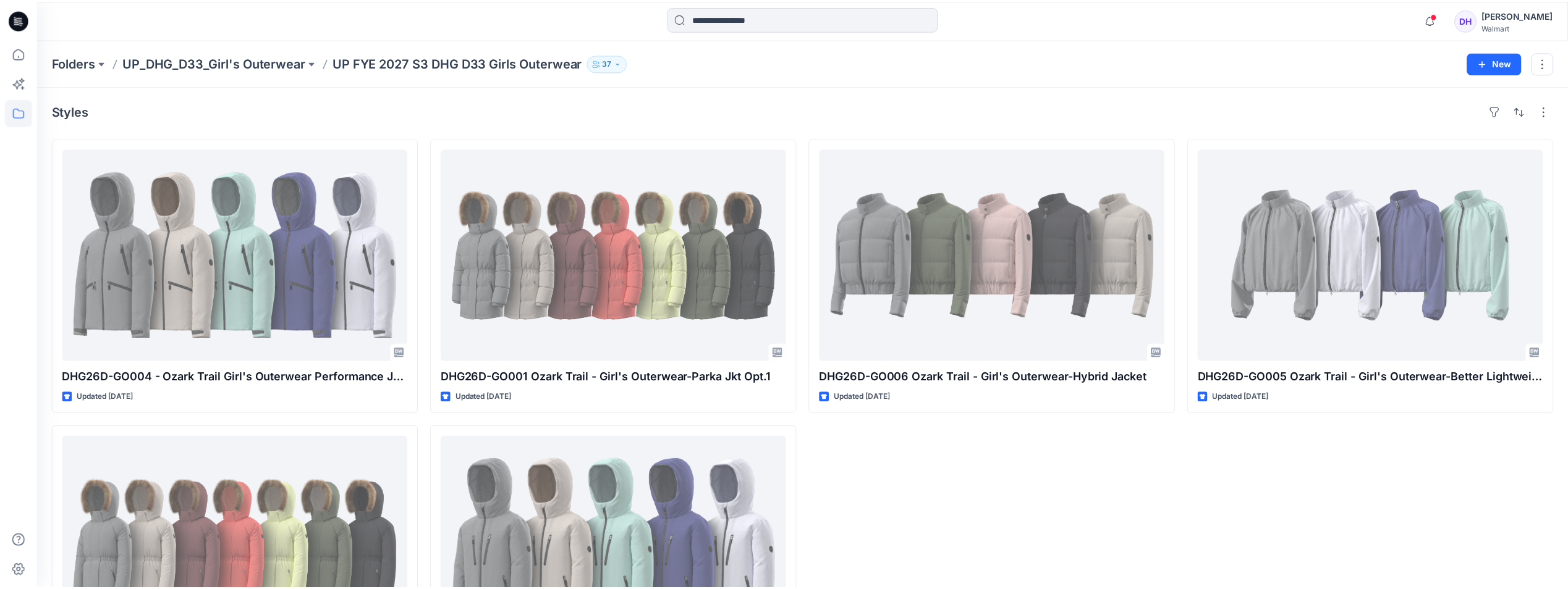
scroll to position [1, 0]
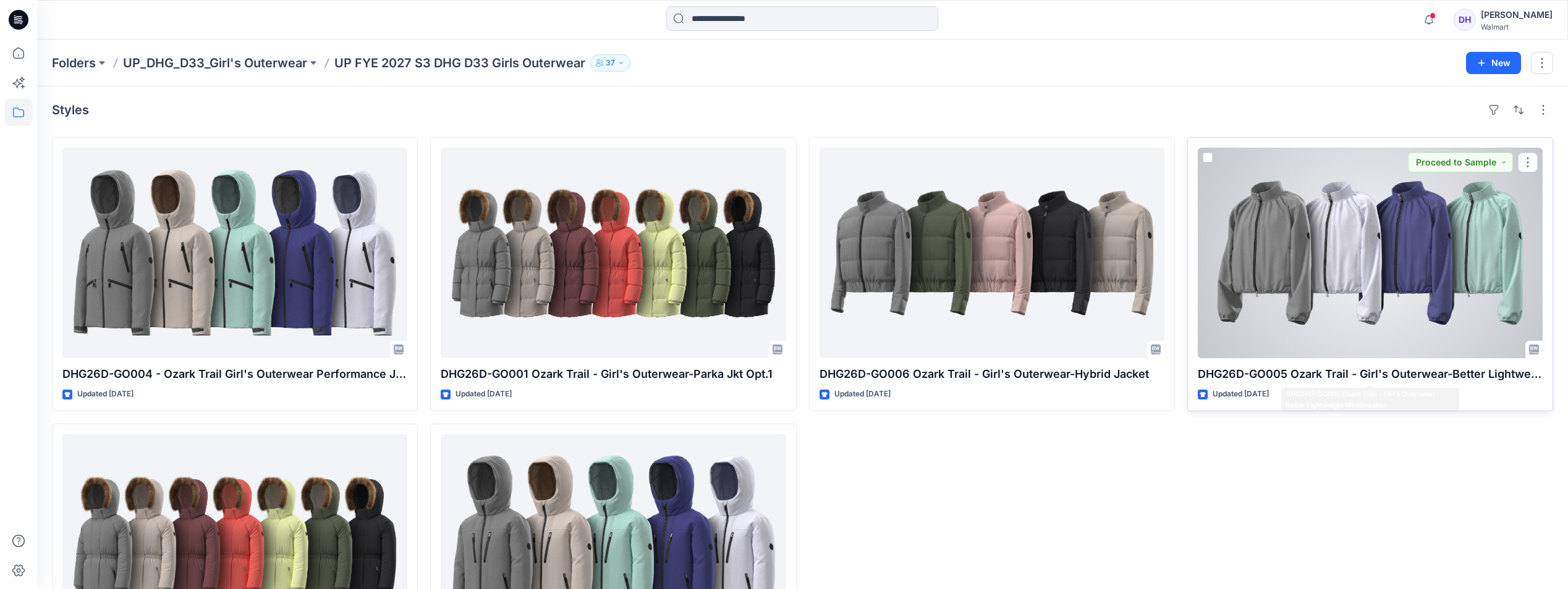
click at [1315, 359] on div "DHG26D-GO005 Ozark Trail - Girl's Outerwear-Better Lightweight Windbreaker Upda…" at bounding box center [1371, 274] width 366 height 274
click at [1338, 349] on div at bounding box center [1370, 253] width 345 height 210
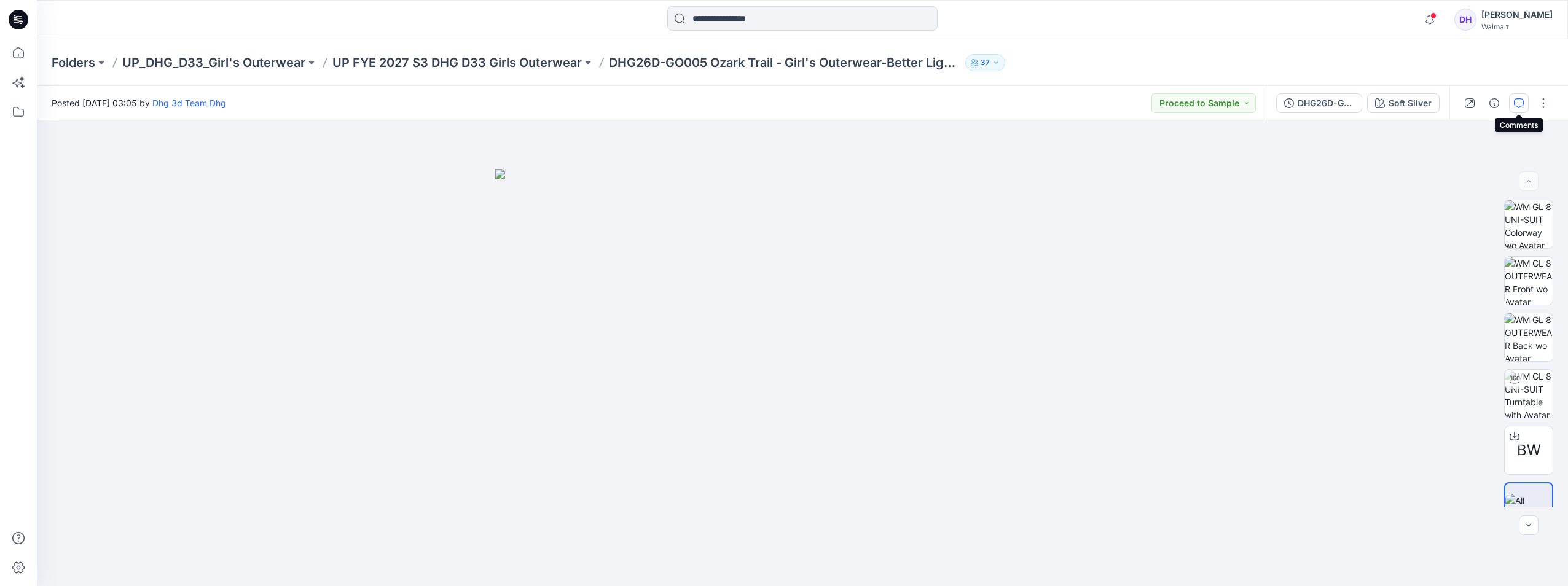
click at [1519, 103] on icon "button" at bounding box center [1519, 102] width 10 height 10
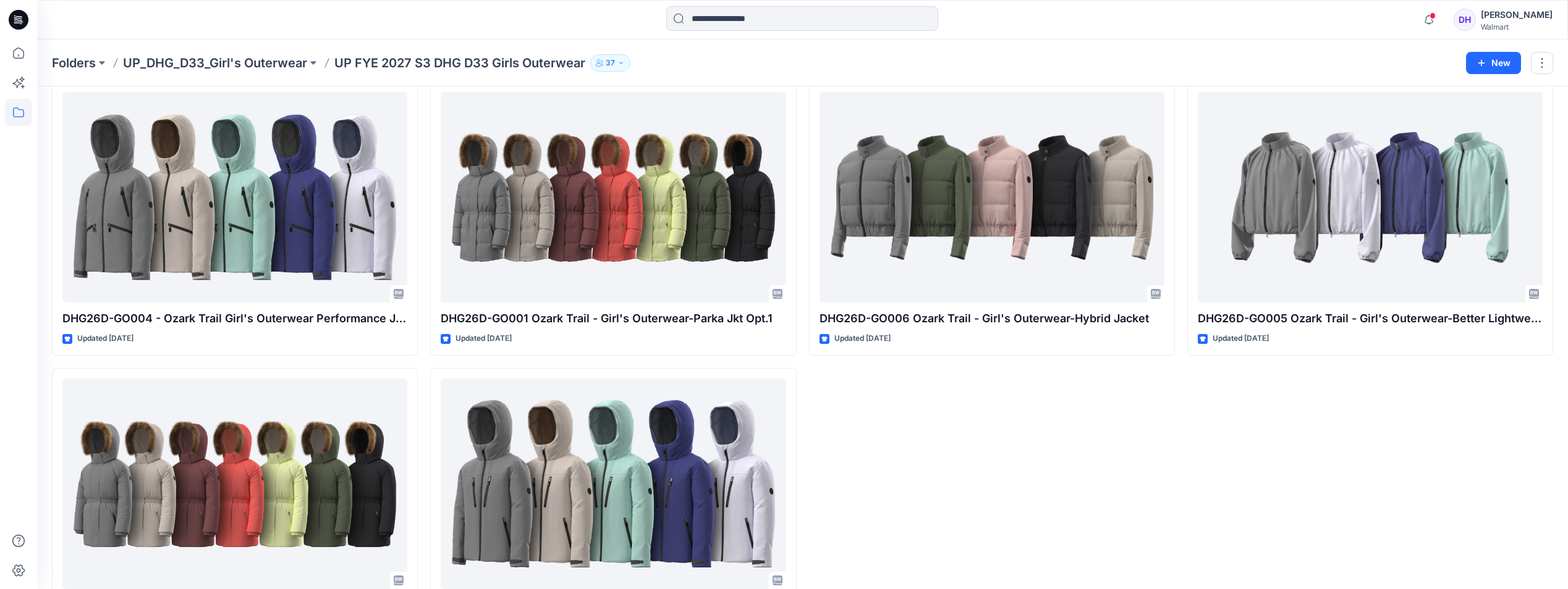
scroll to position [124, 0]
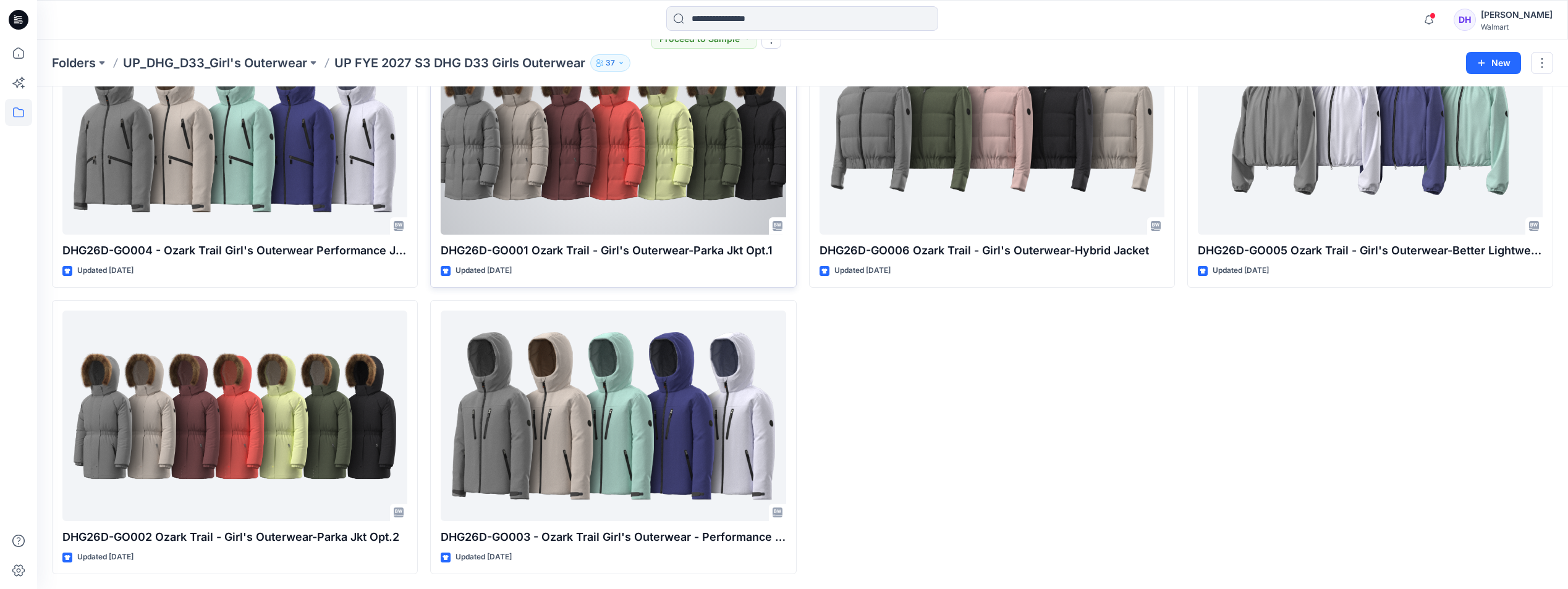
click at [543, 140] on div at bounding box center [613, 130] width 345 height 210
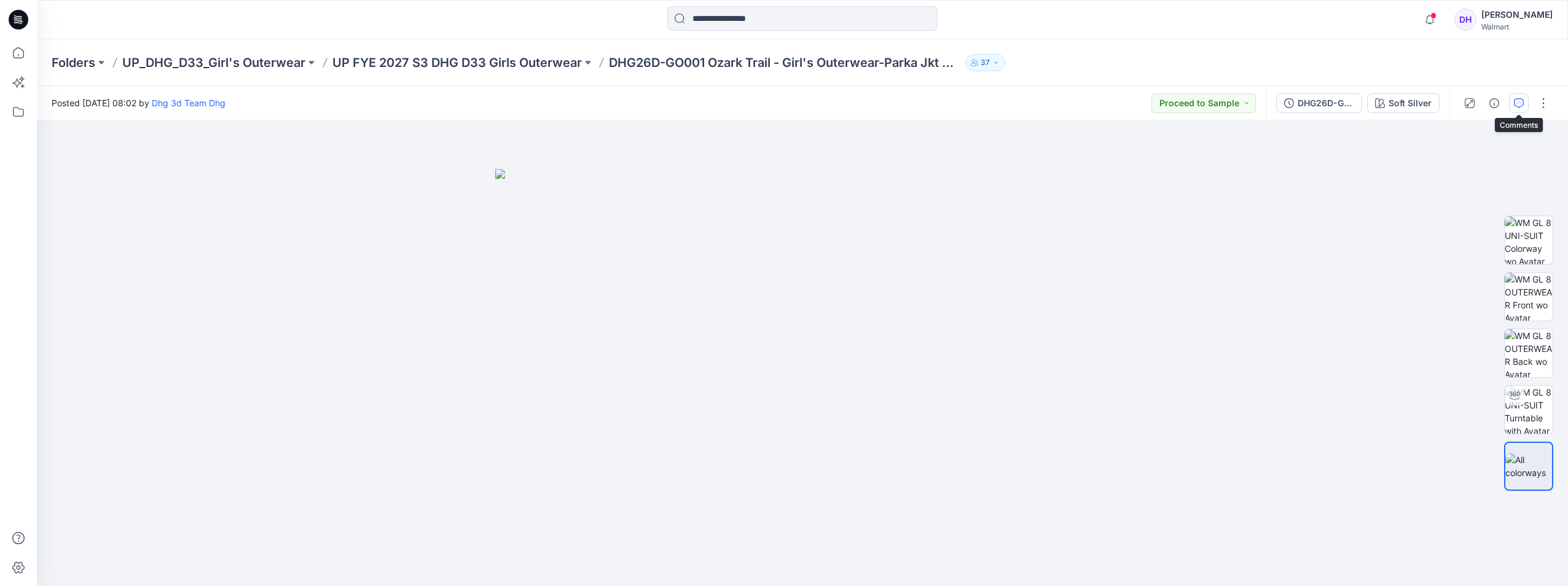
click at [1523, 100] on icon "button" at bounding box center [1519, 102] width 10 height 10
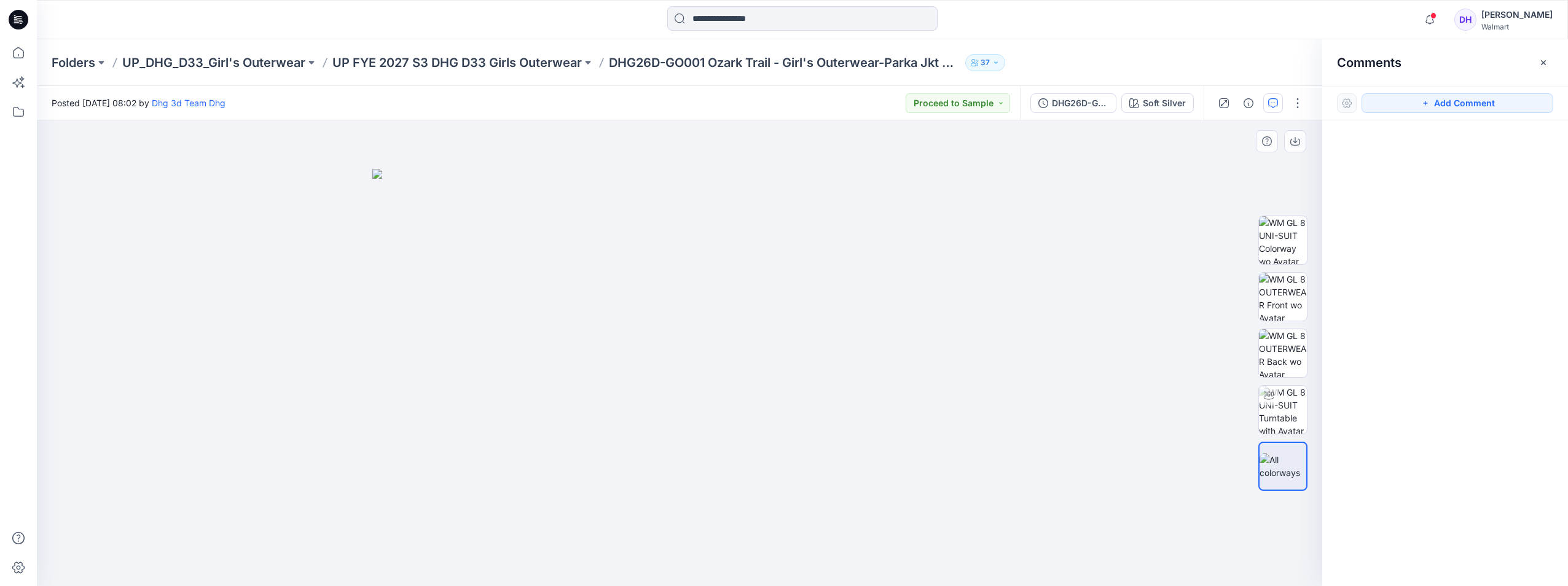
drag, startPoint x: 1085, startPoint y: 180, endPoint x: 1083, endPoint y: 165, distance: 15.1
click at [1083, 165] on div at bounding box center [679, 353] width 1285 height 466
click at [1539, 66] on icon "button" at bounding box center [1543, 62] width 10 height 10
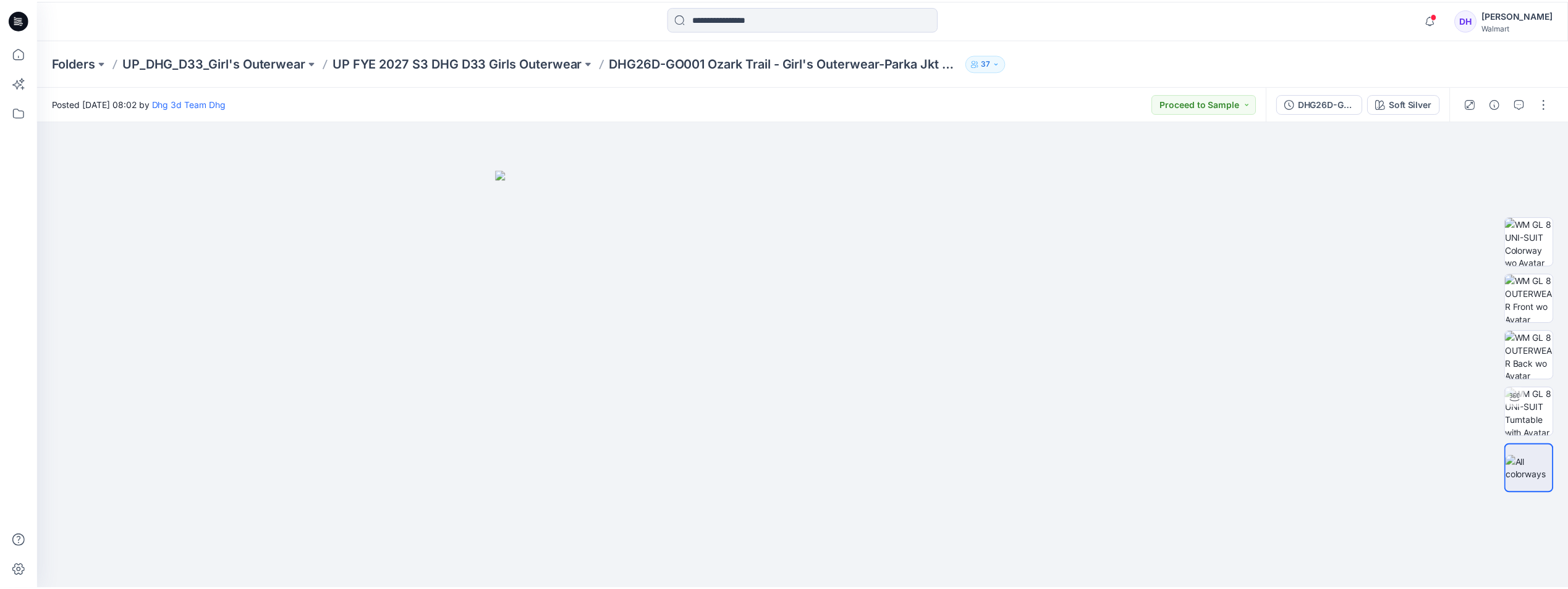
scroll to position [124, 0]
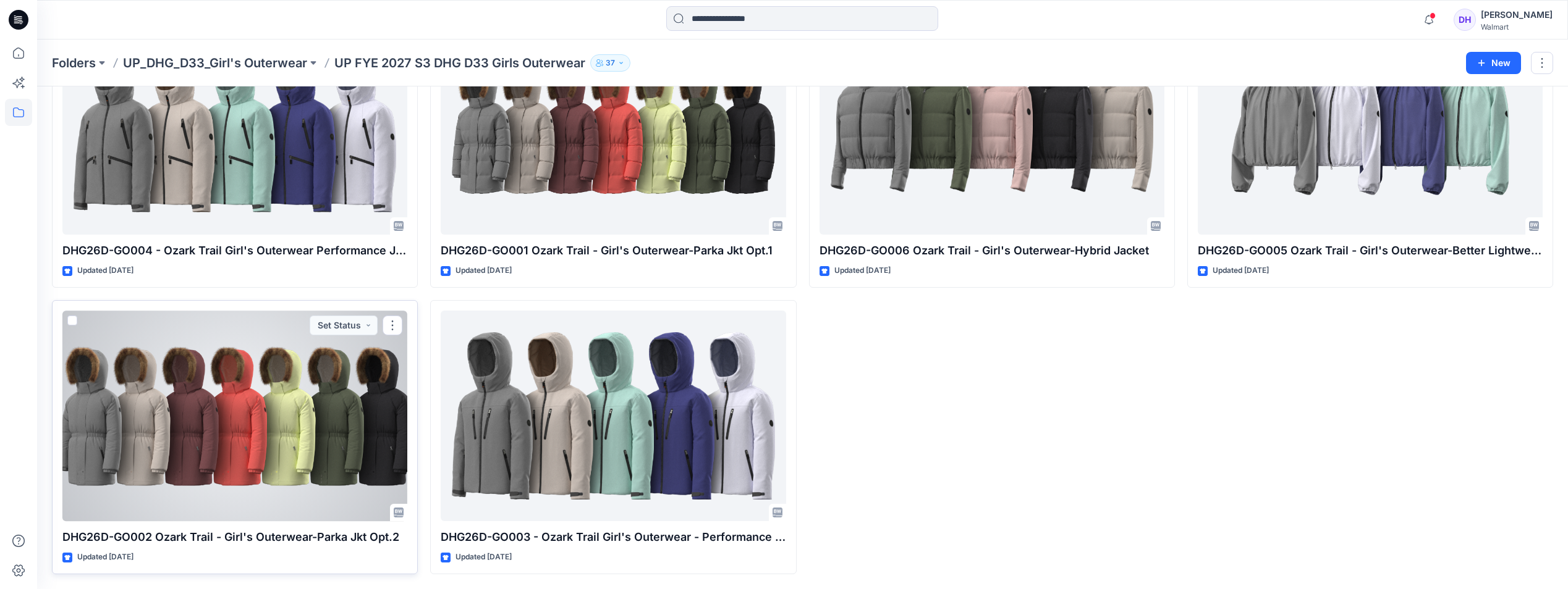
click at [307, 427] on div at bounding box center [234, 416] width 345 height 210
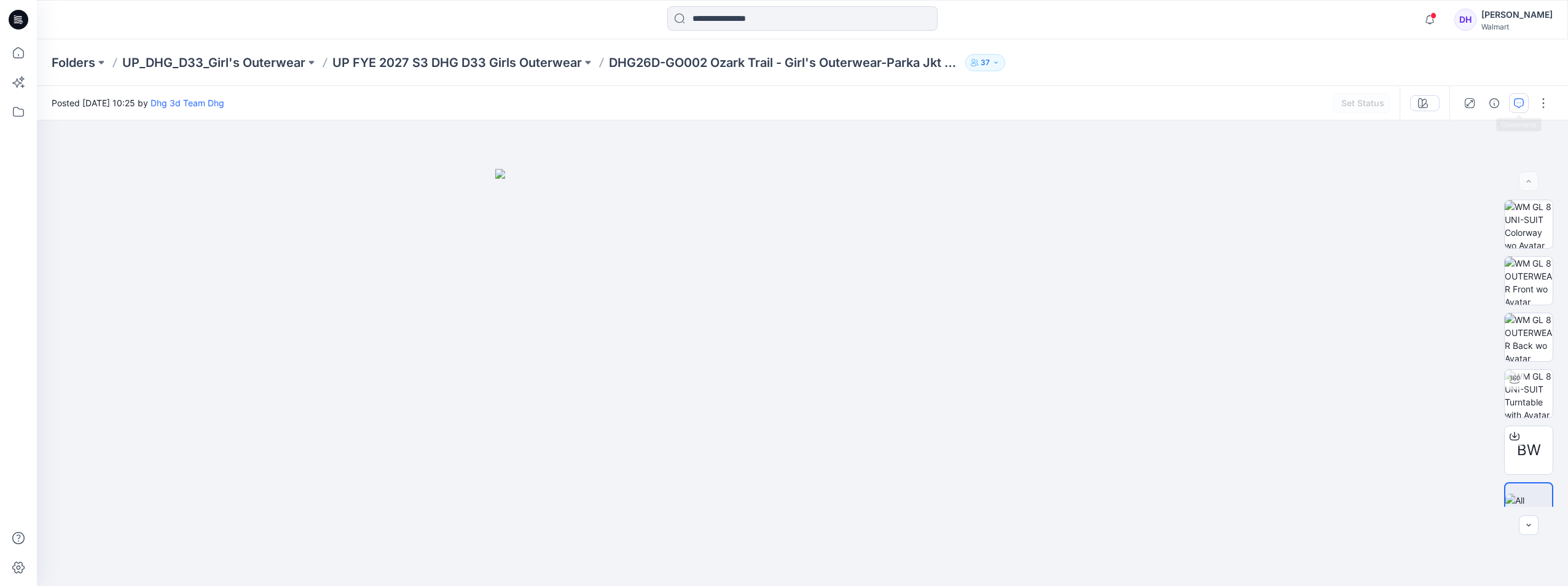
click at [1516, 105] on icon "button" at bounding box center [1519, 102] width 10 height 10
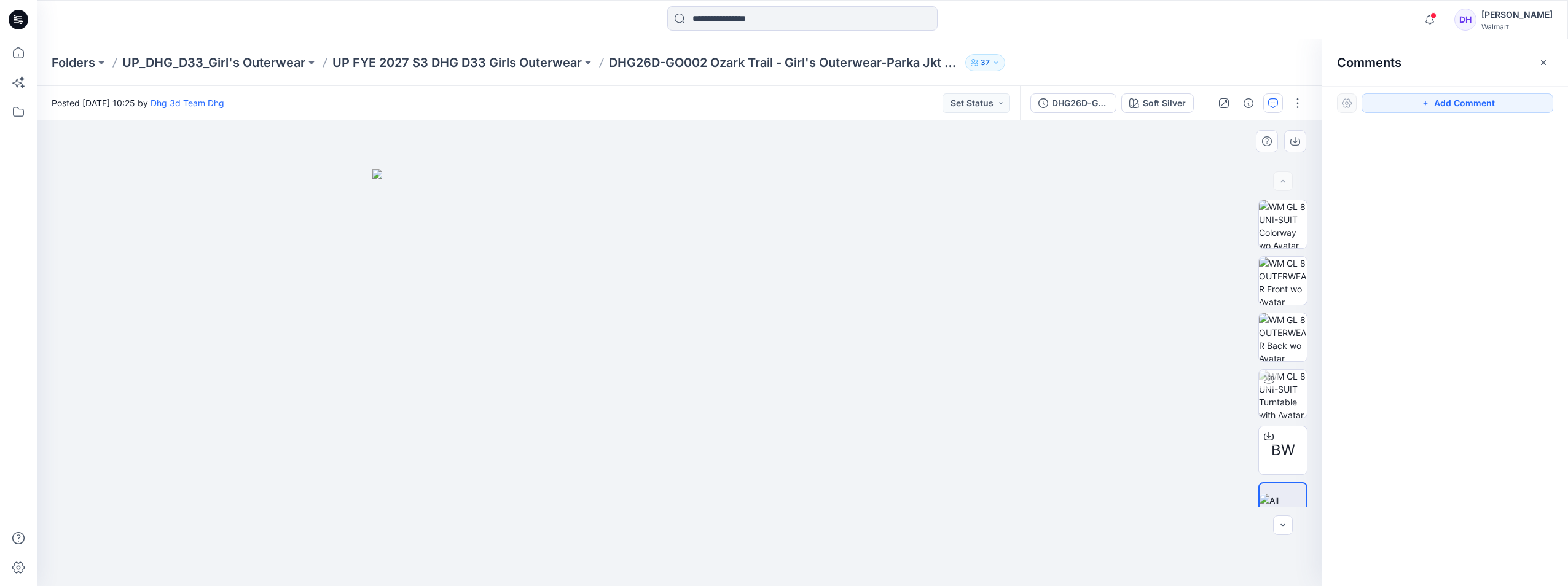
drag, startPoint x: 1218, startPoint y: 179, endPoint x: 1222, endPoint y: 170, distance: 9.8
click at [1222, 170] on div at bounding box center [679, 353] width 1285 height 466
click at [1541, 62] on icon "button" at bounding box center [1543, 62] width 10 height 10
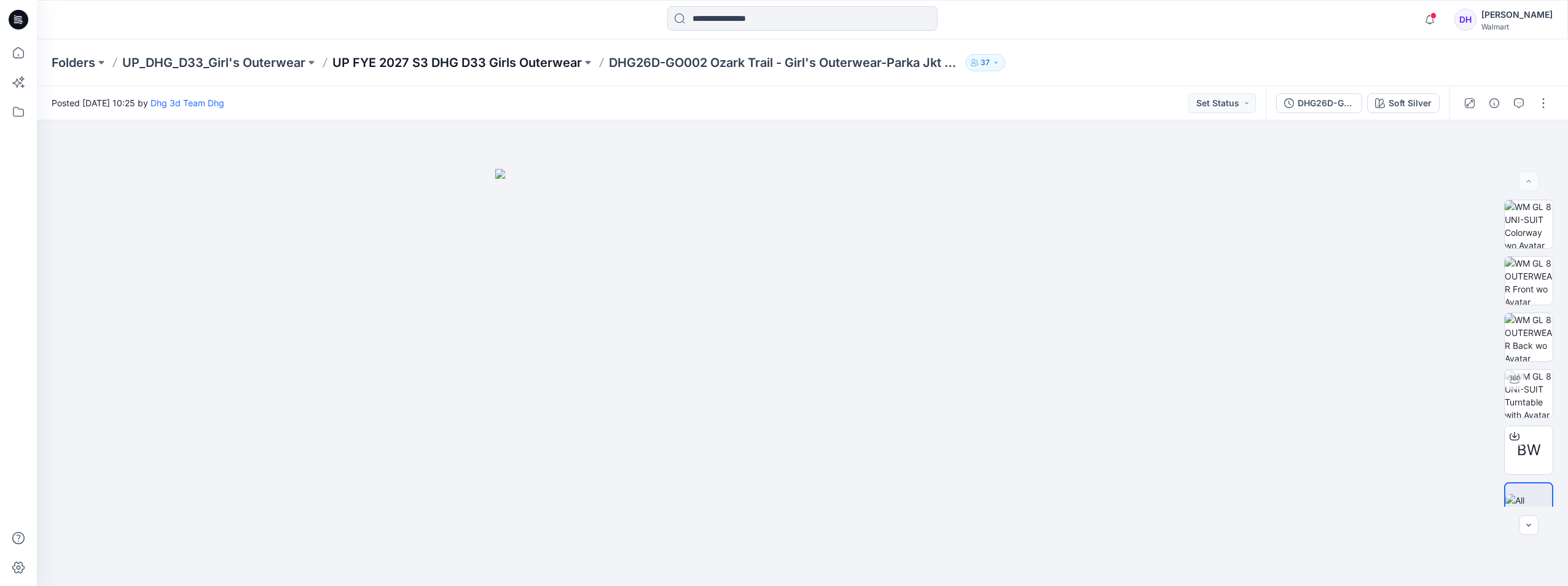
click at [467, 62] on p "UP FYE 2027 S3 DHG D33 Girls Outerwear" at bounding box center [457, 62] width 250 height 17
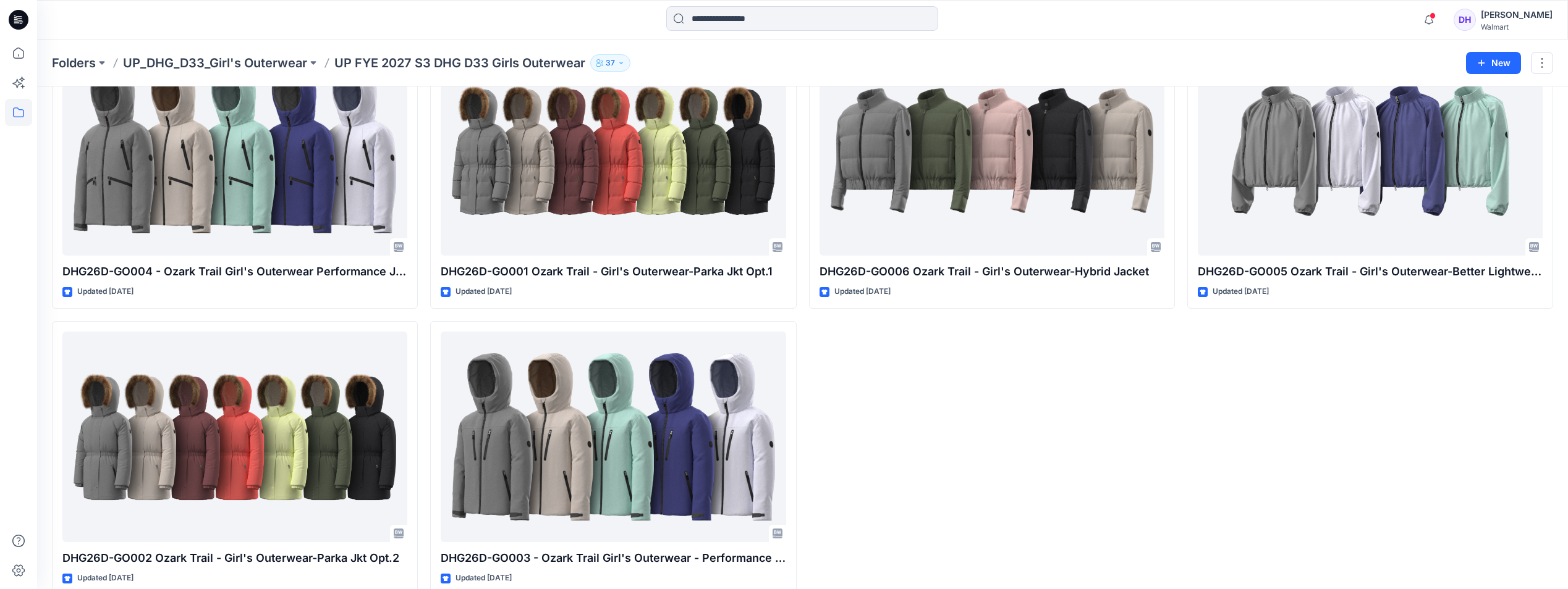
scroll to position [124, 0]
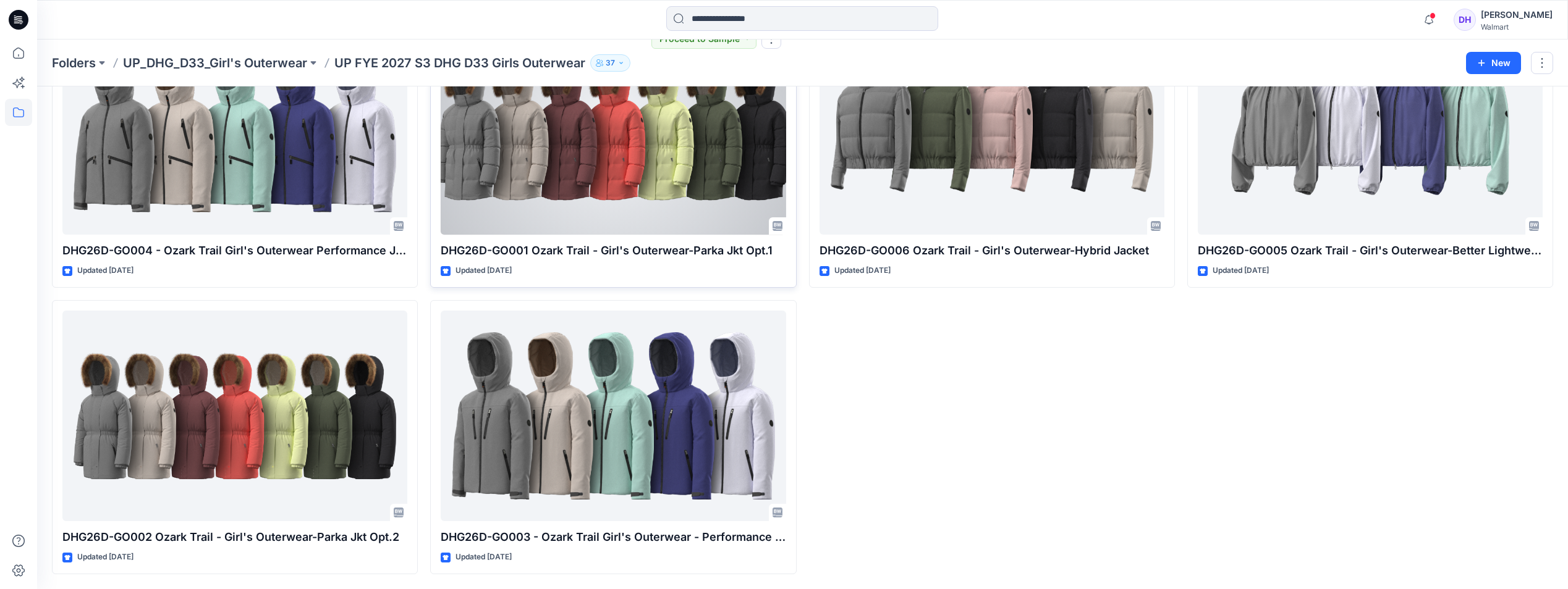
click at [720, 210] on div at bounding box center [613, 130] width 345 height 210
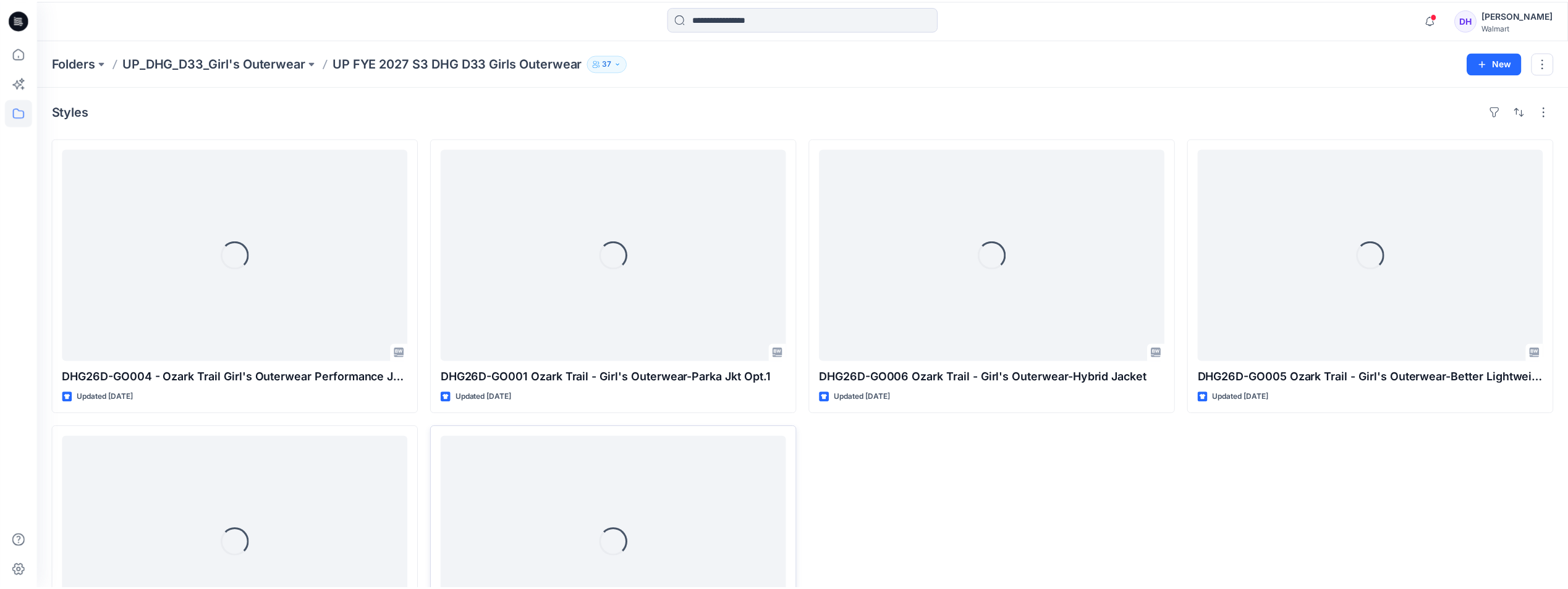
scroll to position [124, 0]
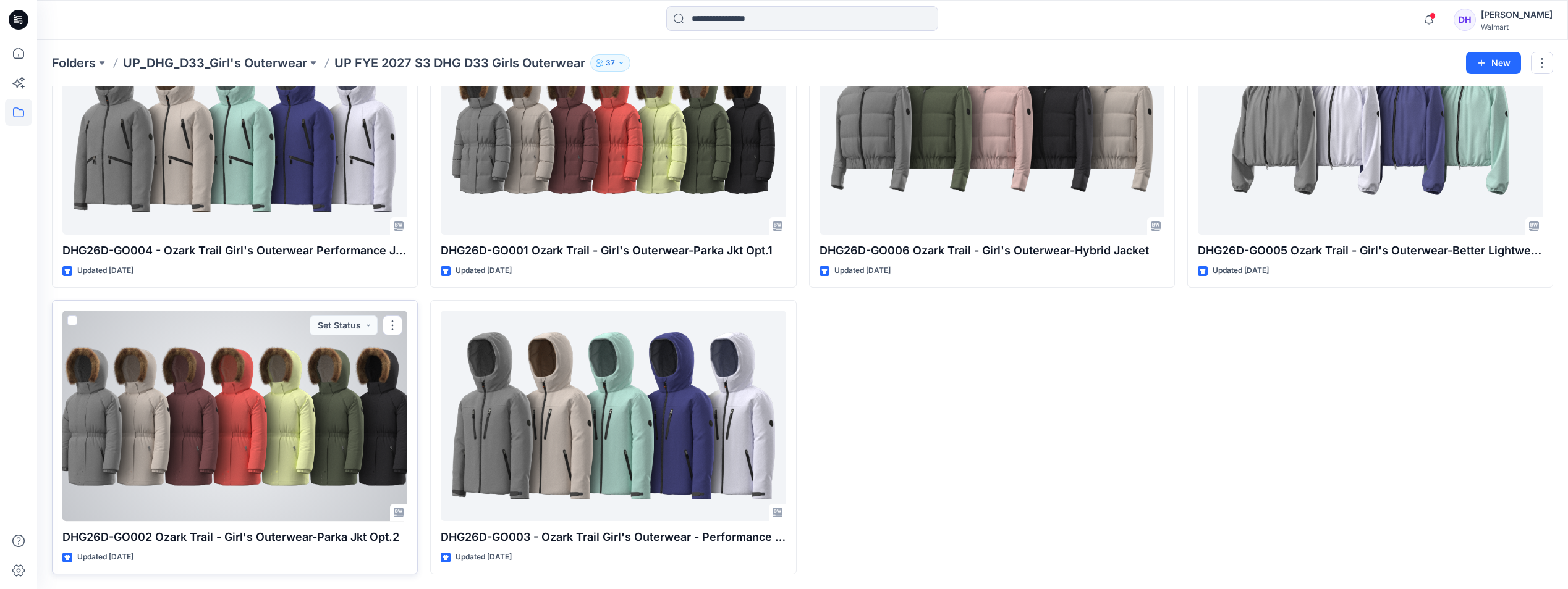
click at [357, 444] on div at bounding box center [234, 416] width 345 height 210
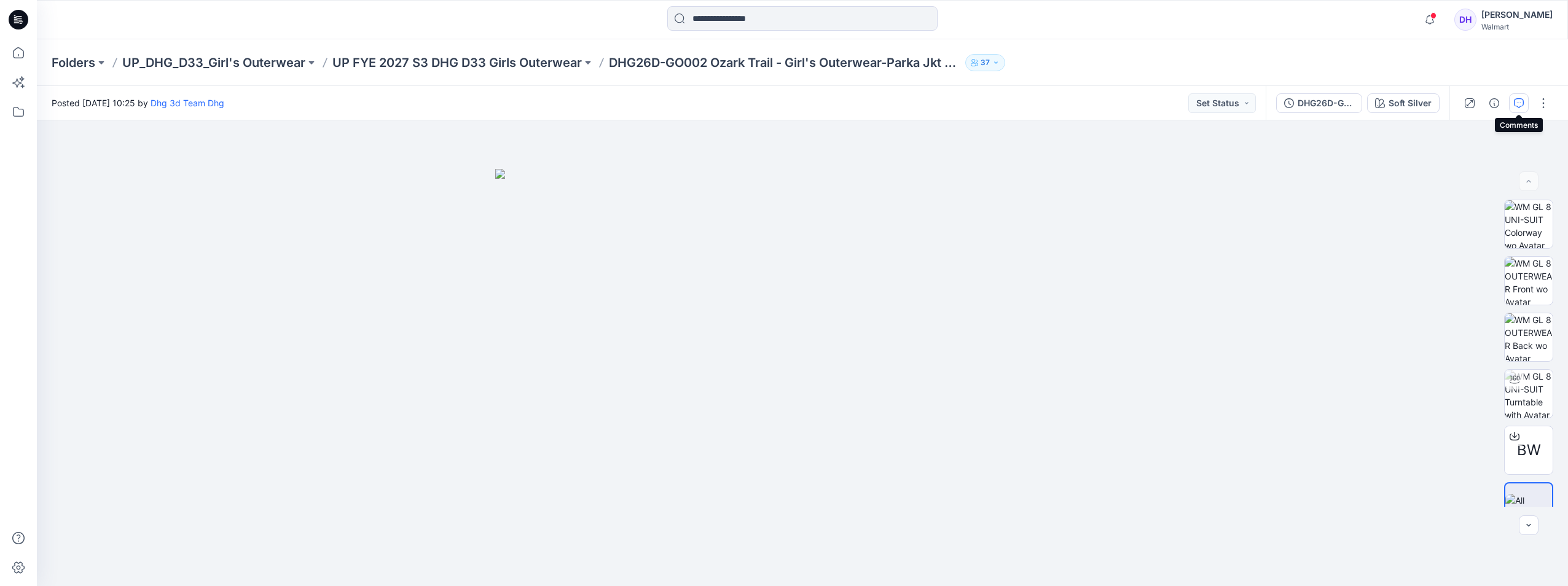
click at [1514, 102] on icon "button" at bounding box center [1519, 102] width 10 height 10
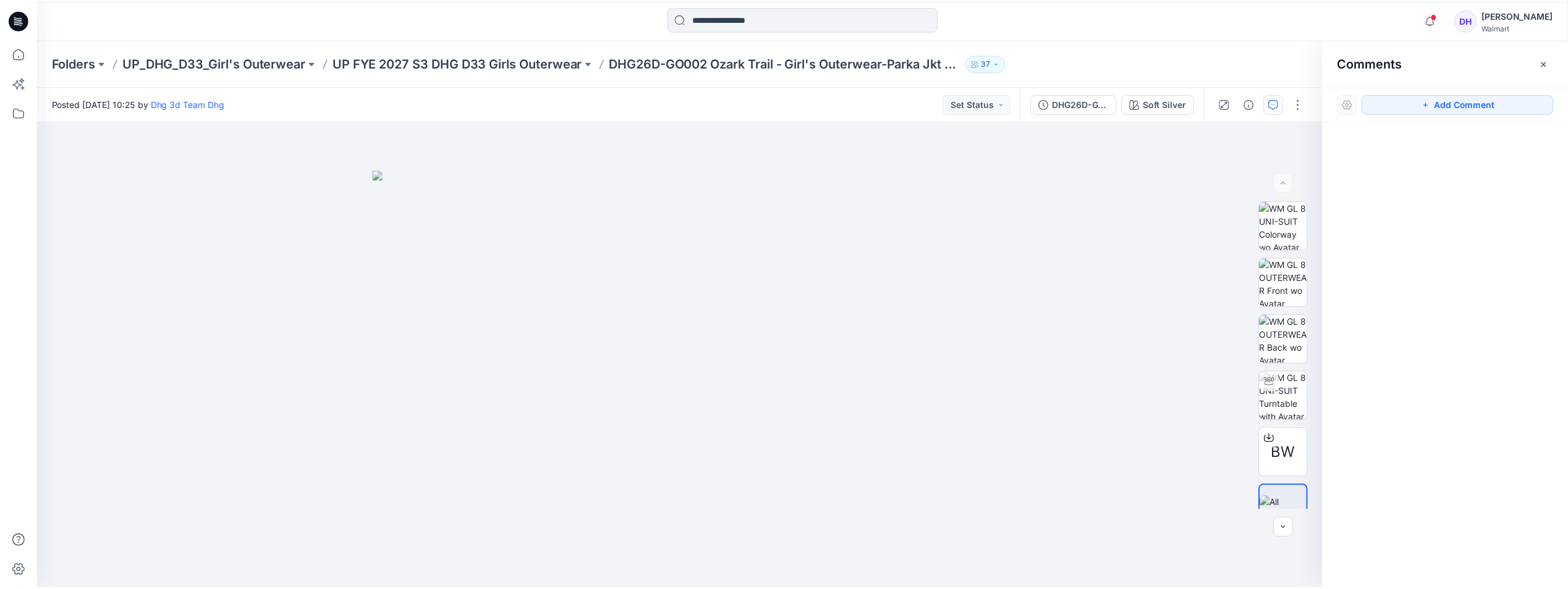
scroll to position [124, 0]
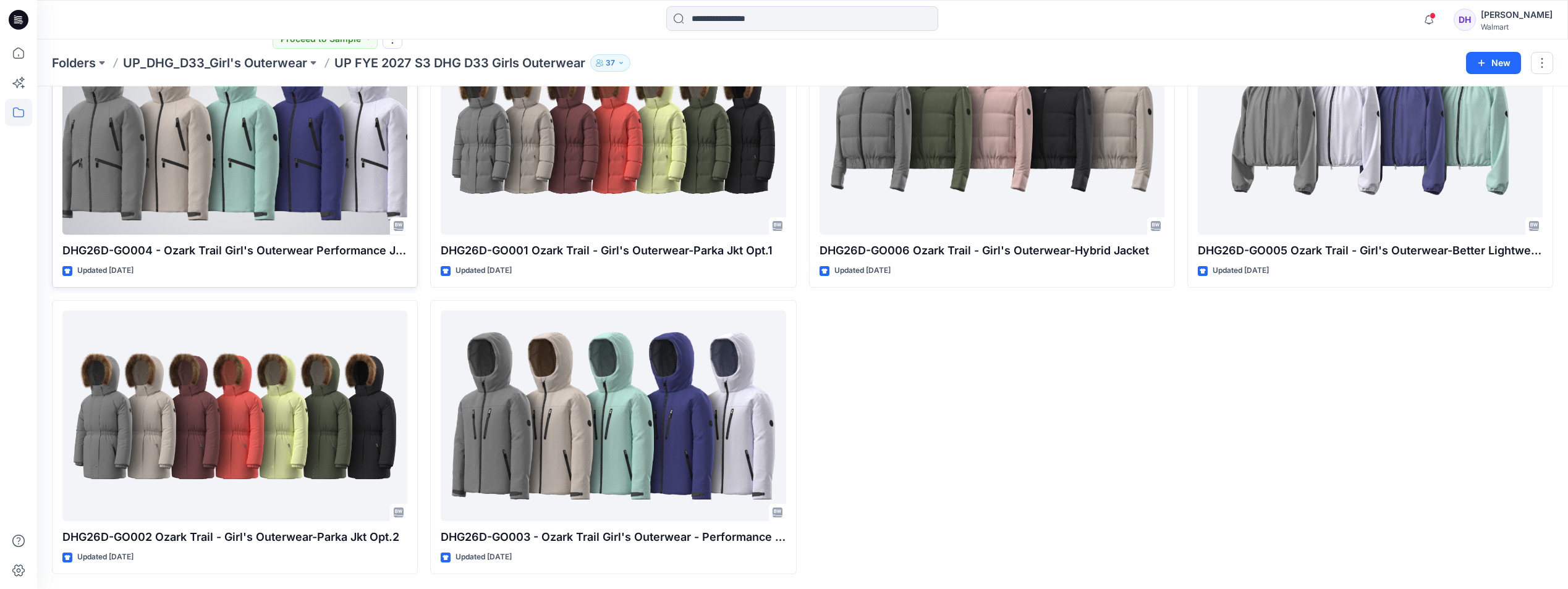
click at [351, 114] on div at bounding box center [234, 130] width 345 height 210
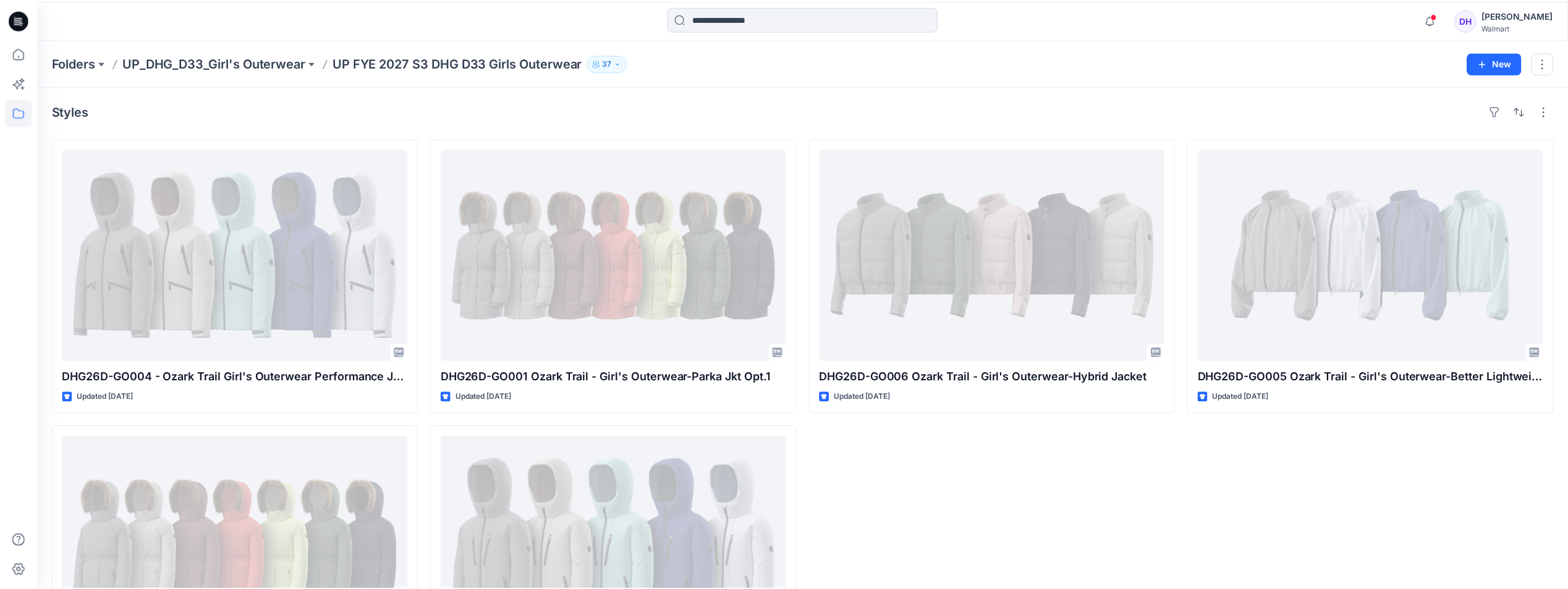
scroll to position [124, 0]
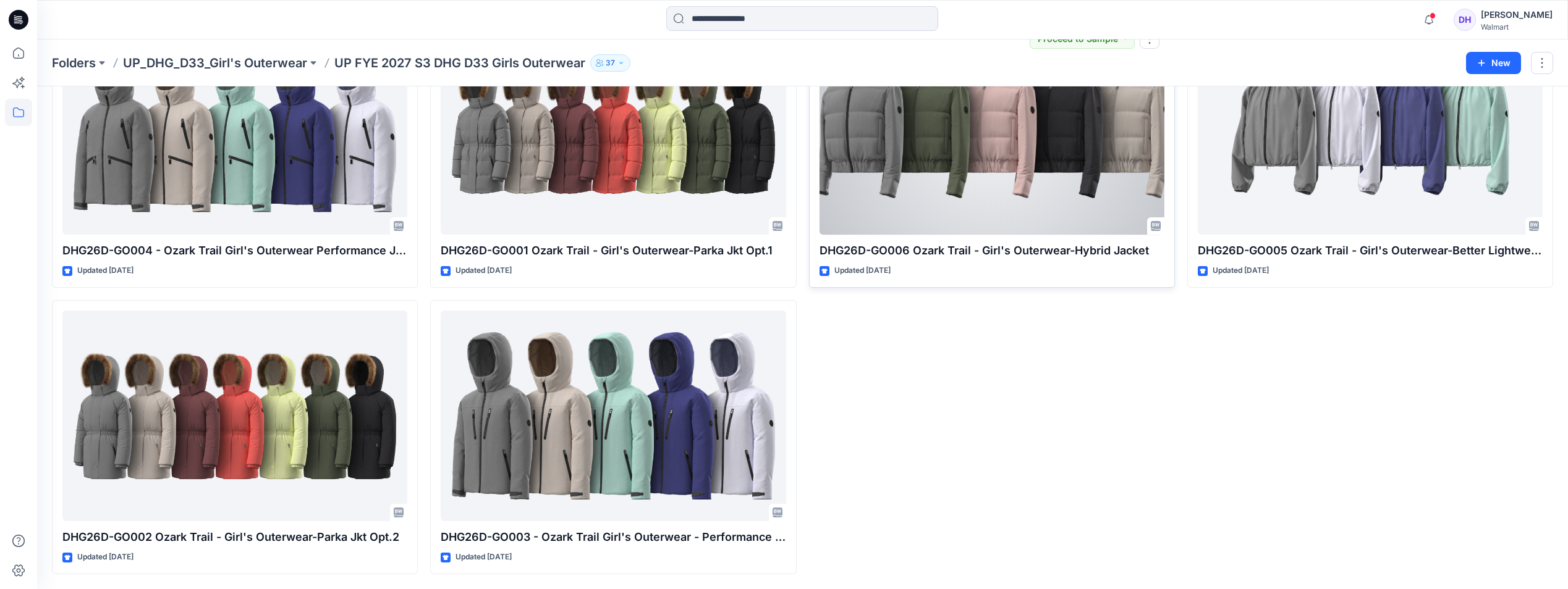
click at [973, 125] on div at bounding box center [992, 130] width 345 height 210
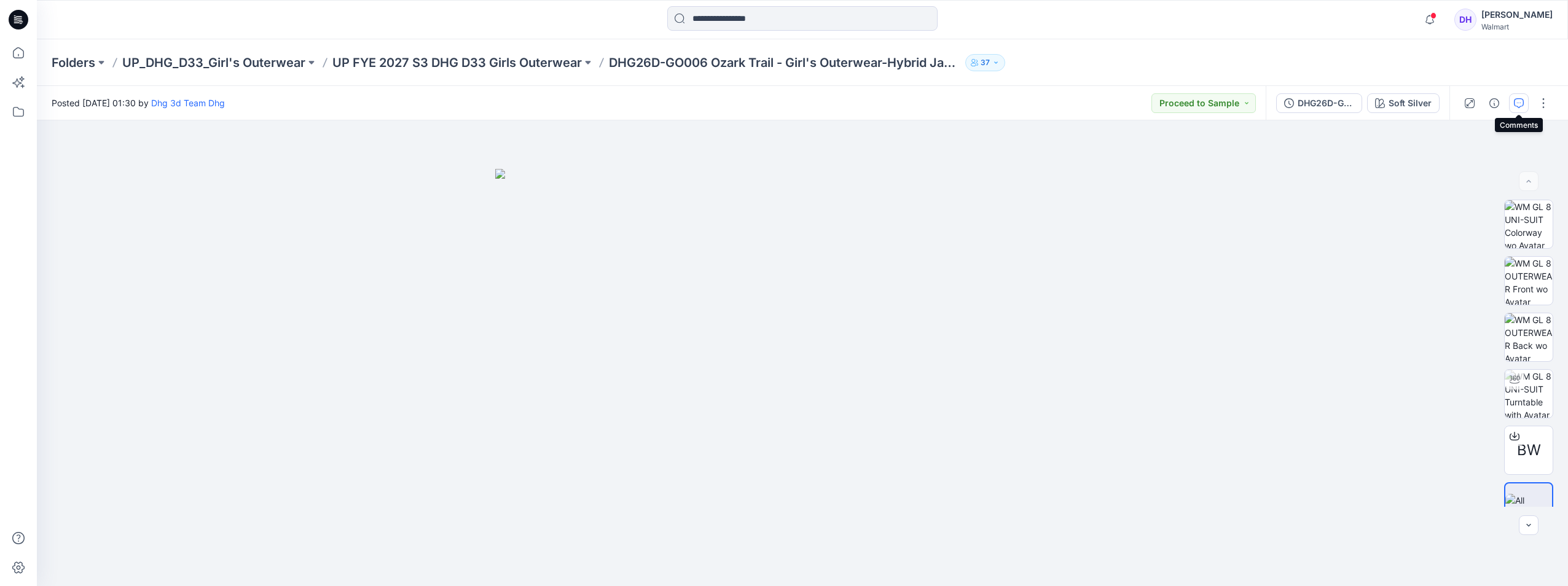
click at [1516, 102] on icon "button" at bounding box center [1519, 102] width 10 height 10
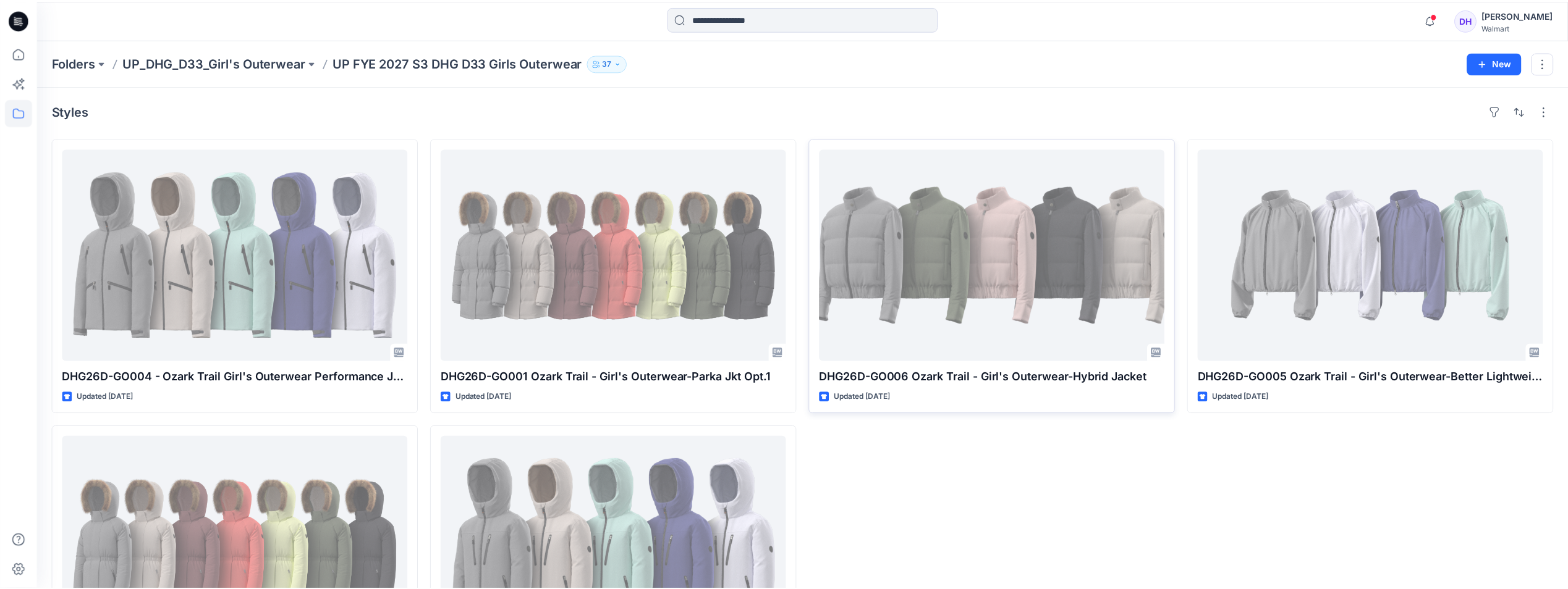
scroll to position [124, 0]
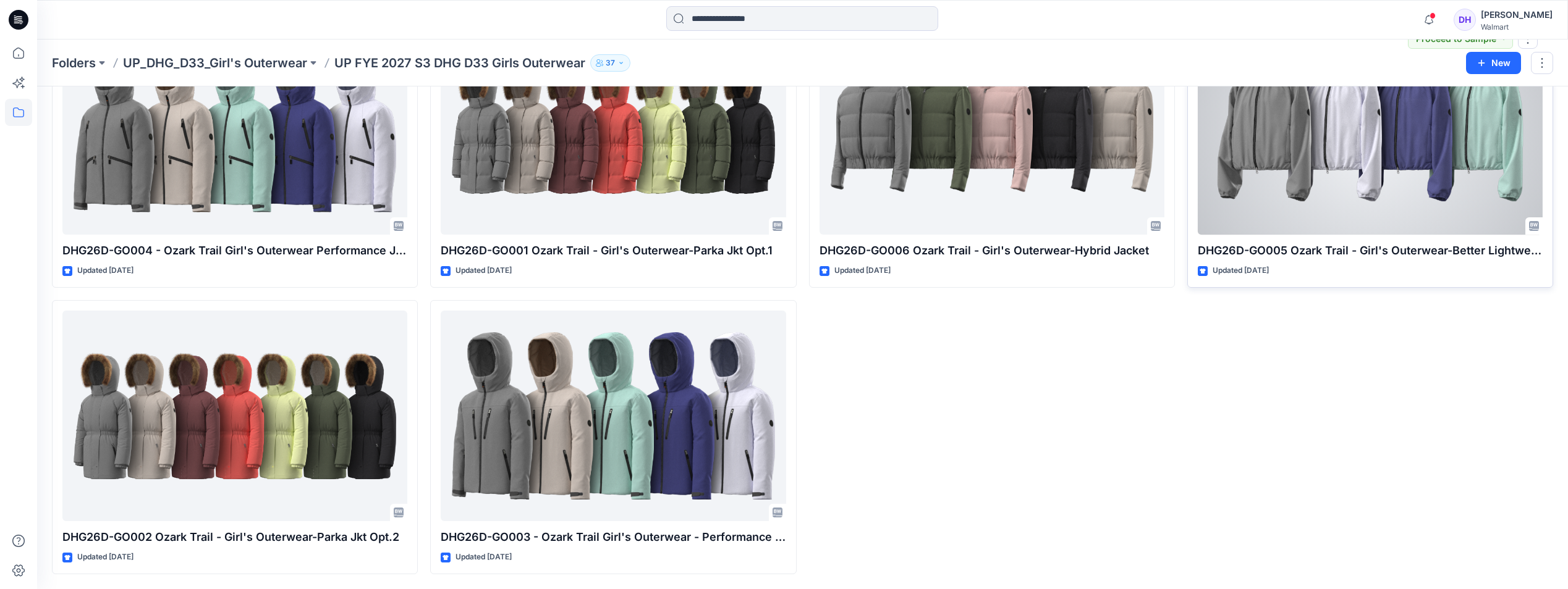
click at [1294, 181] on div at bounding box center [1370, 130] width 345 height 210
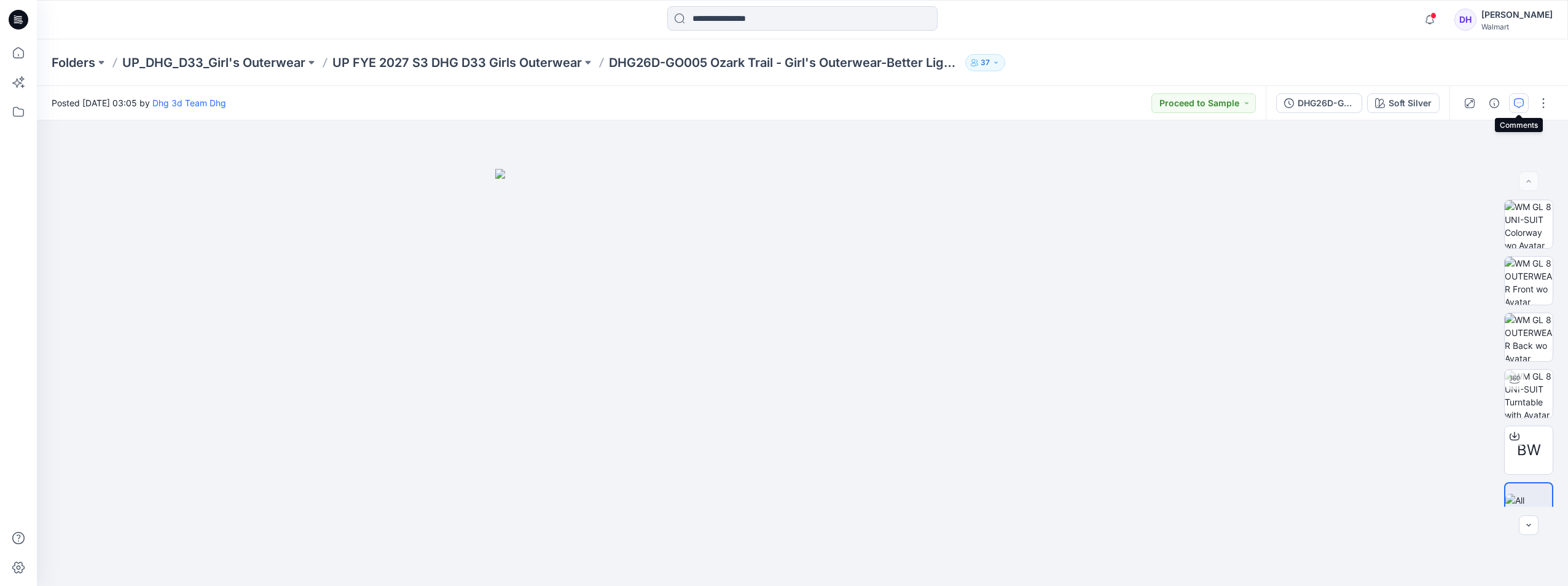
click at [1517, 102] on icon "button" at bounding box center [1519, 102] width 4 height 1
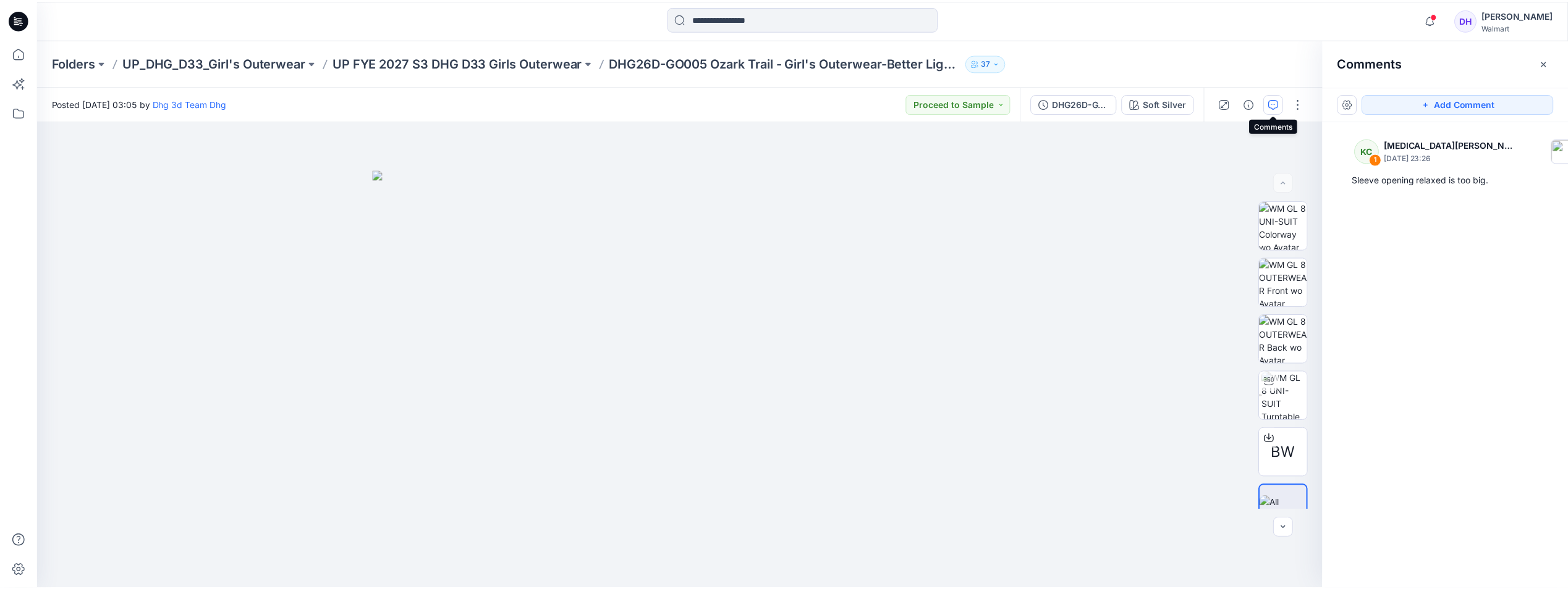
scroll to position [124, 0]
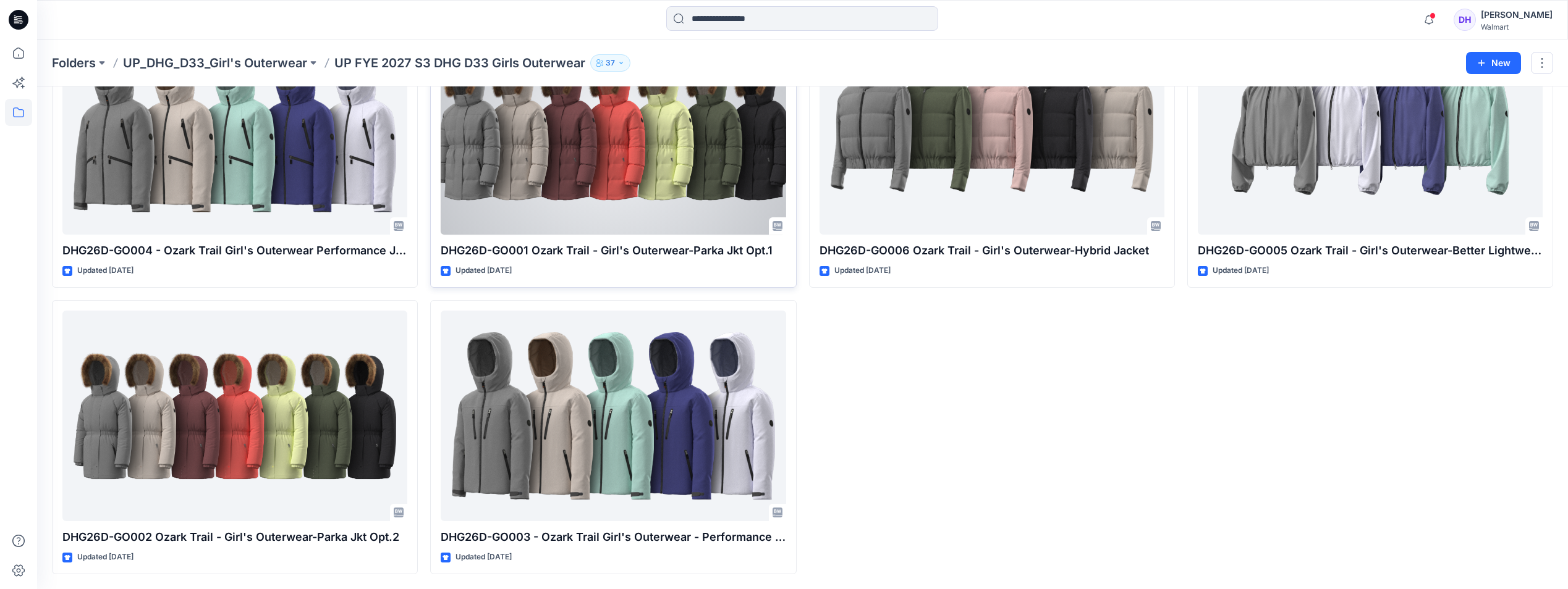
click at [705, 241] on div "DHG26D-GO001 Ozark Trail - Girl's Outerwear-Parka Jkt Opt.1 Updated 2 days ago …" at bounding box center [613, 150] width 366 height 274
click at [704, 174] on div at bounding box center [613, 130] width 345 height 210
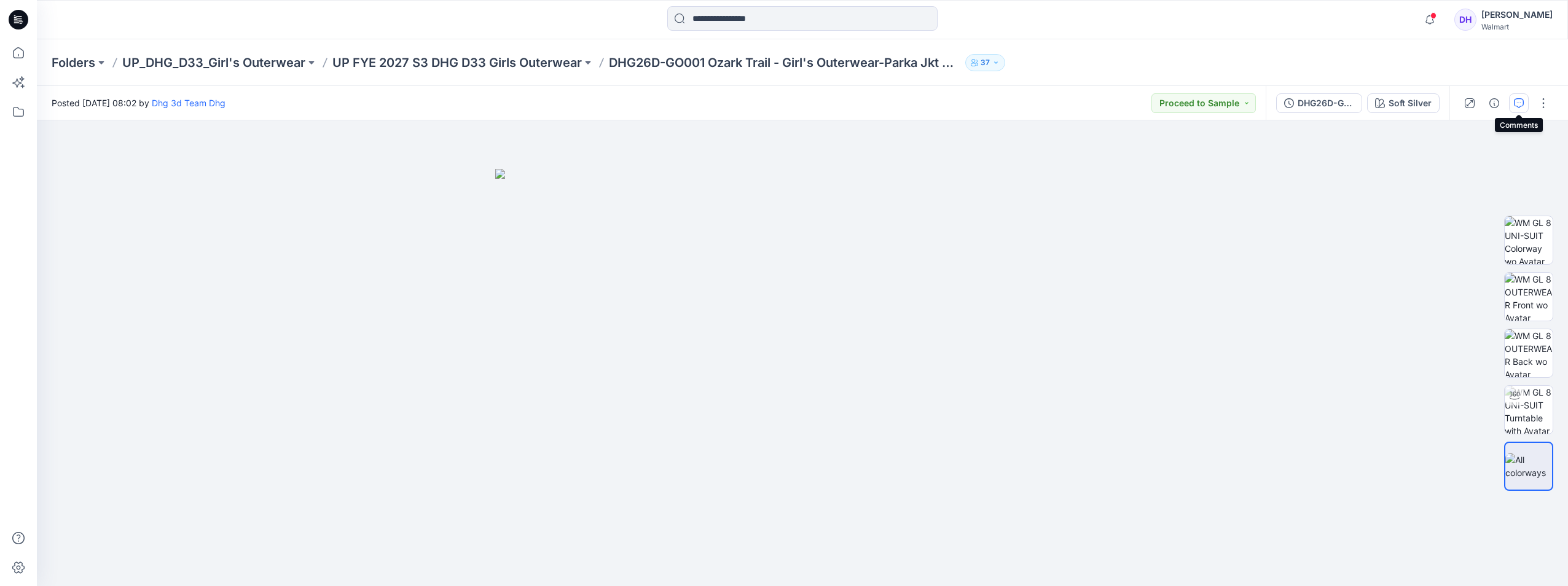
click at [1516, 95] on button "button" at bounding box center [1519, 103] width 20 height 20
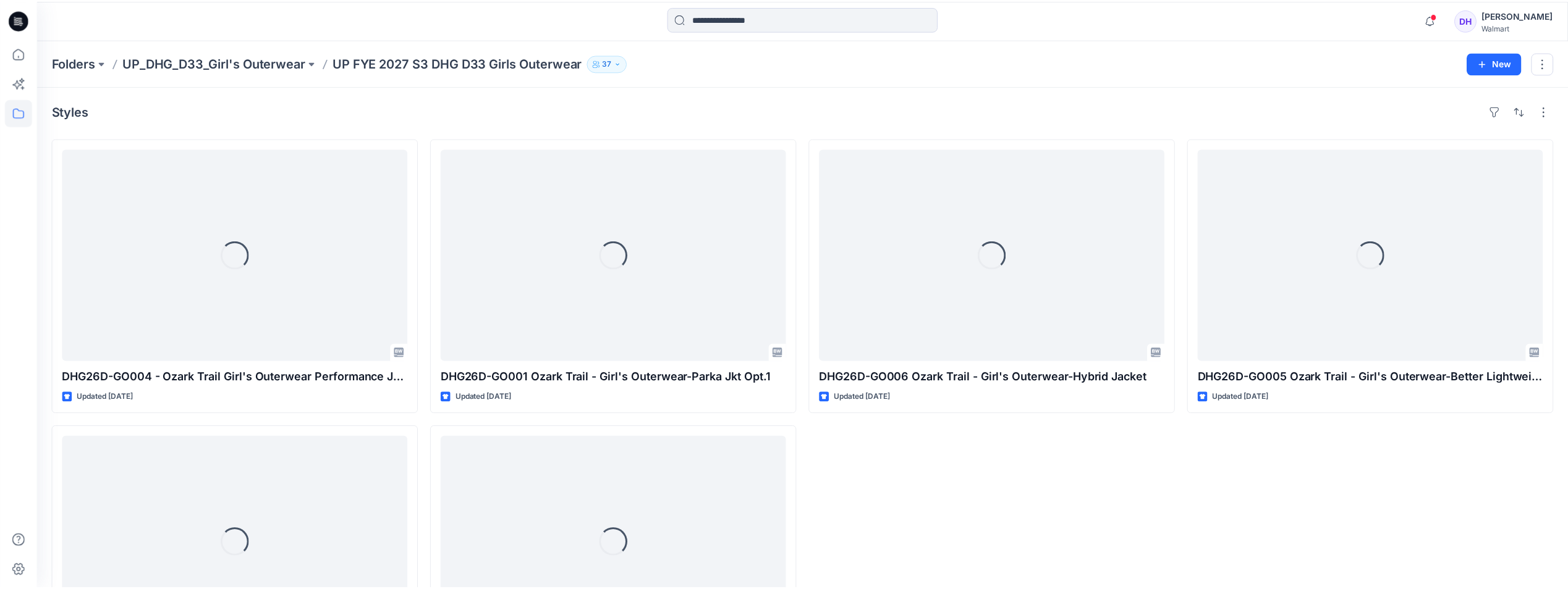
scroll to position [124, 0]
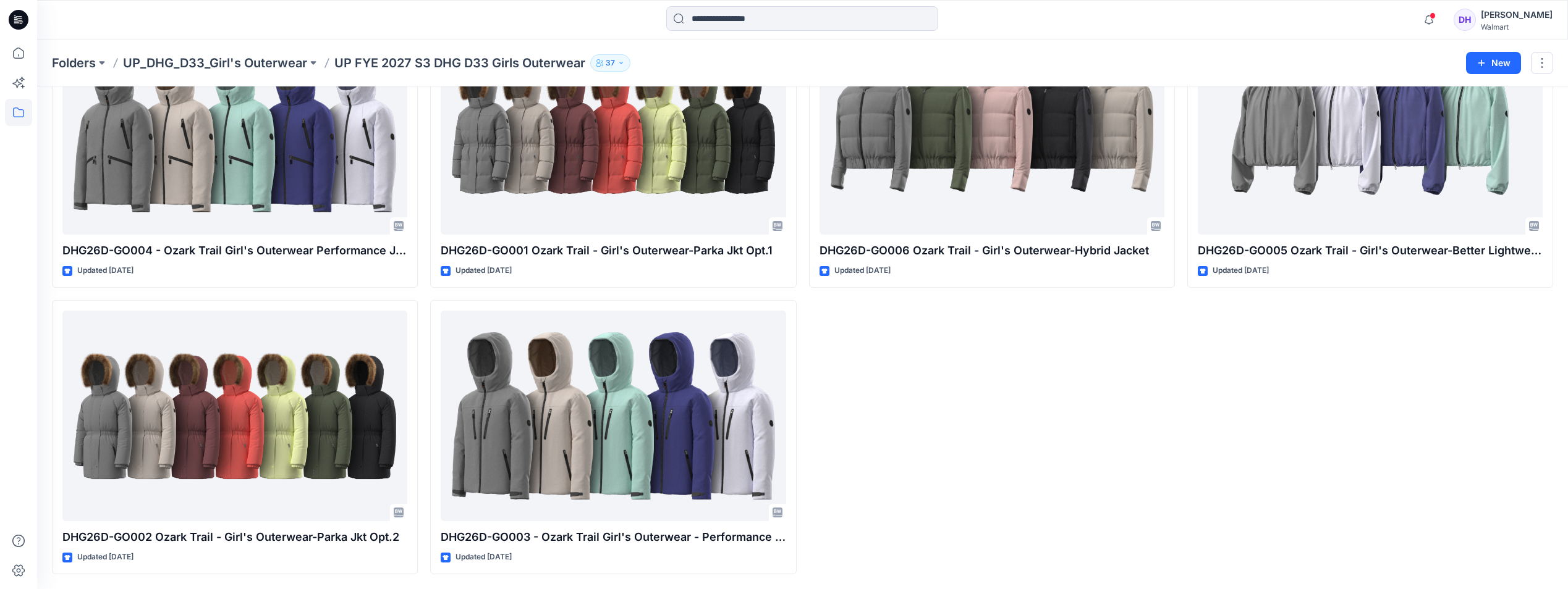
click at [885, 400] on div "DHG26D-GO006 Ozark Trail - Girl's Outerwear-Hybrid Jacket Updated 2 days ago" at bounding box center [992, 293] width 366 height 561
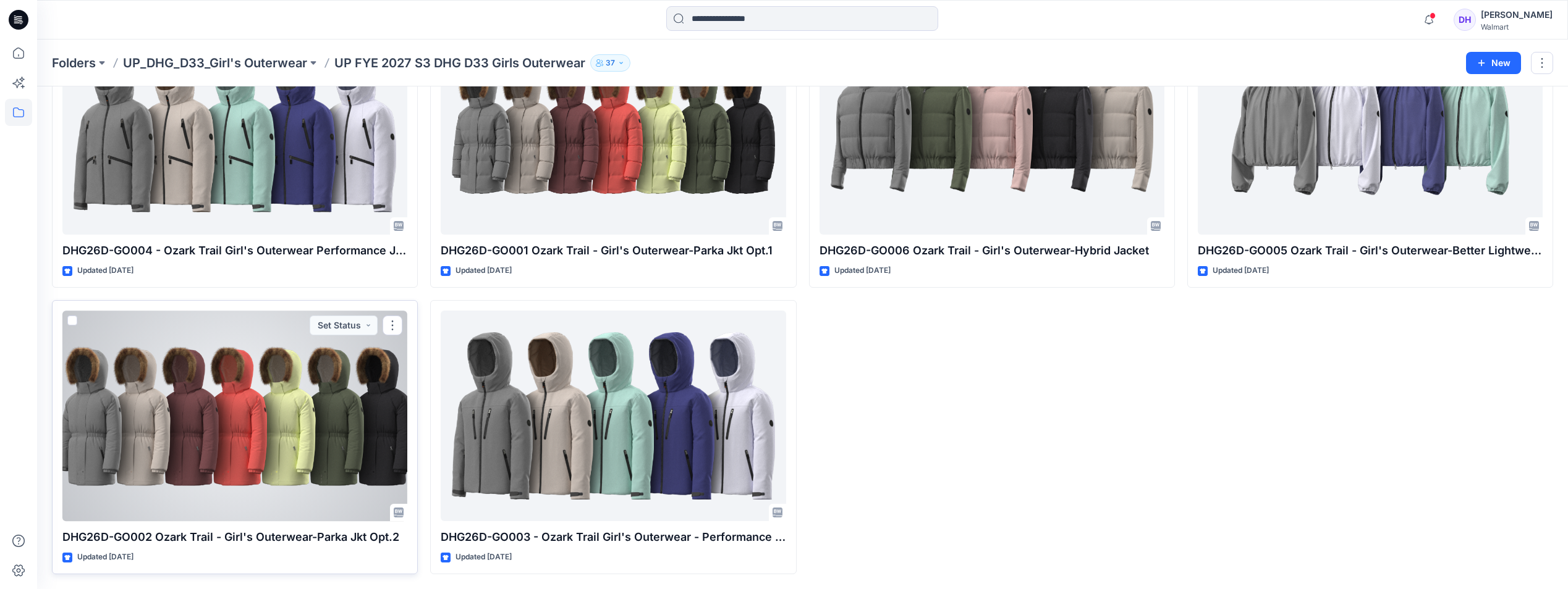
click at [320, 448] on div at bounding box center [234, 416] width 345 height 210
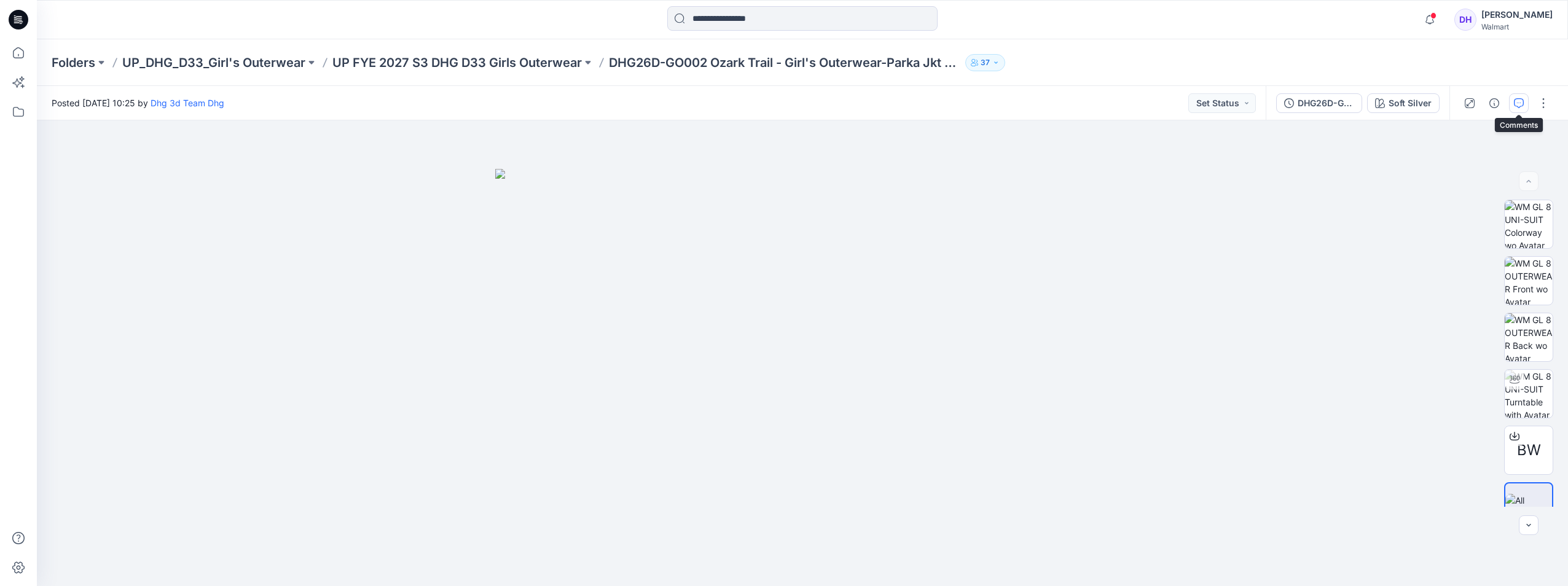
click at [1518, 102] on icon "button" at bounding box center [1519, 102] width 10 height 10
